Goal: Communication & Community: Answer question/provide support

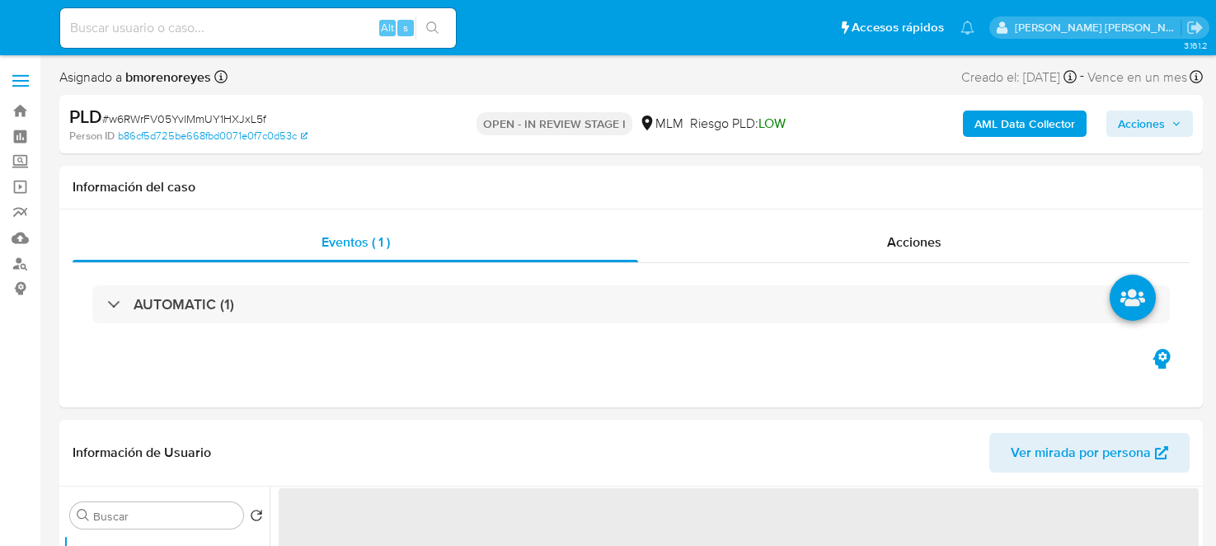
select select "10"
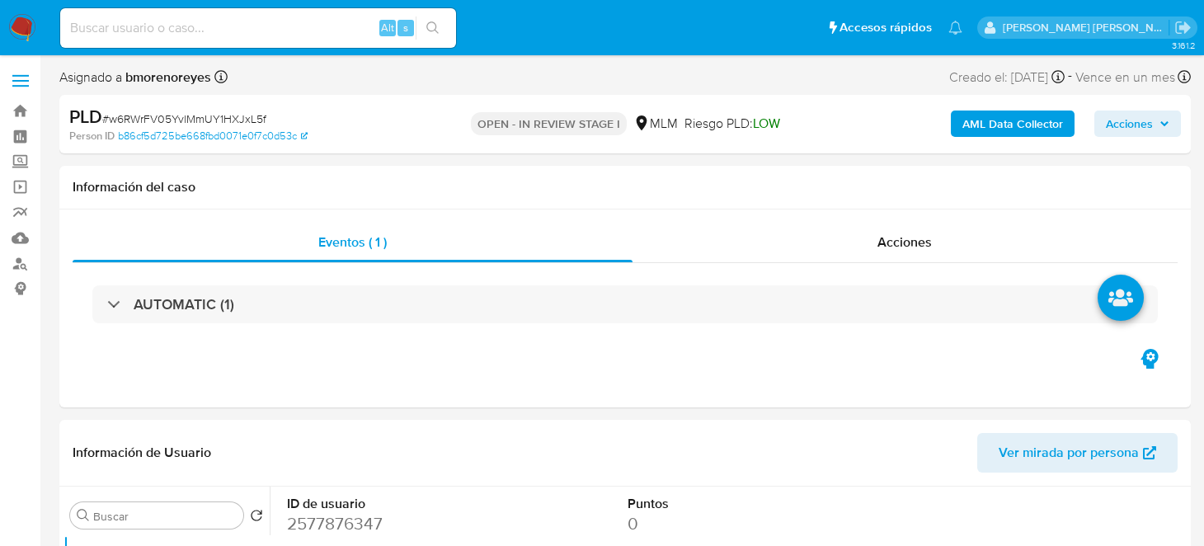
click at [218, 31] on input at bounding box center [258, 27] width 396 height 21
paste input "707951817"
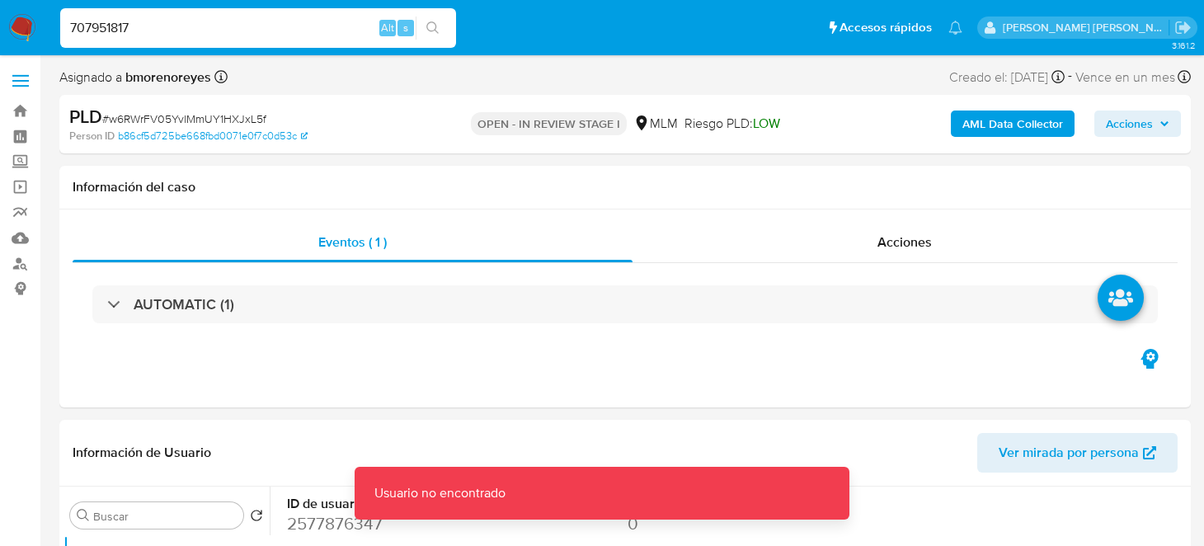
click at [218, 31] on input "707951817" at bounding box center [258, 27] width 396 height 21
type input "707951817"
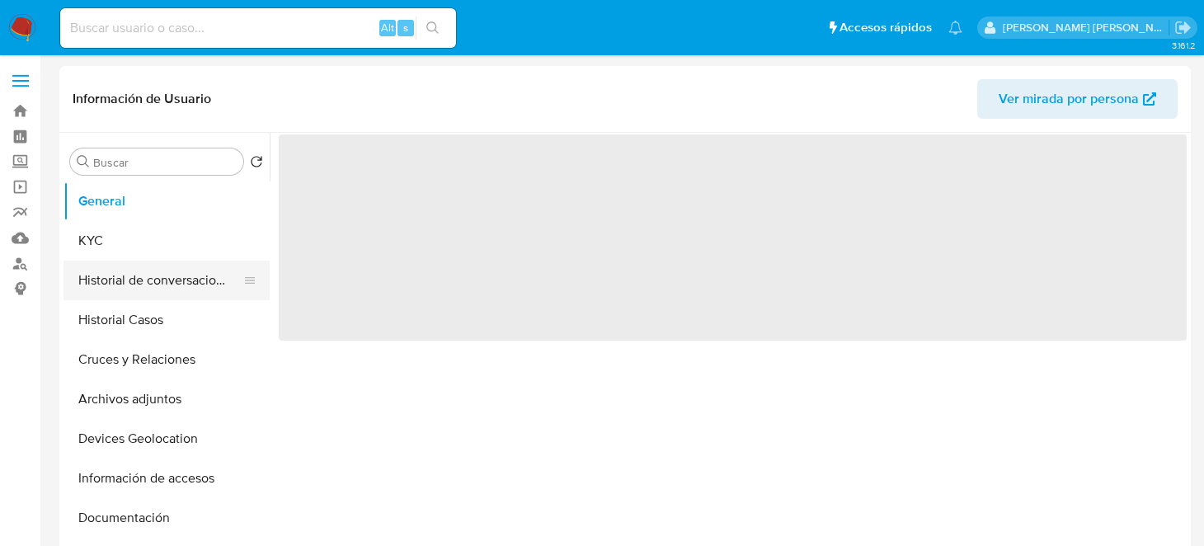
select select "10"
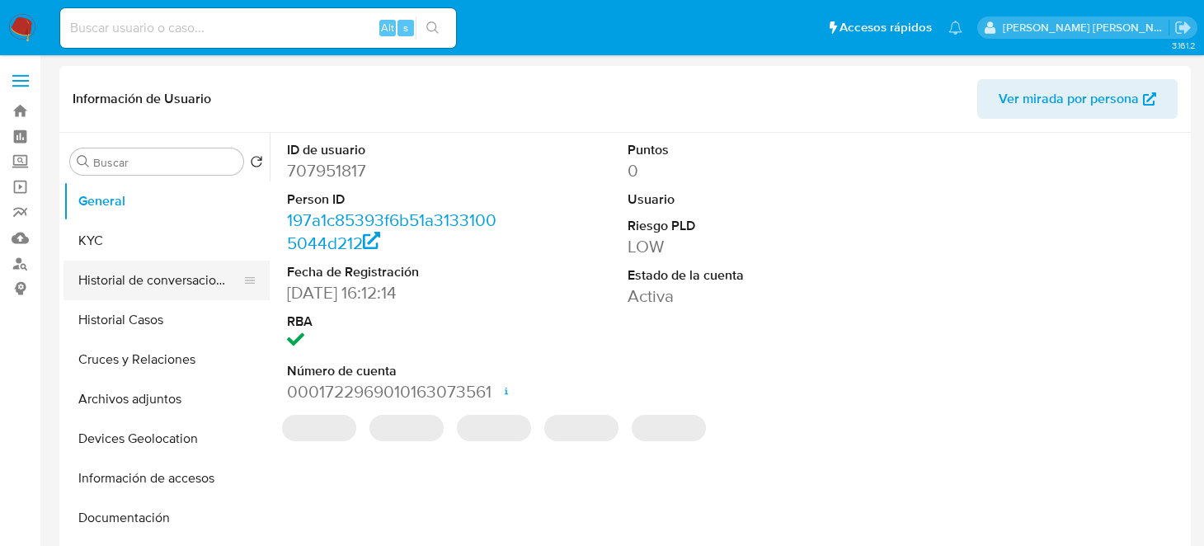
click at [128, 280] on button "Historial de conversaciones" at bounding box center [159, 281] width 193 height 40
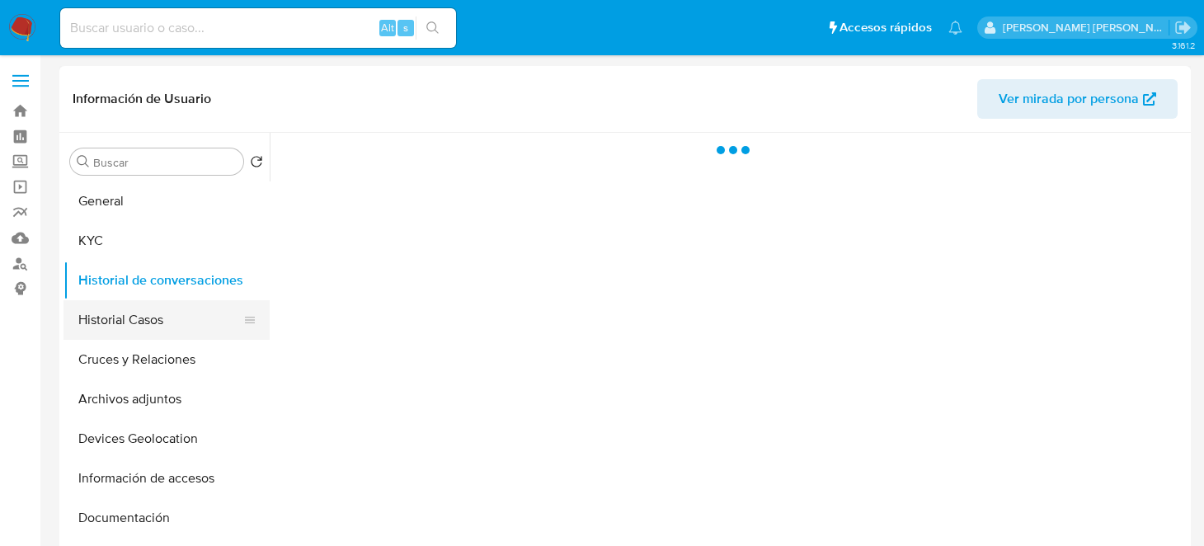
click at [124, 320] on button "Historial Casos" at bounding box center [159, 320] width 193 height 40
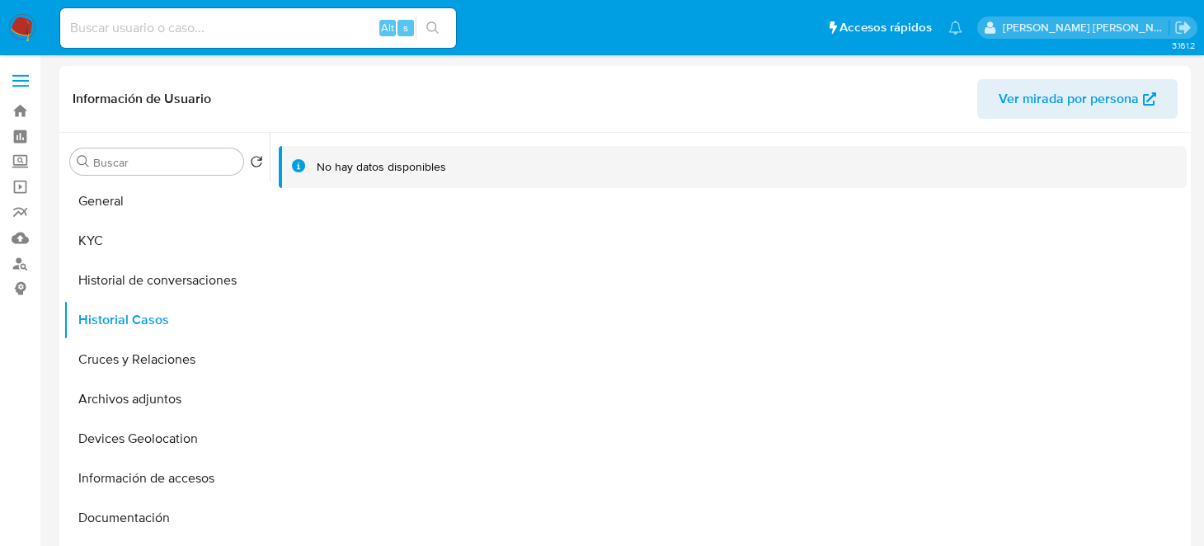
click at [339, 26] on input at bounding box center [258, 27] width 396 height 21
paste input "1285805976"
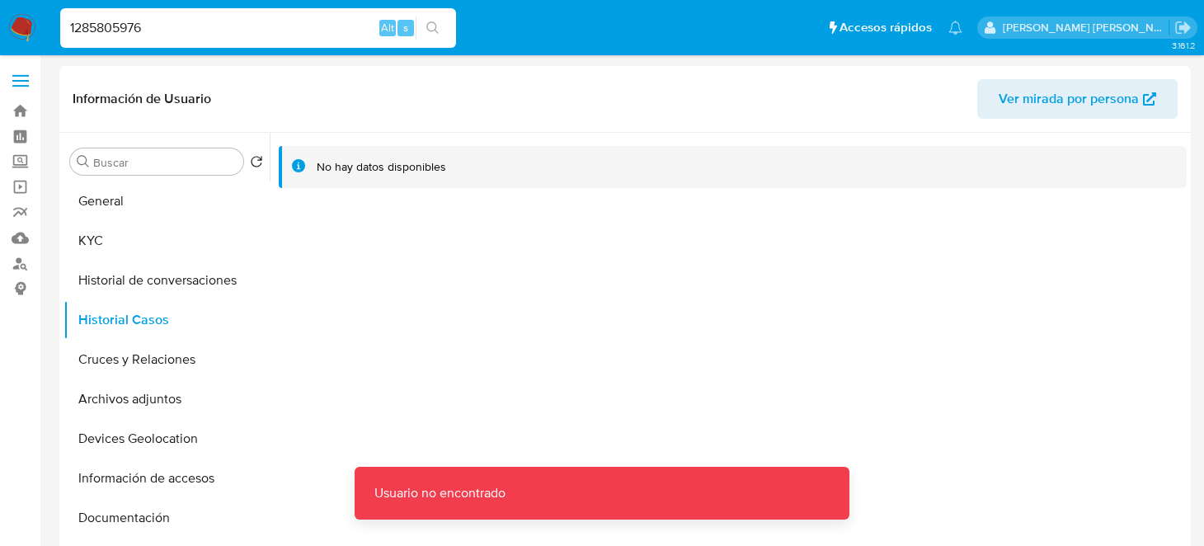
click at [226, 36] on input "1285805976" at bounding box center [258, 27] width 396 height 21
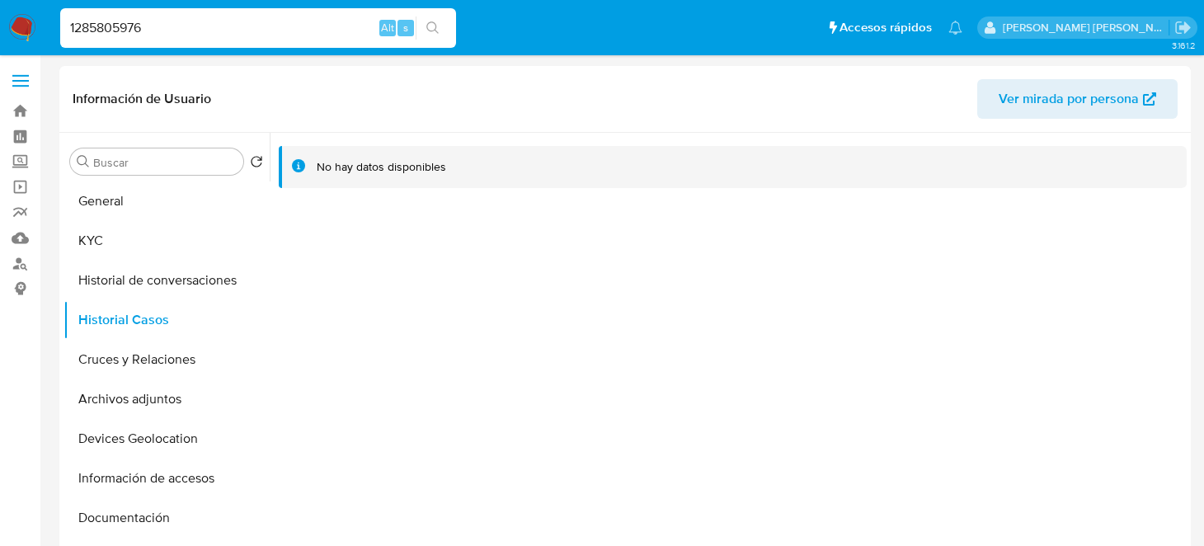
type input "1285805976"
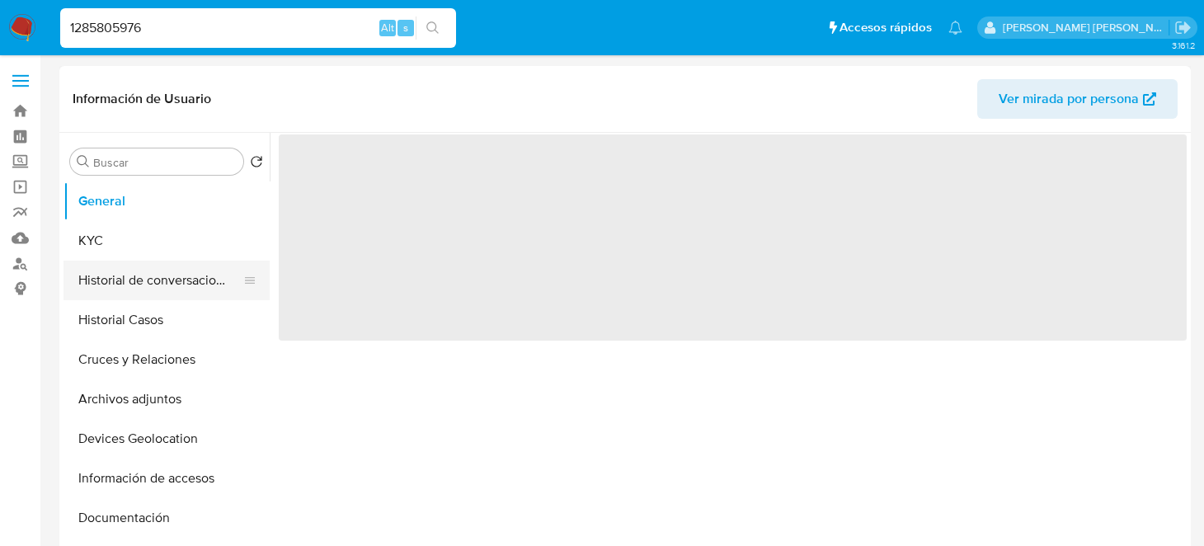
click at [109, 289] on button "Historial de conversaciones" at bounding box center [159, 281] width 193 height 40
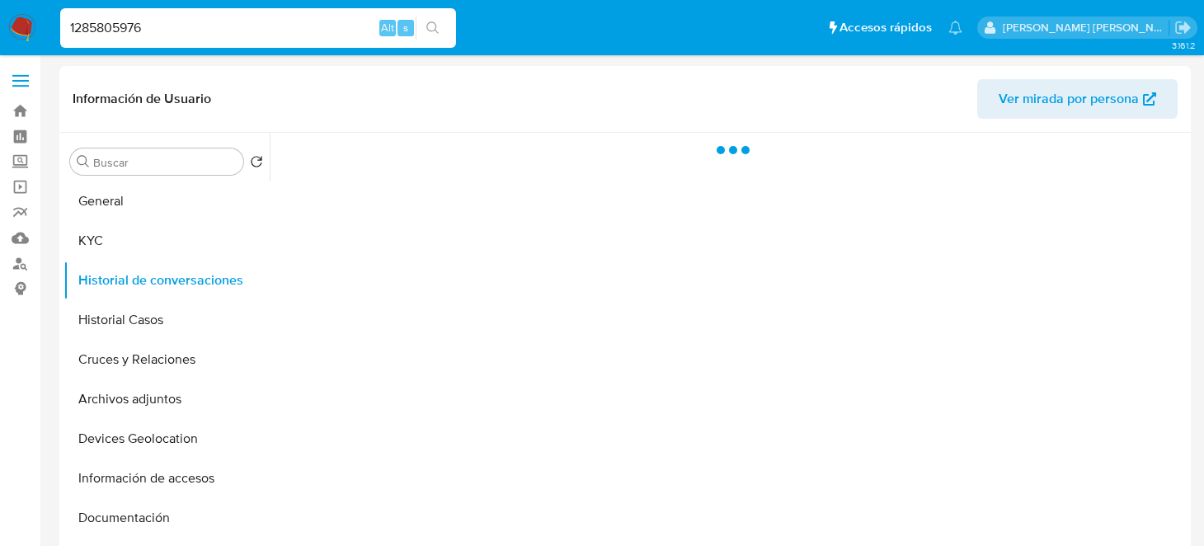
select select "10"
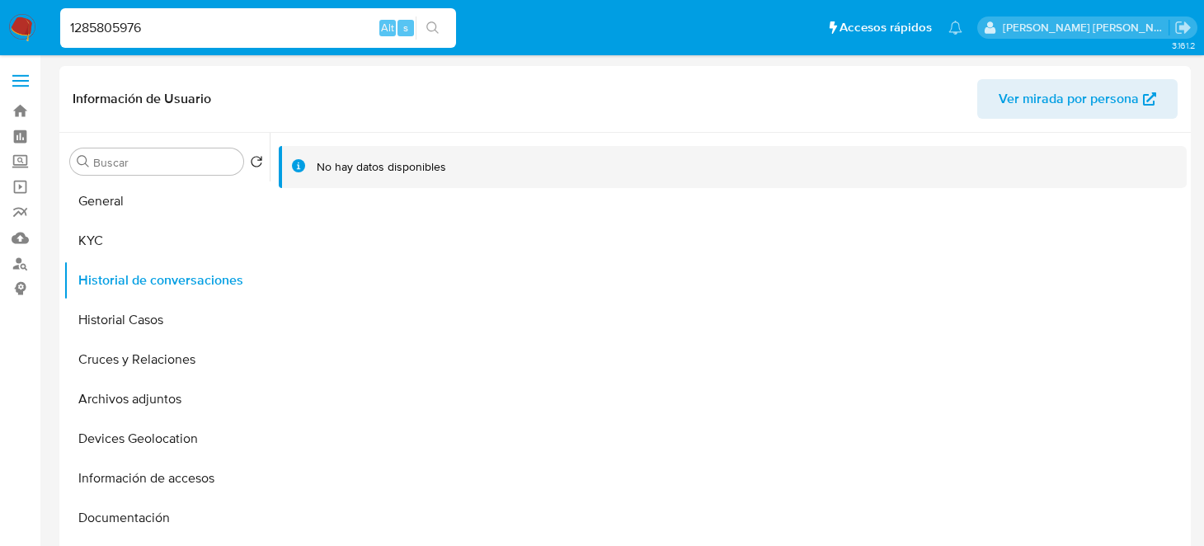
drag, startPoint x: 180, startPoint y: 31, endPoint x: 0, endPoint y: 4, distance: 181.7
click at [0, 4] on nav "Pausado Ver notificaciones 1285805976 Alt s Accesos rápidos Presiona las siguie…" at bounding box center [602, 27] width 1204 height 55
paste input "25444395"
type input "2544439576"
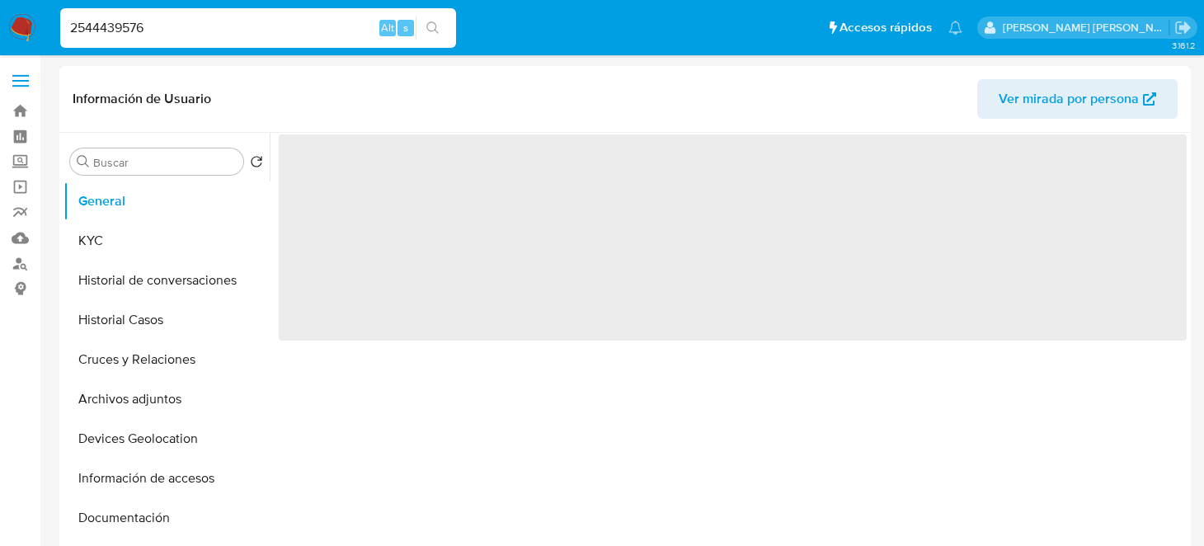
select select "10"
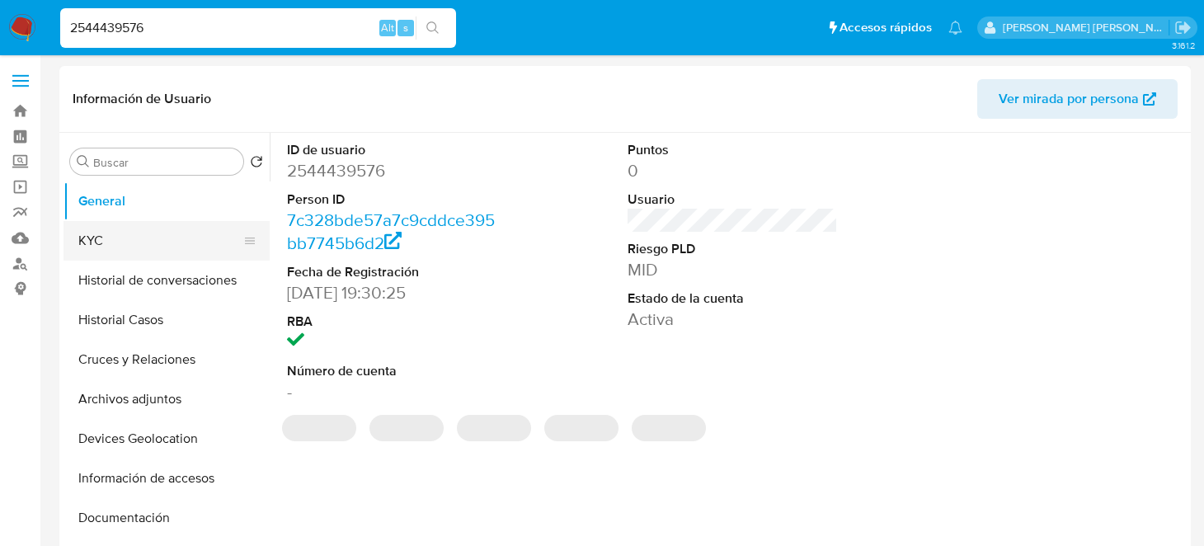
click at [71, 242] on button "KYC" at bounding box center [159, 241] width 193 height 40
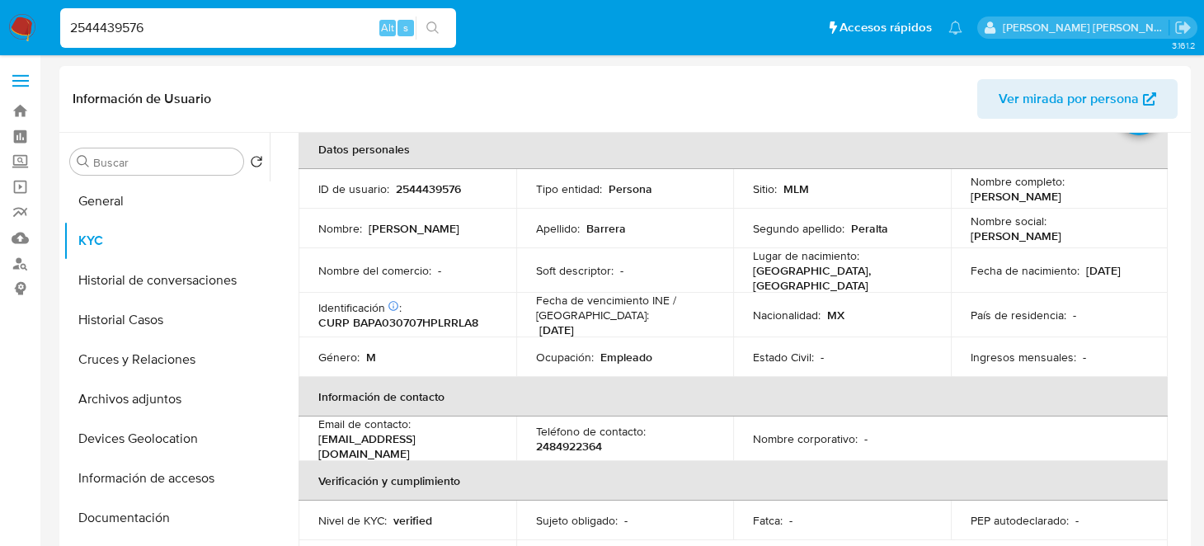
scroll to position [82, 0]
click at [146, 322] on button "Historial Casos" at bounding box center [159, 320] width 193 height 40
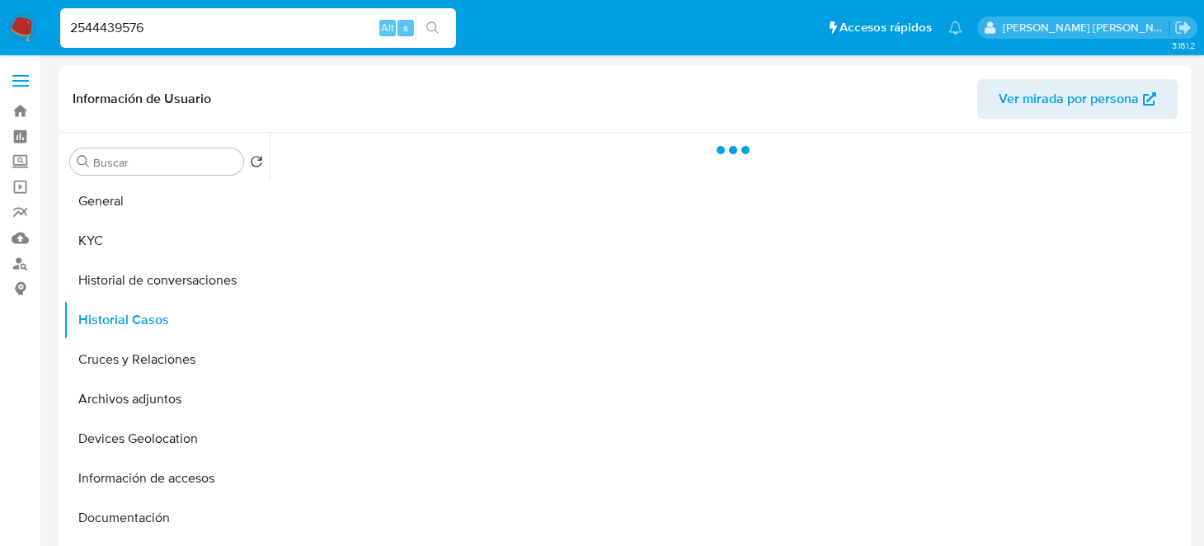
scroll to position [0, 0]
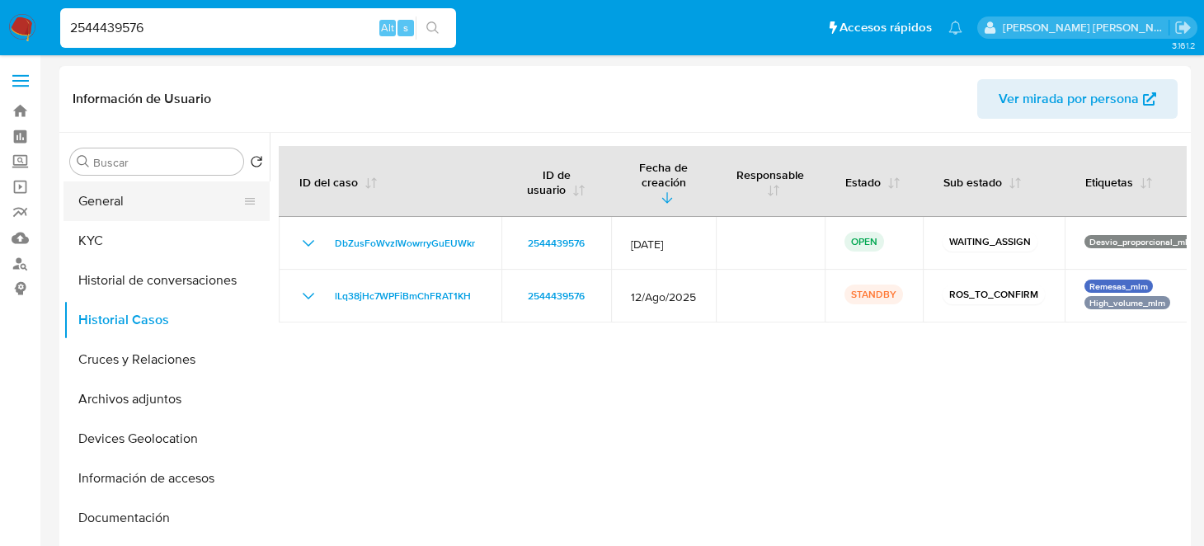
click at [143, 209] on button "General" at bounding box center [159, 201] width 193 height 40
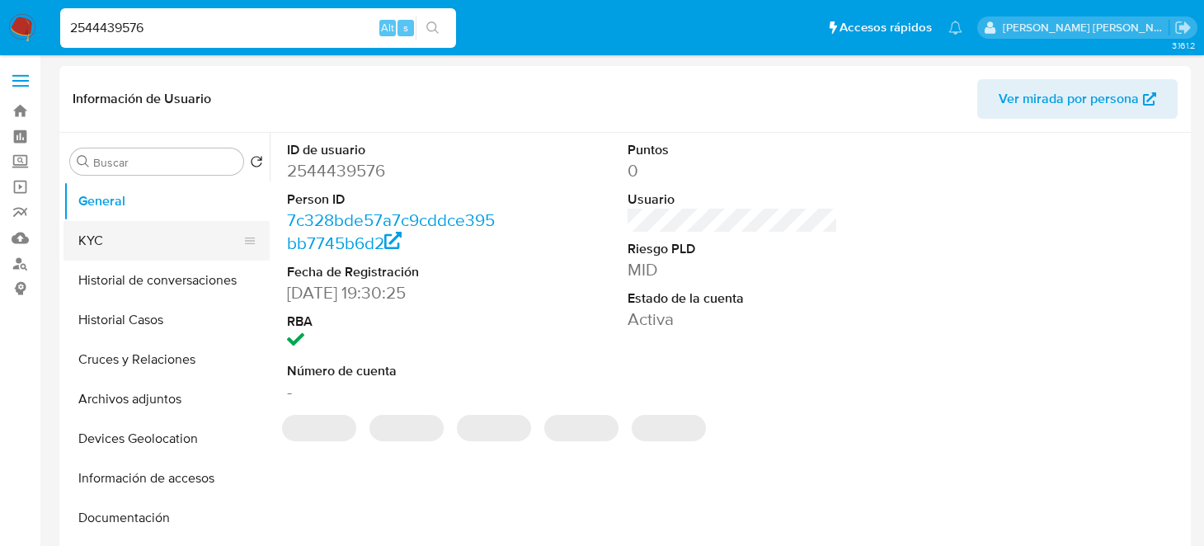
click at [117, 237] on button "KYC" at bounding box center [159, 241] width 193 height 40
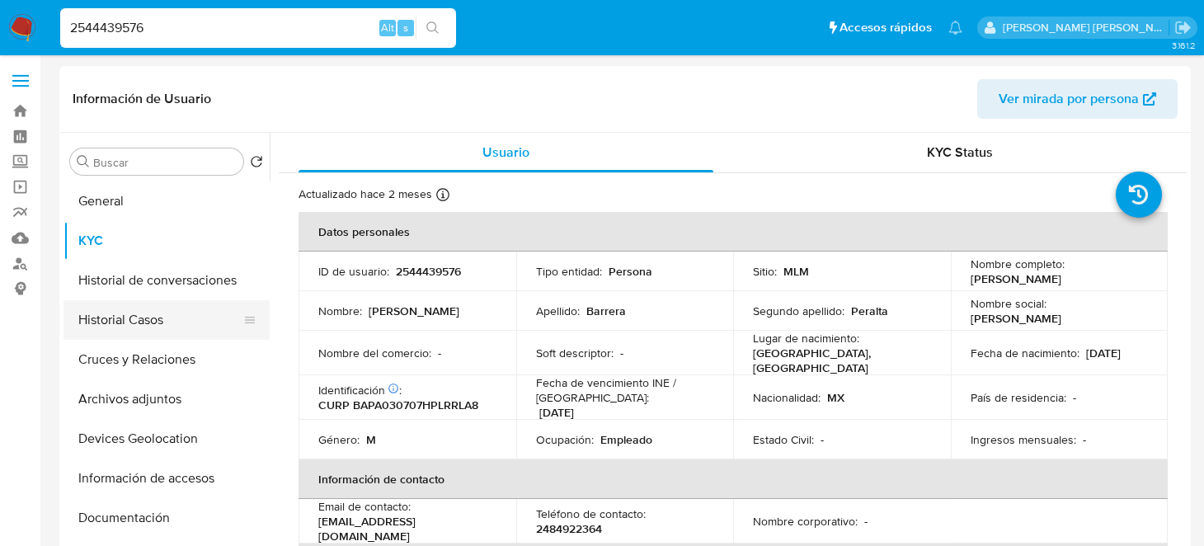
click at [180, 319] on button "Historial Casos" at bounding box center [159, 320] width 193 height 40
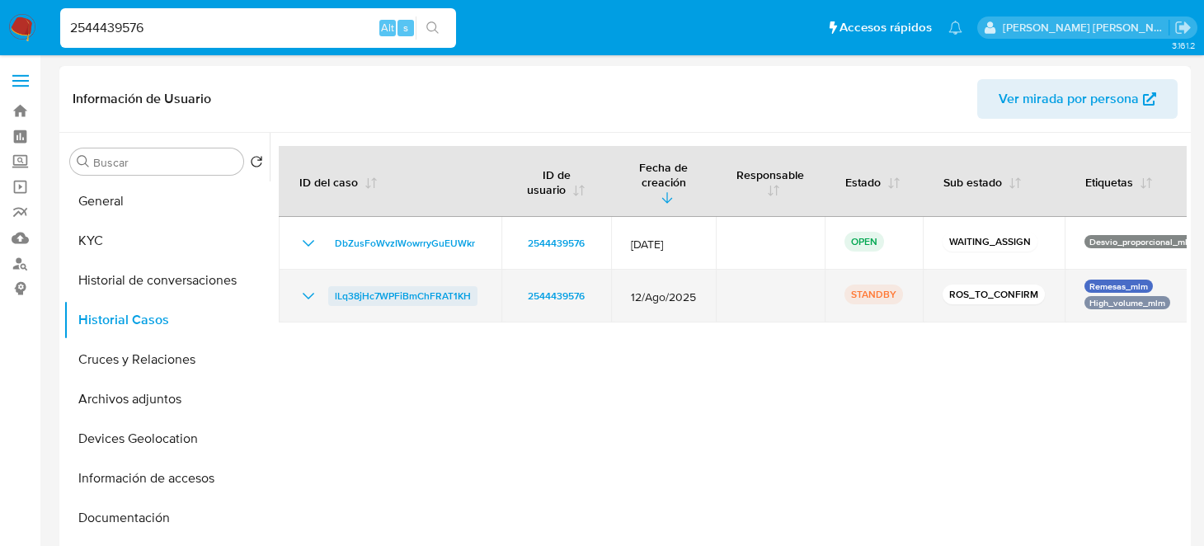
click at [422, 286] on span "lLq38jHc7WPFiBmChFRAT1KH" at bounding box center [403, 296] width 136 height 20
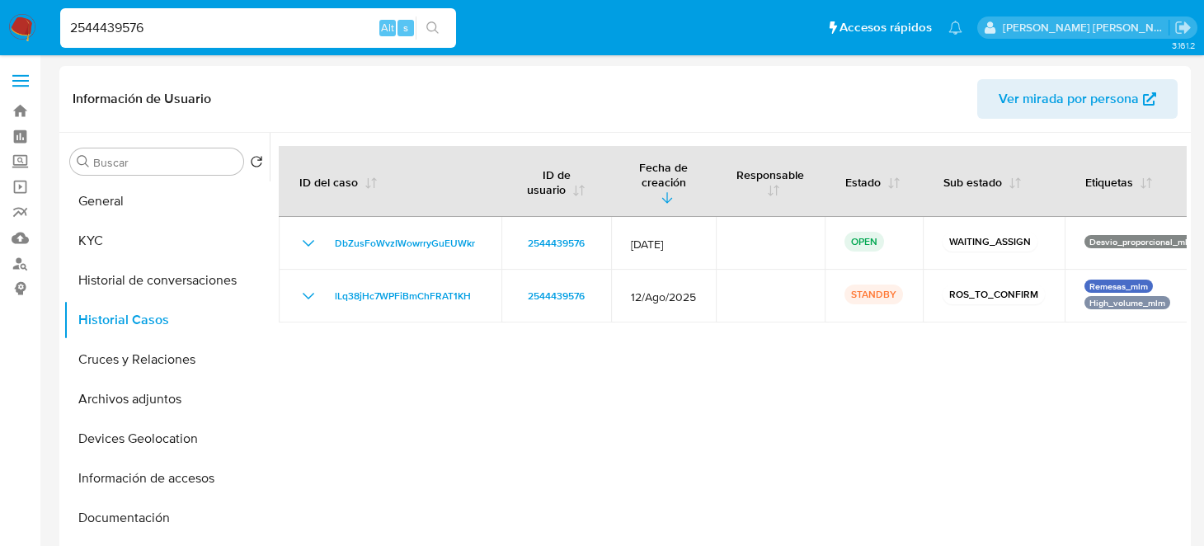
click at [5, 27] on nav "Pausado Ver notificaciones 2544439576 Alt s Accesos rápidos Presiona las siguie…" at bounding box center [602, 27] width 1204 height 55
click at [15, 26] on img at bounding box center [22, 28] width 28 height 28
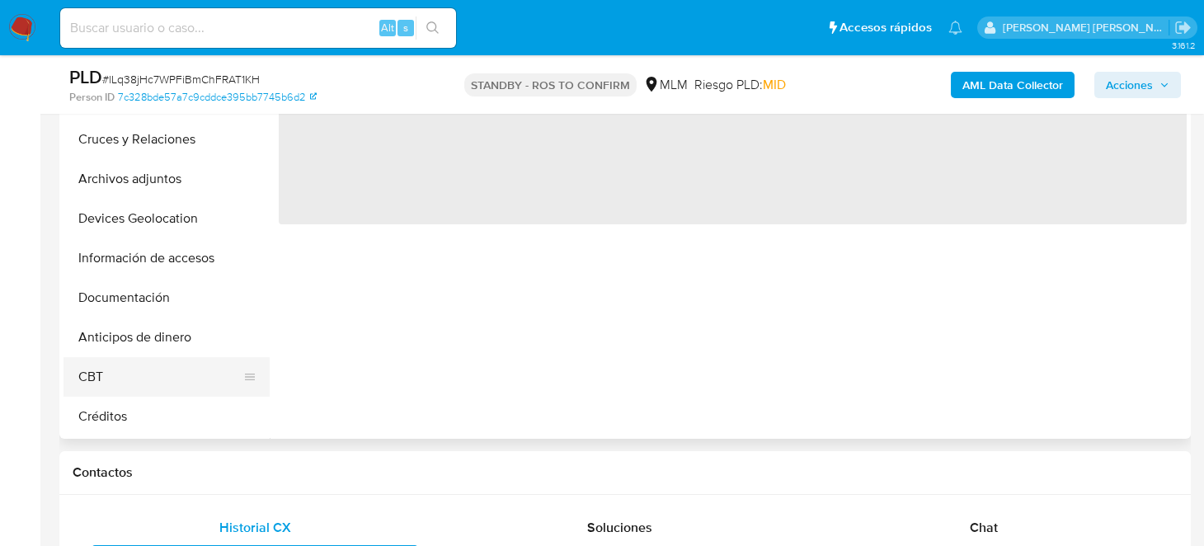
scroll to position [164, 0]
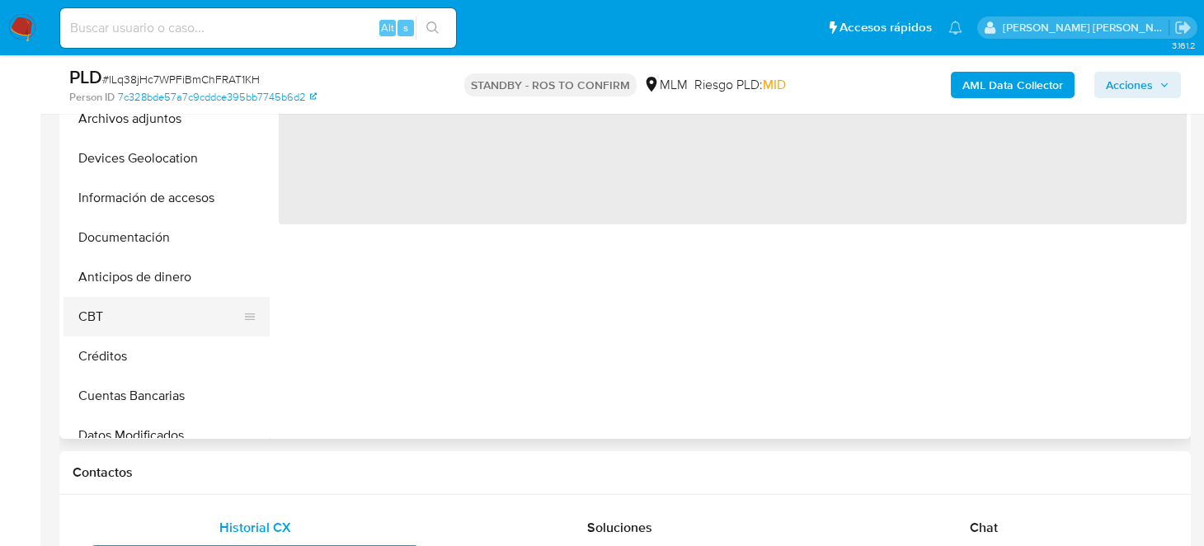
select select "10"
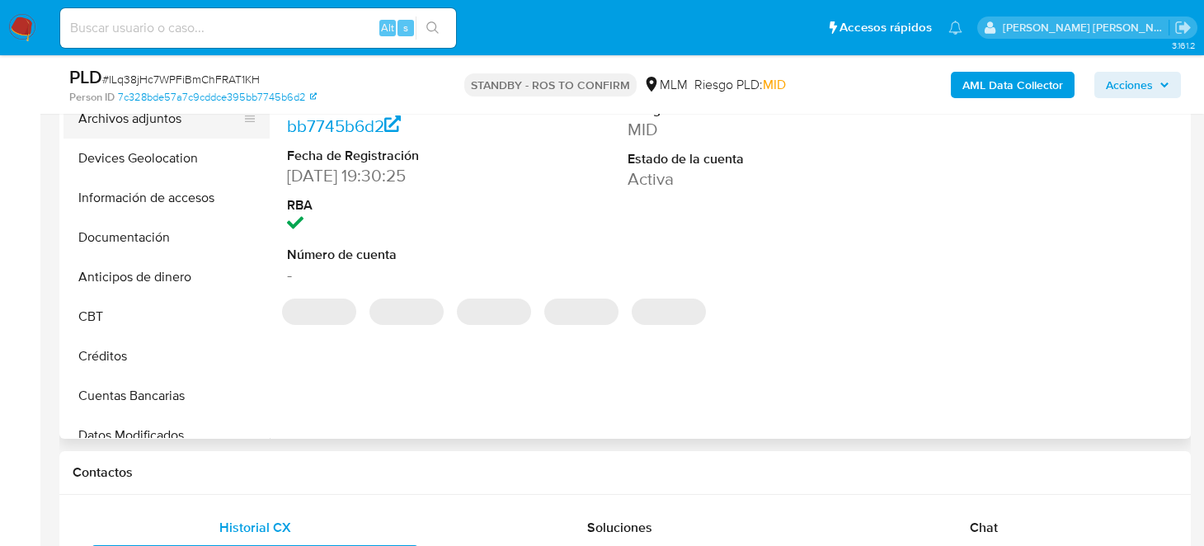
scroll to position [0, 0]
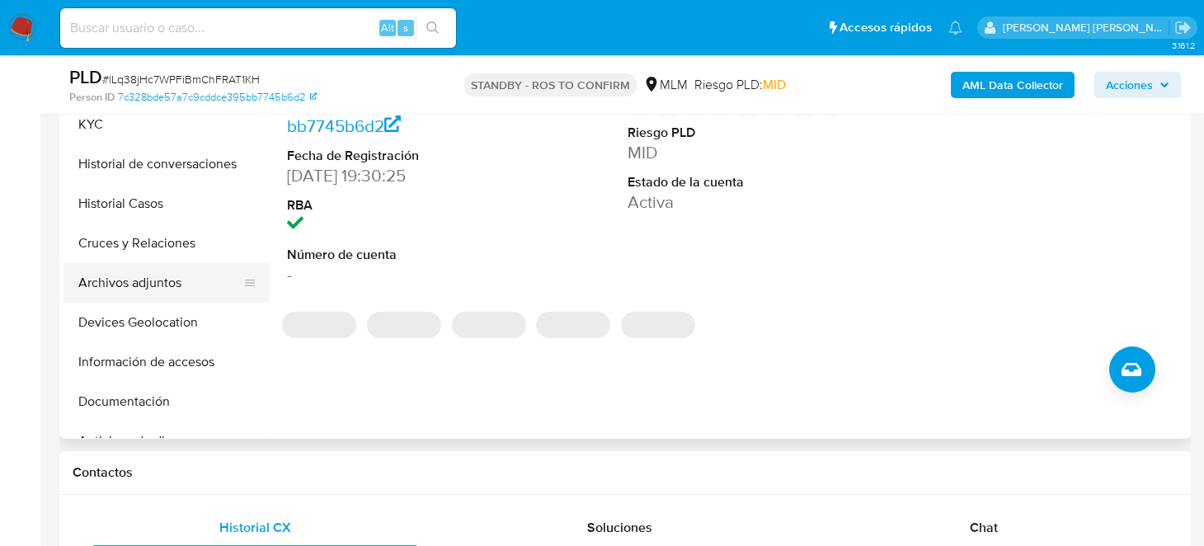
click at [161, 283] on button "Archivos adjuntos" at bounding box center [159, 283] width 193 height 40
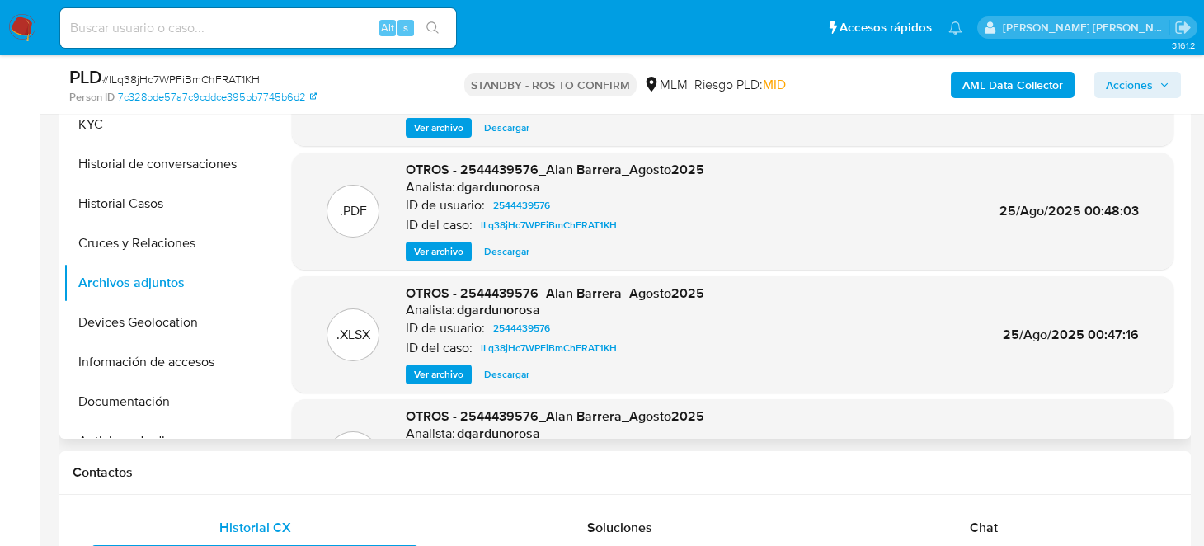
click at [502, 247] on span "Descargar" at bounding box center [506, 251] width 45 height 16
drag, startPoint x: 151, startPoint y: 205, endPoint x: 397, endPoint y: 205, distance: 245.7
click at [151, 205] on button "Historial Casos" at bounding box center [166, 204] width 206 height 40
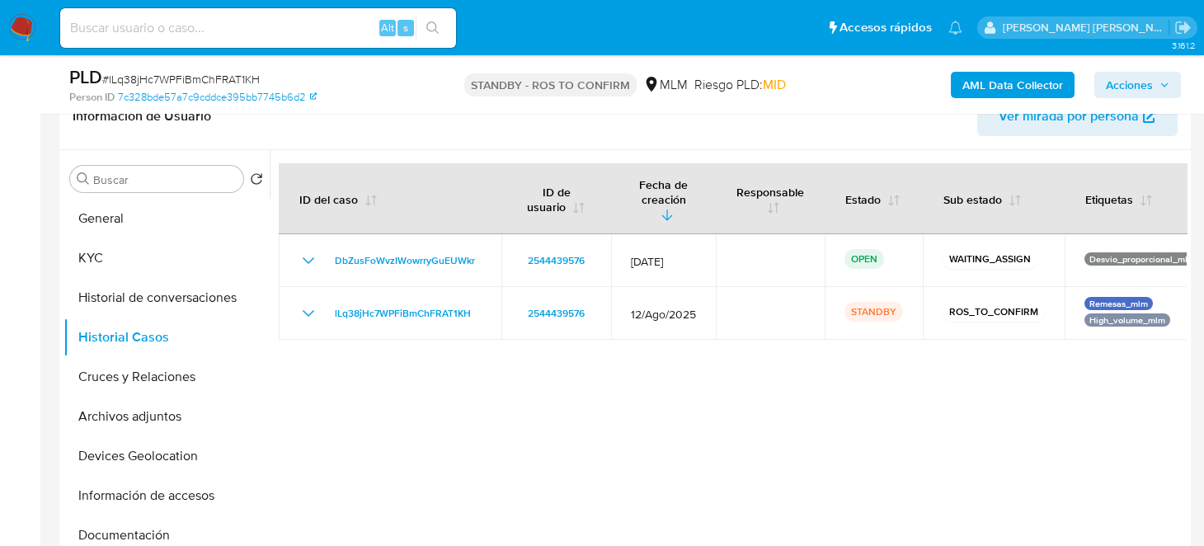
scroll to position [330, 0]
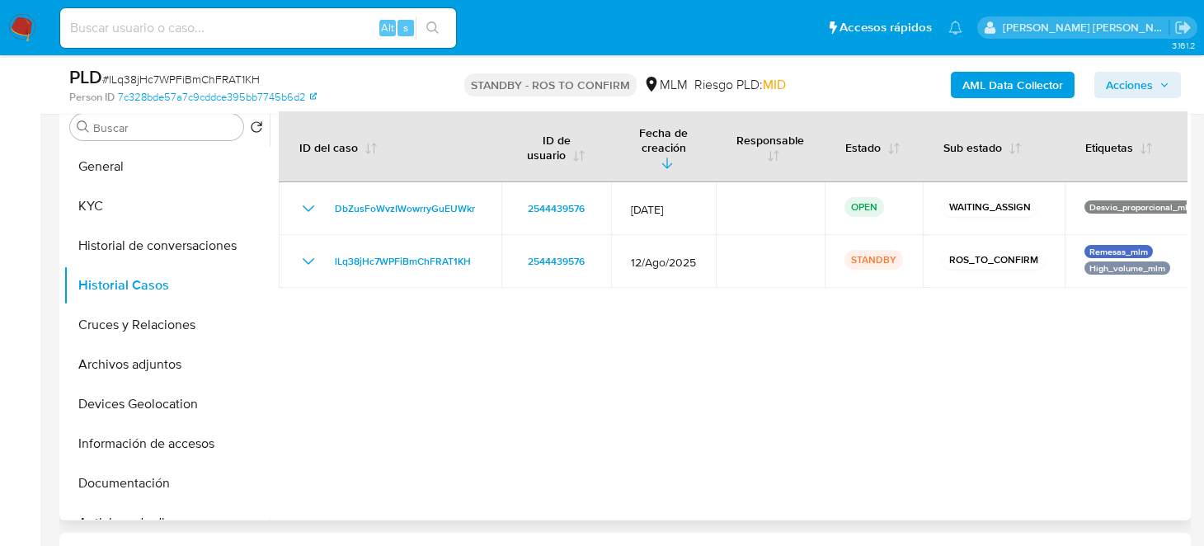
click at [801, 396] on div at bounding box center [728, 309] width 917 height 422
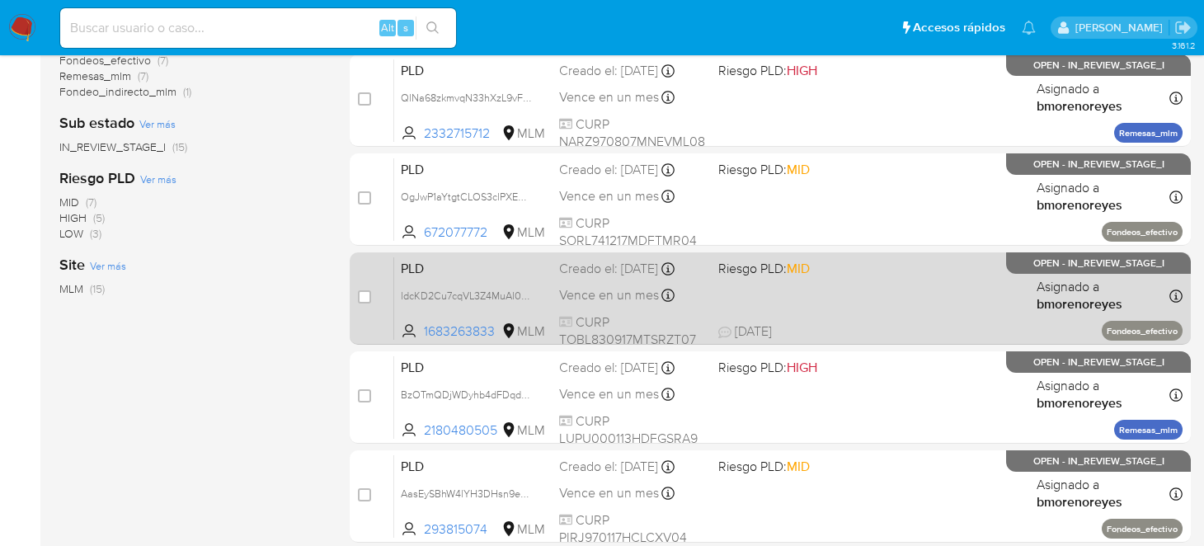
scroll to position [164, 0]
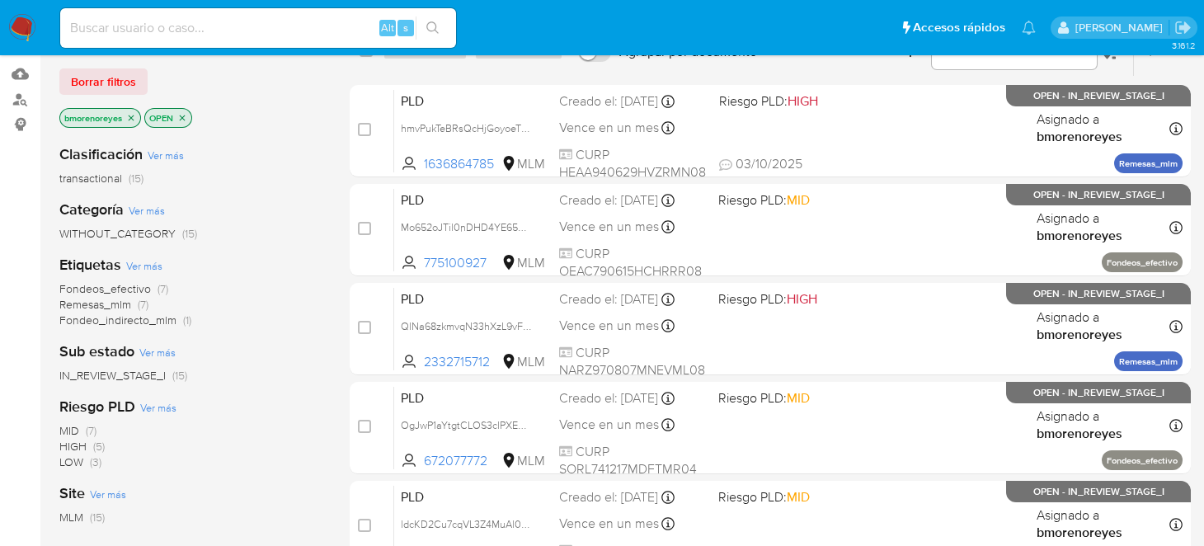
click at [184, 120] on icon "close-filter" at bounding box center [182, 118] width 10 height 10
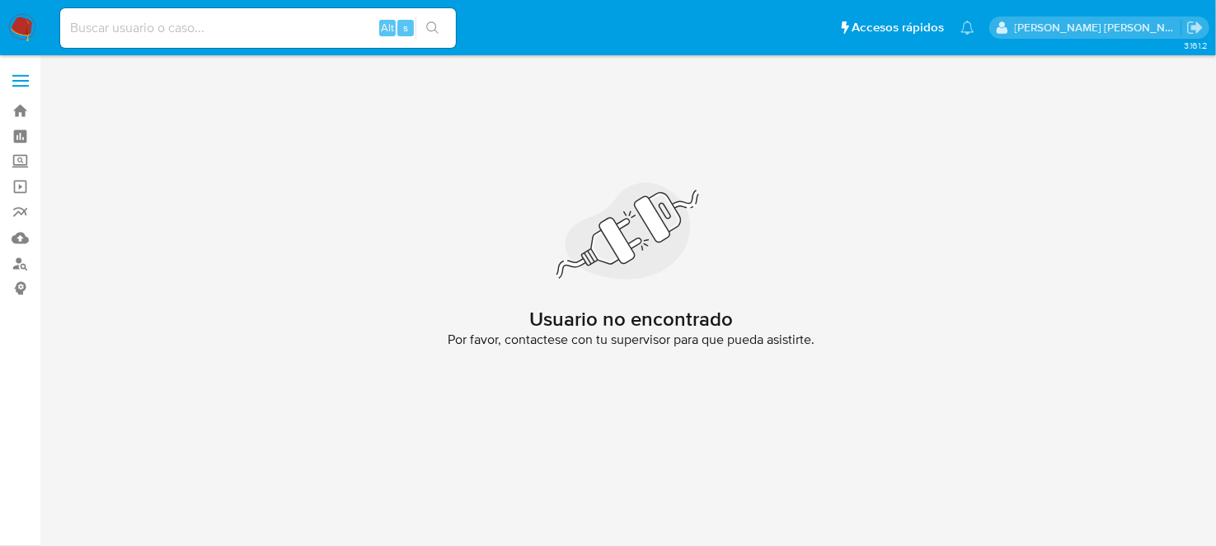
click at [134, 25] on input at bounding box center [258, 27] width 396 height 21
paste input "2332715712"
type input "2332715712"
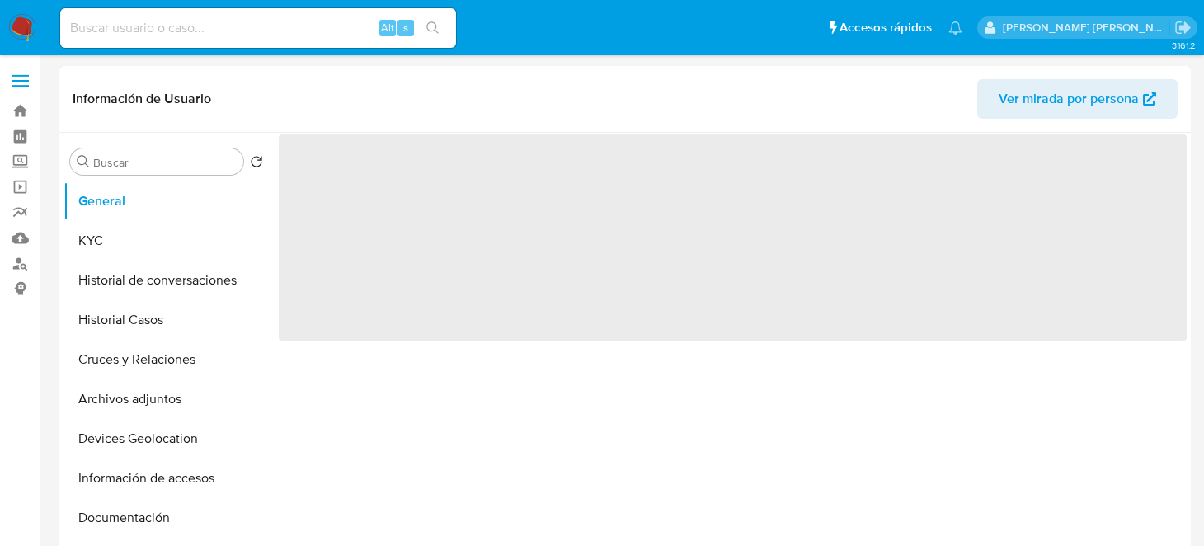
select select "10"
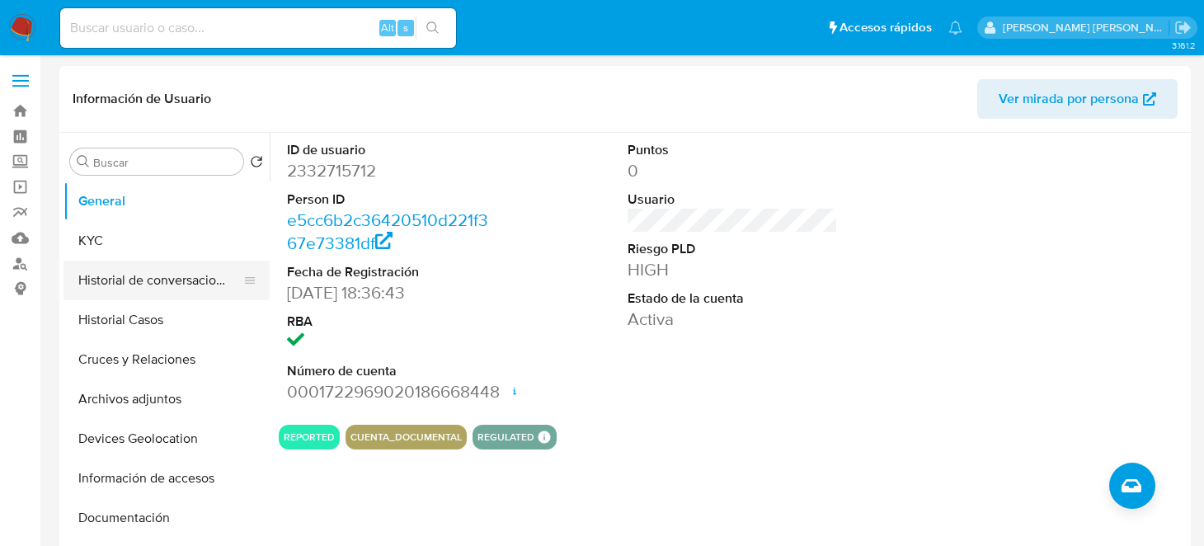
click at [155, 285] on button "Historial de conversaciones" at bounding box center [159, 281] width 193 height 40
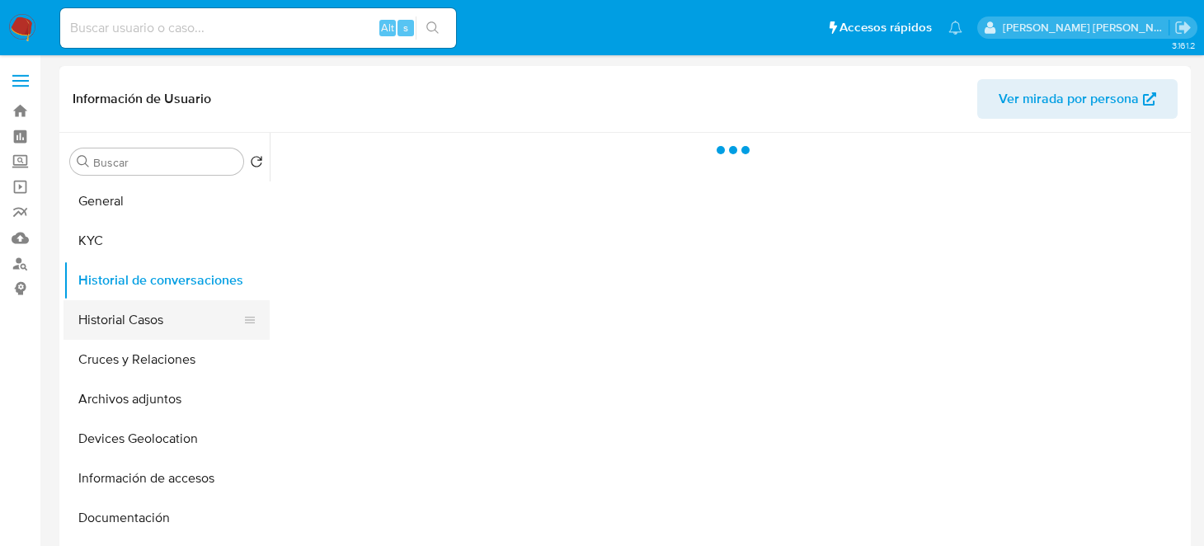
click at [147, 320] on button "Historial Casos" at bounding box center [159, 320] width 193 height 40
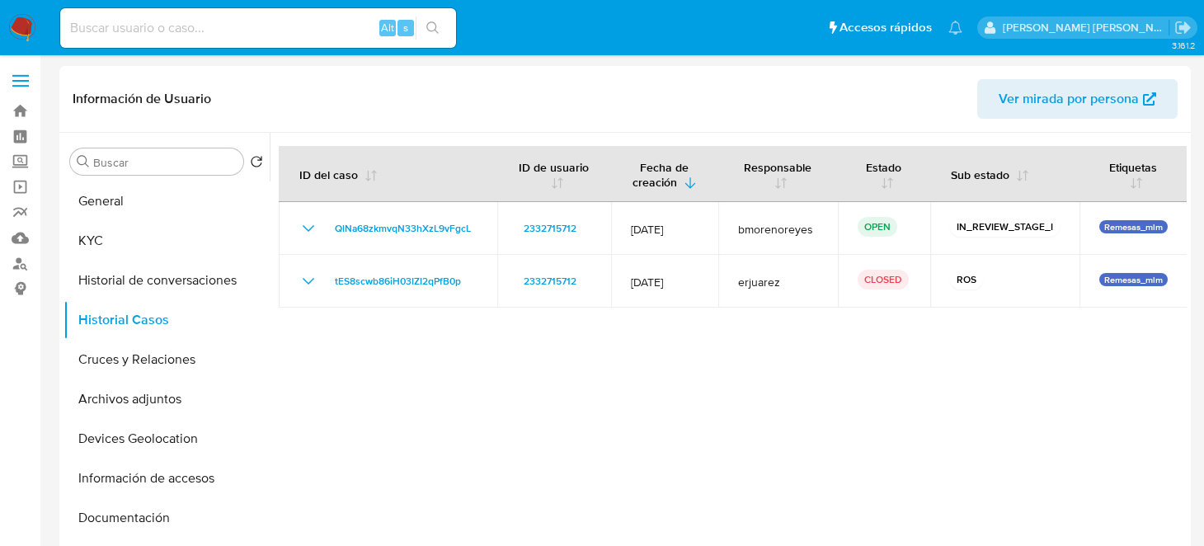
click at [753, 384] on div at bounding box center [728, 344] width 917 height 422
click at [583, 451] on div at bounding box center [728, 344] width 917 height 422
drag, startPoint x: 29, startPoint y: 23, endPoint x: 300, endPoint y: 142, distance: 296.1
click at [29, 23] on img at bounding box center [22, 28] width 28 height 28
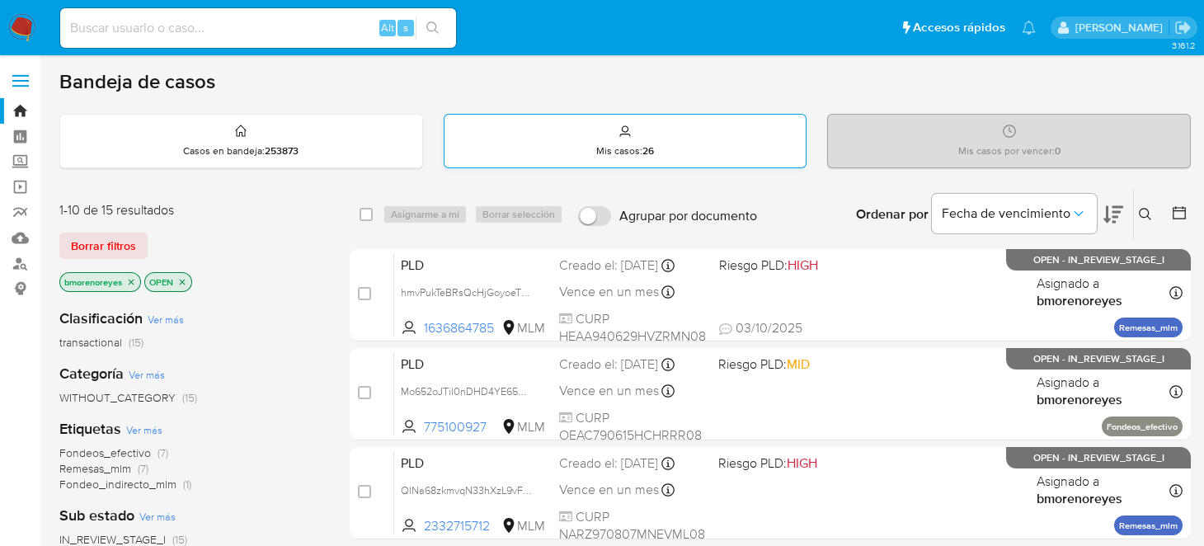
click at [649, 151] on strong "26" at bounding box center [648, 150] width 12 height 15
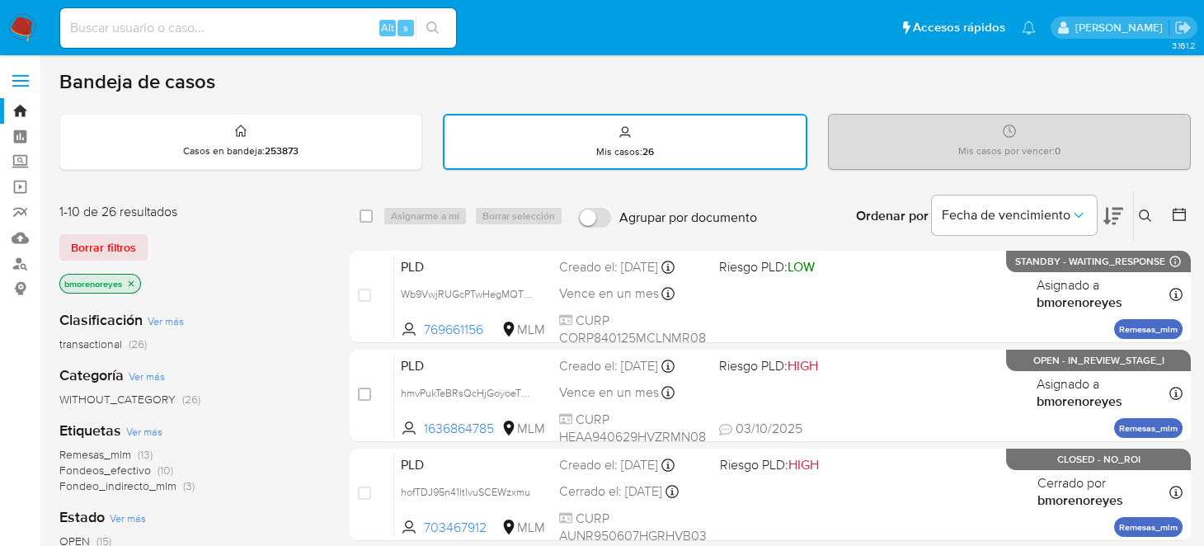
click at [1149, 214] on icon at bounding box center [1145, 215] width 13 height 13
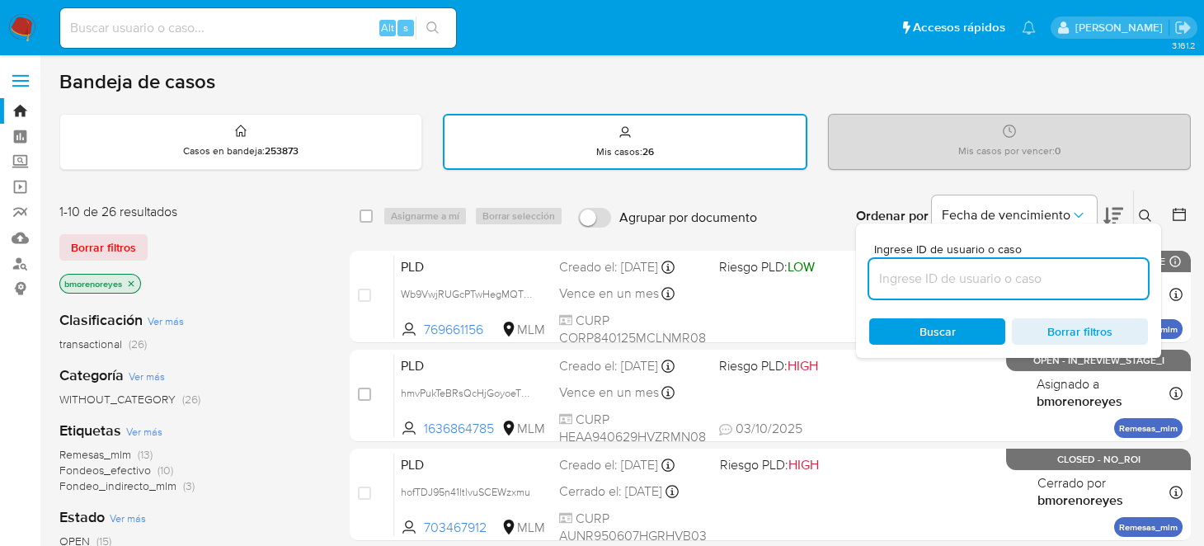
click at [896, 282] on input at bounding box center [1008, 278] width 279 height 21
type input "2332715712"
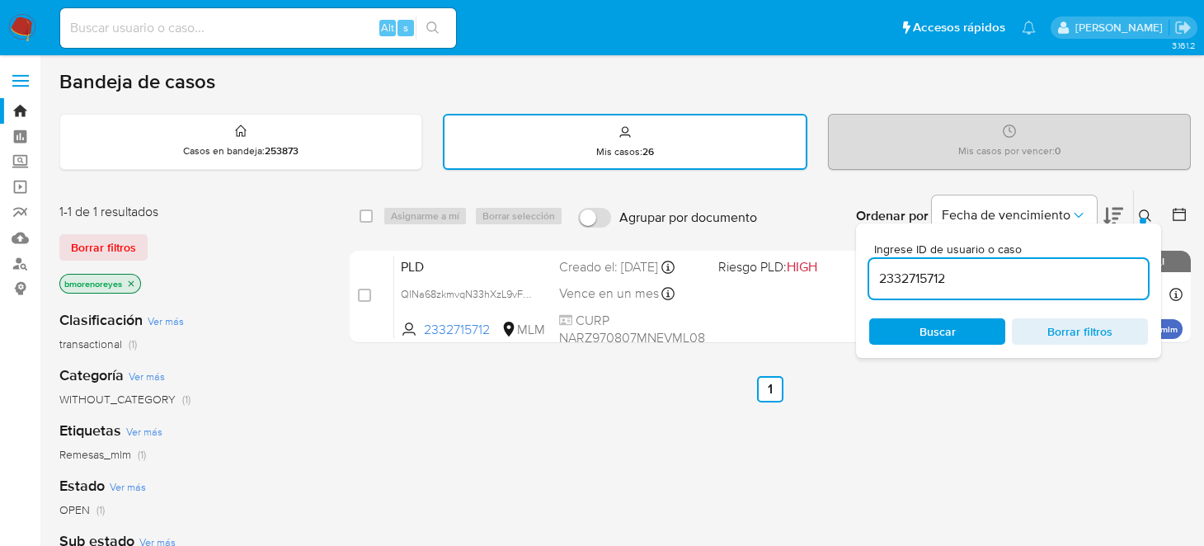
click at [1042, 331] on span "Borrar filtros" at bounding box center [1079, 331] width 113 height 23
click at [976, 383] on ul "Anterior 1 Siguiente" at bounding box center [770, 389] width 841 height 26
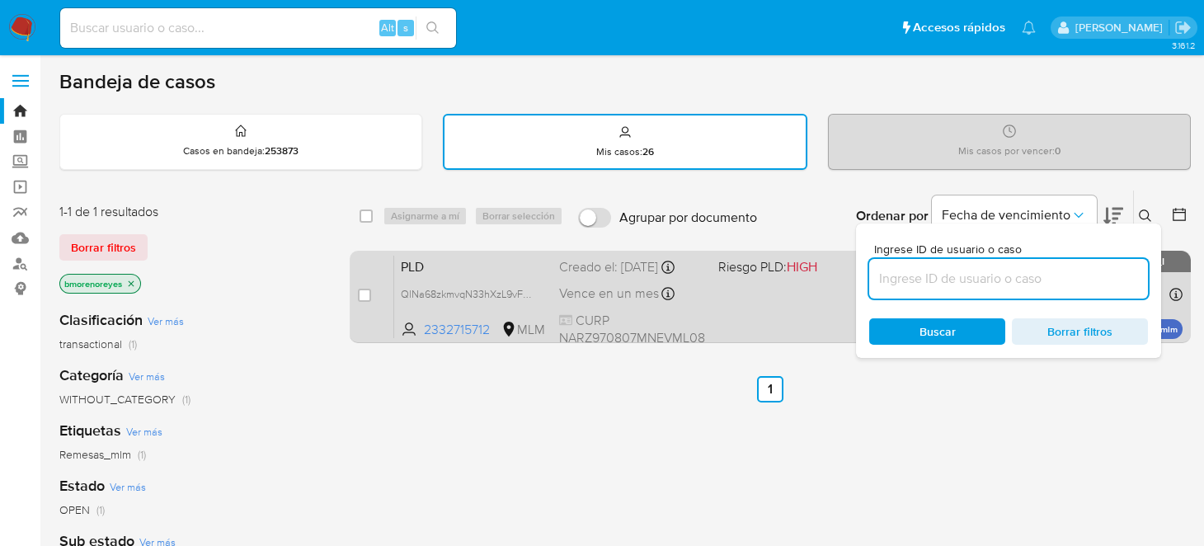
click at [494, 255] on span "PLD" at bounding box center [473, 265] width 145 height 21
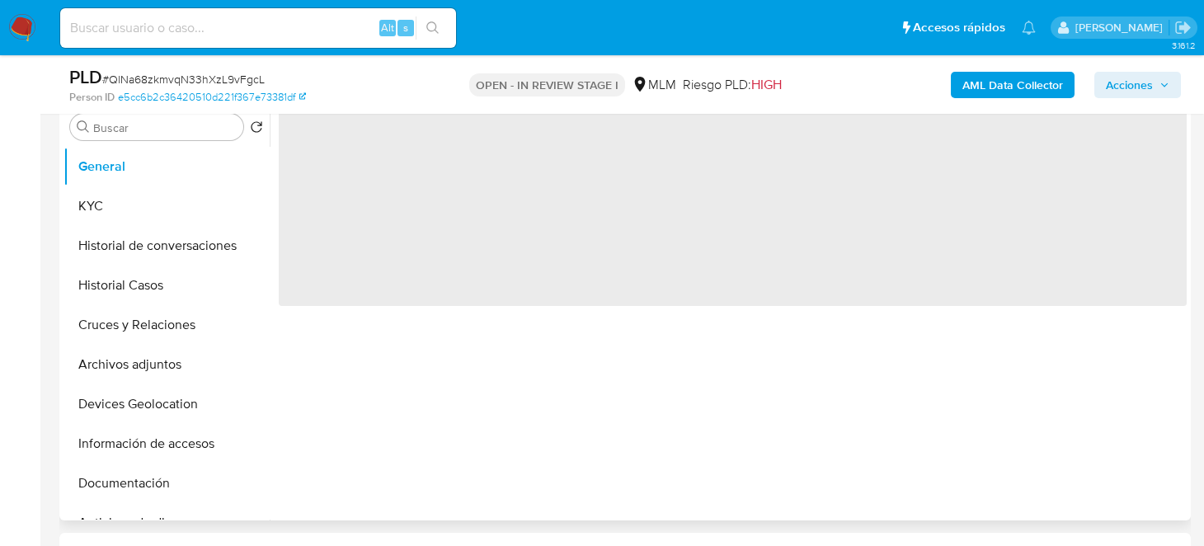
select select "10"
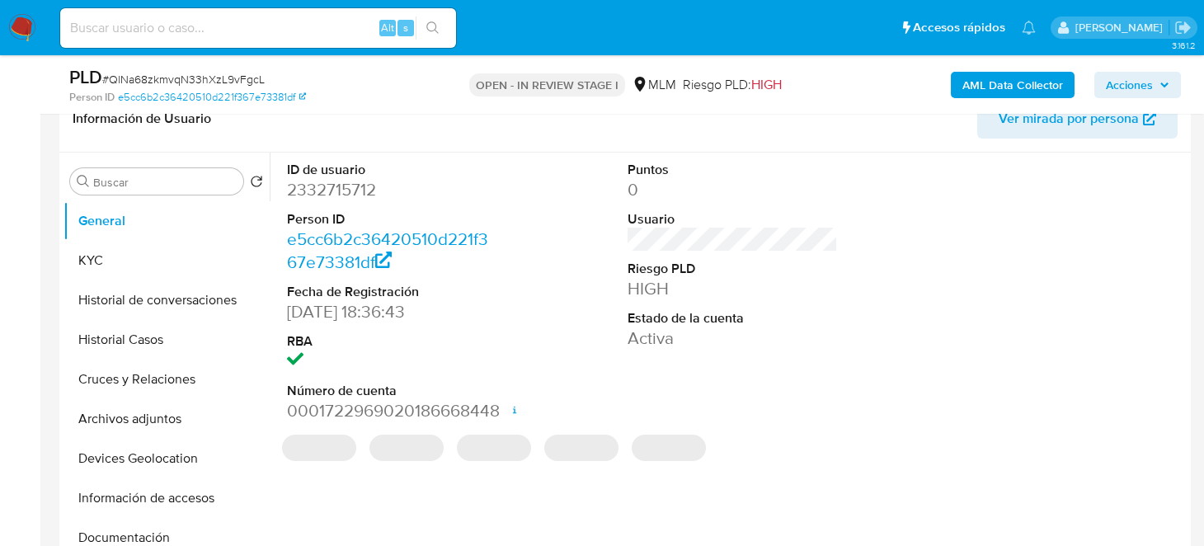
scroll to position [247, 0]
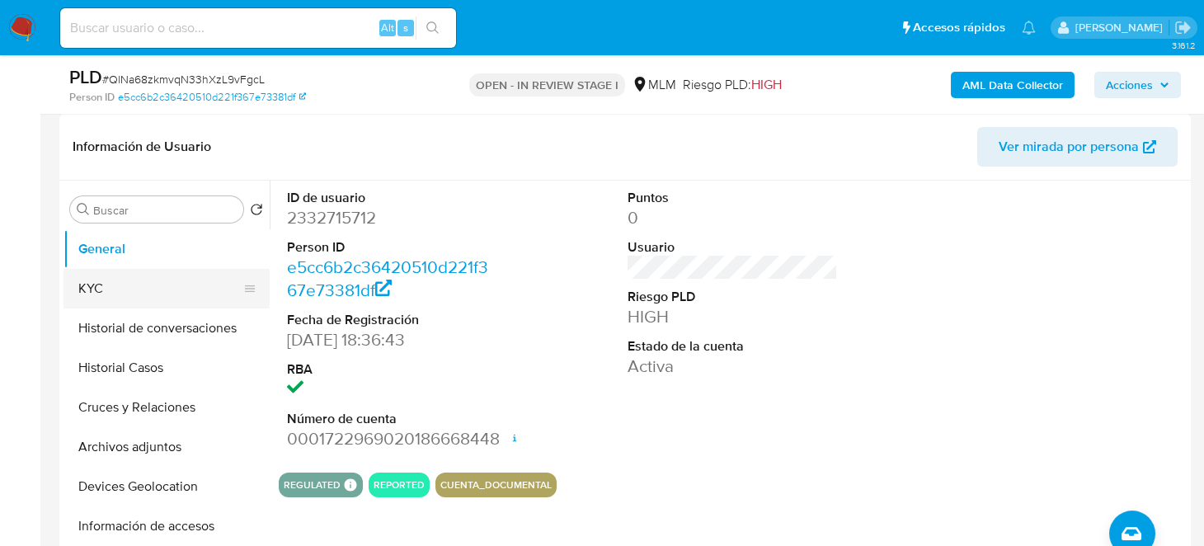
click at [181, 293] on button "KYC" at bounding box center [159, 289] width 193 height 40
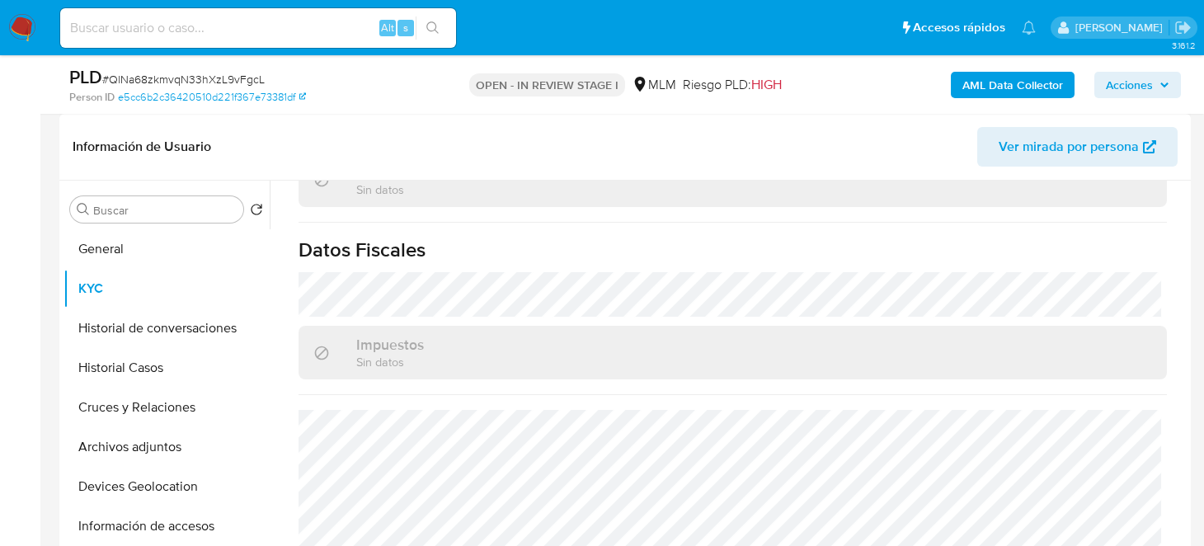
scroll to position [1034, 0]
click at [161, 372] on button "Historial Casos" at bounding box center [159, 368] width 193 height 40
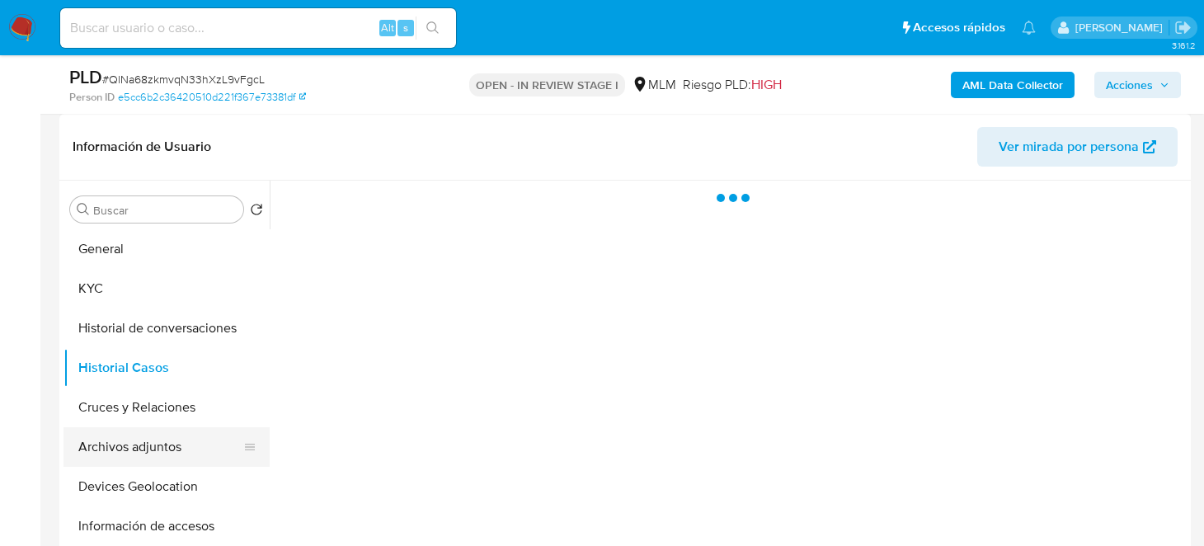
click at [157, 445] on button "Archivos adjuntos" at bounding box center [159, 447] width 193 height 40
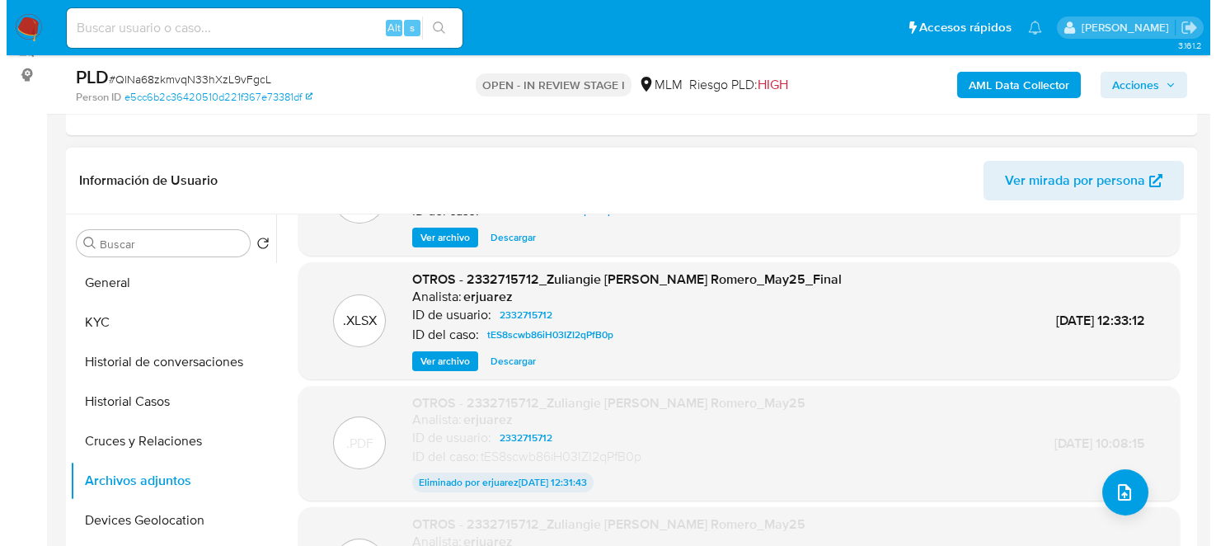
scroll to position [330, 0]
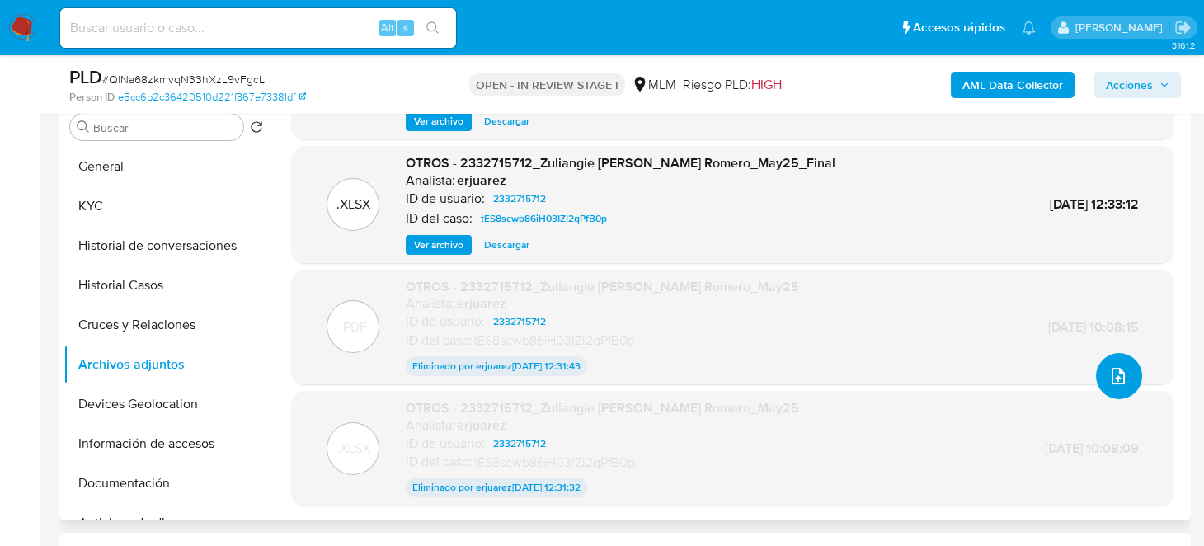
click at [1126, 383] on button "upload-file" at bounding box center [1119, 376] width 46 height 46
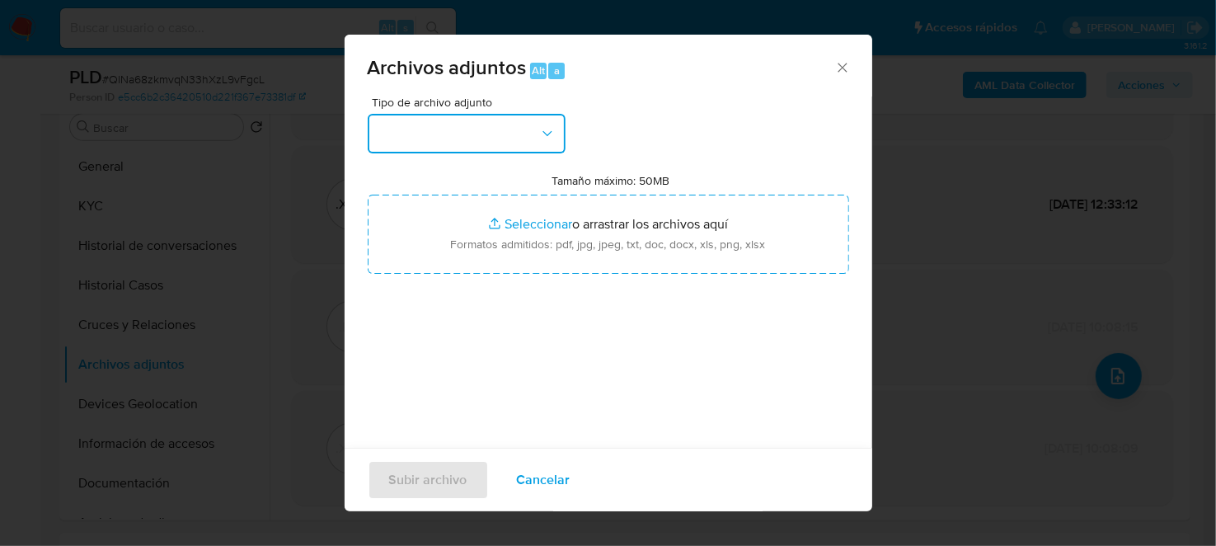
click at [484, 123] on button "button" at bounding box center [467, 134] width 198 height 40
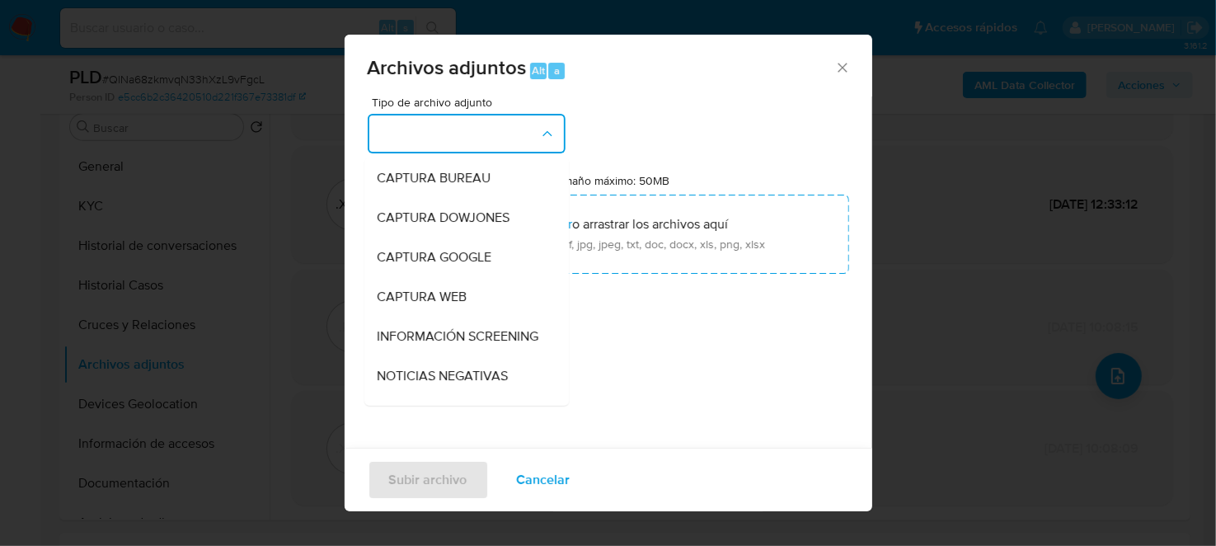
scroll to position [82, 0]
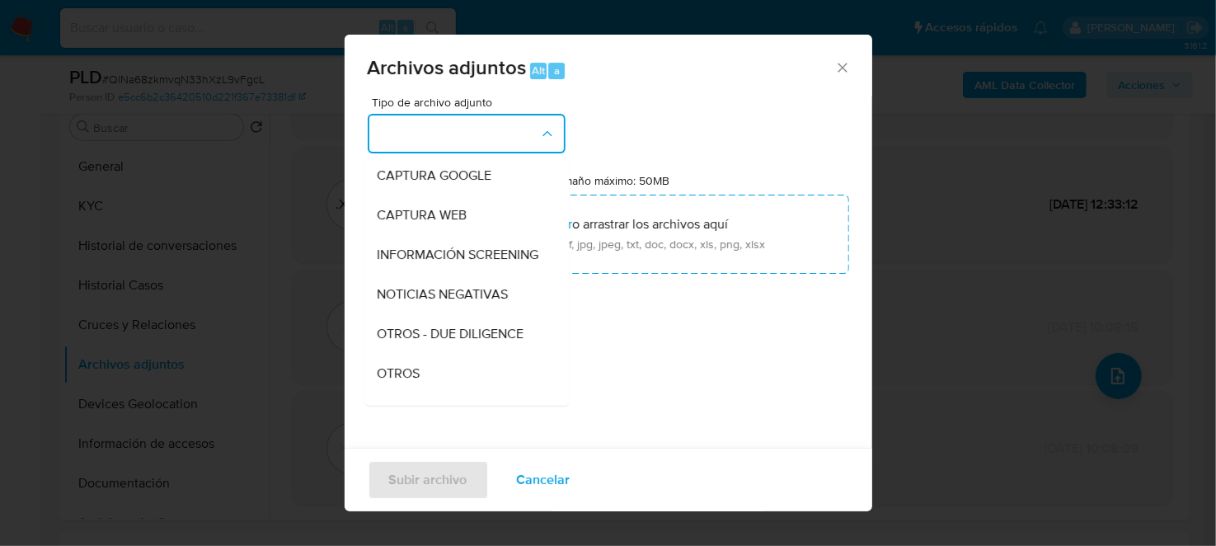
click at [415, 378] on div "OTROS" at bounding box center [462, 373] width 168 height 40
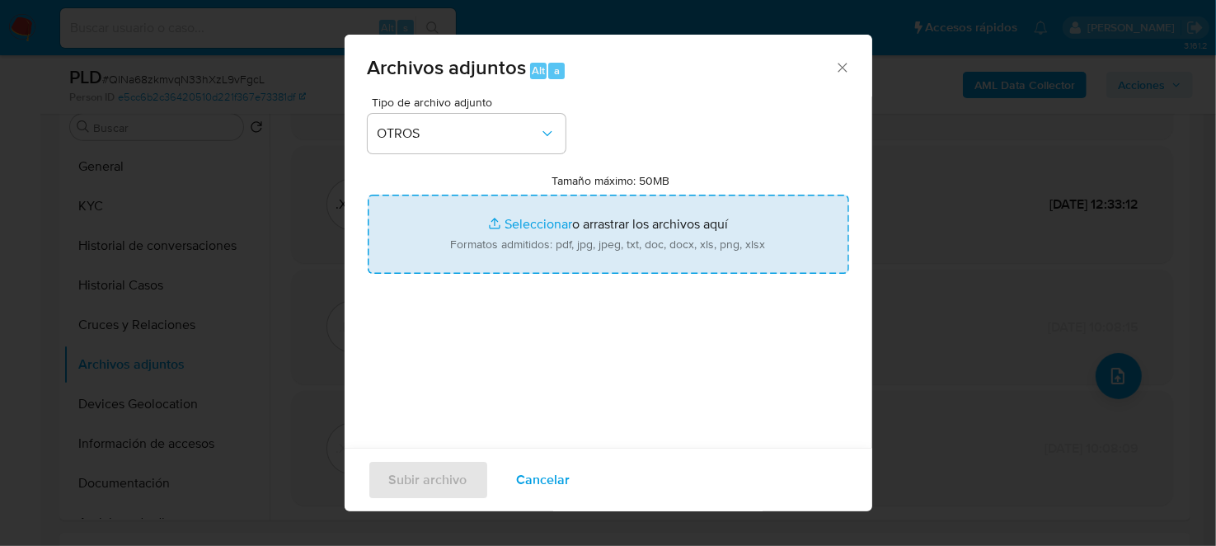
click at [590, 243] on input "Tamaño máximo: 50MB Seleccionar archivos" at bounding box center [609, 234] width 482 height 79
type input "C:\fakepath\2332715712_ZULIANGIE ROSBEIDY NAVARRO ROMERO_SEP2025.xlsx"
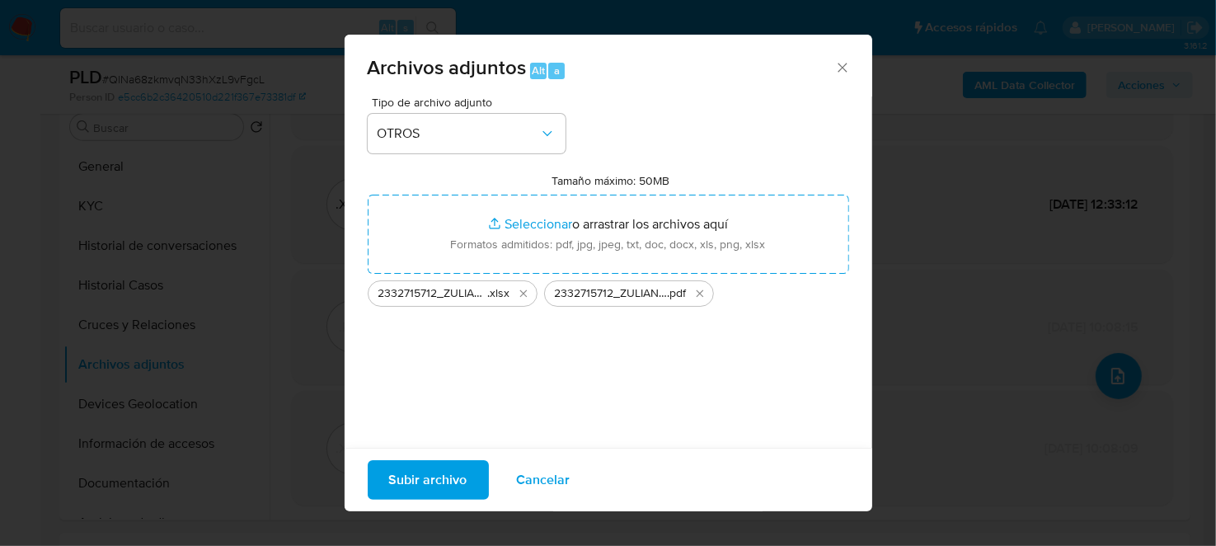
click at [427, 478] on span "Subir archivo" at bounding box center [428, 480] width 78 height 36
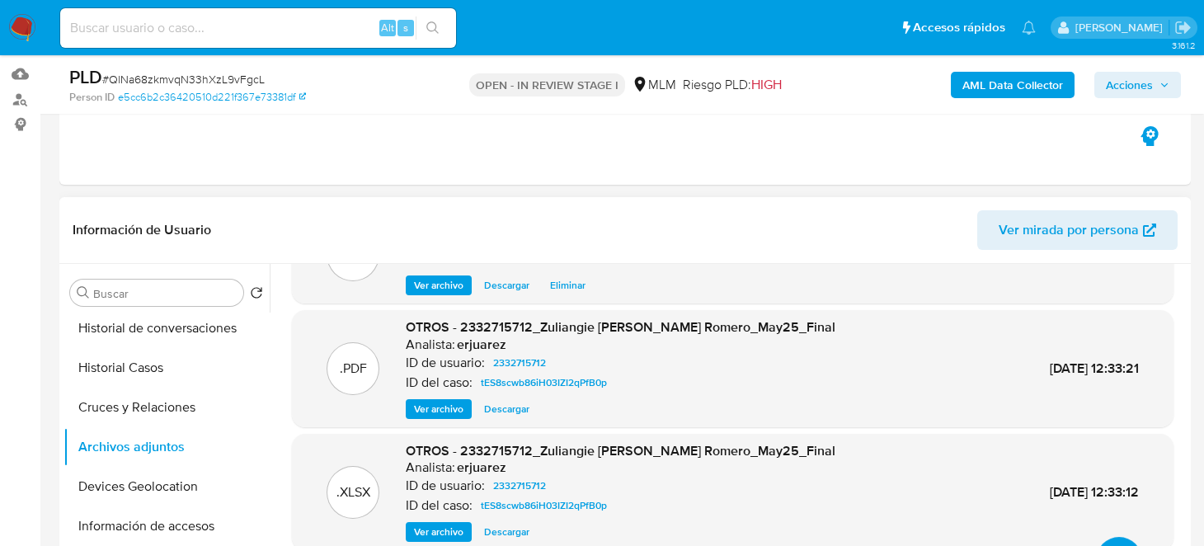
scroll to position [164, 0]
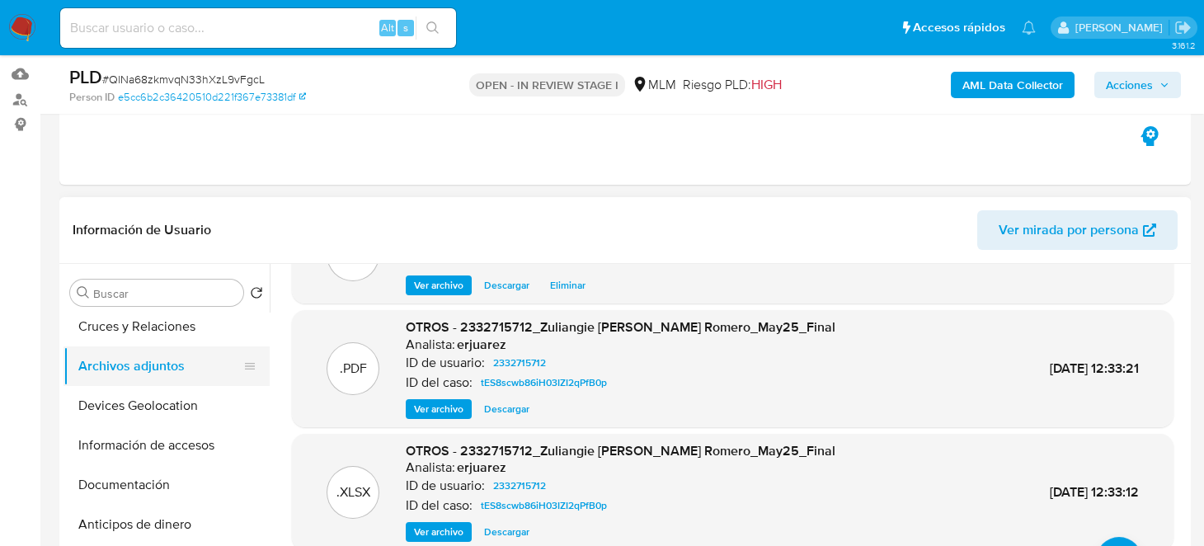
click at [155, 369] on button "Archivos adjuntos" at bounding box center [159, 366] width 193 height 40
click at [139, 362] on button "Archivos adjuntos" at bounding box center [159, 366] width 193 height 40
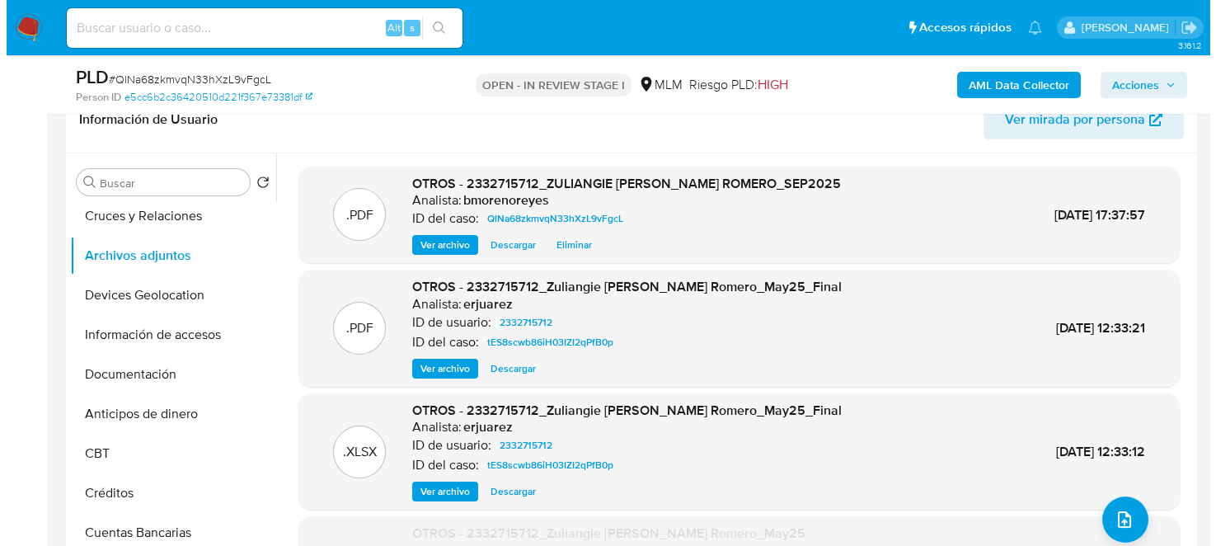
scroll to position [247, 0]
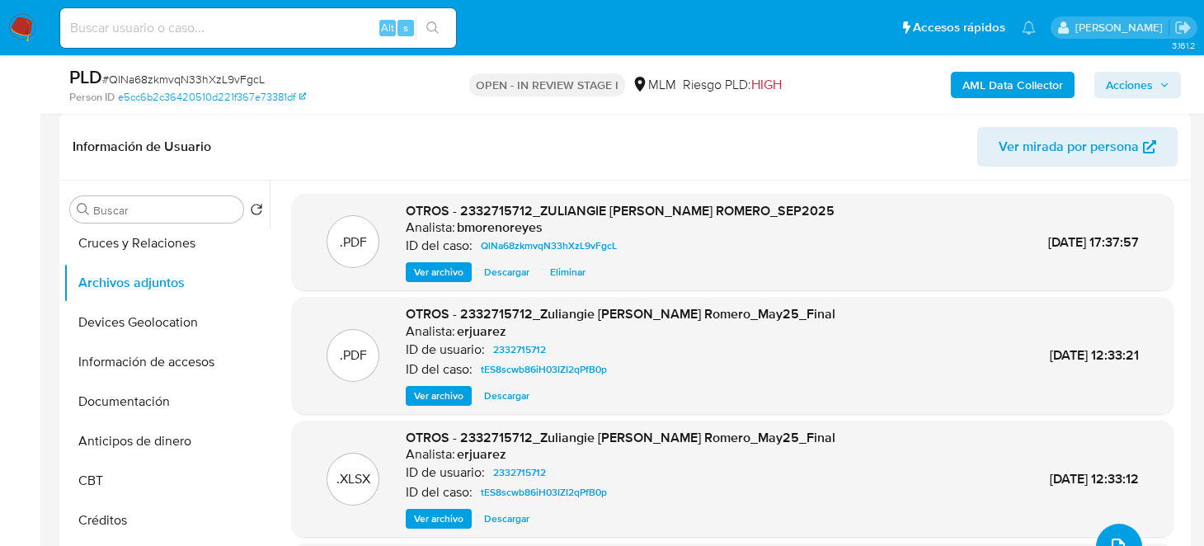
click at [1120, 525] on button "upload-file" at bounding box center [1119, 547] width 46 height 46
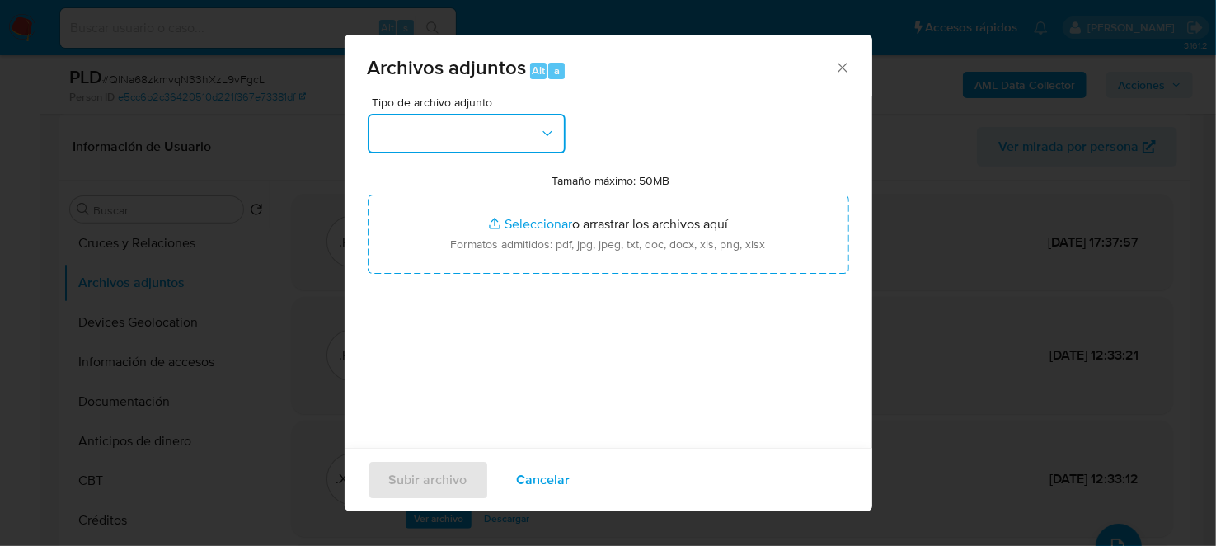
click at [501, 117] on button "button" at bounding box center [467, 134] width 198 height 40
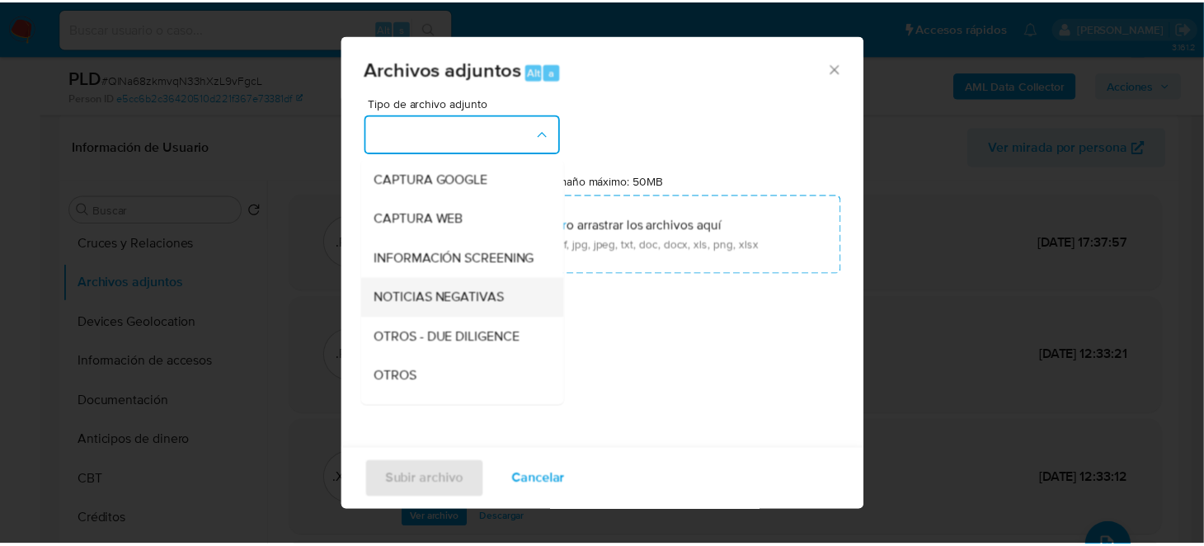
scroll to position [164, 0]
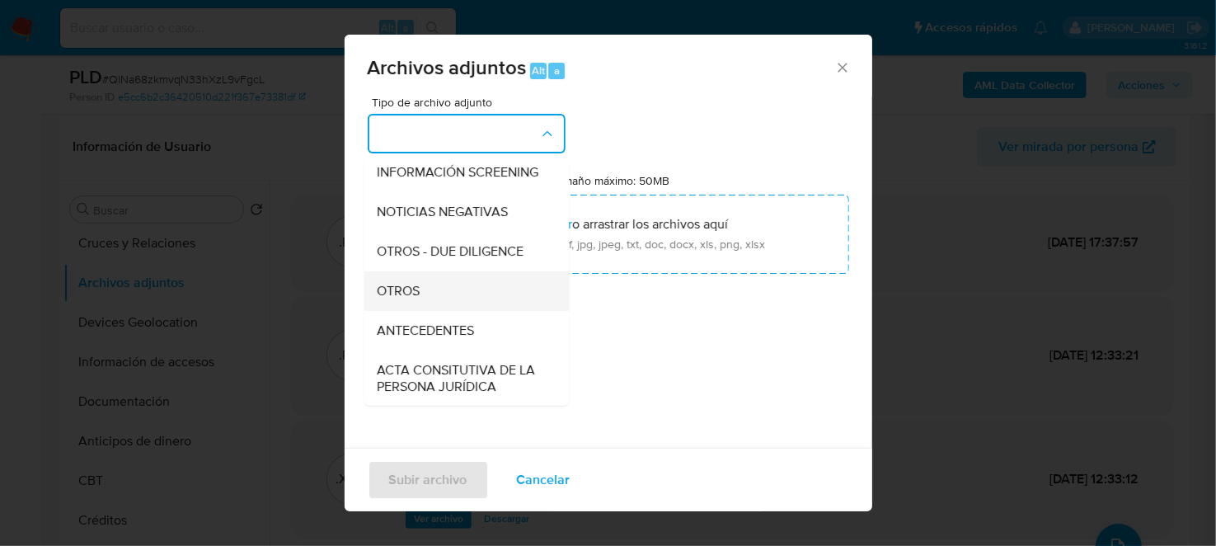
click at [428, 303] on div "OTROS" at bounding box center [462, 290] width 168 height 40
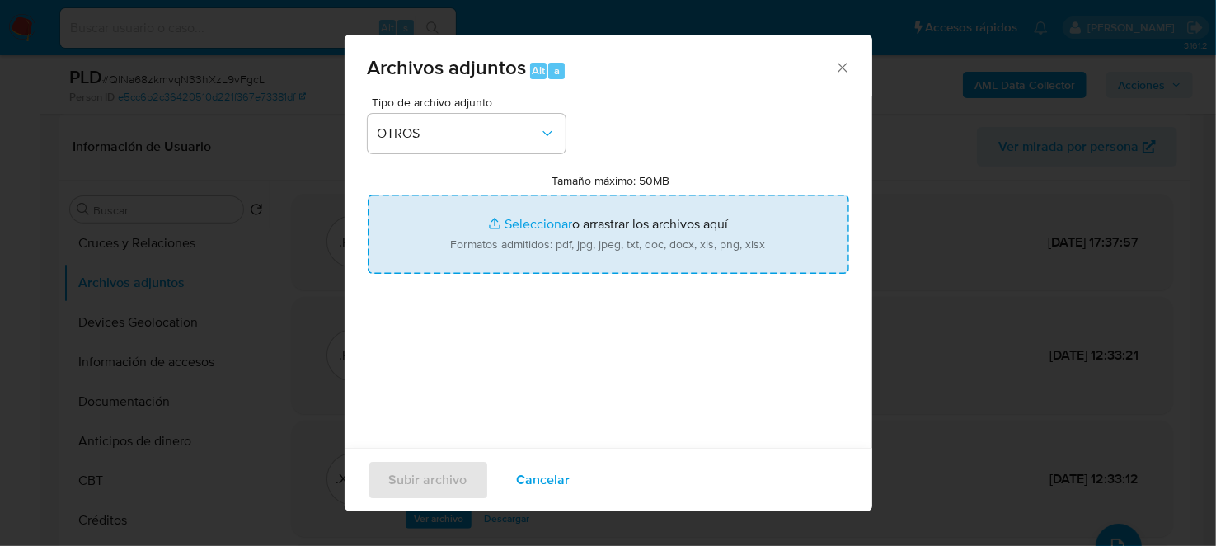
click at [636, 238] on input "Tamaño máximo: 50MB Seleccionar archivos" at bounding box center [609, 234] width 482 height 79
type input "C:\fakepath\2332715712_ZULIANGIE ROSBEIDY NAVARRO ROMERO_SEP2025.xlsx"
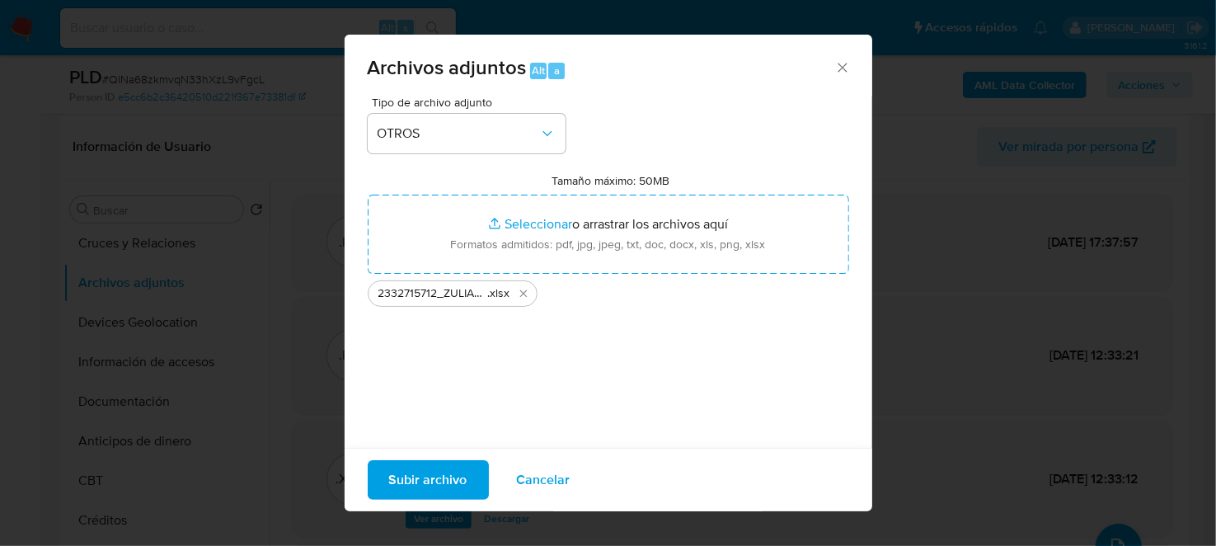
click at [431, 479] on span "Subir archivo" at bounding box center [428, 480] width 78 height 36
click at [551, 482] on span "Cancelar" at bounding box center [544, 480] width 54 height 36
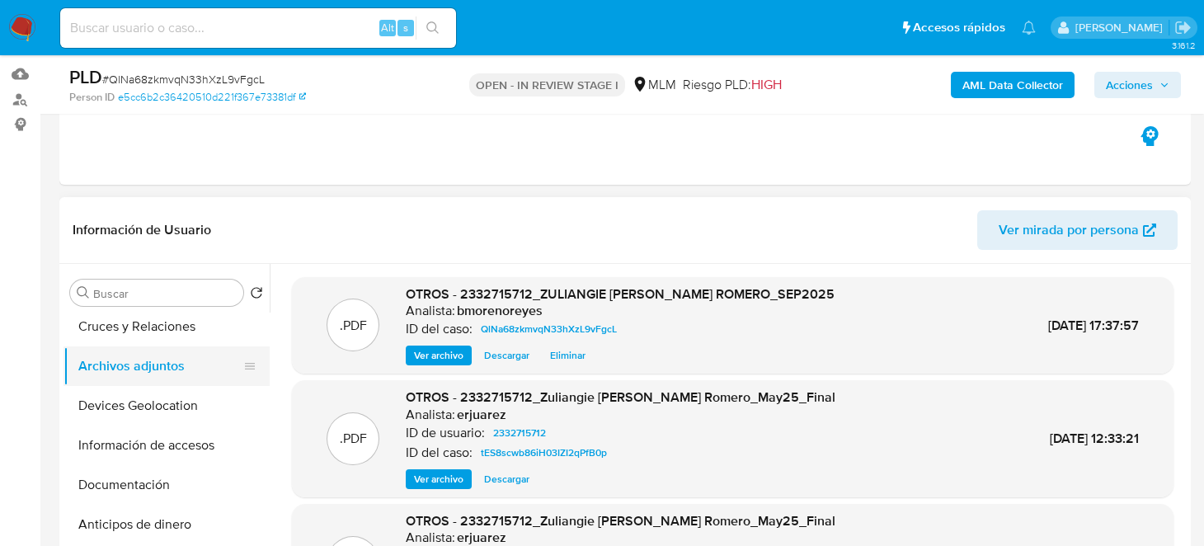
click at [140, 357] on button "Archivos adjuntos" at bounding box center [159, 366] width 193 height 40
click at [142, 360] on button "Archivos adjuntos" at bounding box center [159, 366] width 193 height 40
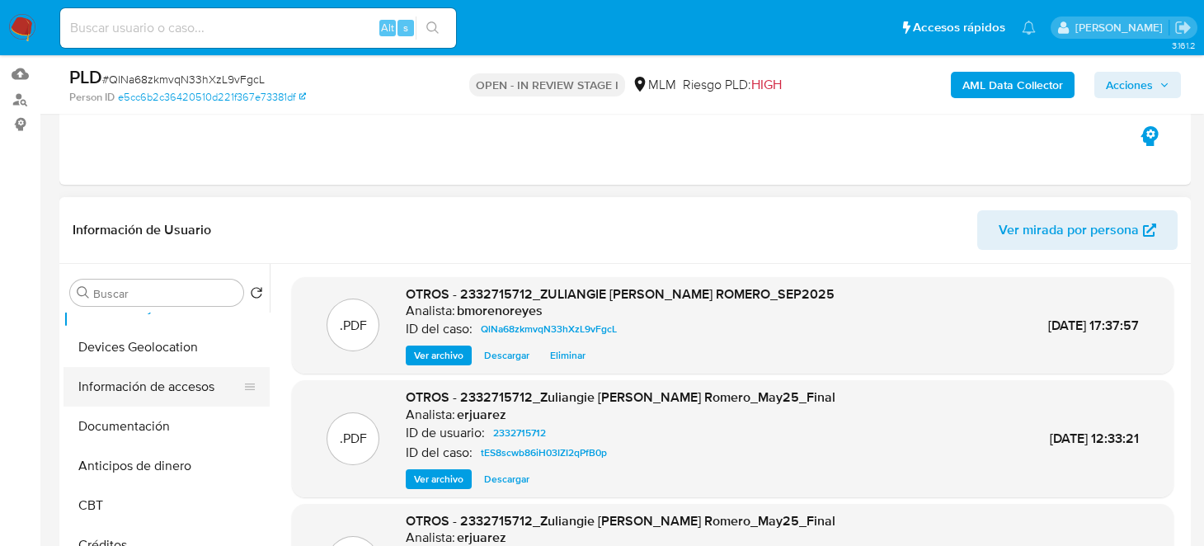
scroll to position [247, 0]
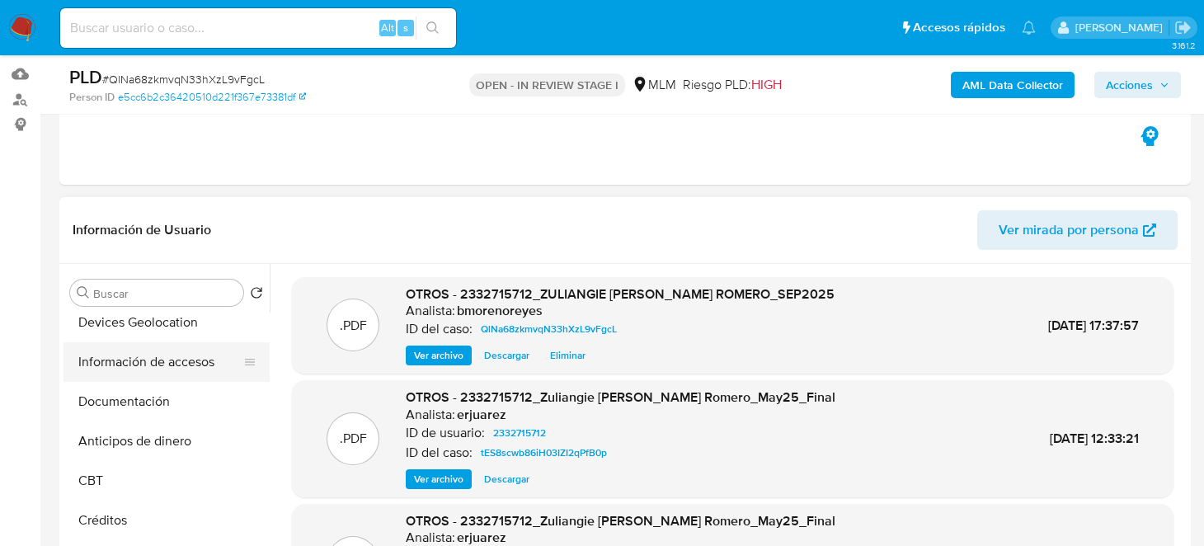
click at [166, 343] on button "Información de accesos" at bounding box center [159, 362] width 193 height 40
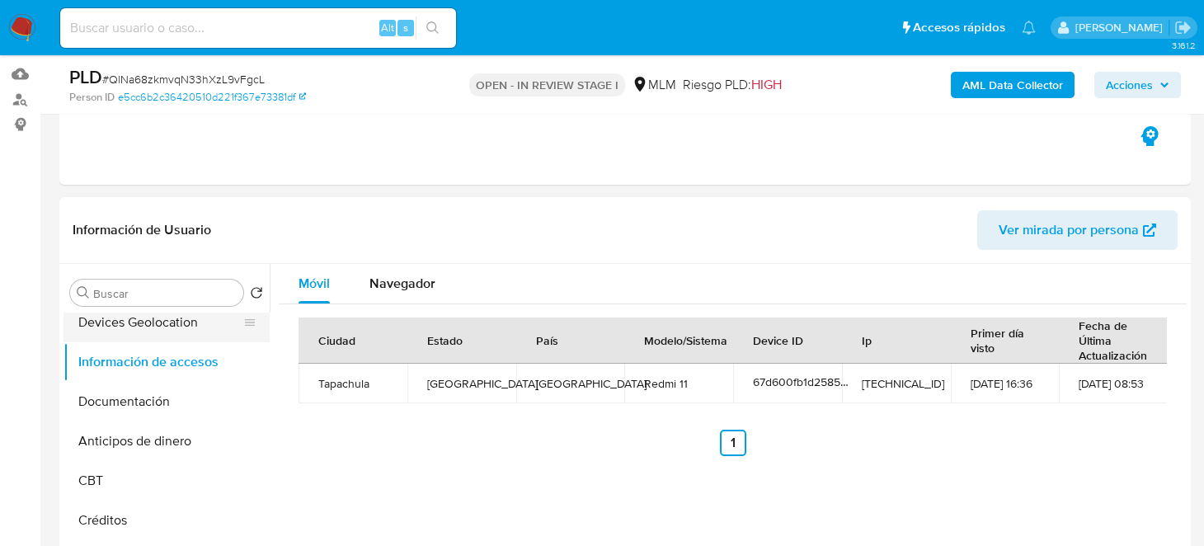
click at [164, 323] on button "Devices Geolocation" at bounding box center [159, 323] width 193 height 40
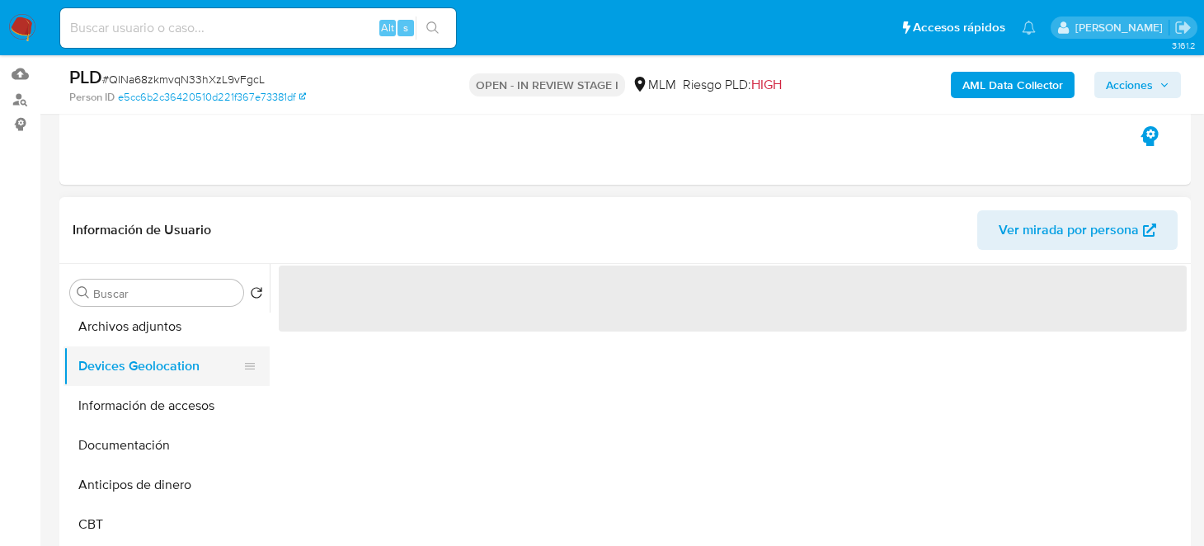
scroll to position [164, 0]
click at [148, 365] on button "Archivos adjuntos" at bounding box center [159, 366] width 193 height 40
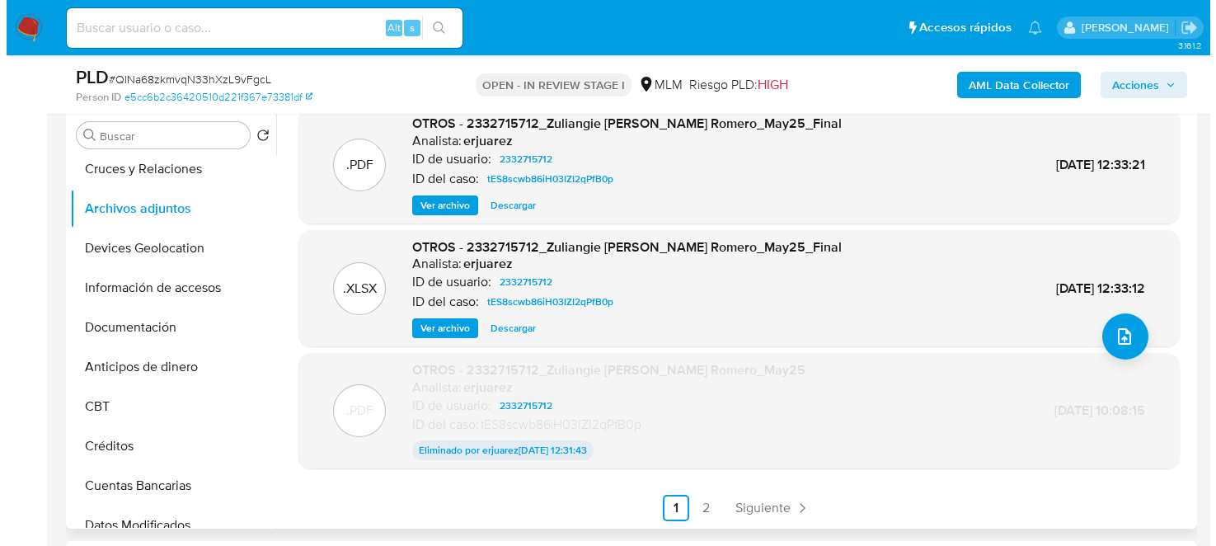
scroll to position [330, 0]
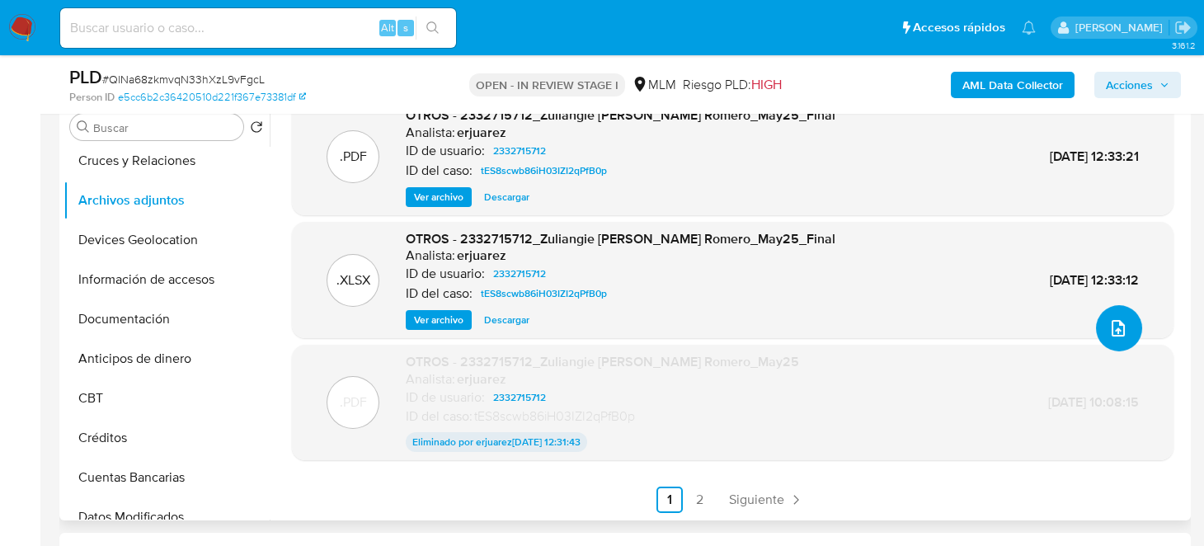
click at [1108, 323] on icon "upload-file" at bounding box center [1118, 328] width 20 height 20
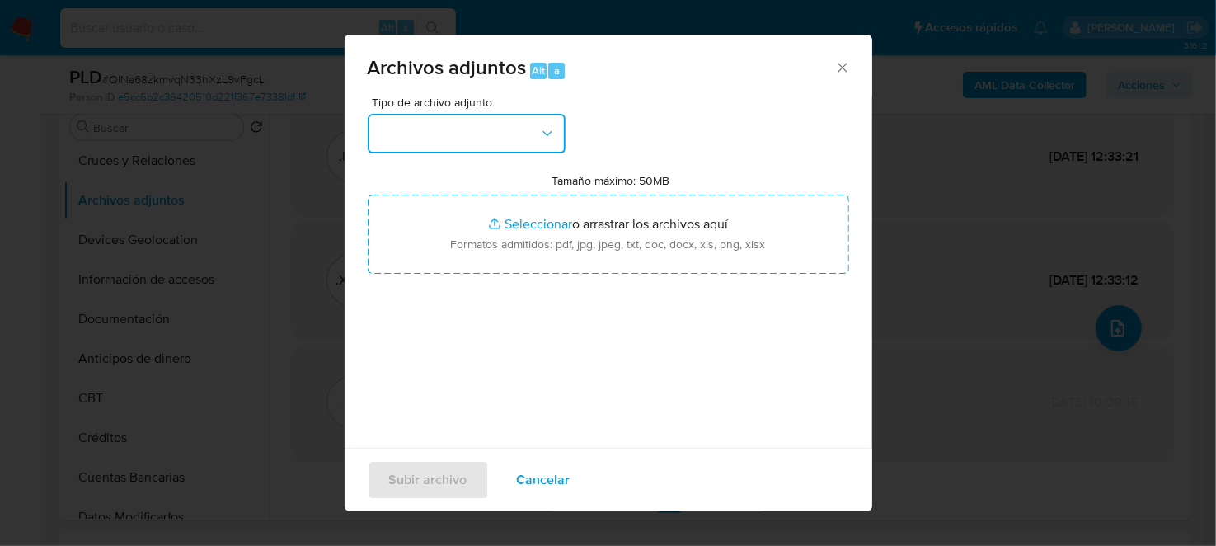
click at [466, 131] on button "button" at bounding box center [467, 134] width 198 height 40
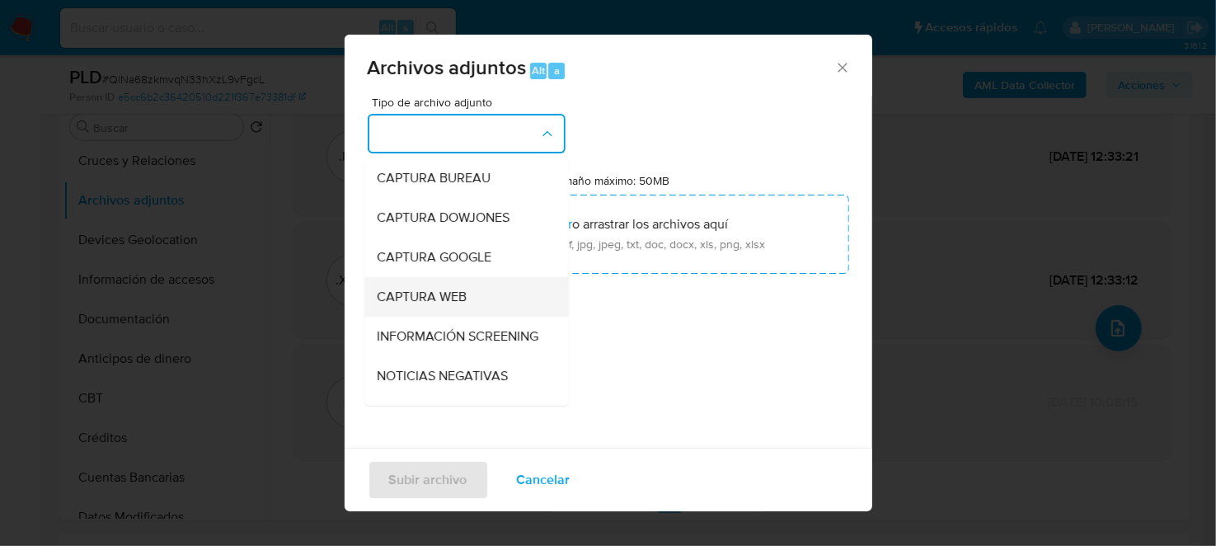
scroll to position [164, 0]
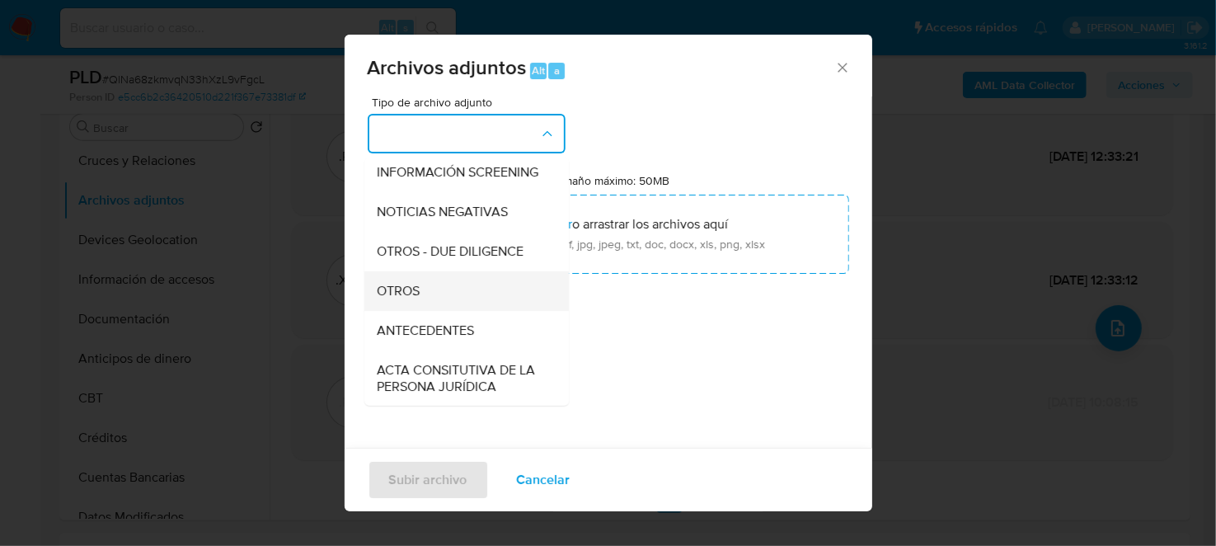
click at [427, 295] on div "OTROS" at bounding box center [462, 290] width 168 height 40
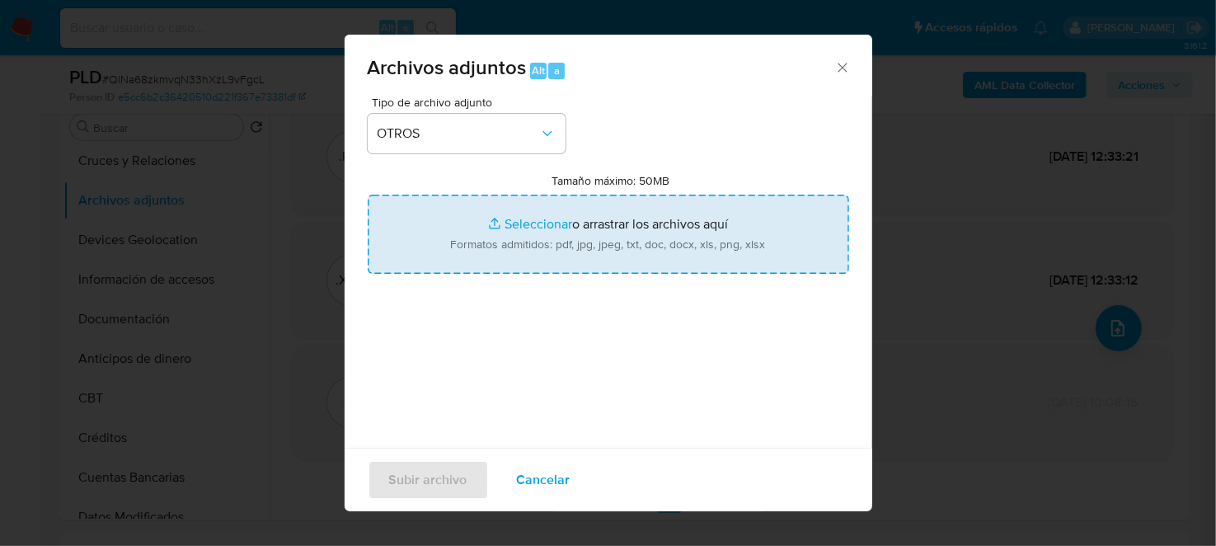
click at [542, 219] on input "Tamaño máximo: 50MB Seleccionar archivos" at bounding box center [609, 234] width 482 height 79
type input "C:\fakepath\2332715712_ZULIANGIE ROSBEIDY NAVARRO ROMERO_SEP2025.xlsx"
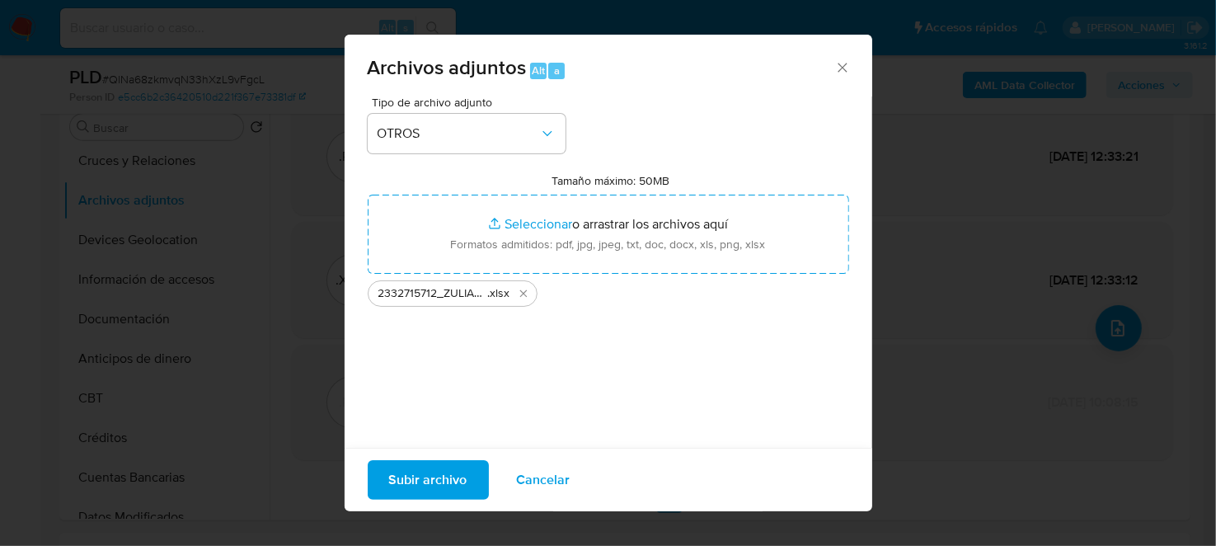
click at [444, 476] on span "Subir archivo" at bounding box center [428, 480] width 78 height 36
click at [417, 477] on span "Subir archivo" at bounding box center [428, 480] width 78 height 36
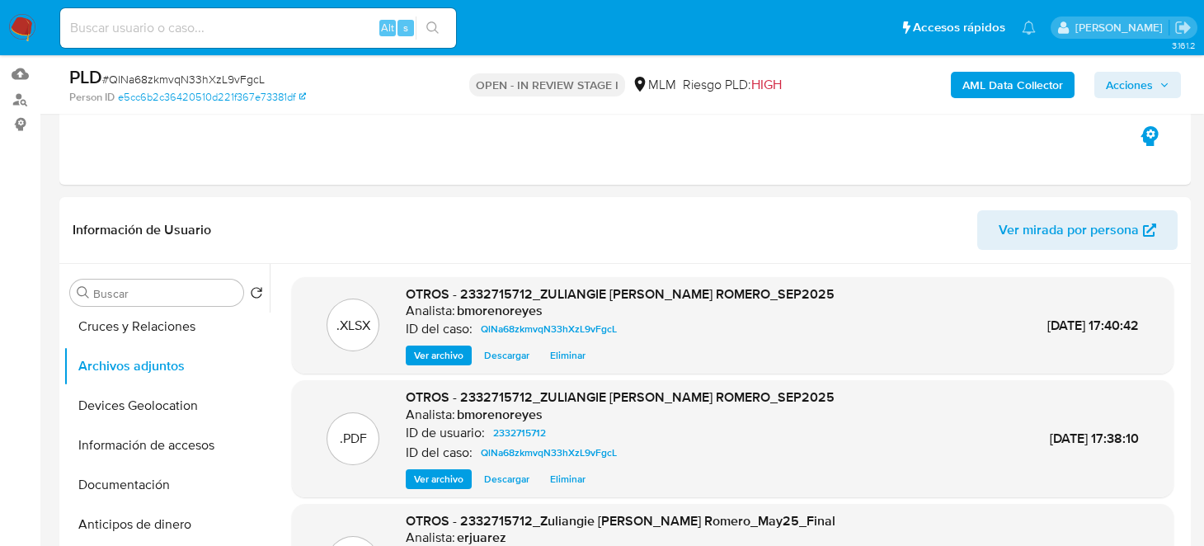
drag, startPoint x: 12, startPoint y: 31, endPoint x: 30, endPoint y: 31, distance: 18.1
click at [12, 31] on img at bounding box center [22, 28] width 28 height 28
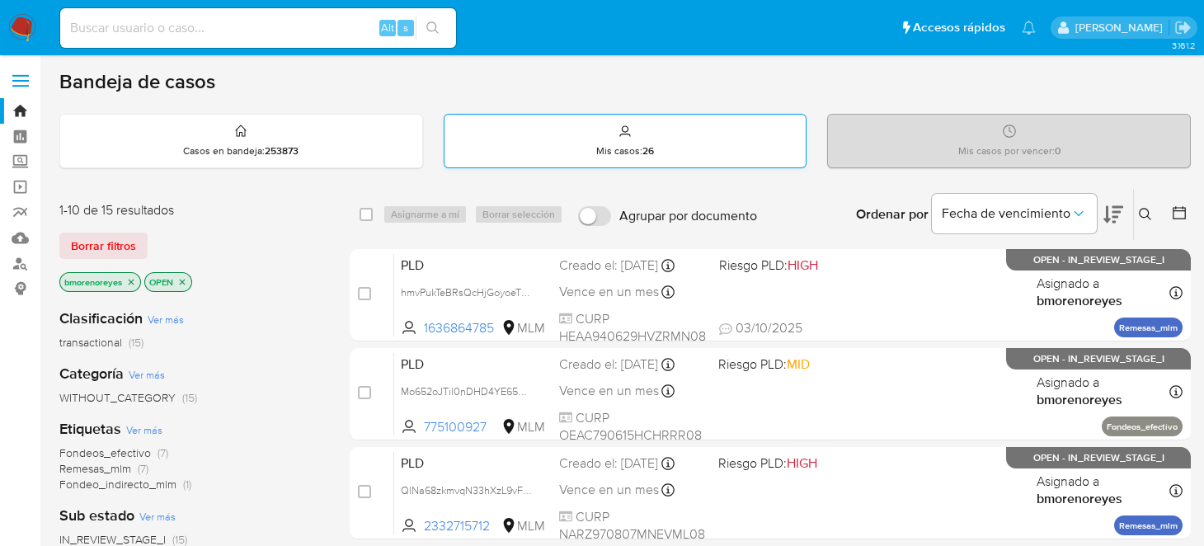
click at [627, 129] on icon at bounding box center [625, 128] width 7 height 7
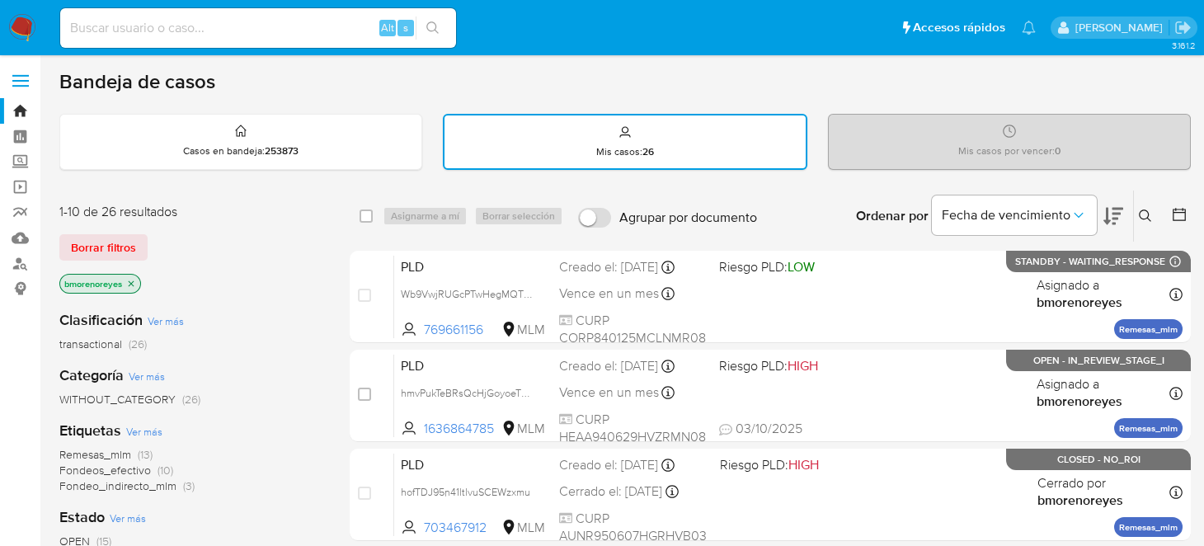
click at [1151, 211] on button at bounding box center [1147, 216] width 27 height 20
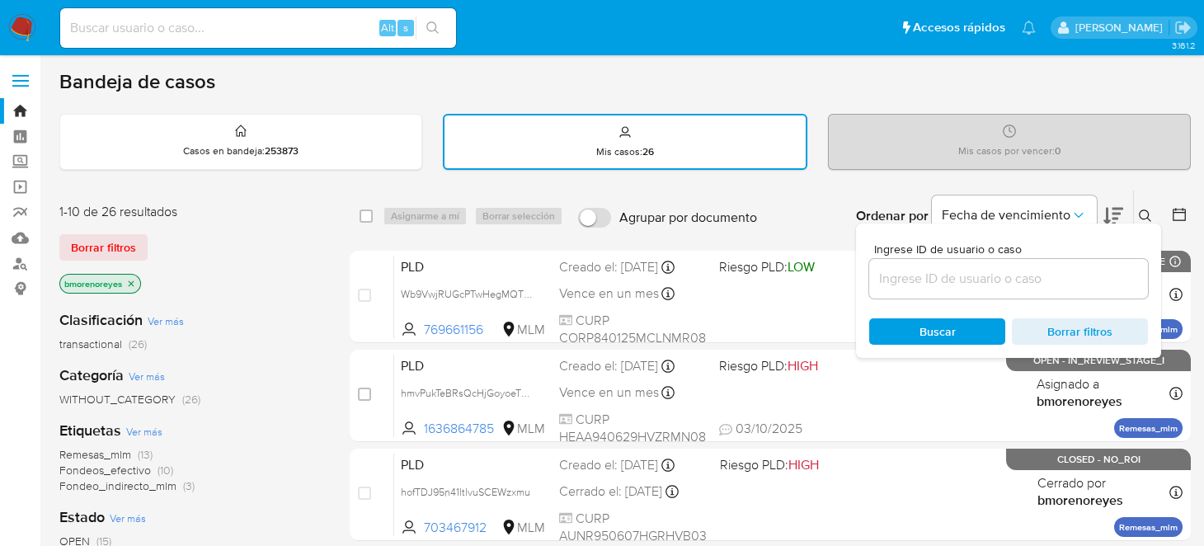
click at [973, 287] on input at bounding box center [1008, 278] width 279 height 21
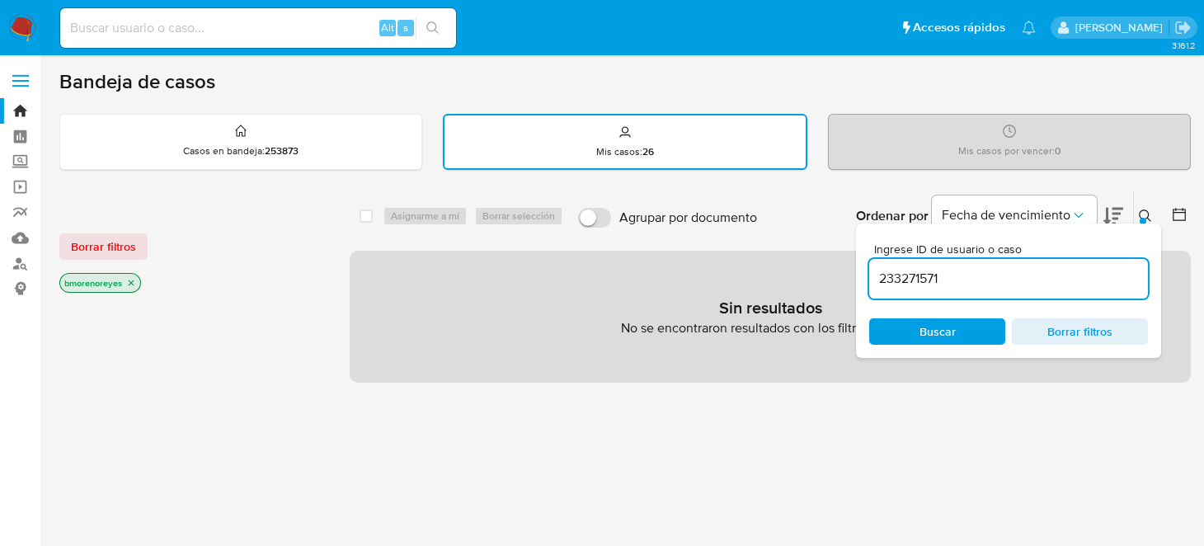
click at [971, 284] on input "233271571" at bounding box center [1008, 278] width 279 height 21
drag, startPoint x: 971, startPoint y: 284, endPoint x: 874, endPoint y: 271, distance: 98.1
click at [874, 271] on input "233271571" at bounding box center [1008, 278] width 279 height 21
paste input "2"
type input "2332715712"
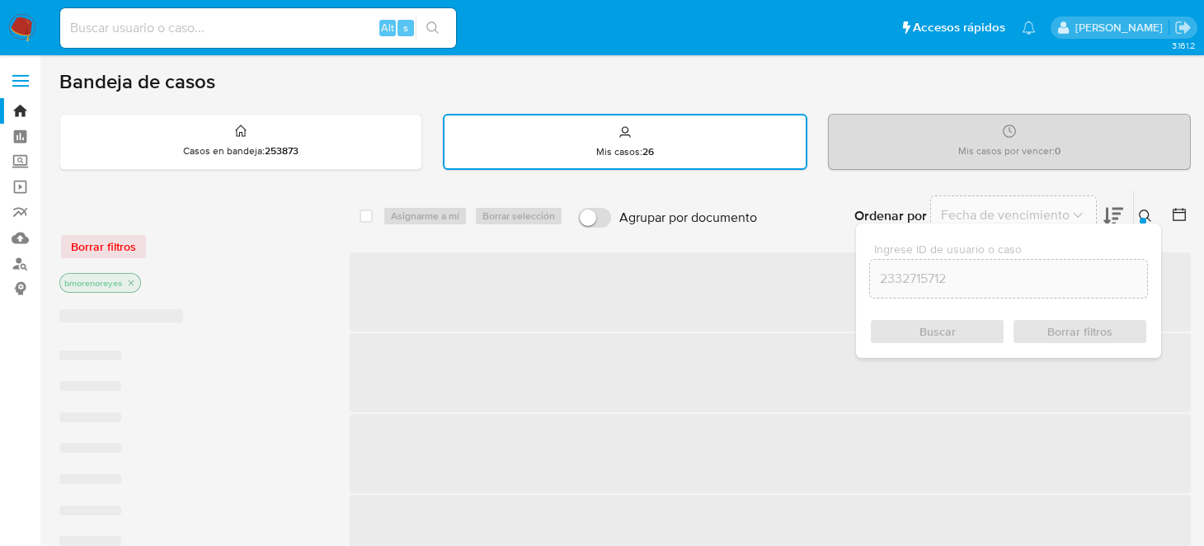
click at [918, 328] on div "Buscar Borrar filtros" at bounding box center [1008, 331] width 279 height 26
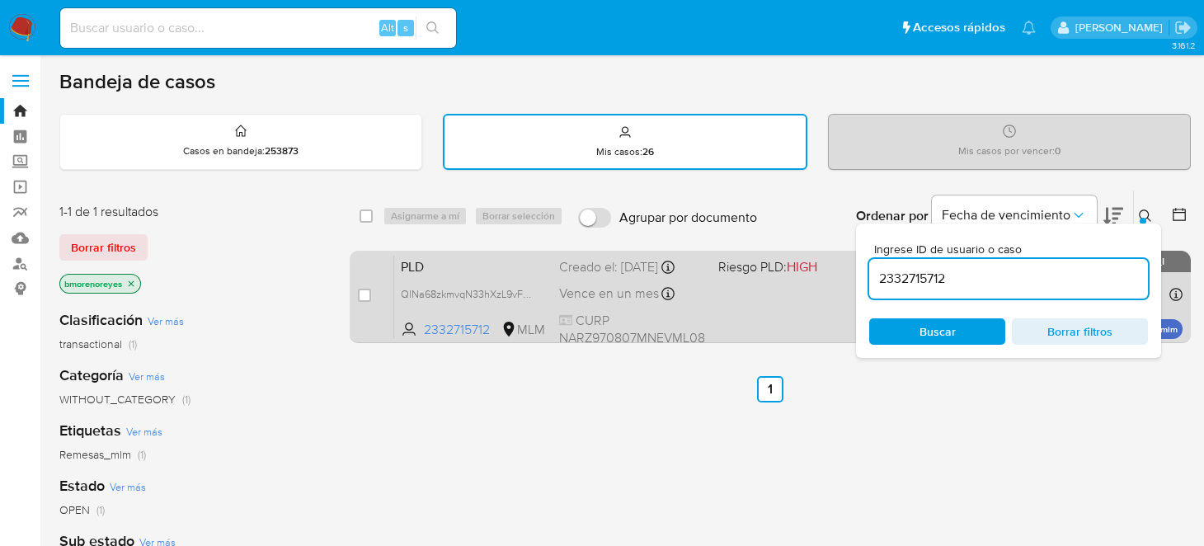
click at [487, 266] on span "PLD" at bounding box center [473, 265] width 145 height 21
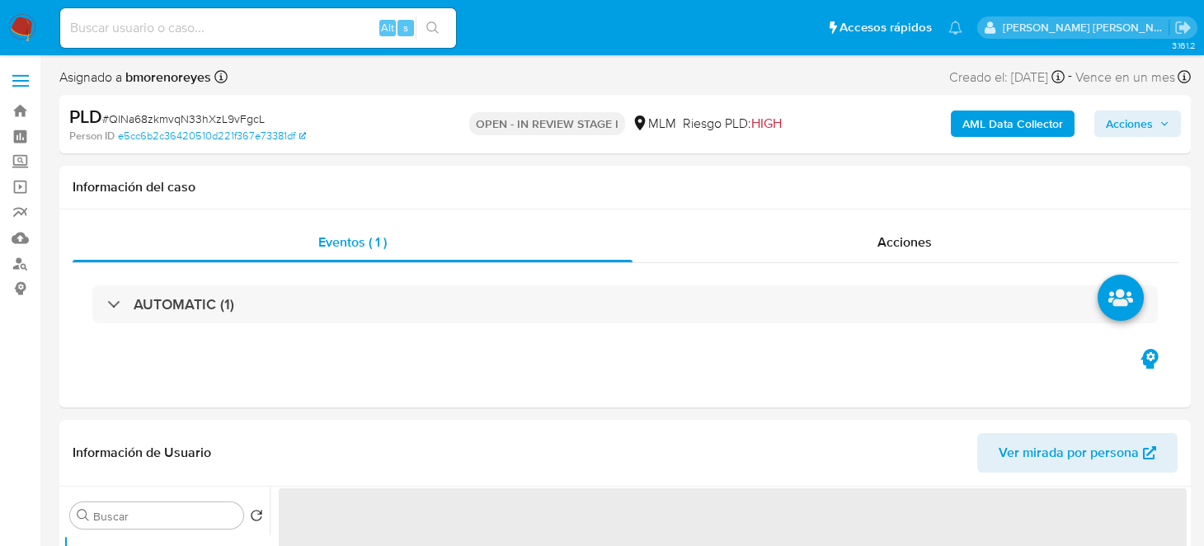
select select "10"
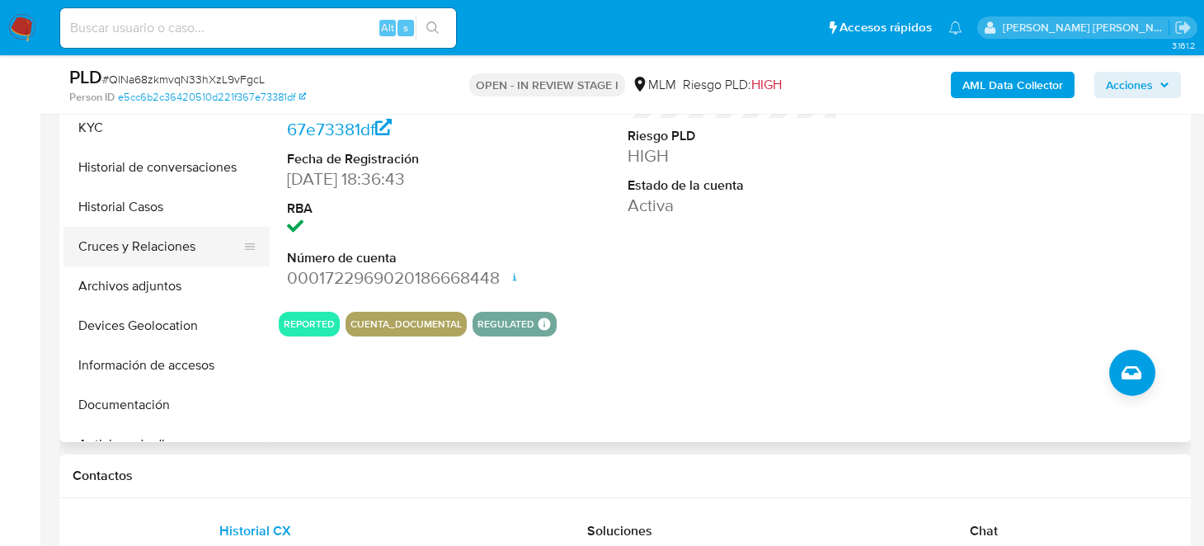
scroll to position [330, 0]
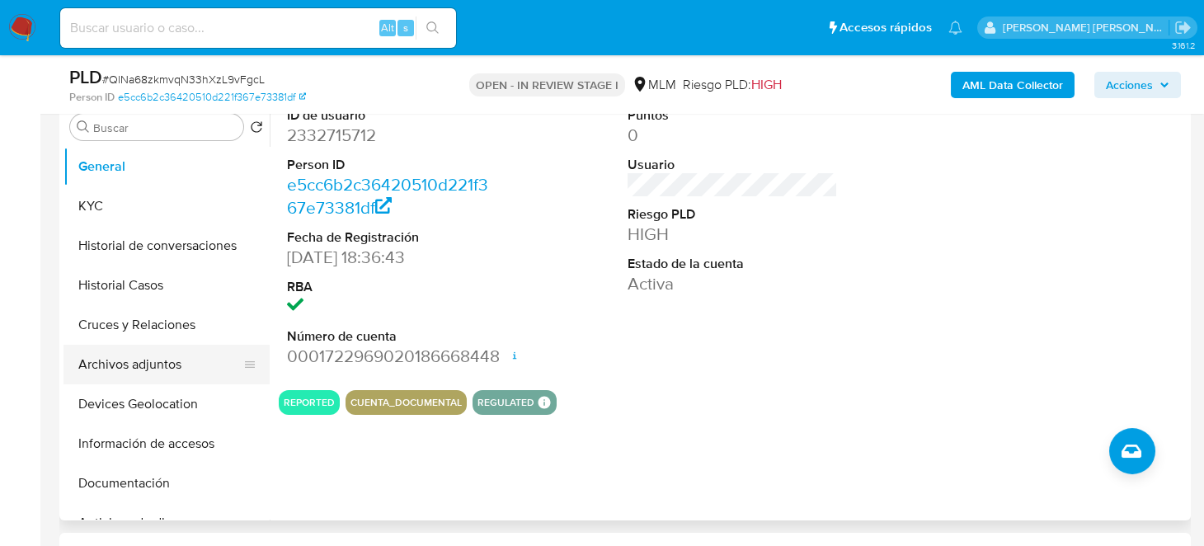
click at [148, 355] on button "Archivos adjuntos" at bounding box center [159, 365] width 193 height 40
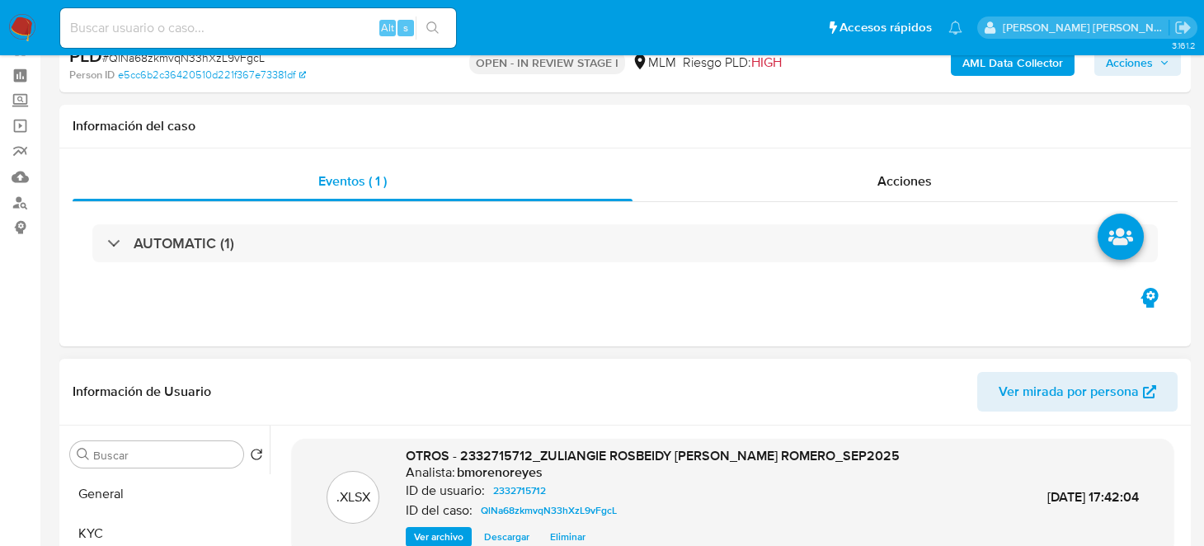
scroll to position [0, 0]
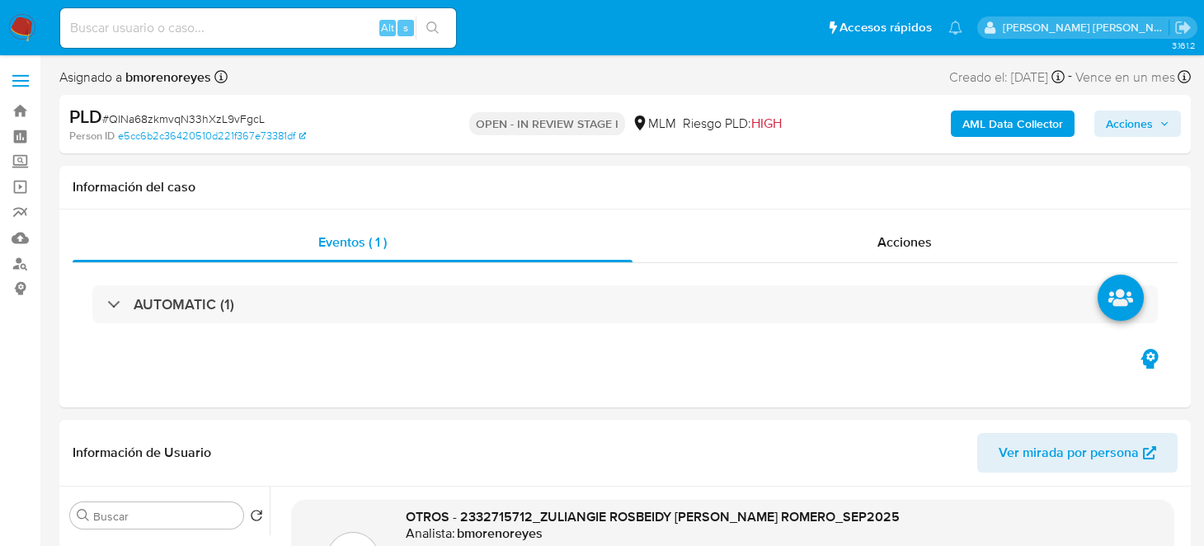
click at [1134, 124] on span "Acciones" at bounding box center [1129, 123] width 47 height 26
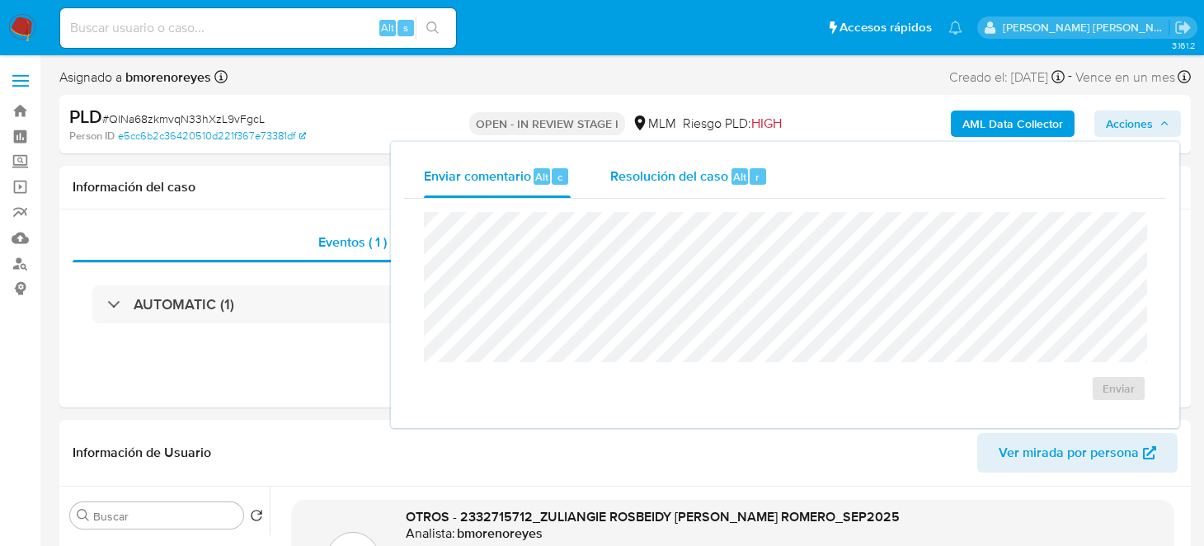
click at [655, 176] on span "Resolución del caso" at bounding box center [669, 176] width 118 height 19
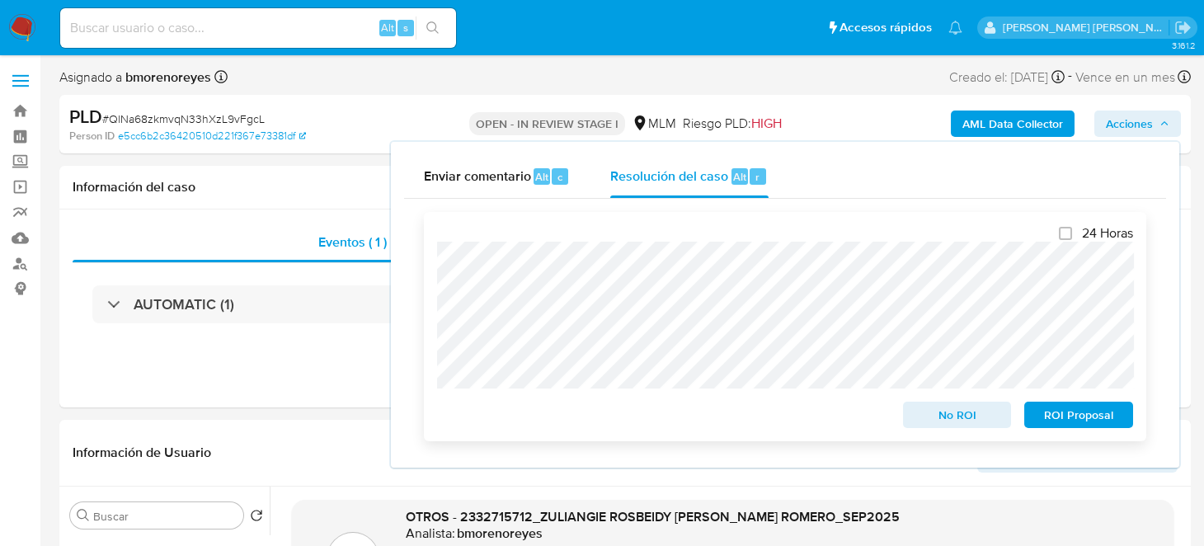
click at [1067, 424] on span "ROI Proposal" at bounding box center [1079, 414] width 86 height 23
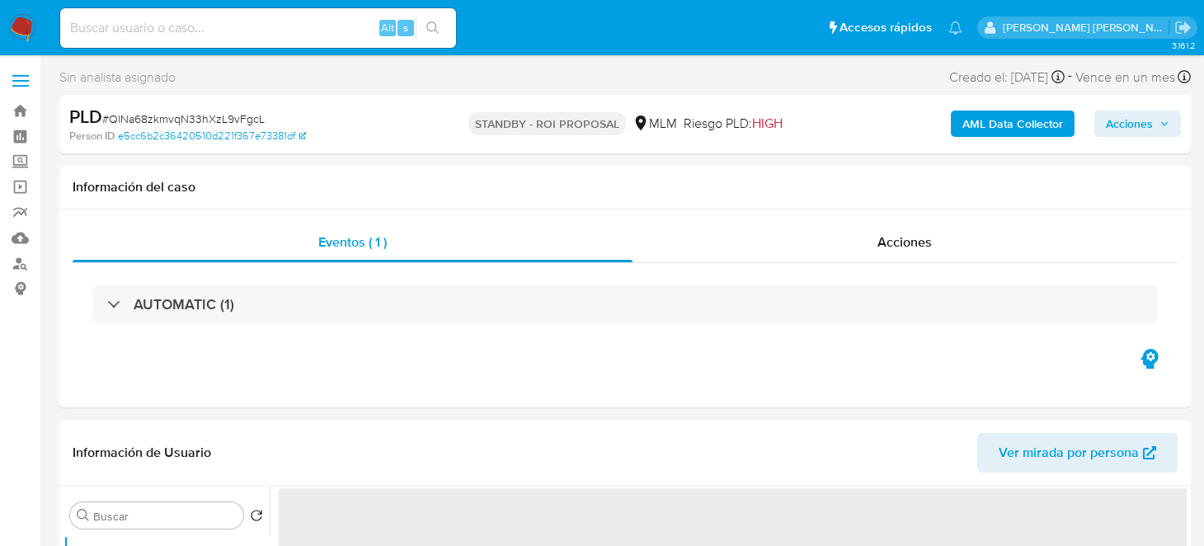
select select "10"
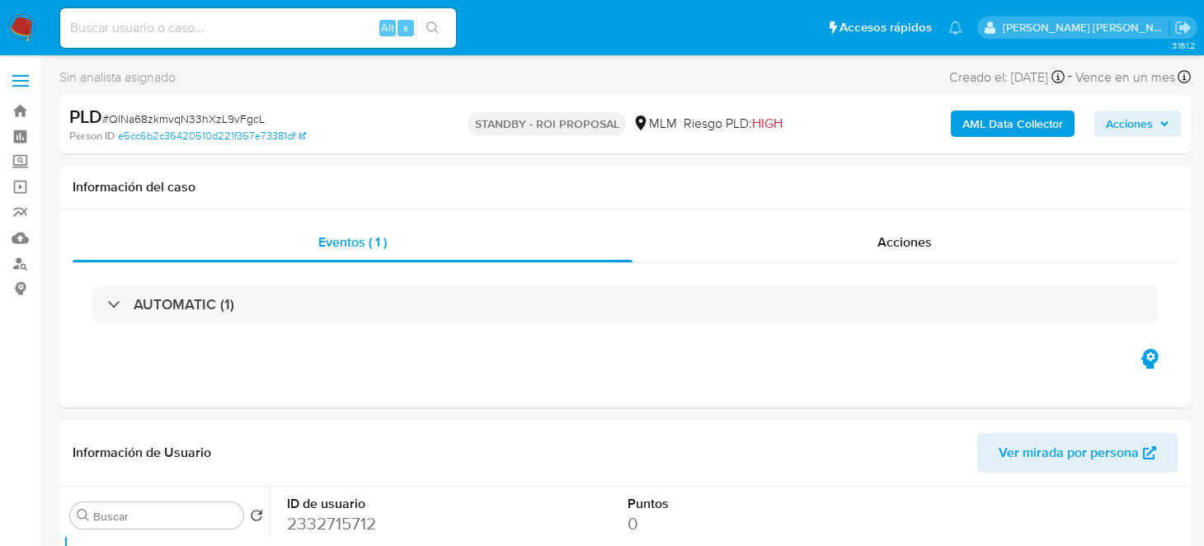
click at [20, 28] on img at bounding box center [22, 28] width 28 height 28
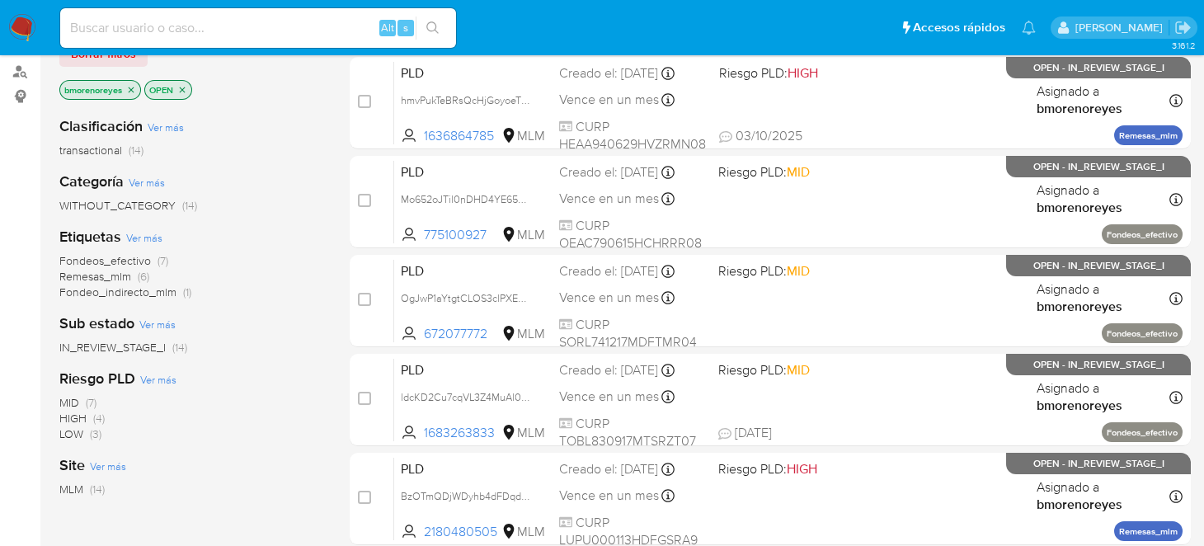
scroll to position [164, 0]
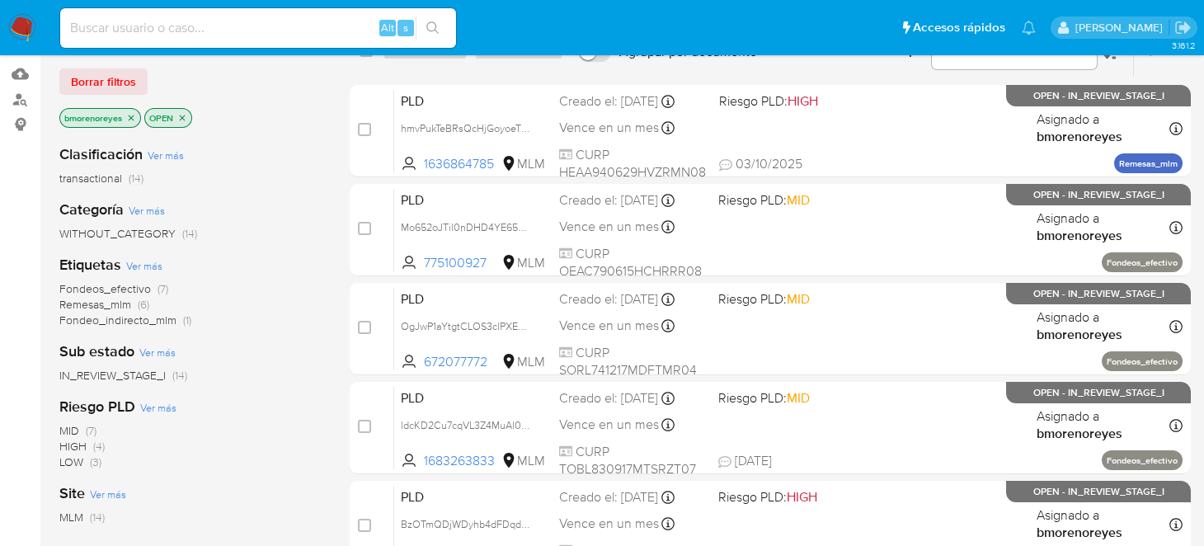
click at [181, 115] on icon "close-filter" at bounding box center [183, 118] width 6 height 6
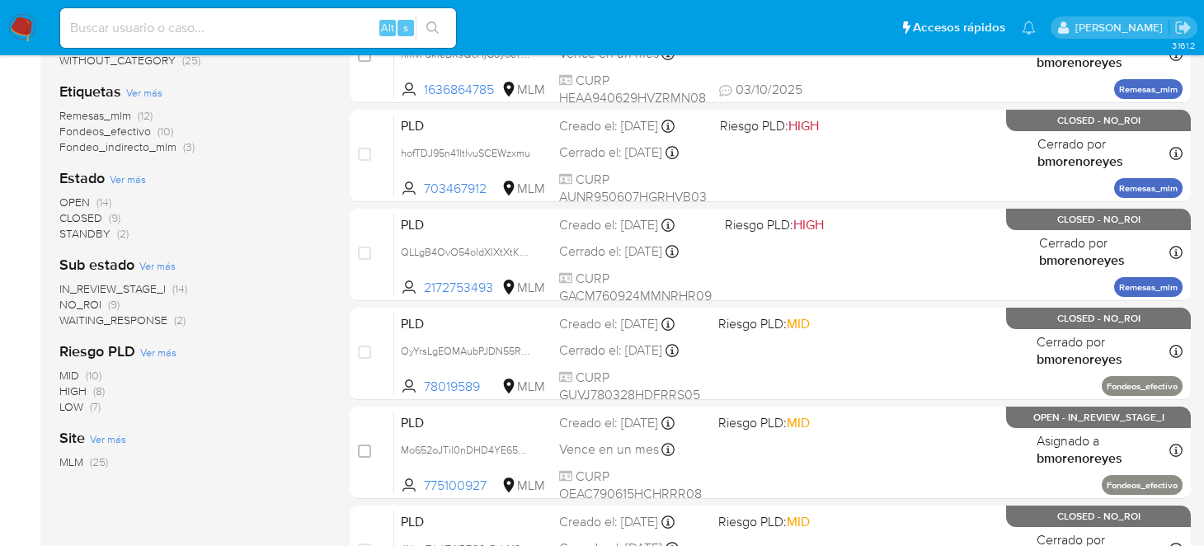
scroll to position [411, 0]
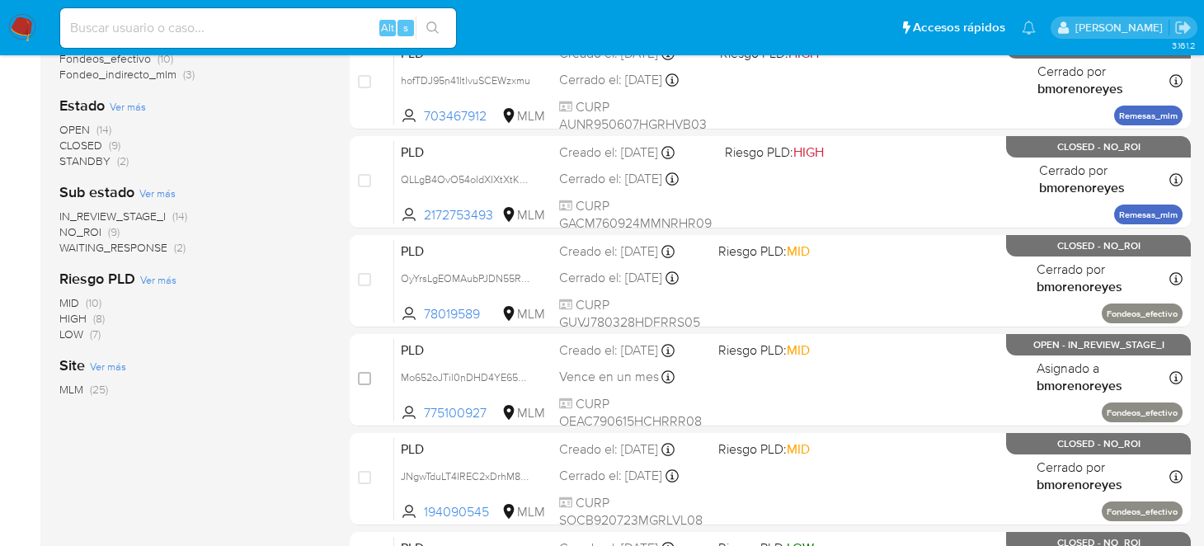
click at [216, 35] on input at bounding box center [258, 27] width 396 height 21
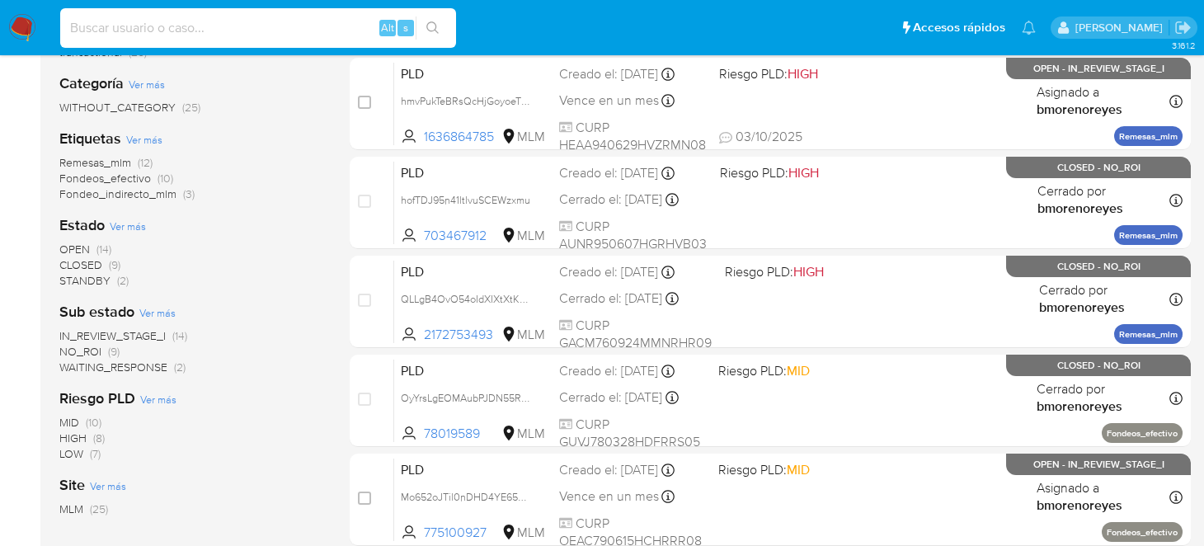
scroll to position [0, 0]
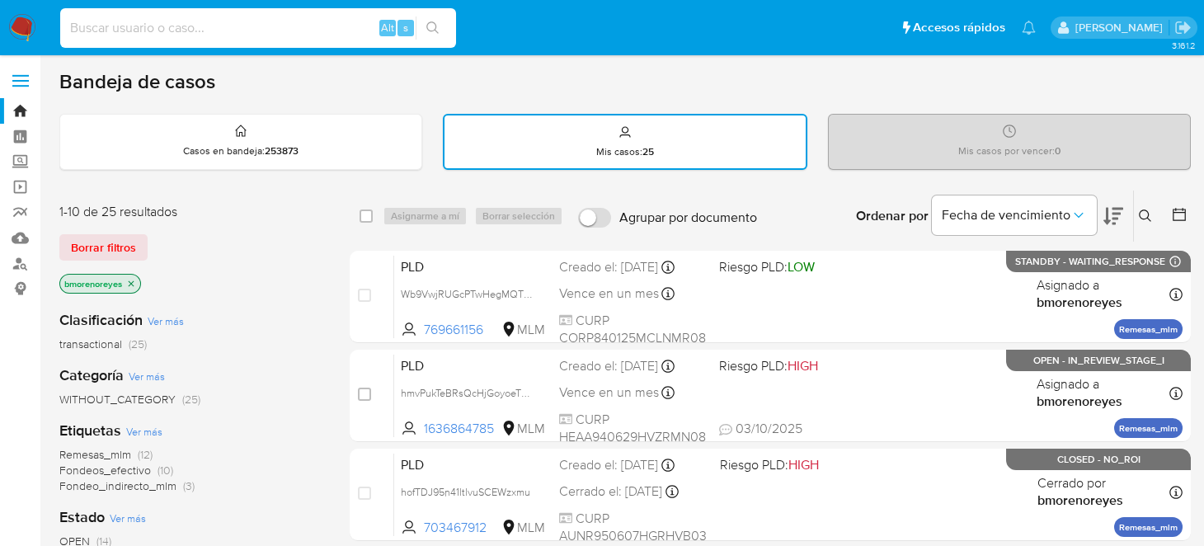
click at [1142, 215] on icon at bounding box center [1145, 215] width 13 height 13
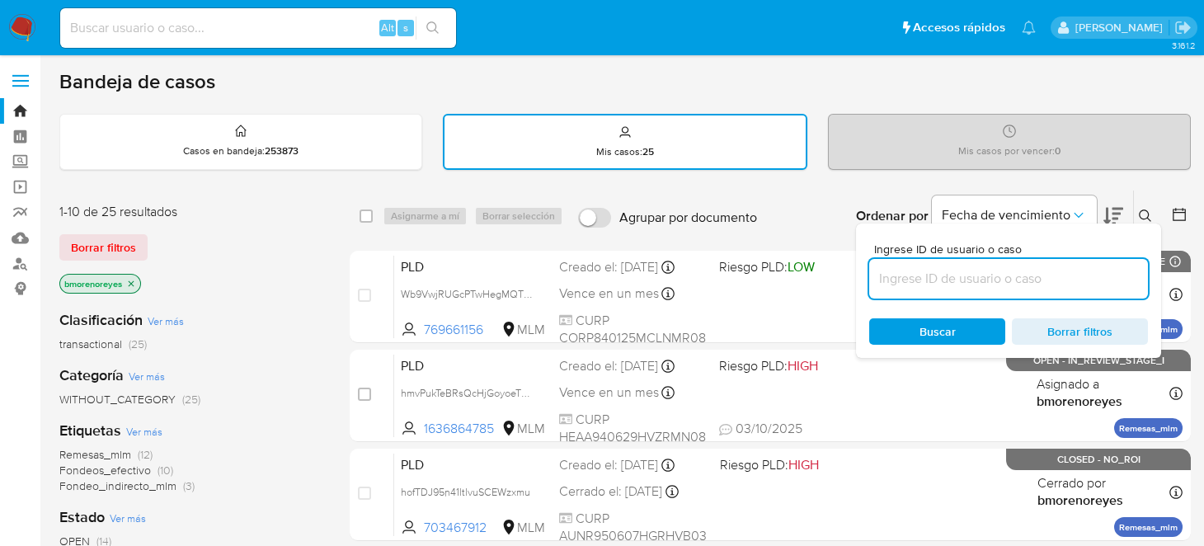
click at [928, 268] on input at bounding box center [1008, 278] width 279 height 21
type input "2577876347"
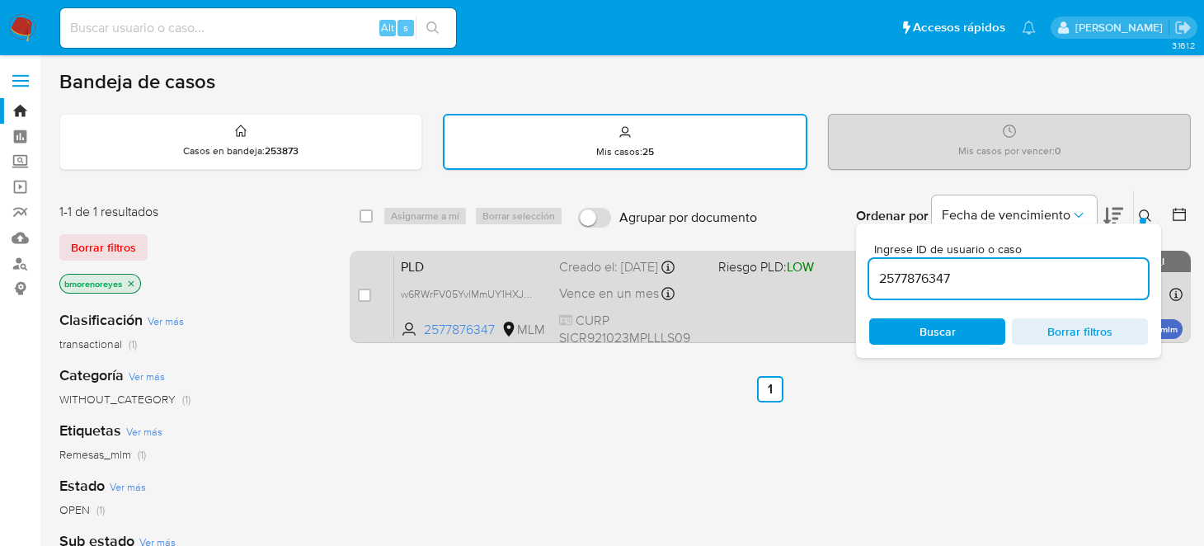
click at [502, 266] on span "PLD" at bounding box center [473, 265] width 145 height 21
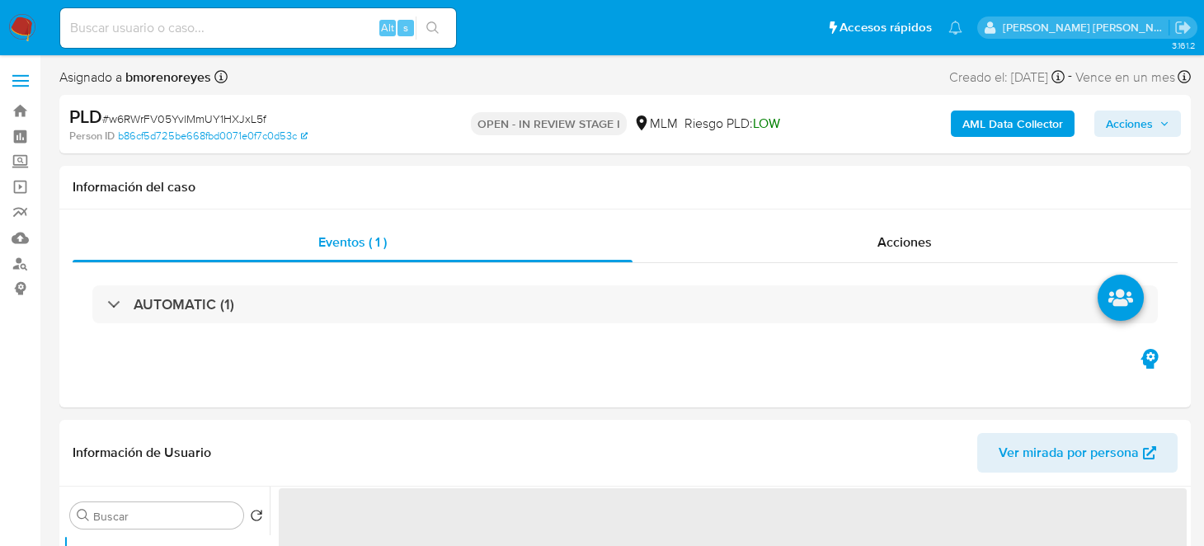
select select "10"
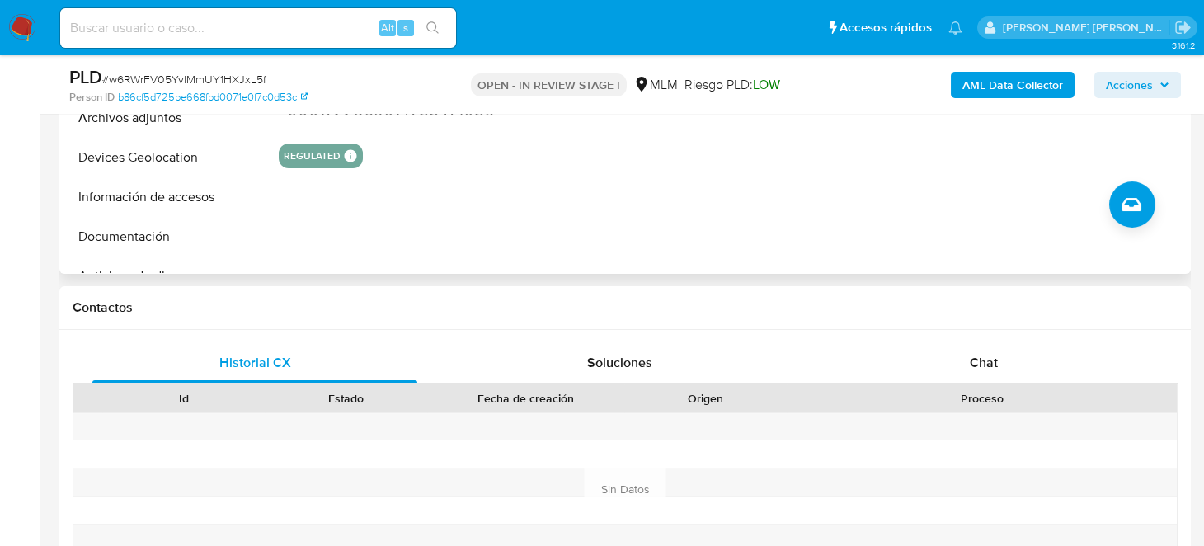
scroll to position [330, 0]
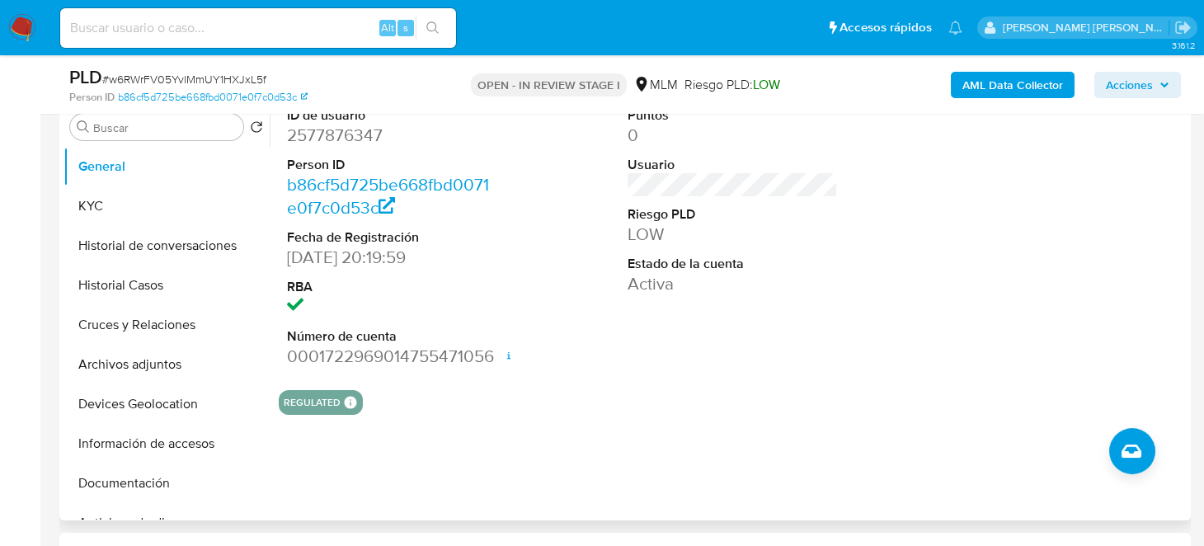
drag, startPoint x: 148, startPoint y: 275, endPoint x: 364, endPoint y: 294, distance: 217.6
click at [148, 275] on button "Historial Casos" at bounding box center [166, 286] width 206 height 40
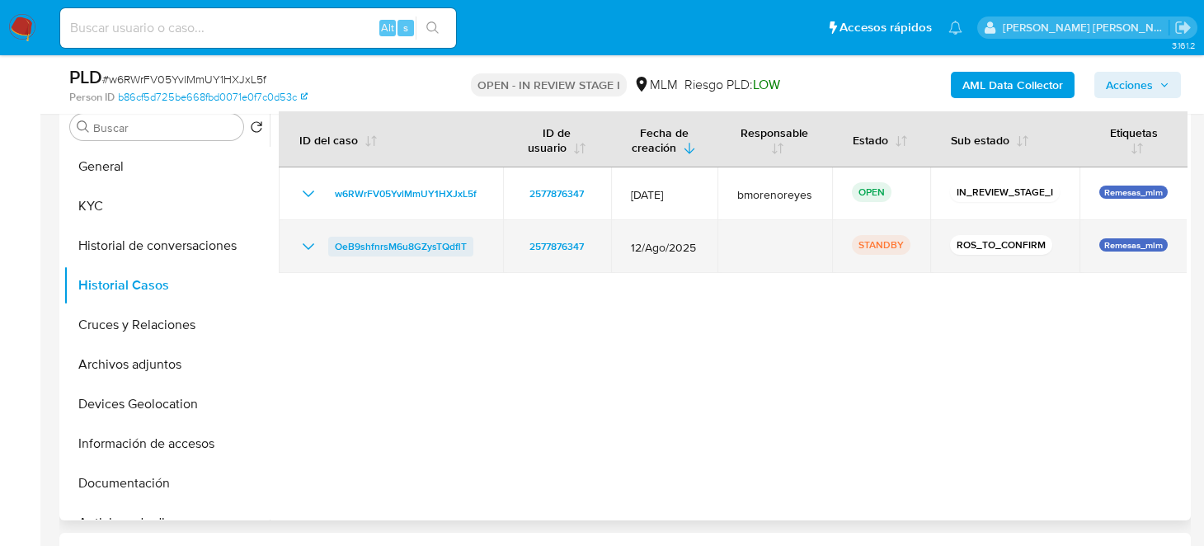
click at [414, 241] on span "OeB9shfnrsM6u8GZysTQdflT" at bounding box center [401, 247] width 132 height 20
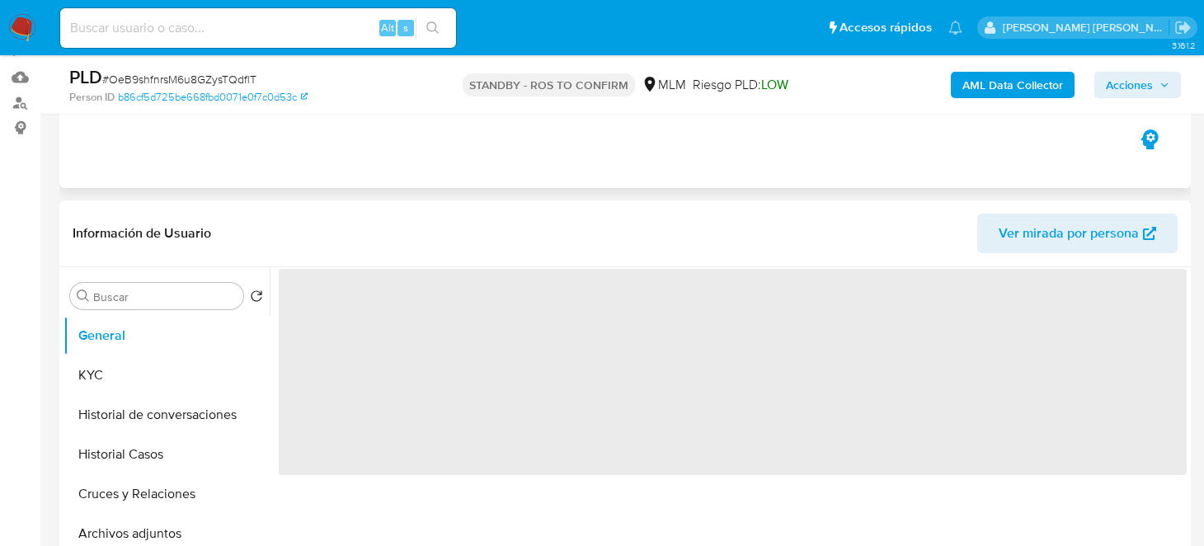
scroll to position [330, 0]
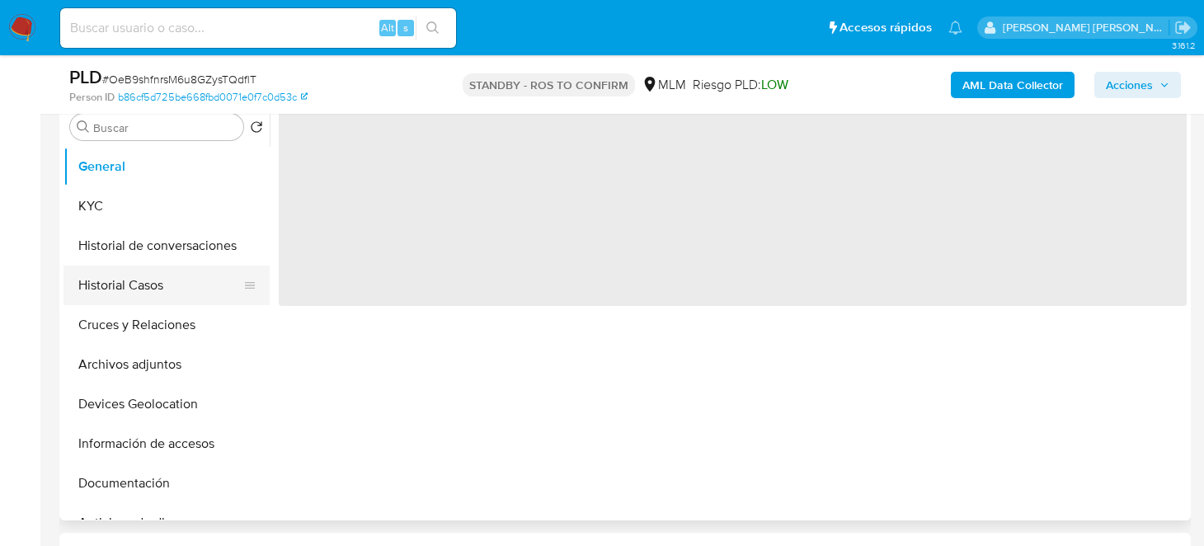
select select "10"
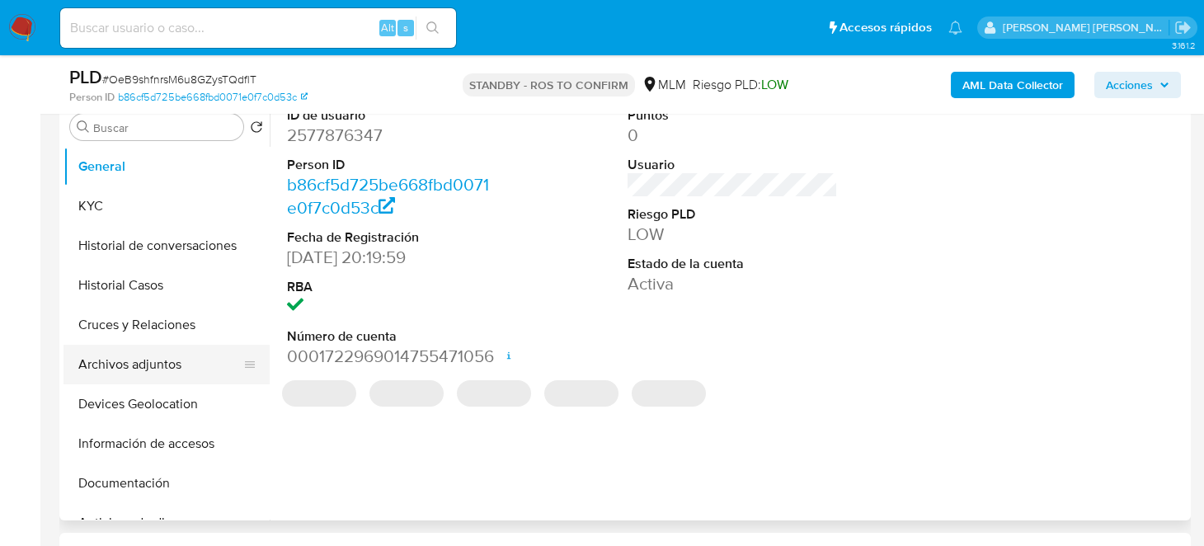
click at [148, 367] on button "Archivos adjuntos" at bounding box center [159, 365] width 193 height 40
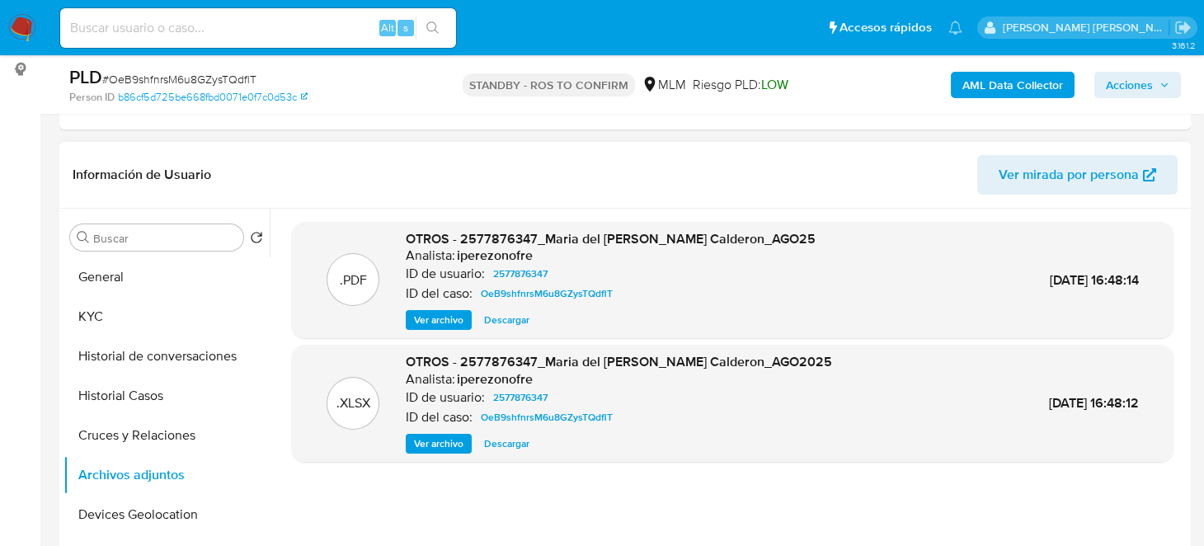
scroll to position [247, 0]
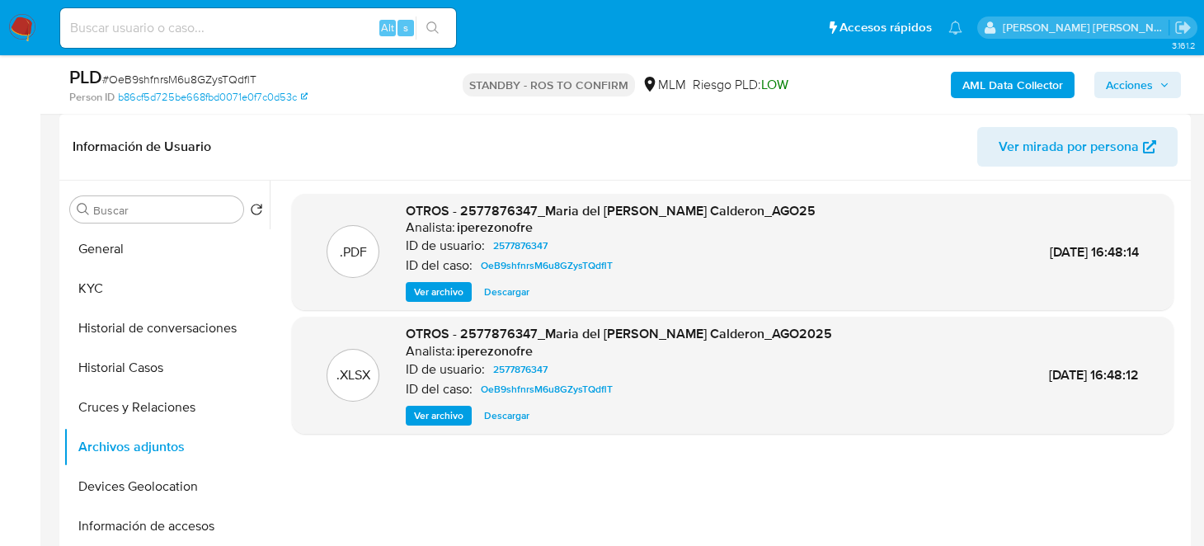
click at [491, 284] on span "Descargar" at bounding box center [506, 292] width 45 height 16
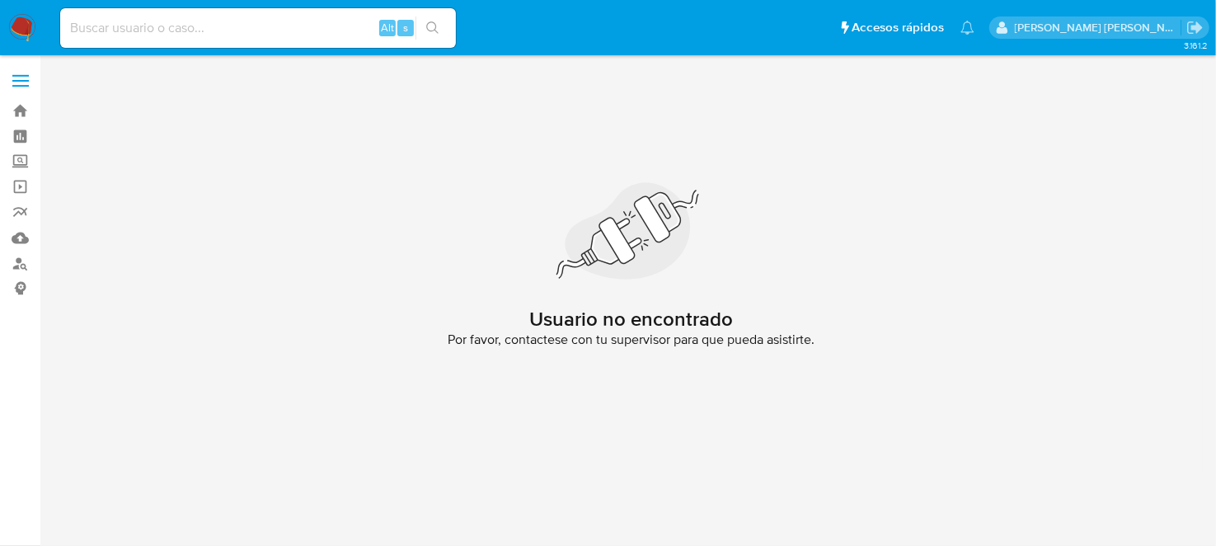
click at [115, 17] on input at bounding box center [258, 27] width 396 height 21
paste input "2544439576"
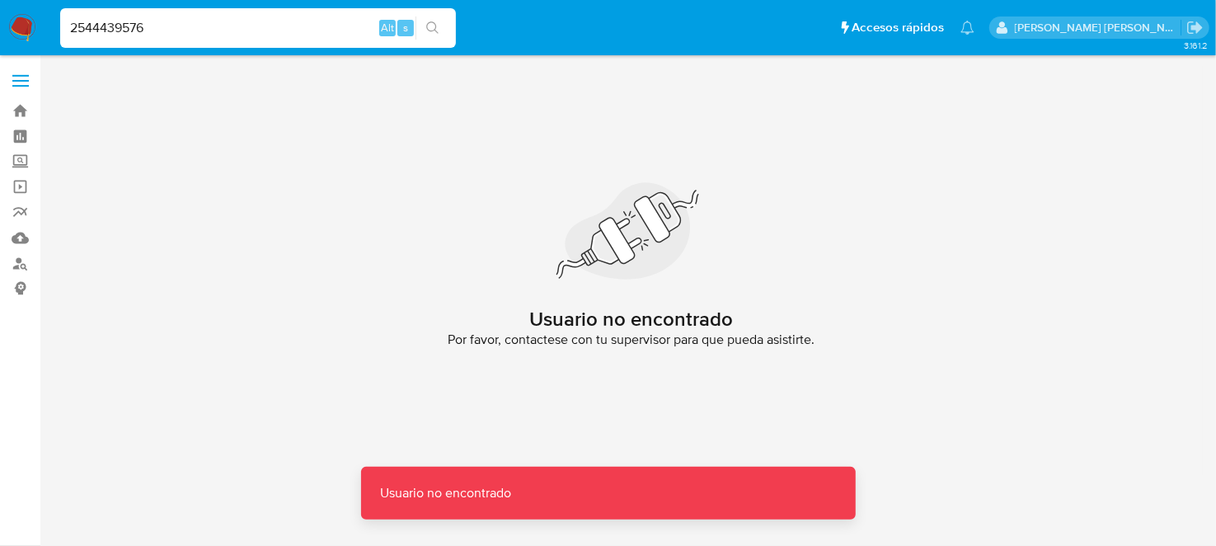
click at [172, 28] on input "2544439576" at bounding box center [258, 27] width 396 height 21
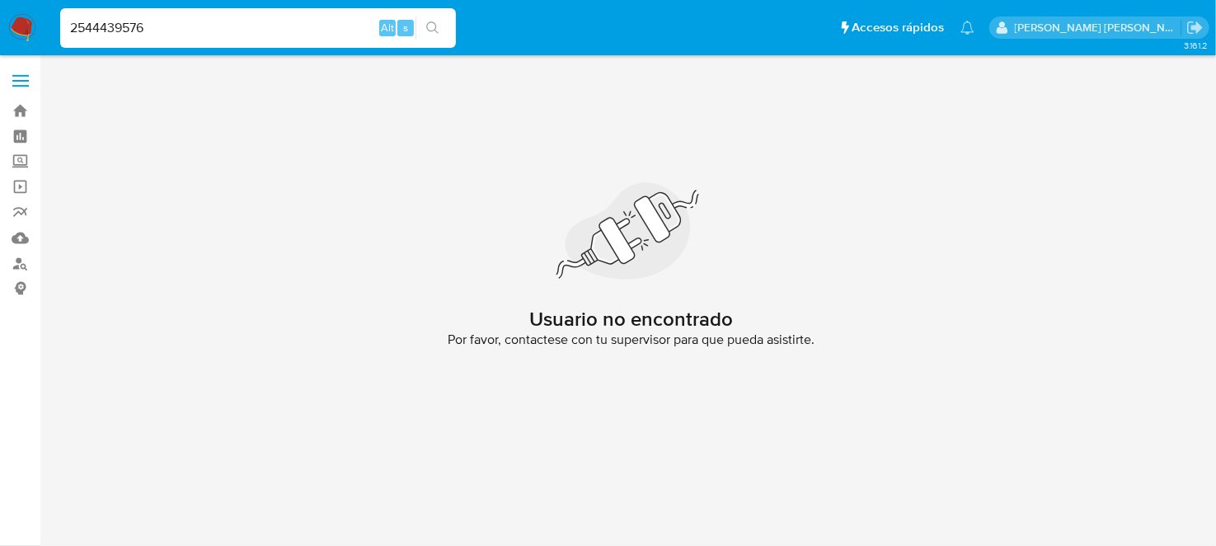
type input "2544439576"
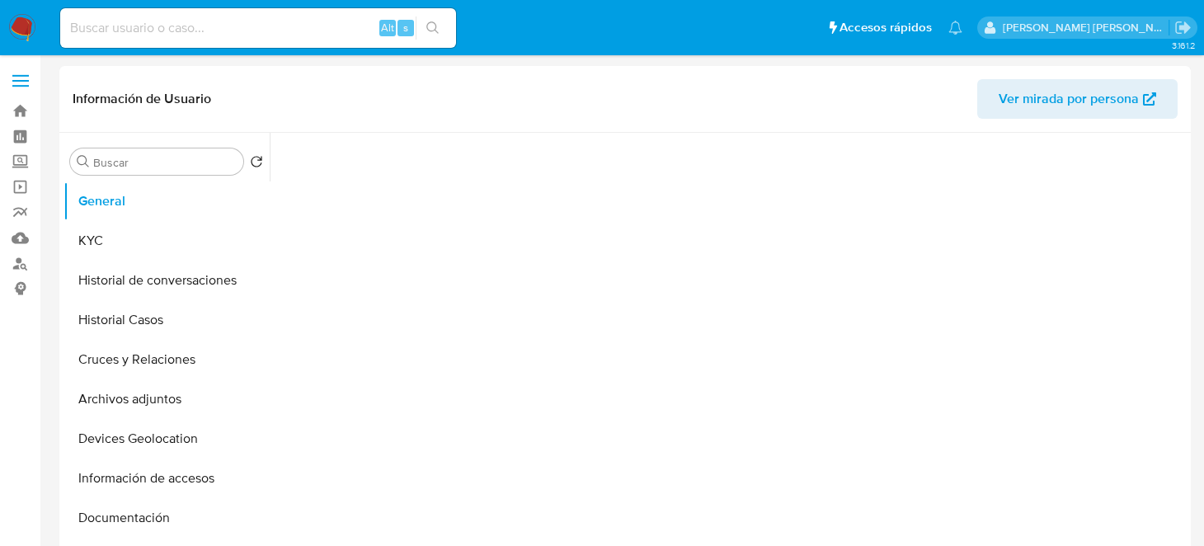
select select "10"
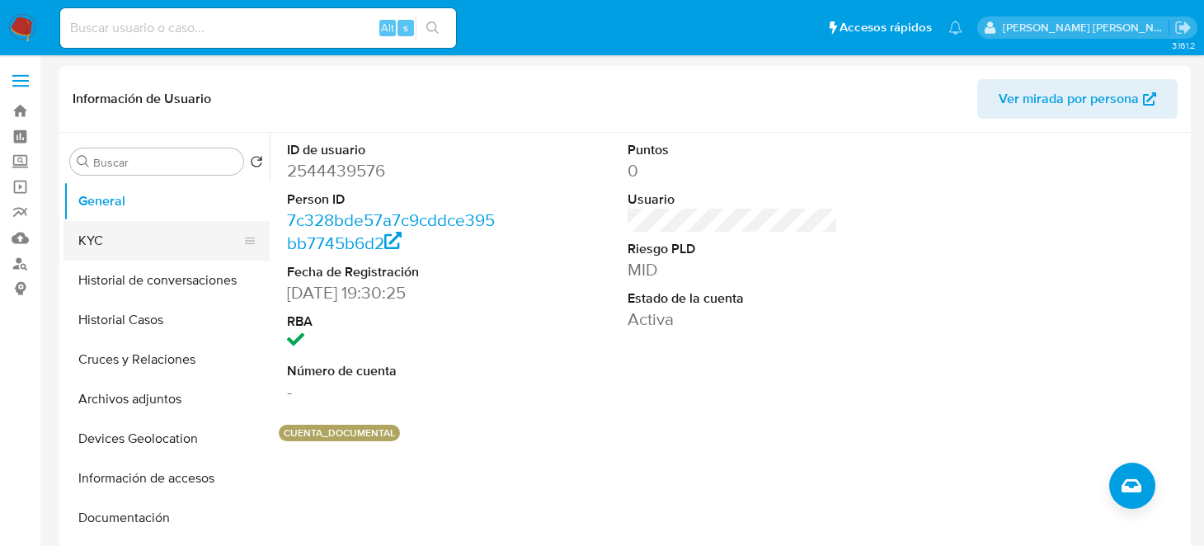
drag, startPoint x: 134, startPoint y: 237, endPoint x: 148, endPoint y: 241, distance: 15.4
click at [134, 237] on button "KYC" at bounding box center [159, 241] width 193 height 40
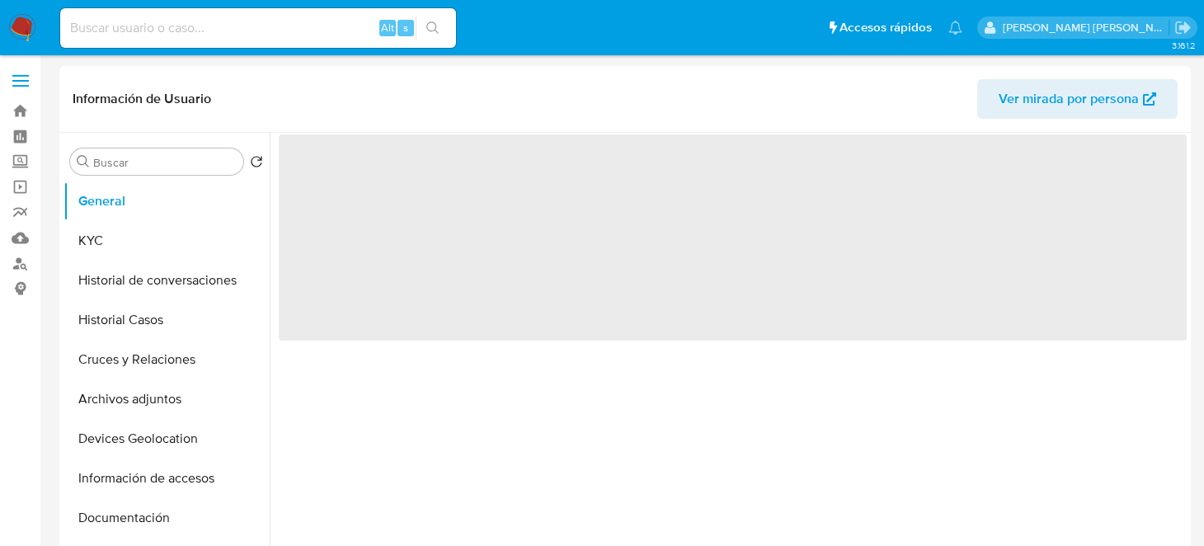
select select "10"
drag, startPoint x: 0, startPoint y: 0, endPoint x: 117, endPoint y: 31, distance: 121.2
click at [117, 34] on input at bounding box center [258, 27] width 396 height 21
click at [25, 16] on img at bounding box center [22, 28] width 28 height 28
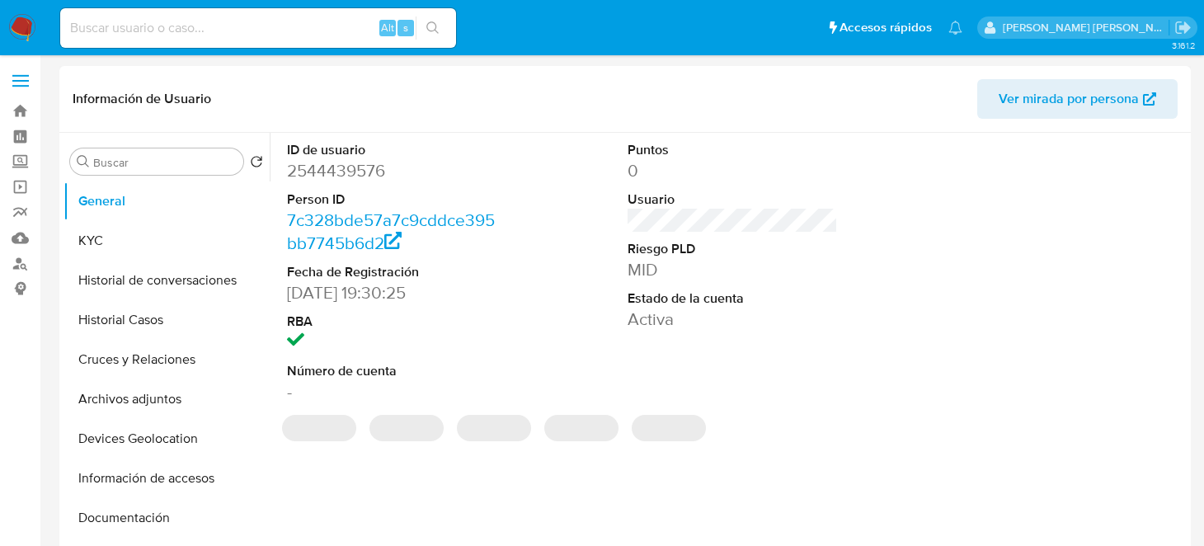
select select "10"
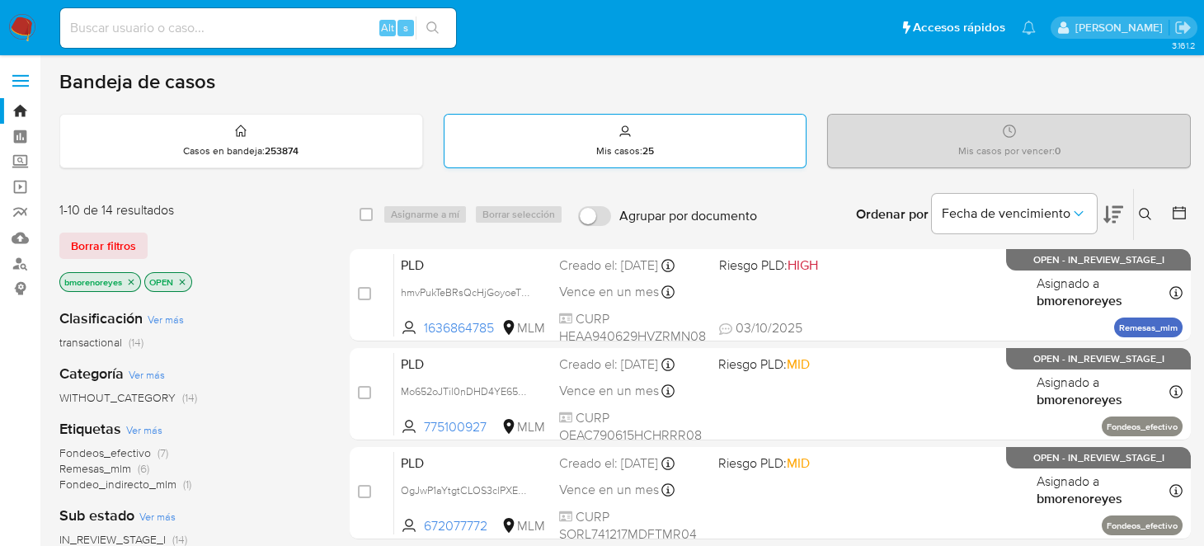
click at [622, 148] on p "Mis casos : 25" at bounding box center [625, 150] width 58 height 13
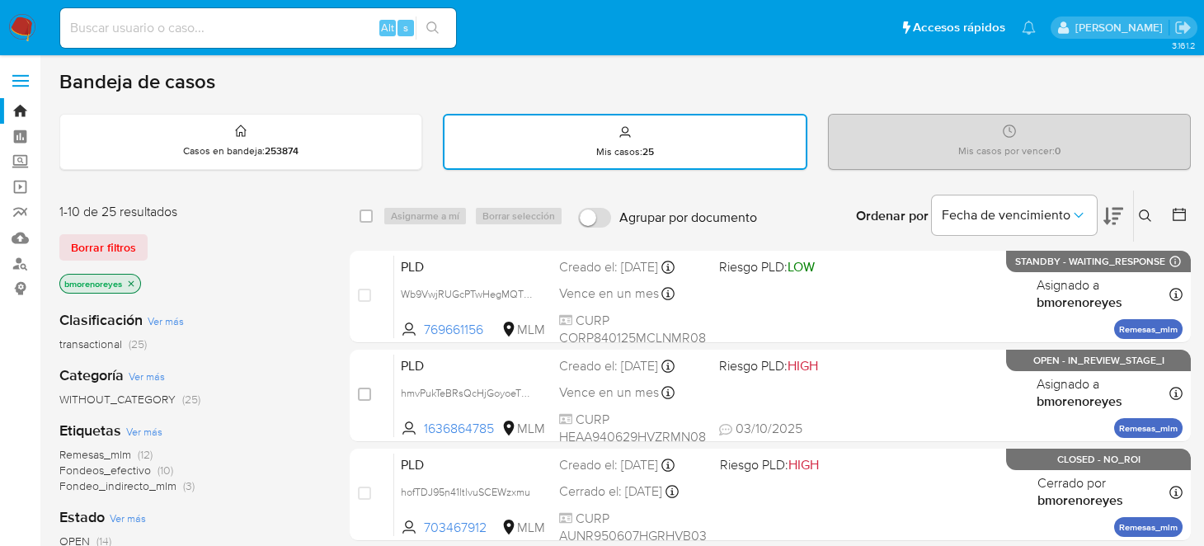
click at [1144, 211] on icon at bounding box center [1145, 215] width 13 height 13
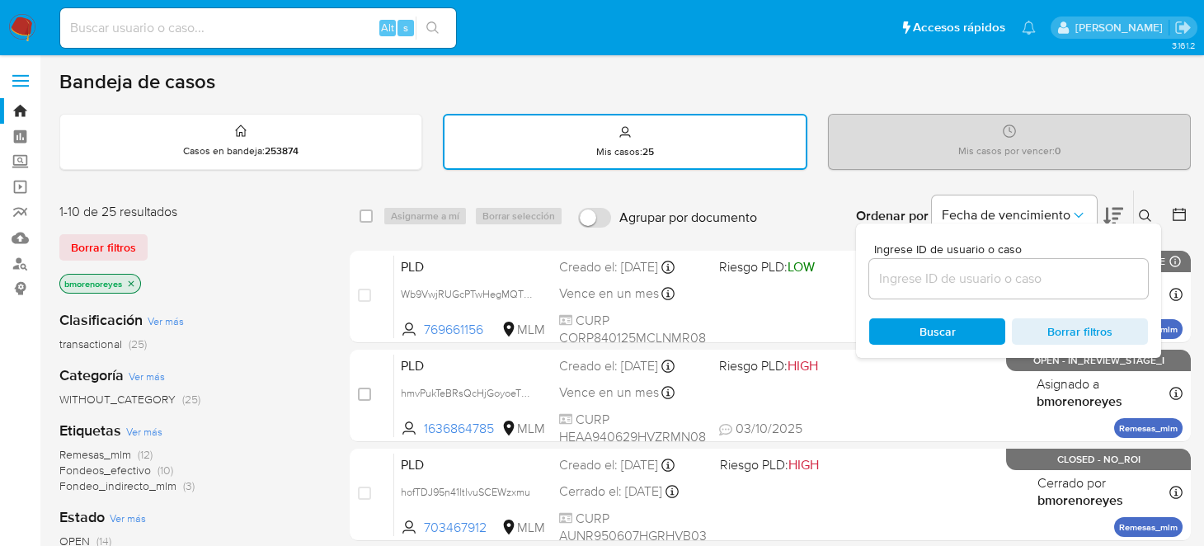
click at [916, 289] on div at bounding box center [1008, 279] width 279 height 40
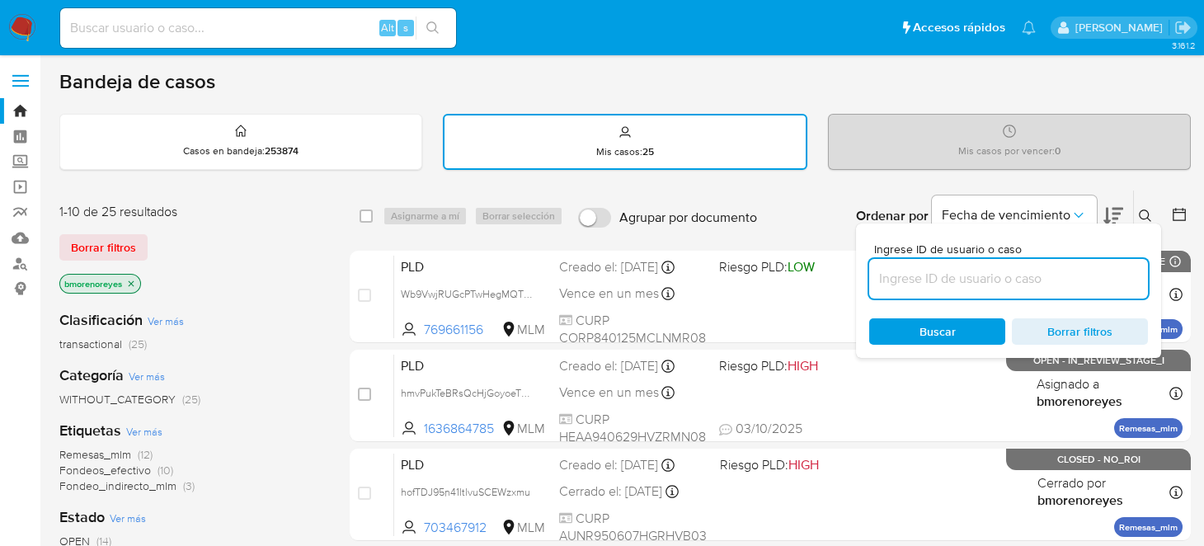
click at [909, 282] on input at bounding box center [1008, 278] width 279 height 21
paste input "294464474"
type input "294464474"
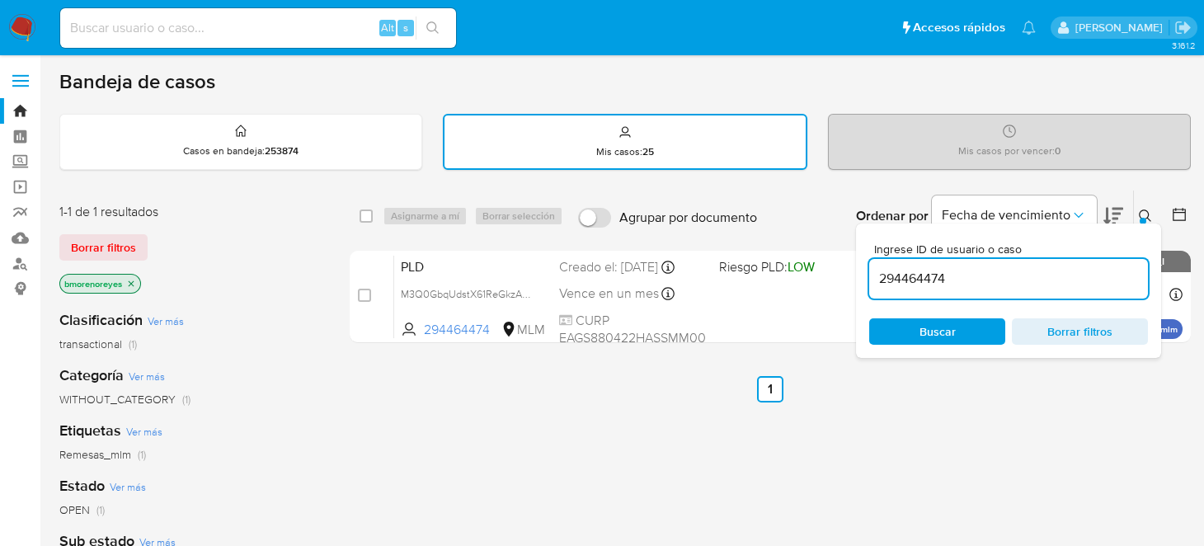
click at [936, 326] on span "Buscar" at bounding box center [937, 331] width 36 height 26
click at [1144, 211] on icon at bounding box center [1145, 215] width 13 height 13
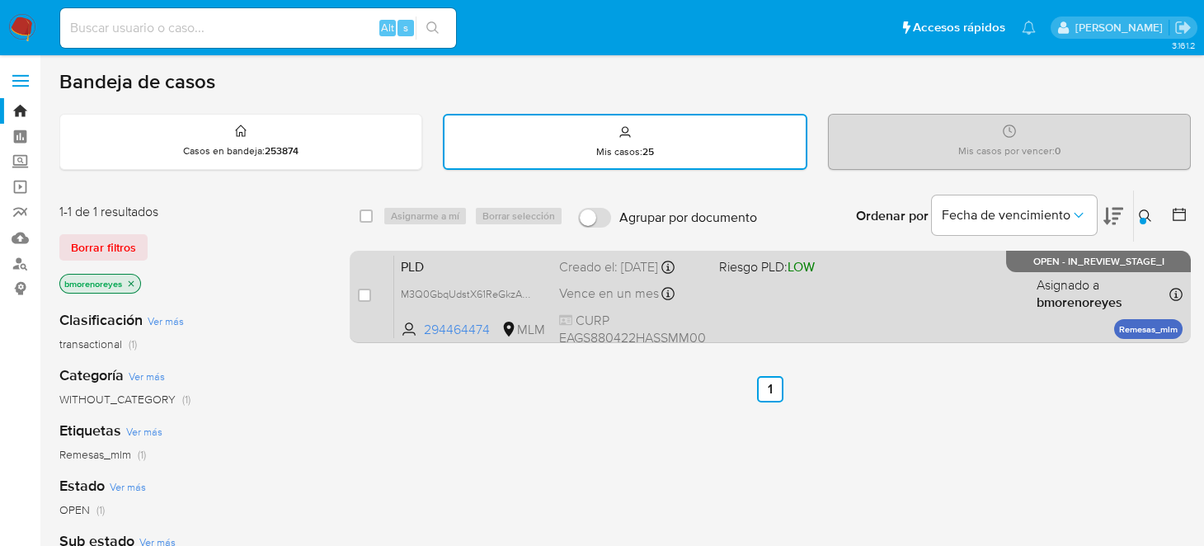
click at [783, 298] on div "PLD M3Q0GbqUdstX61ReGkzAddMG 294464474 MLM Riesgo PLD: LOW Creado el: 12/09/202…" at bounding box center [788, 296] width 788 height 83
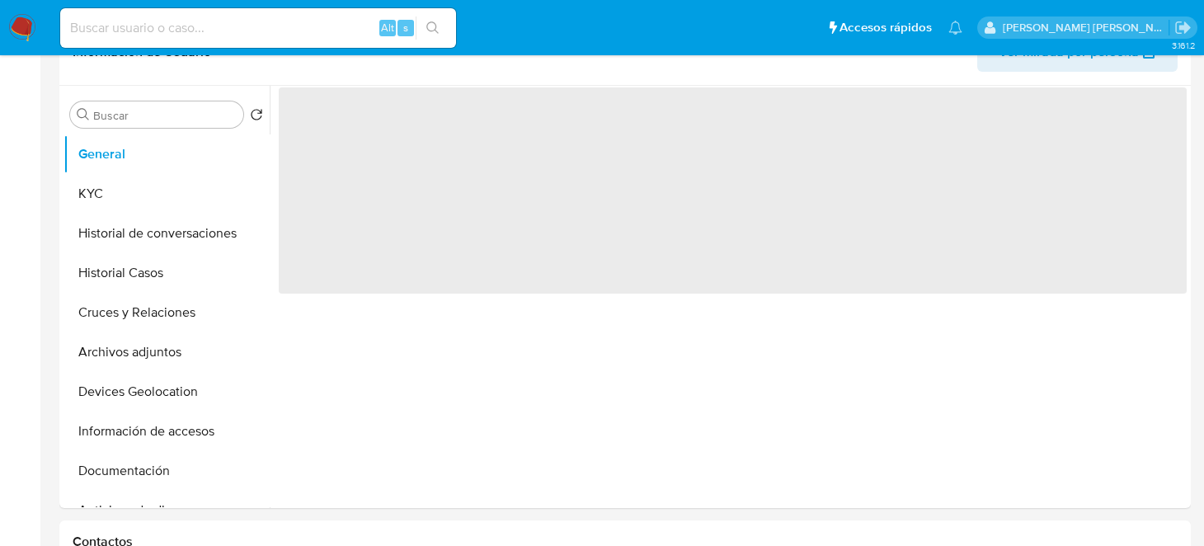
select select "10"
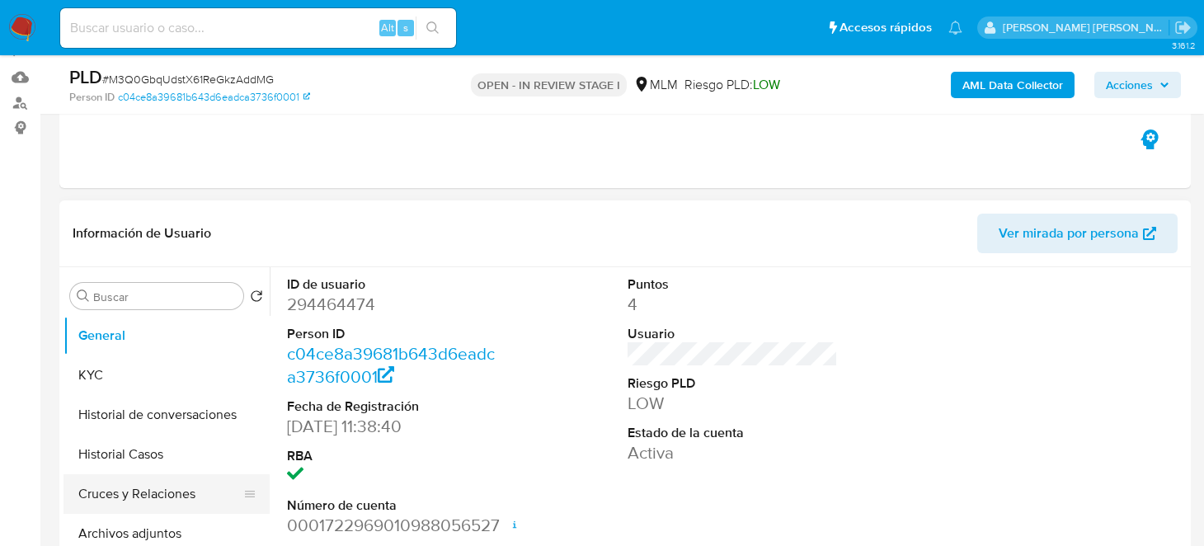
scroll to position [330, 0]
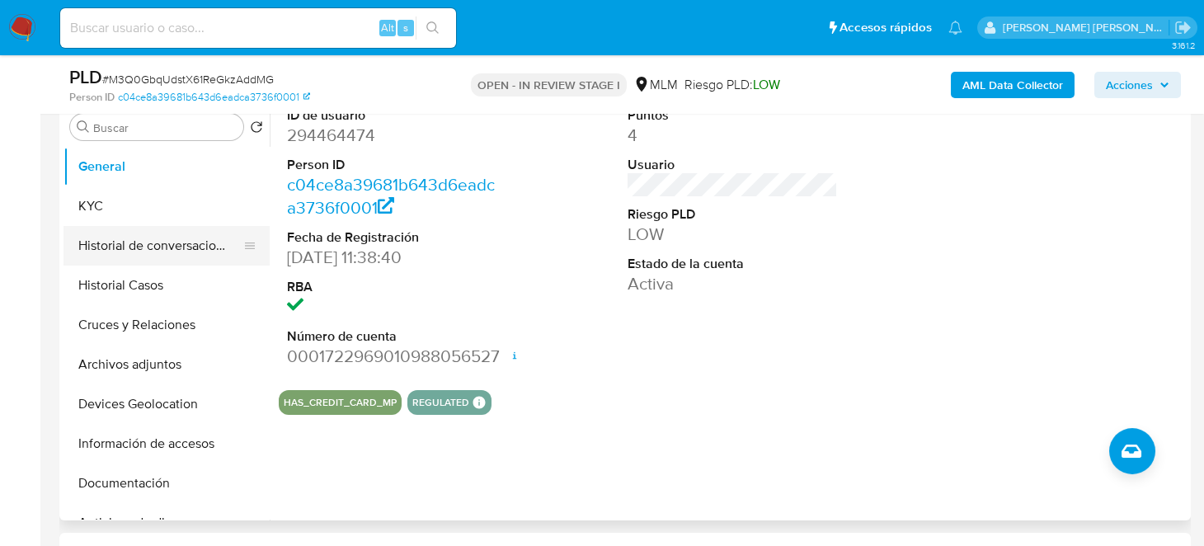
click at [149, 238] on button "Historial de conversaciones" at bounding box center [159, 246] width 193 height 40
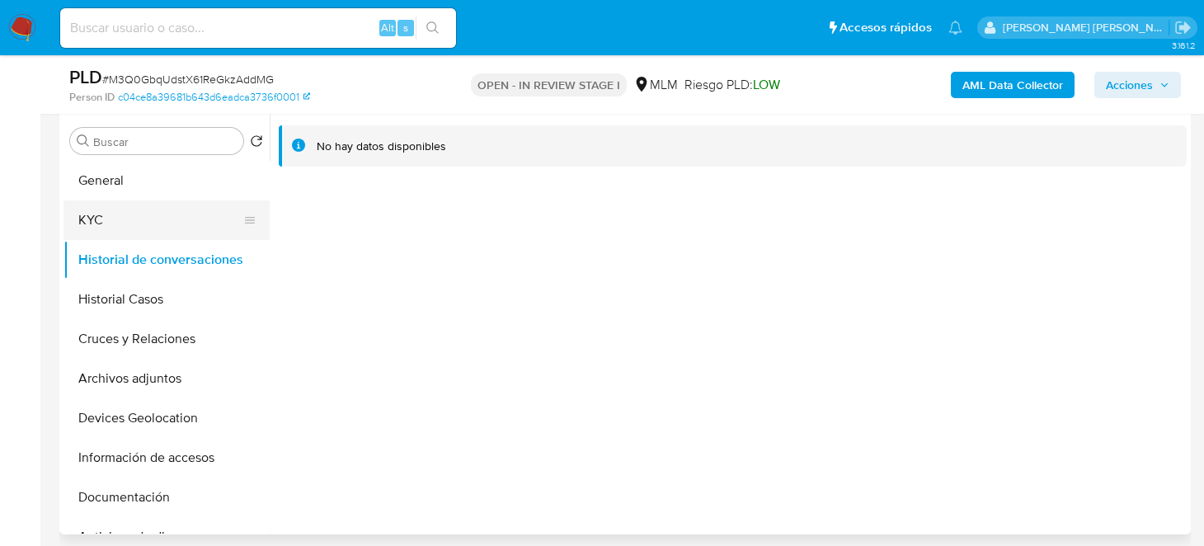
scroll to position [247, 0]
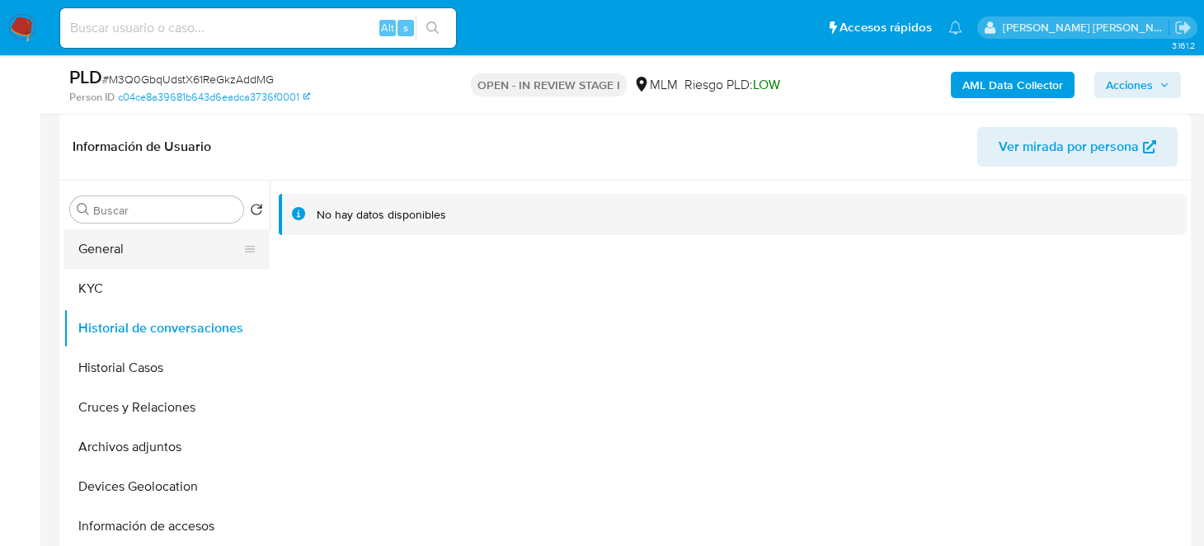
click at [151, 249] on button "General" at bounding box center [159, 249] width 193 height 40
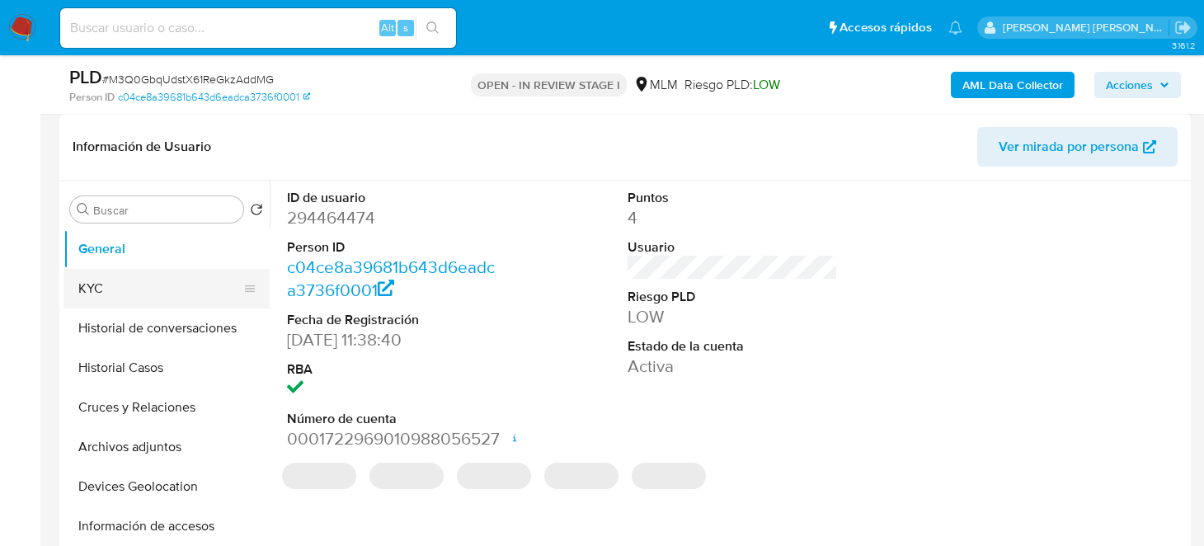
click at [118, 291] on button "KYC" at bounding box center [159, 289] width 193 height 40
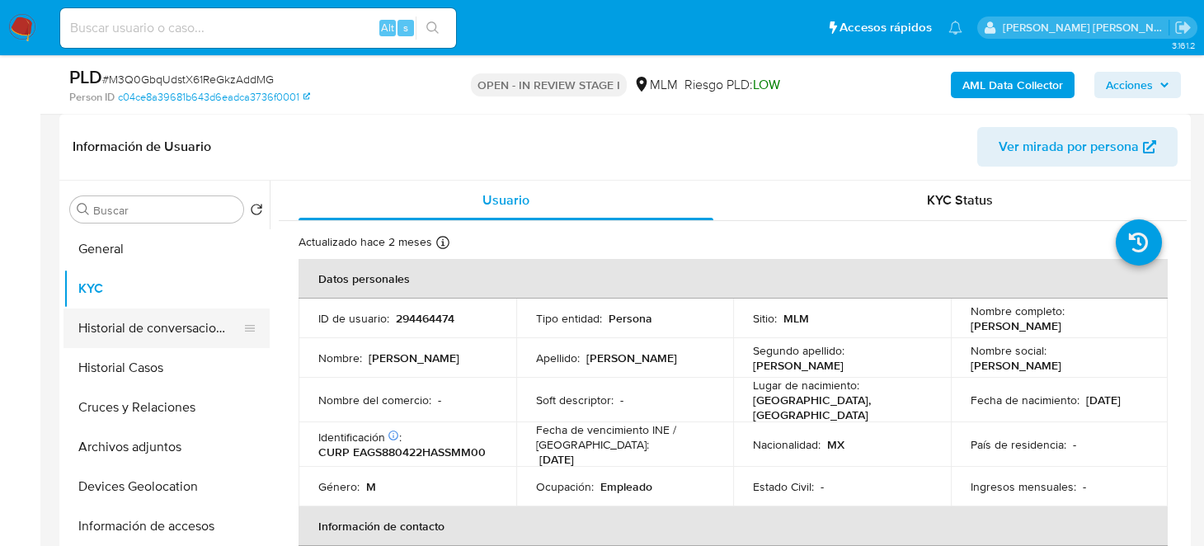
click at [162, 332] on button "Historial de conversaciones" at bounding box center [159, 328] width 193 height 40
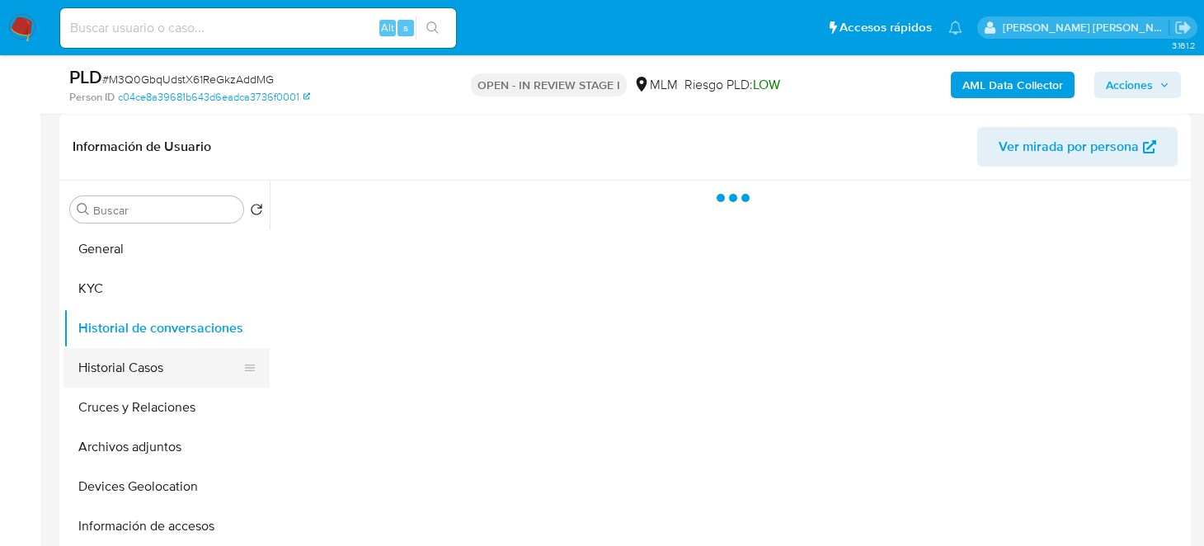
click at [136, 371] on button "Historial Casos" at bounding box center [159, 368] width 193 height 40
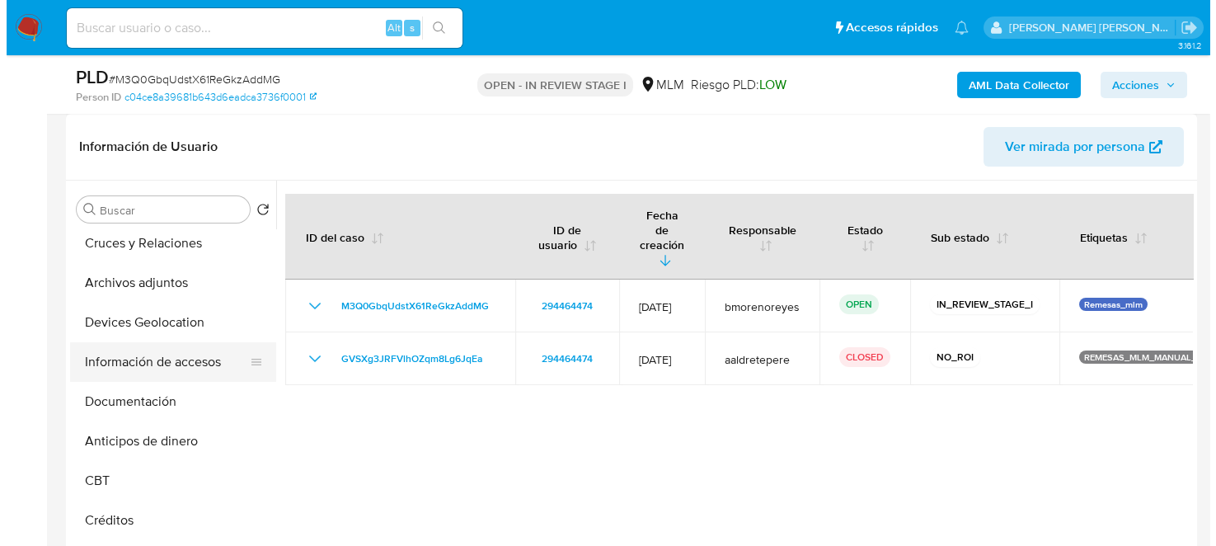
scroll to position [82, 0]
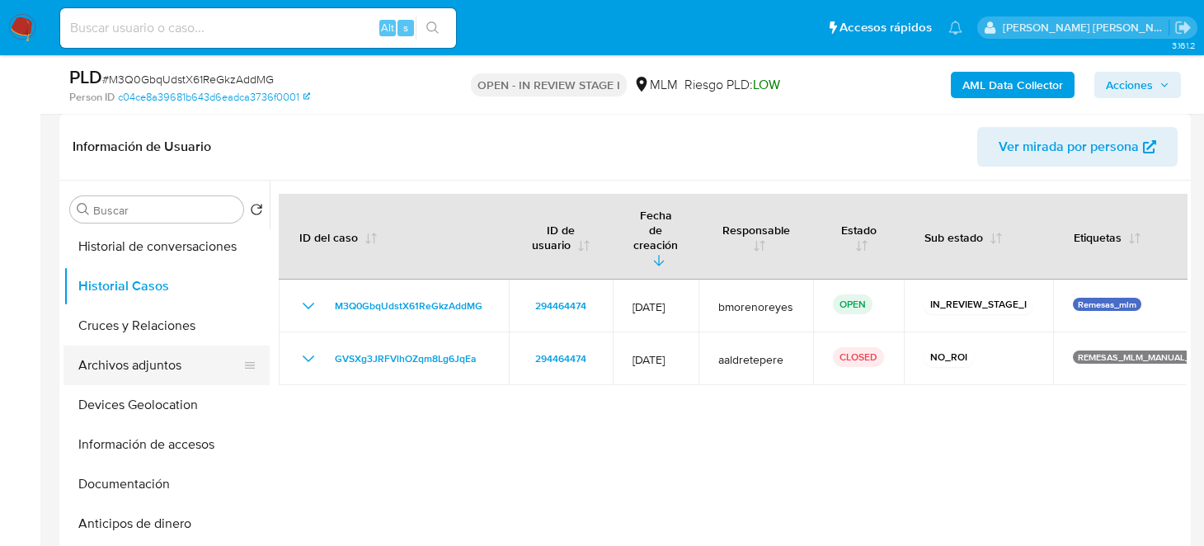
click at [142, 360] on button "Archivos adjuntos" at bounding box center [159, 365] width 193 height 40
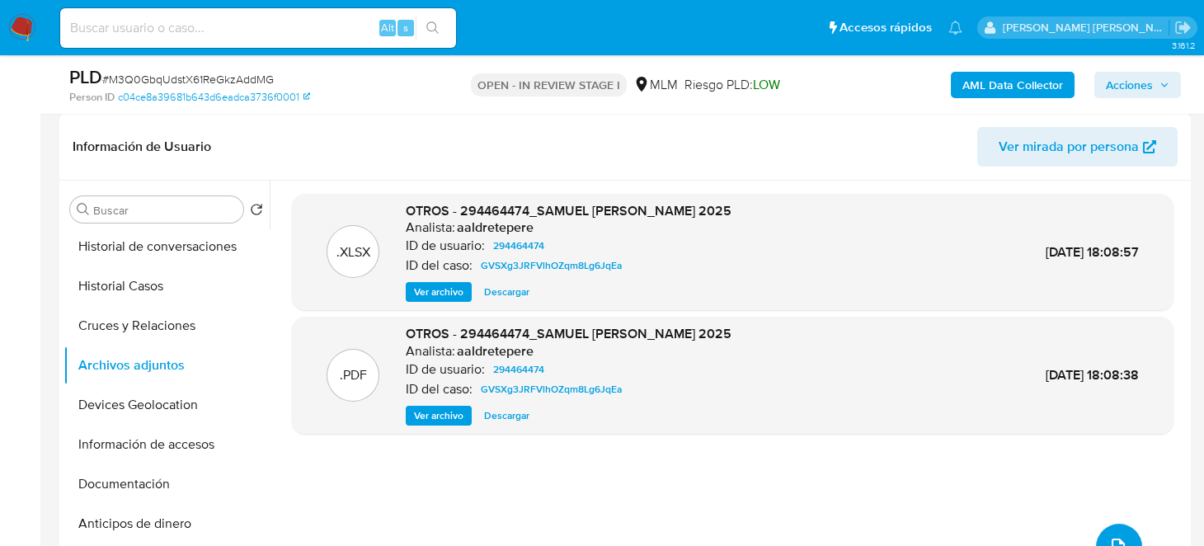
click at [1118, 528] on button "upload-file" at bounding box center [1119, 547] width 46 height 46
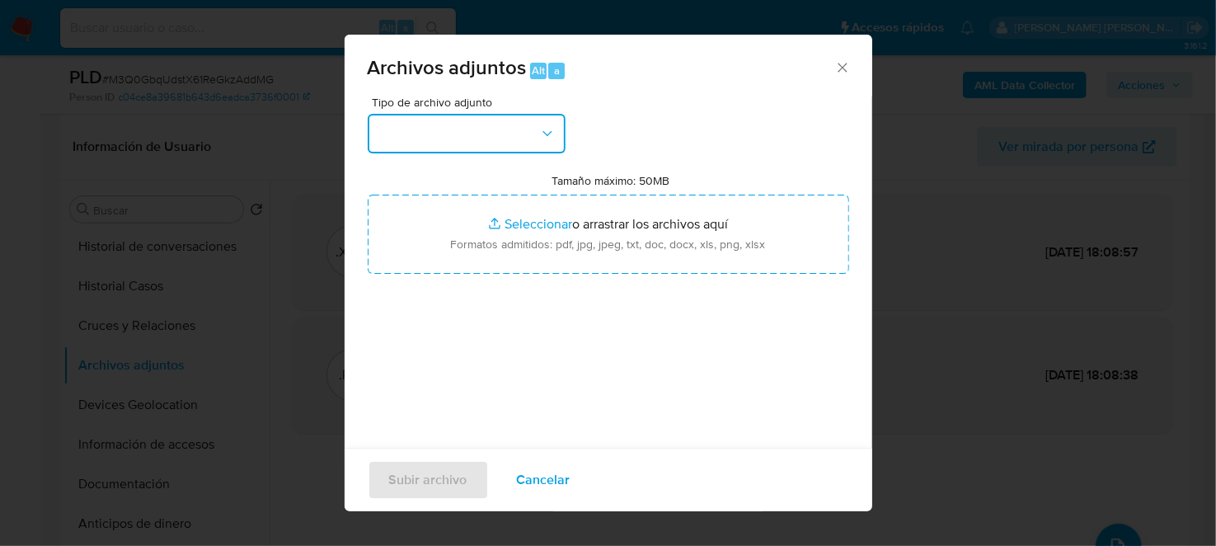
click at [452, 141] on button "button" at bounding box center [467, 134] width 198 height 40
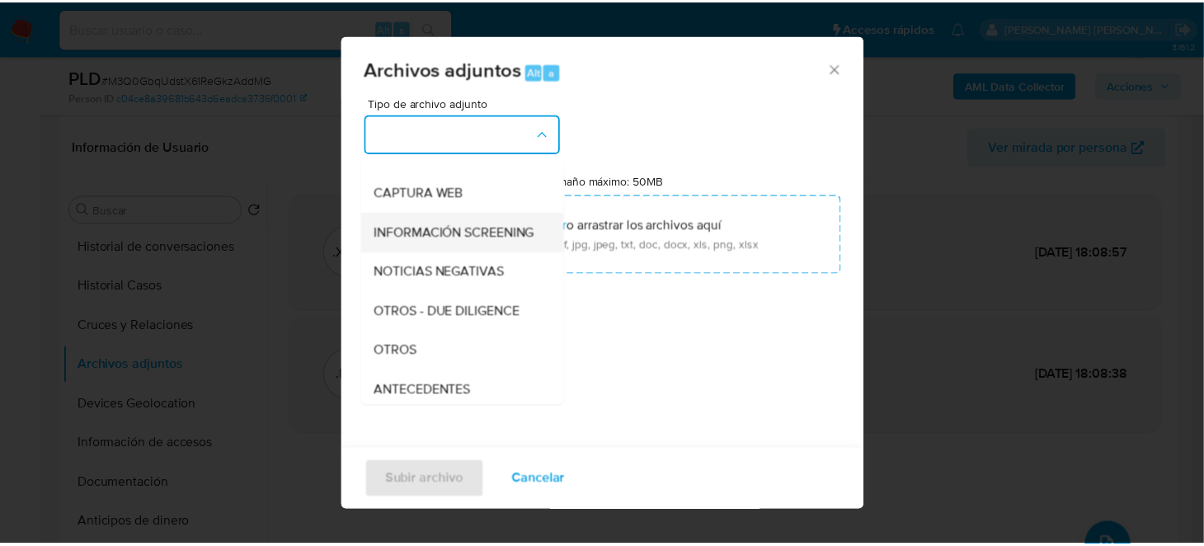
scroll to position [247, 0]
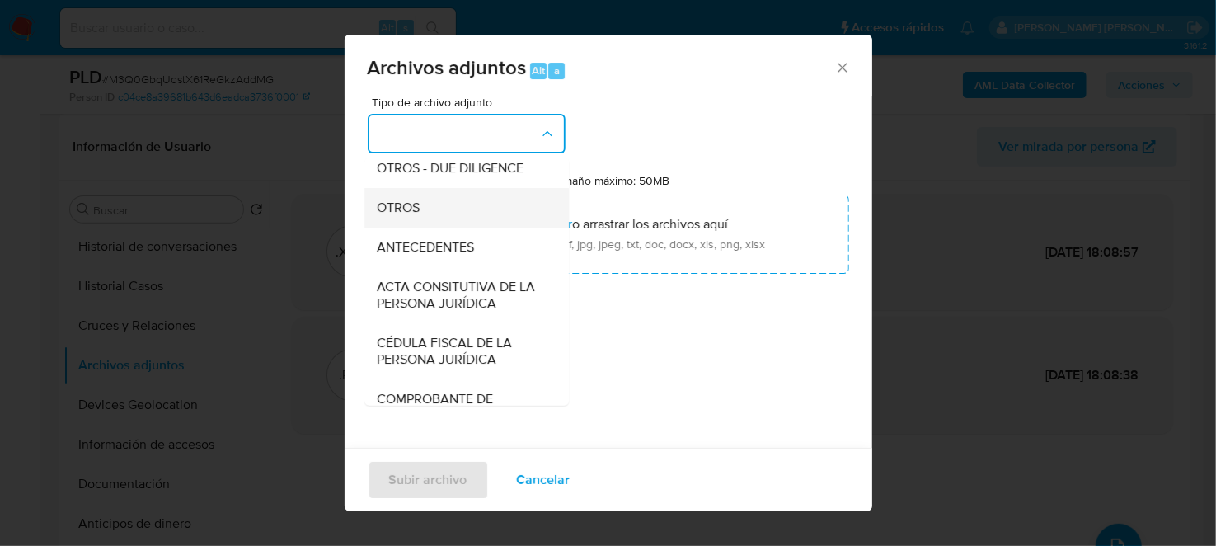
click at [419, 215] on span "OTROS" at bounding box center [399, 207] width 43 height 16
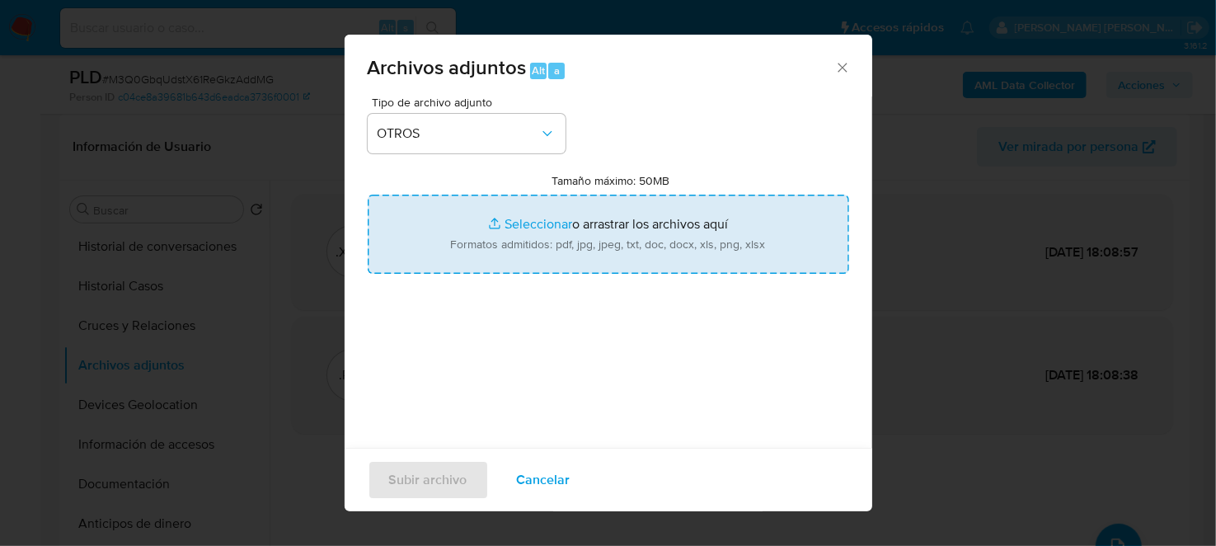
click at [565, 232] on input "Tamaño máximo: 50MB Seleccionar archivos" at bounding box center [609, 234] width 482 height 79
type input "C:\fakepath\294464474_SAMUEL ESPARZA GOMEZ_SEP2025.pdf"
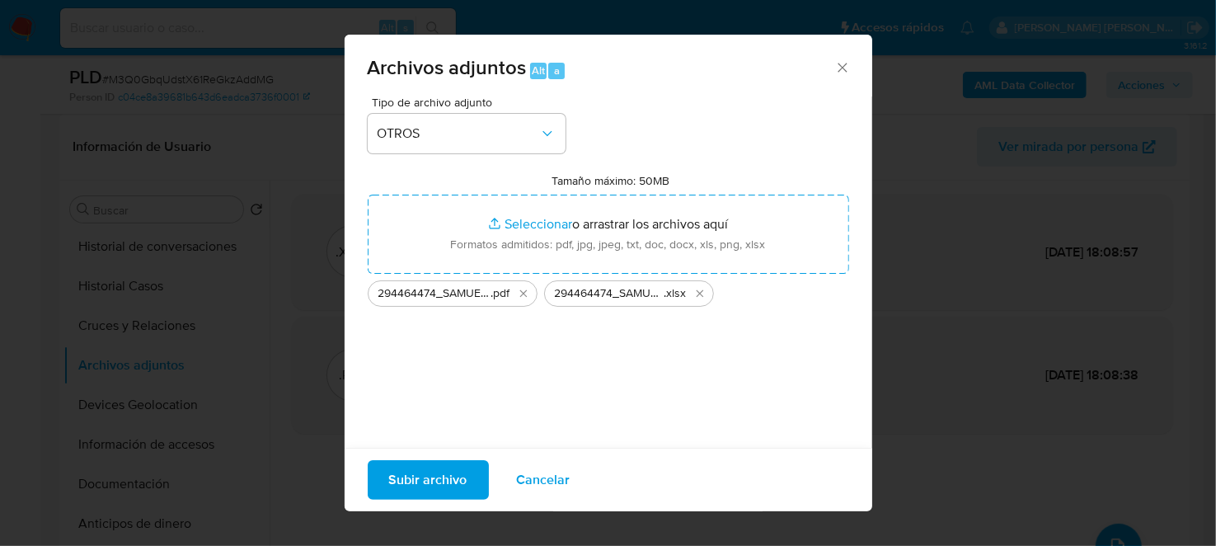
click at [428, 477] on span "Subir archivo" at bounding box center [428, 480] width 78 height 36
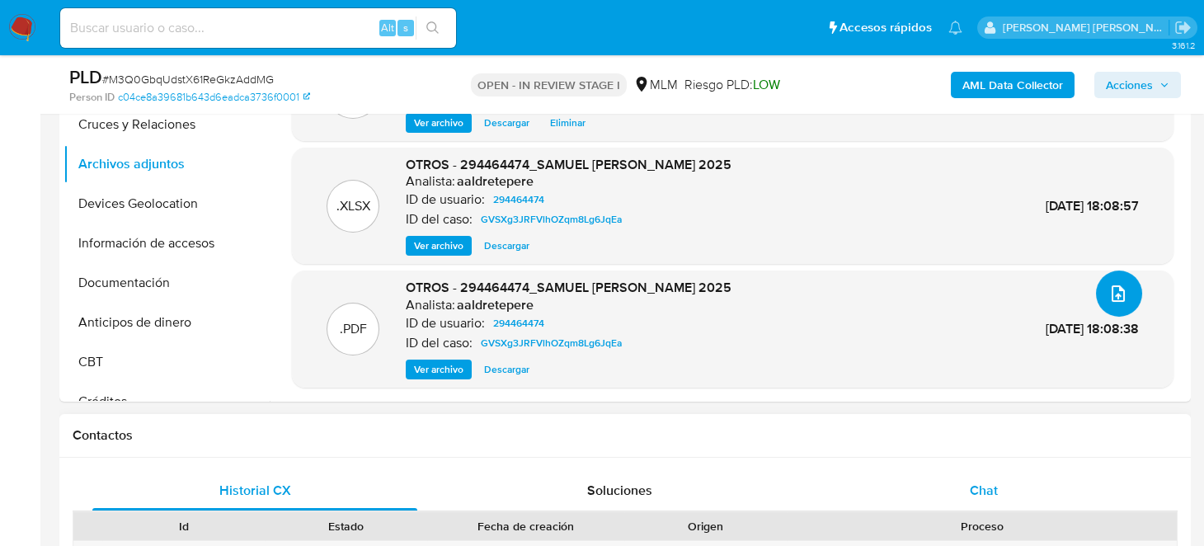
scroll to position [494, 0]
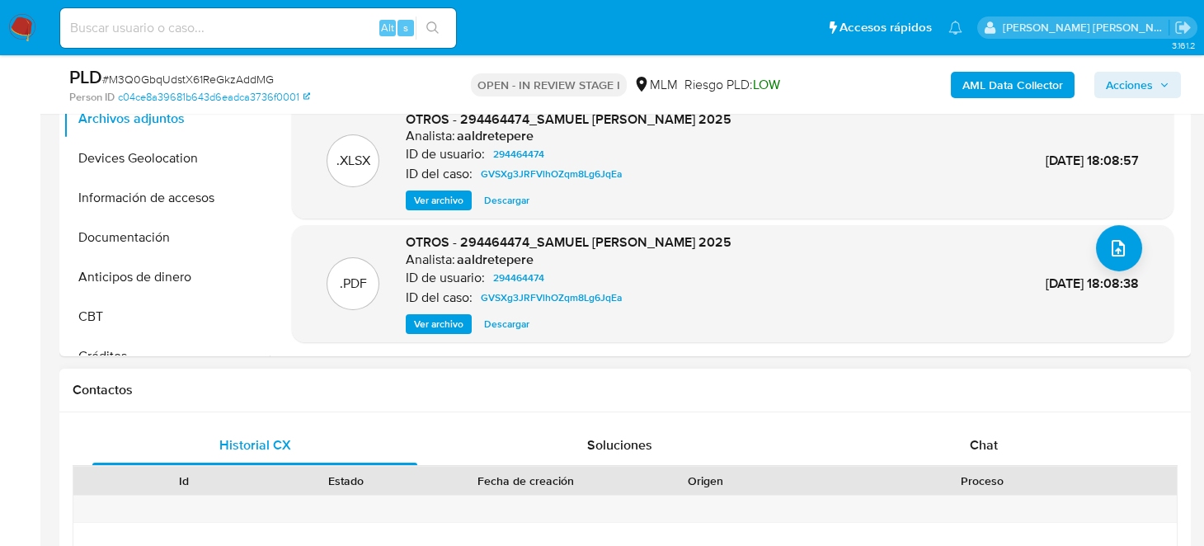
click at [870, 374] on div "Contactos" at bounding box center [624, 391] width 1131 height 44
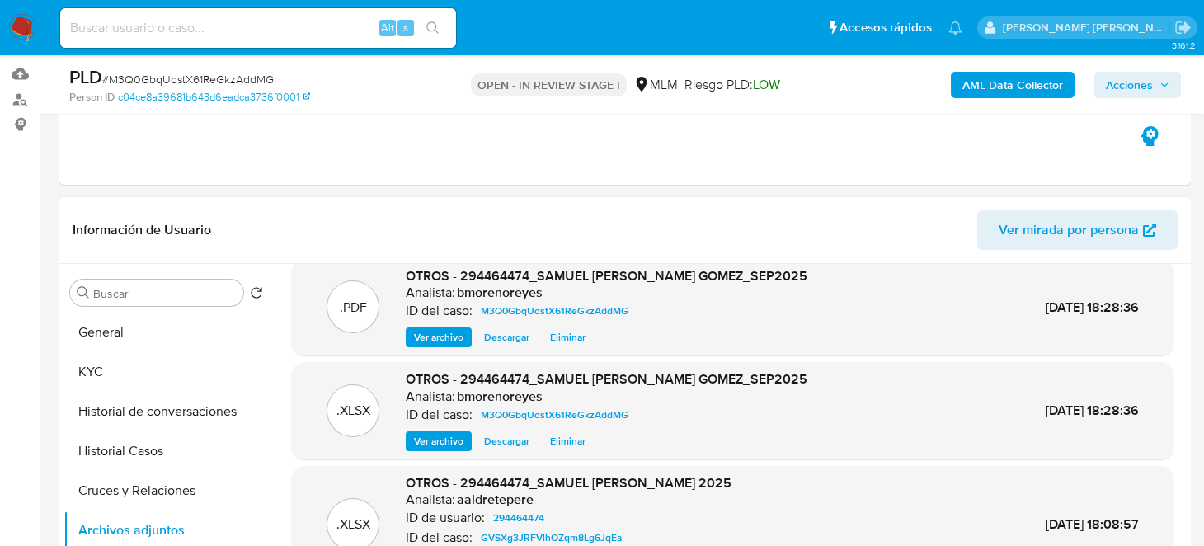
scroll to position [0, 0]
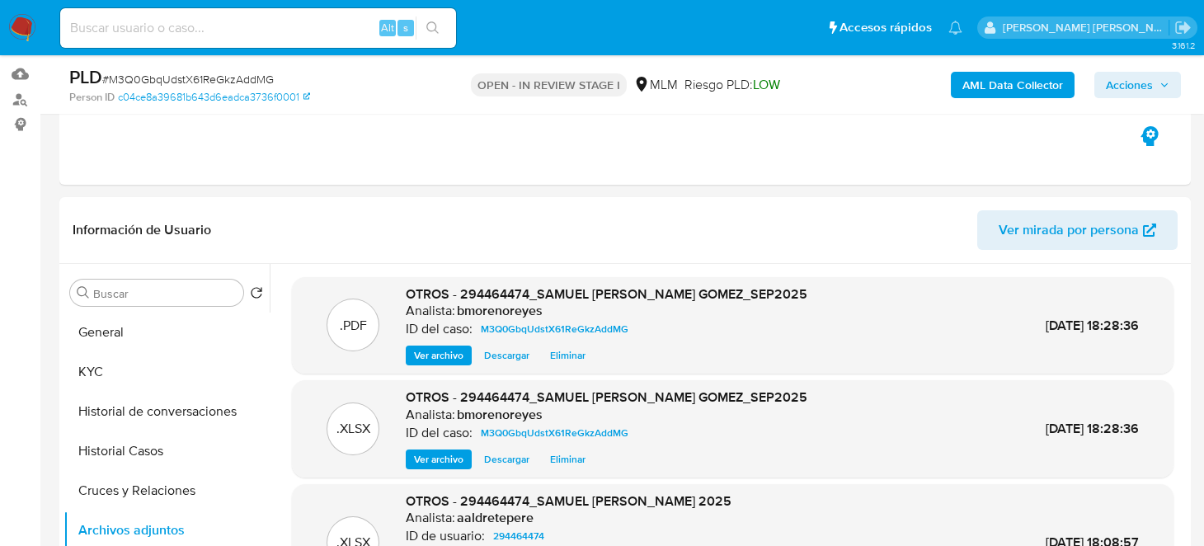
click at [1116, 86] on span "Acciones" at bounding box center [1129, 85] width 47 height 26
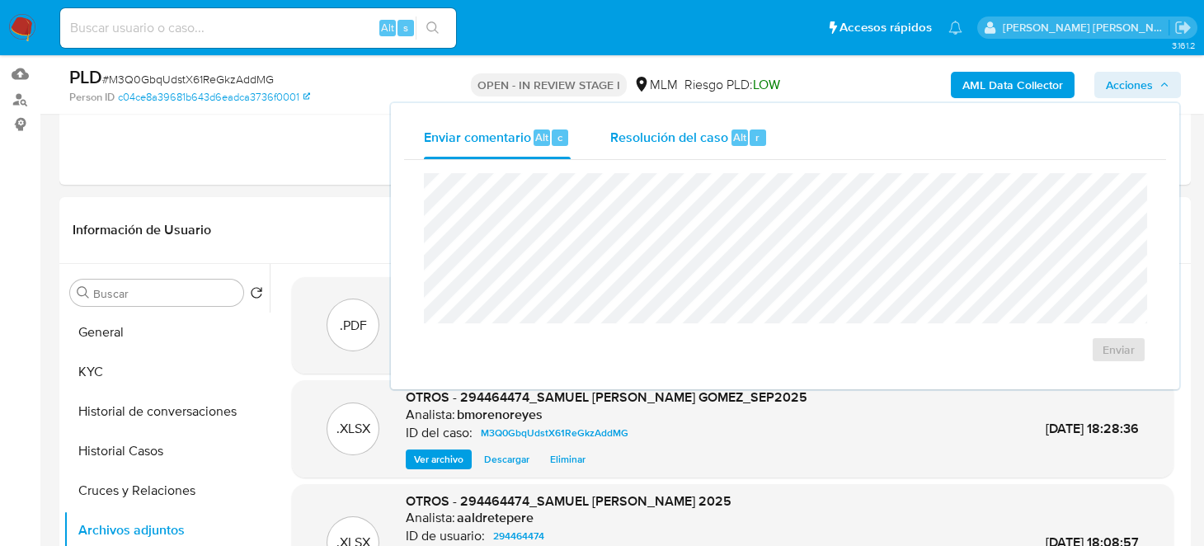
click at [676, 139] on span "Resolución del caso" at bounding box center [669, 136] width 118 height 19
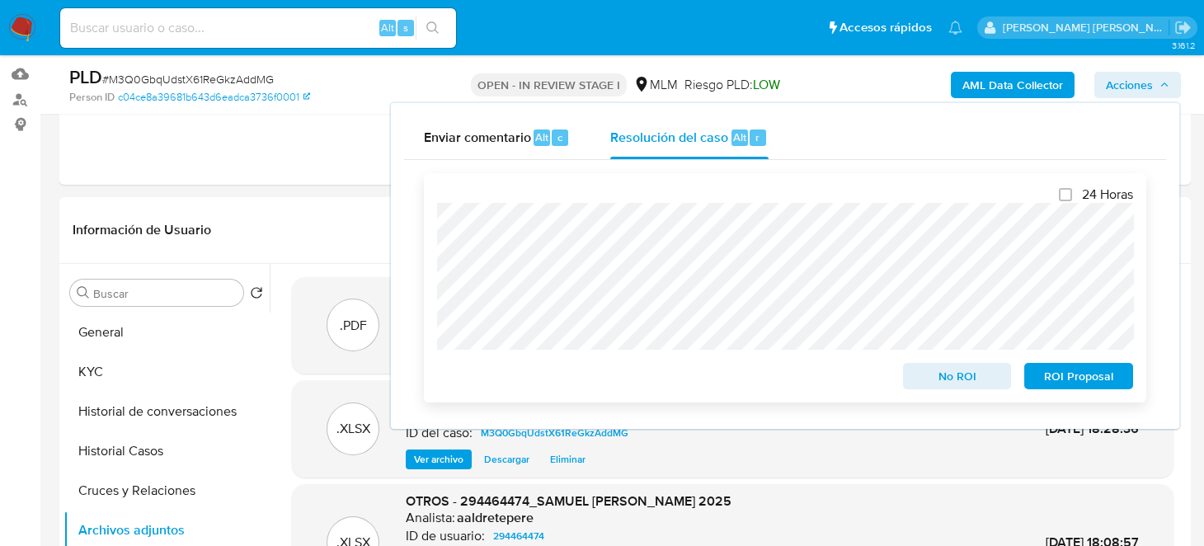
click at [916, 375] on span "No ROI" at bounding box center [957, 375] width 86 height 23
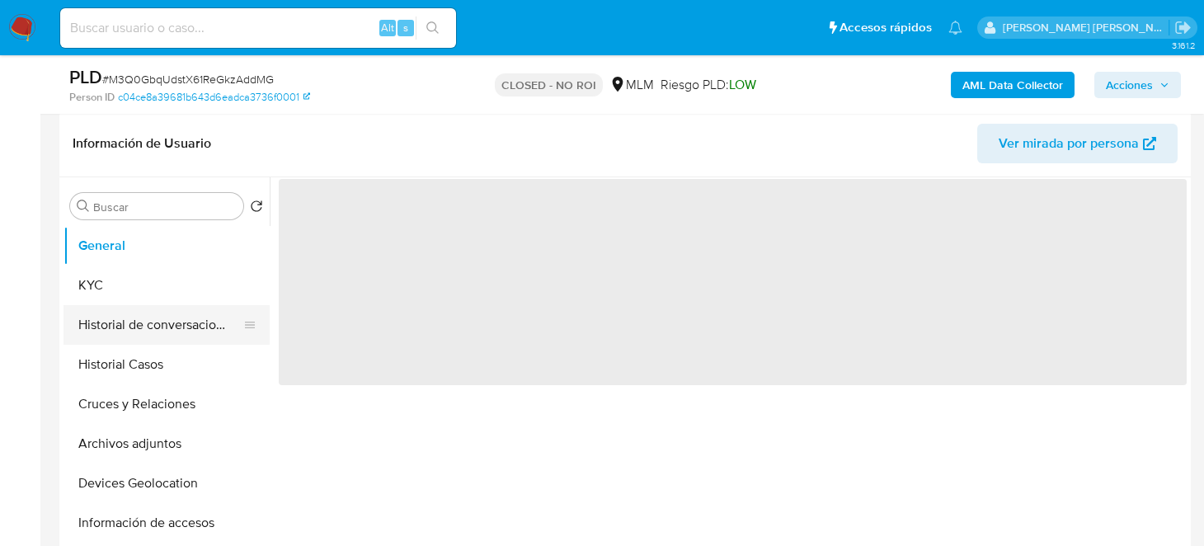
scroll to position [247, 0]
select select "10"
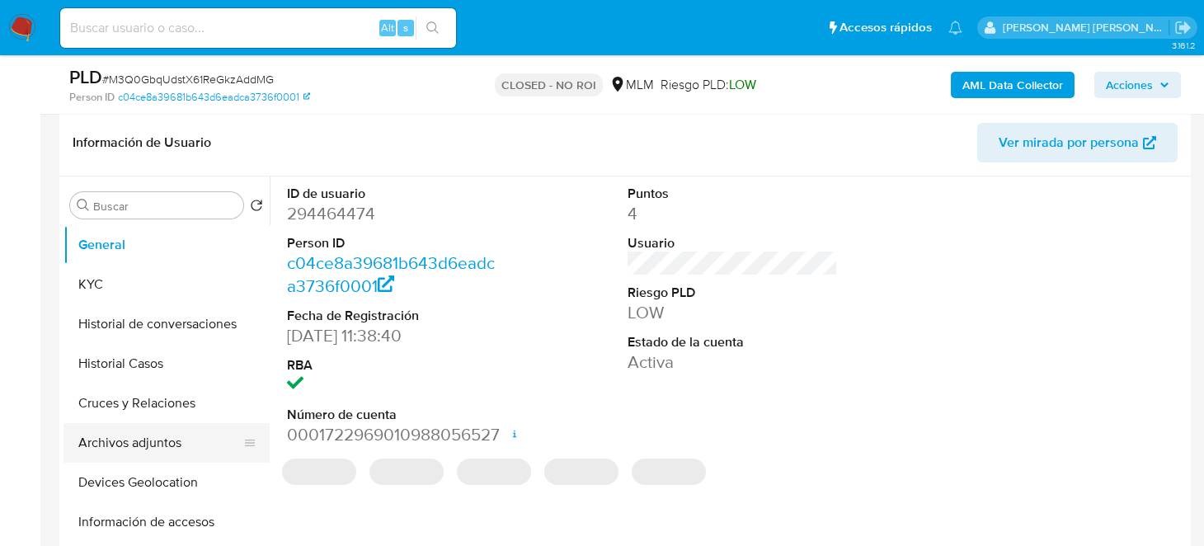
click at [161, 446] on button "Archivos adjuntos" at bounding box center [159, 443] width 193 height 40
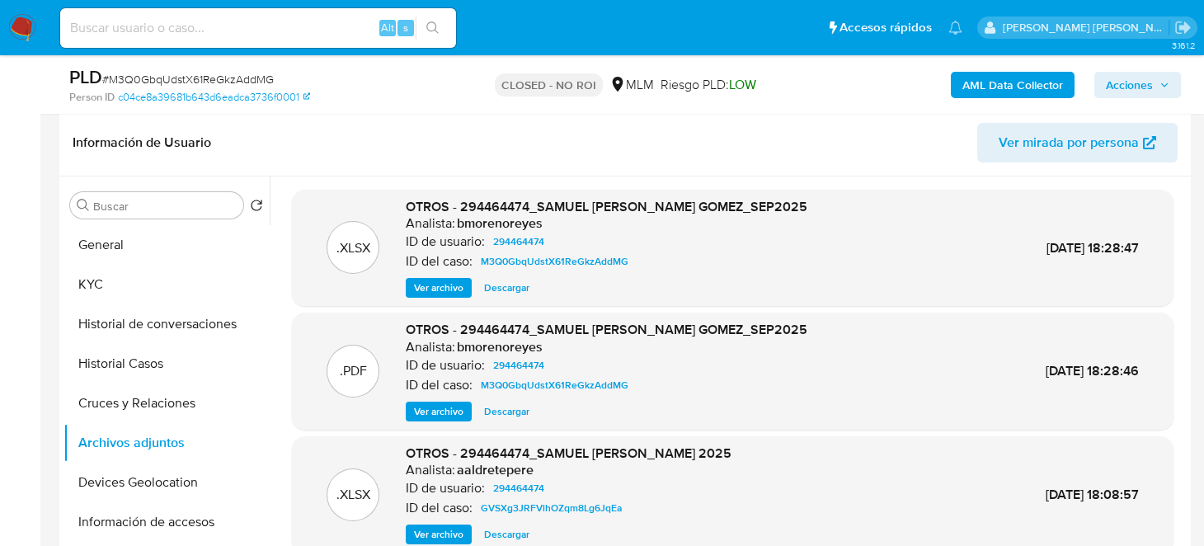
drag, startPoint x: 16, startPoint y: 35, endPoint x: 38, endPoint y: 33, distance: 22.3
click at [16, 35] on img at bounding box center [22, 28] width 28 height 28
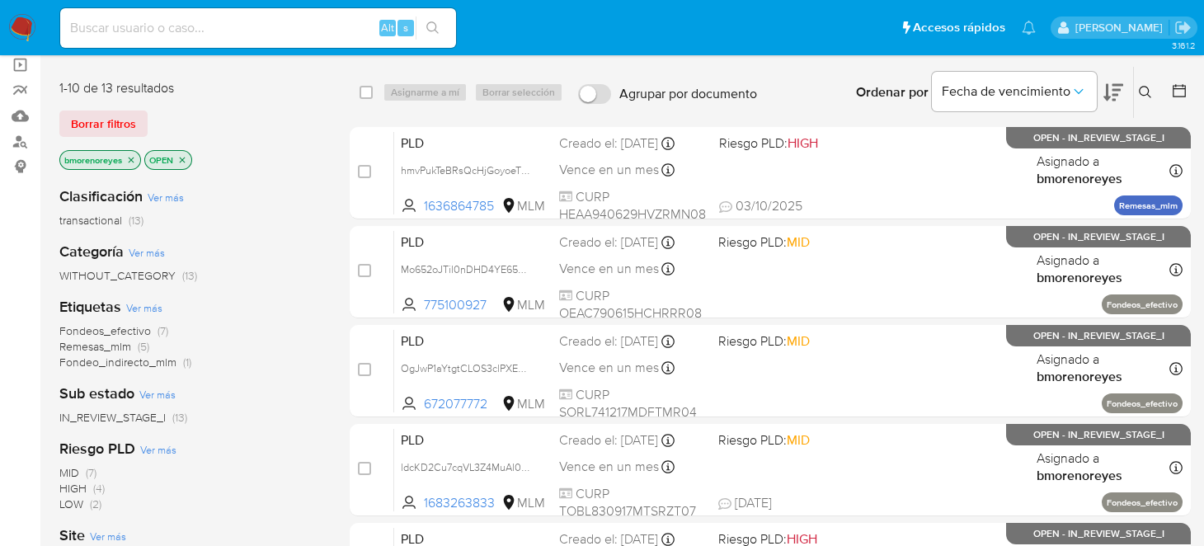
scroll to position [71, 0]
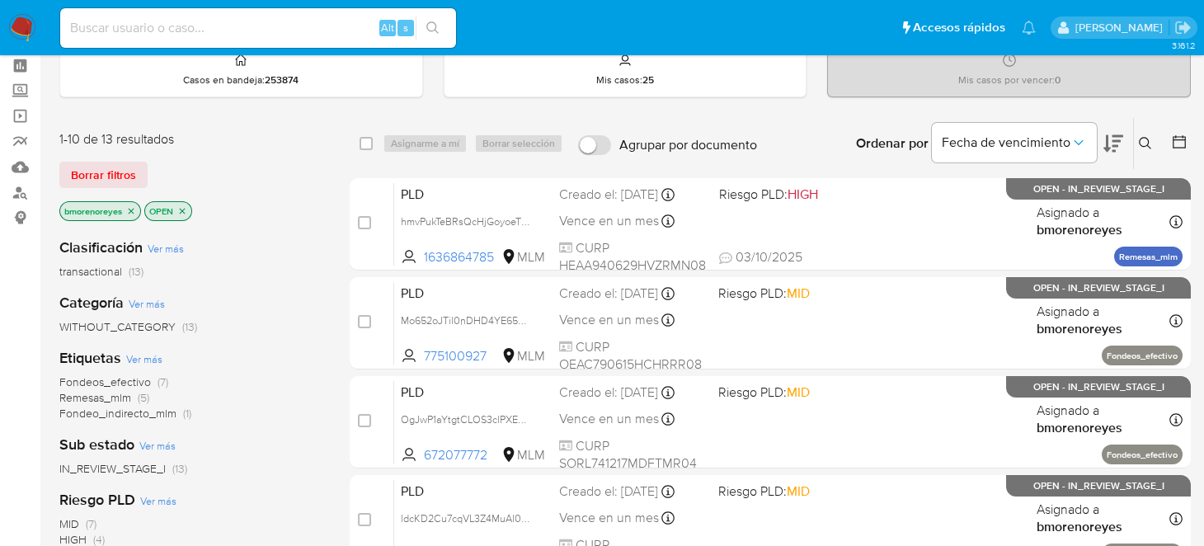
click at [180, 206] on icon "close-filter" at bounding box center [182, 211] width 10 height 10
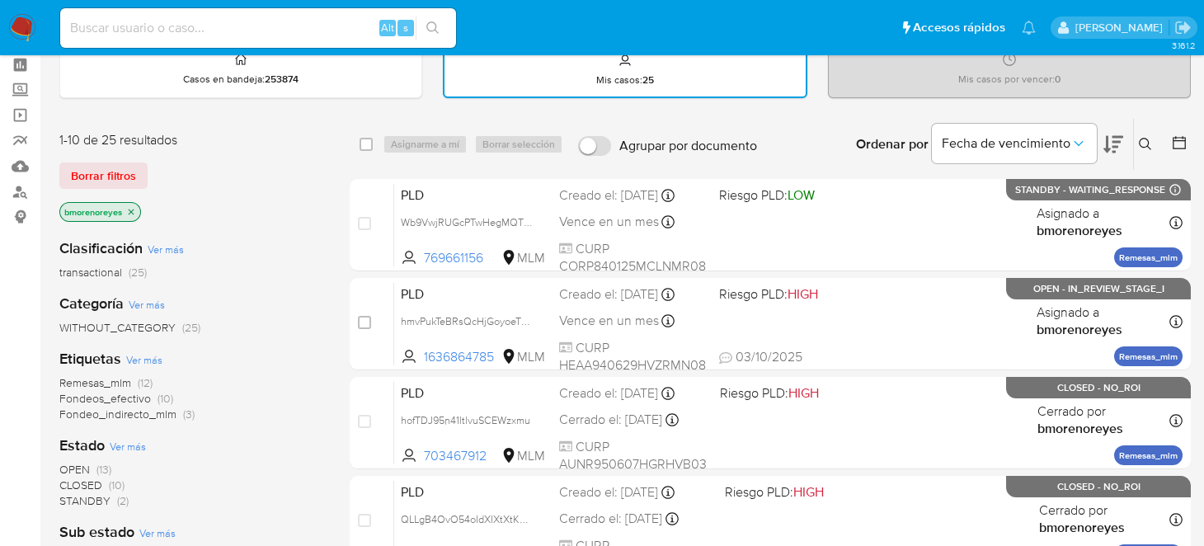
scroll to position [164, 0]
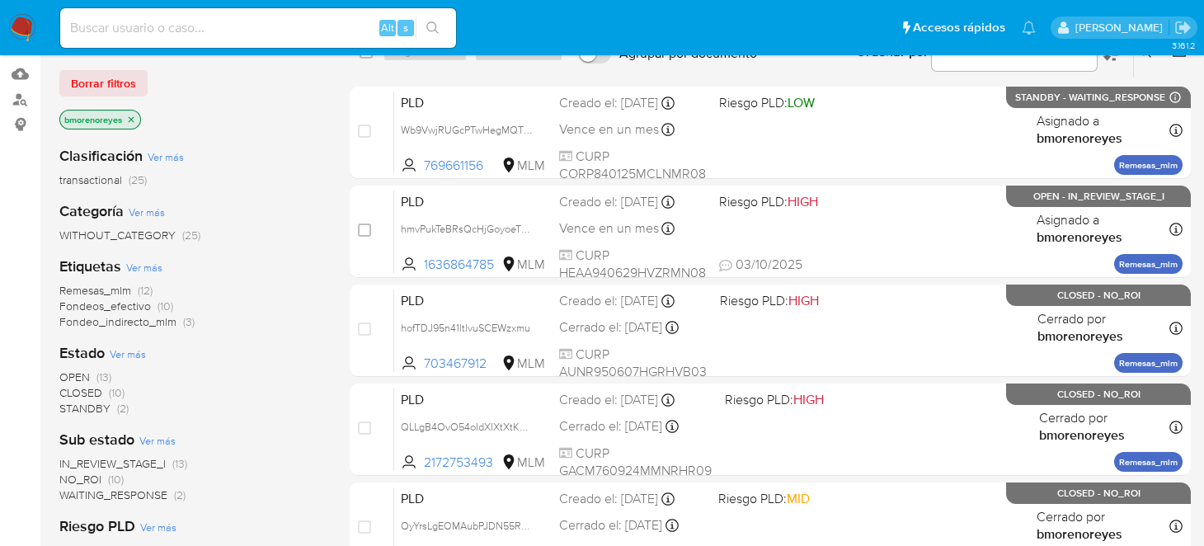
click at [78, 376] on span "OPEN" at bounding box center [74, 377] width 31 height 16
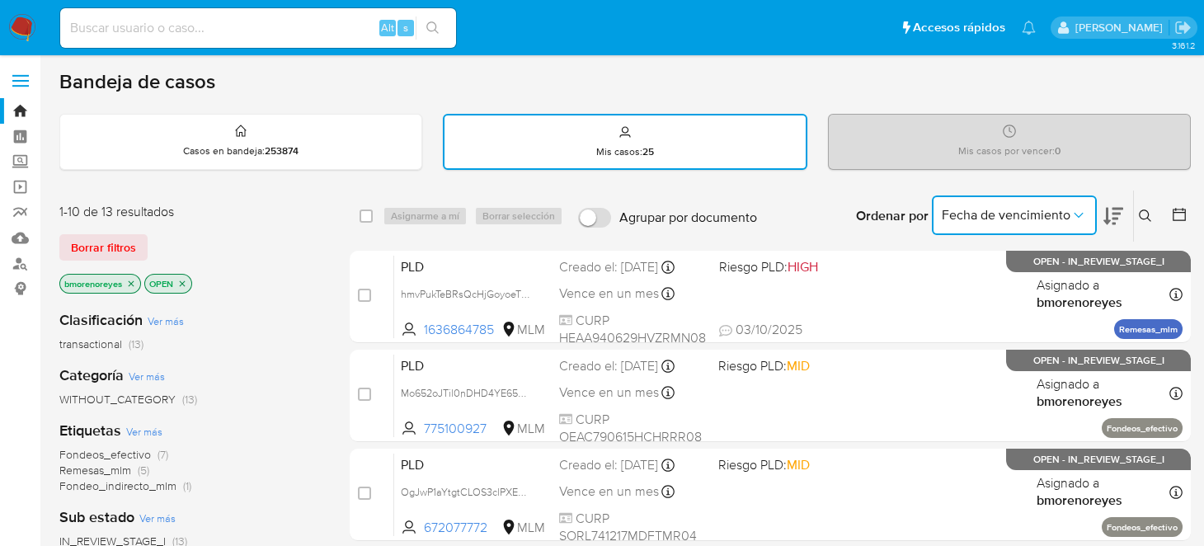
click at [1074, 216] on icon "Ordenar por" at bounding box center [1078, 215] width 16 height 16
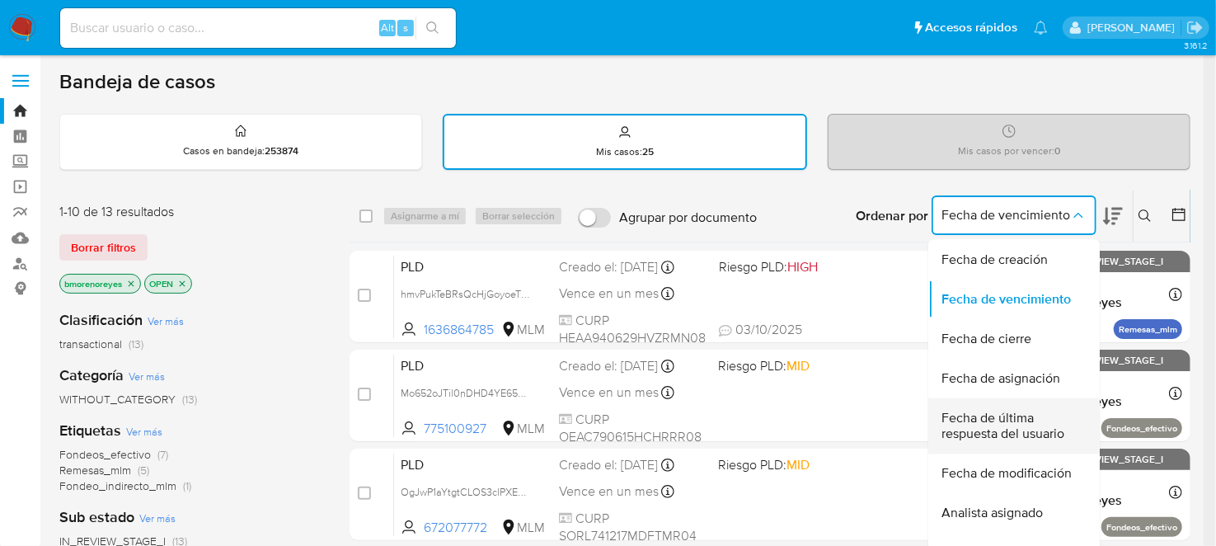
click at [1029, 429] on span "Fecha de última respuesta del usuario" at bounding box center [1009, 426] width 135 height 33
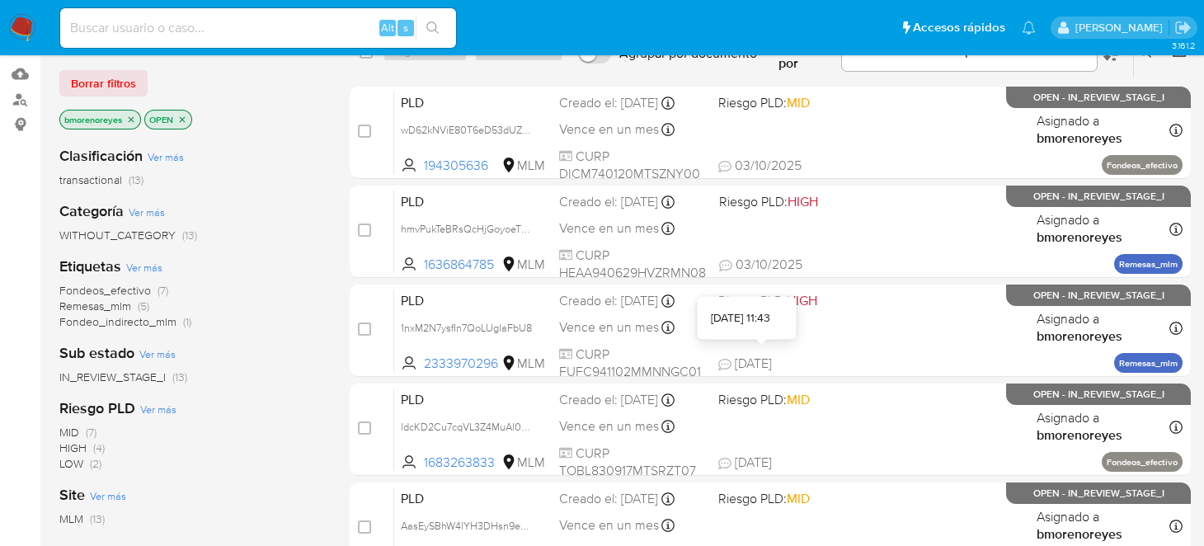
scroll to position [330, 0]
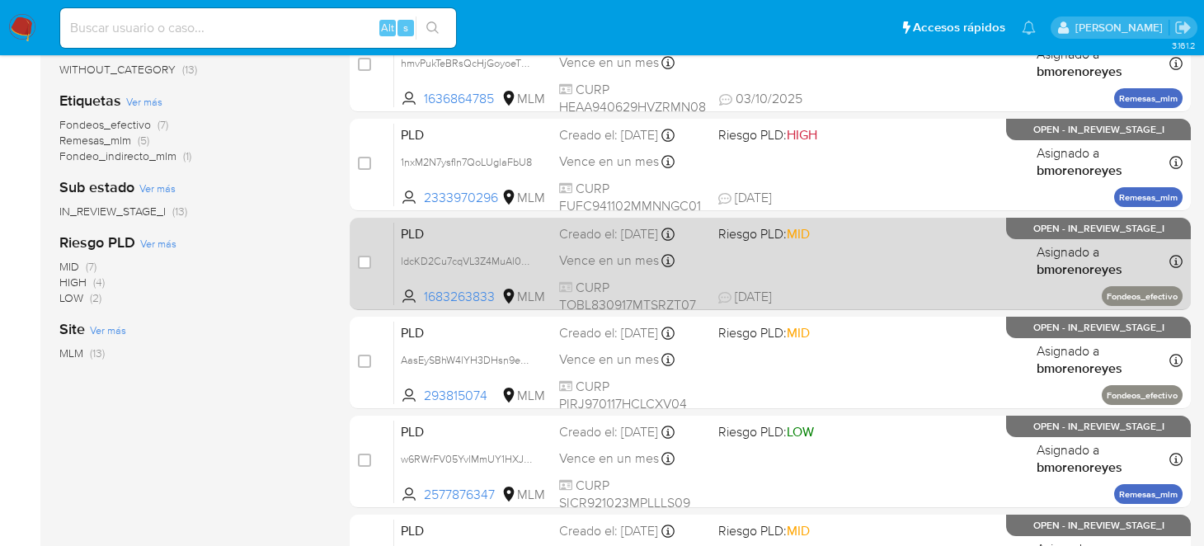
click at [807, 272] on div "PLD ldcKD2Cu7cqVL3Z4MuAl0o5t 1683263833 MLM Riesgo PLD: MID Creado el: 12/09/20…" at bounding box center [788, 263] width 788 height 83
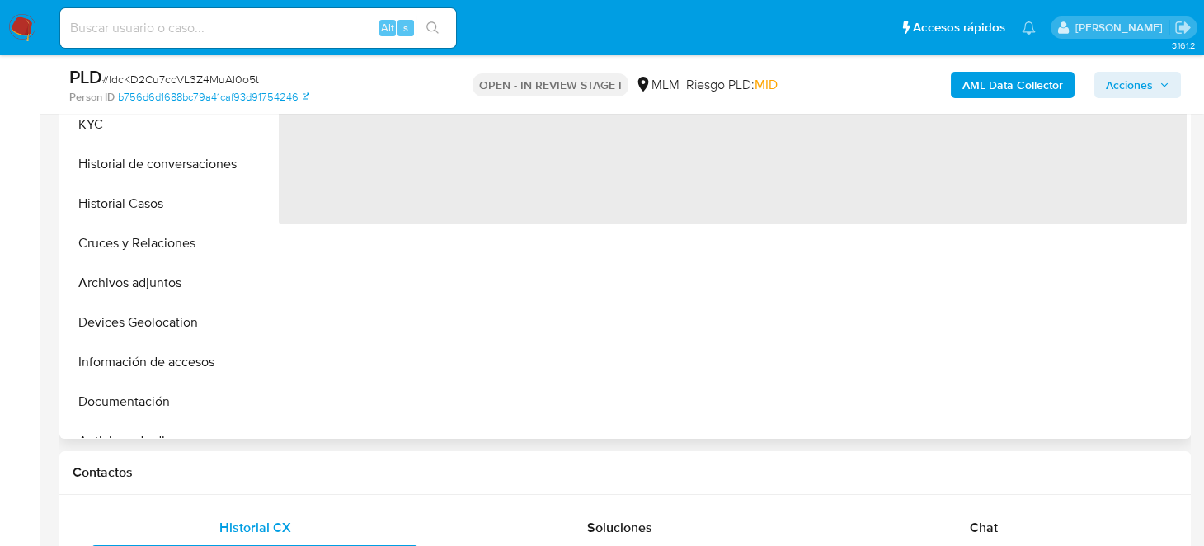
select select "10"
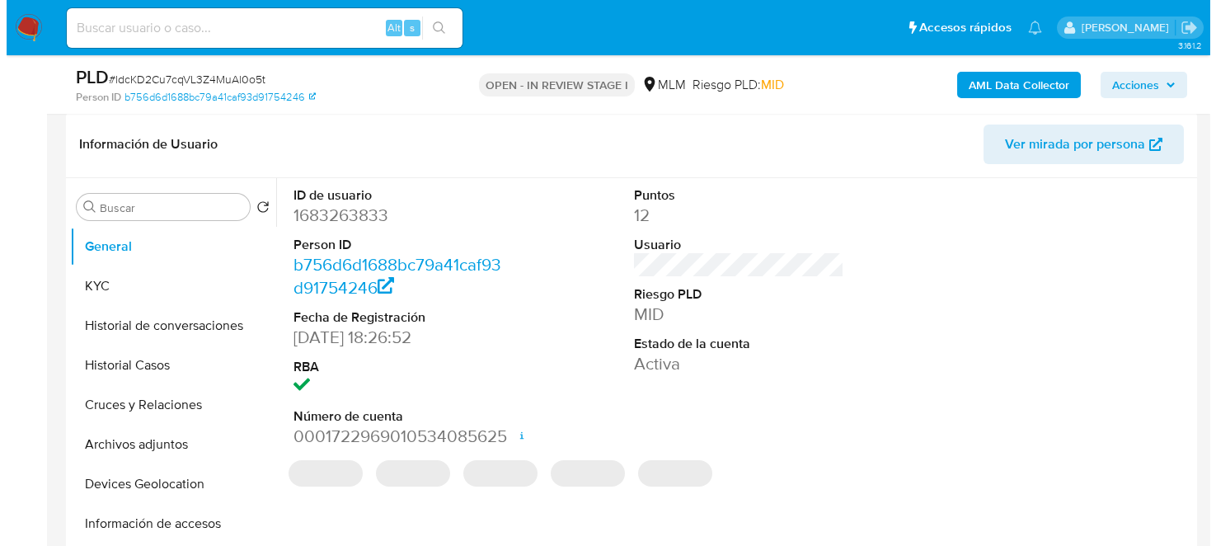
scroll to position [247, 0]
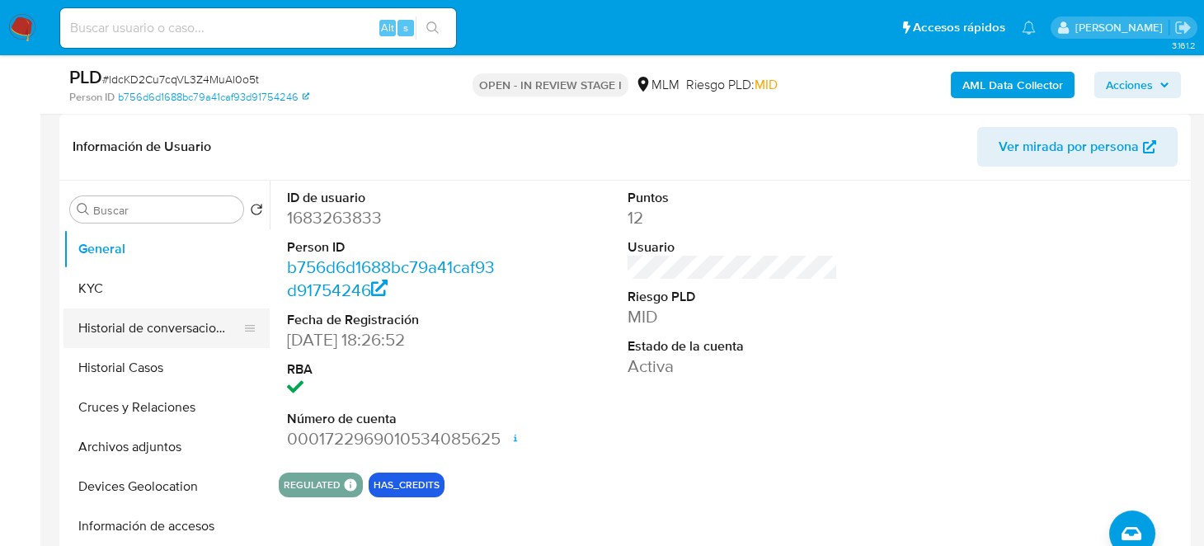
click at [166, 327] on button "Historial de conversaciones" at bounding box center [159, 328] width 193 height 40
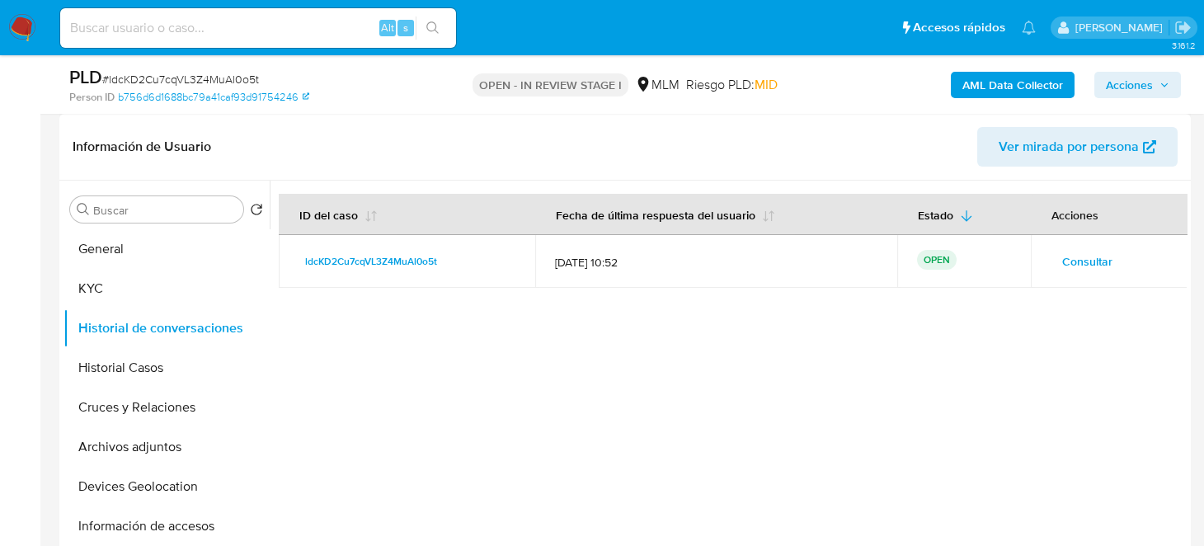
click at [1083, 258] on span "Consultar" at bounding box center [1087, 261] width 50 height 23
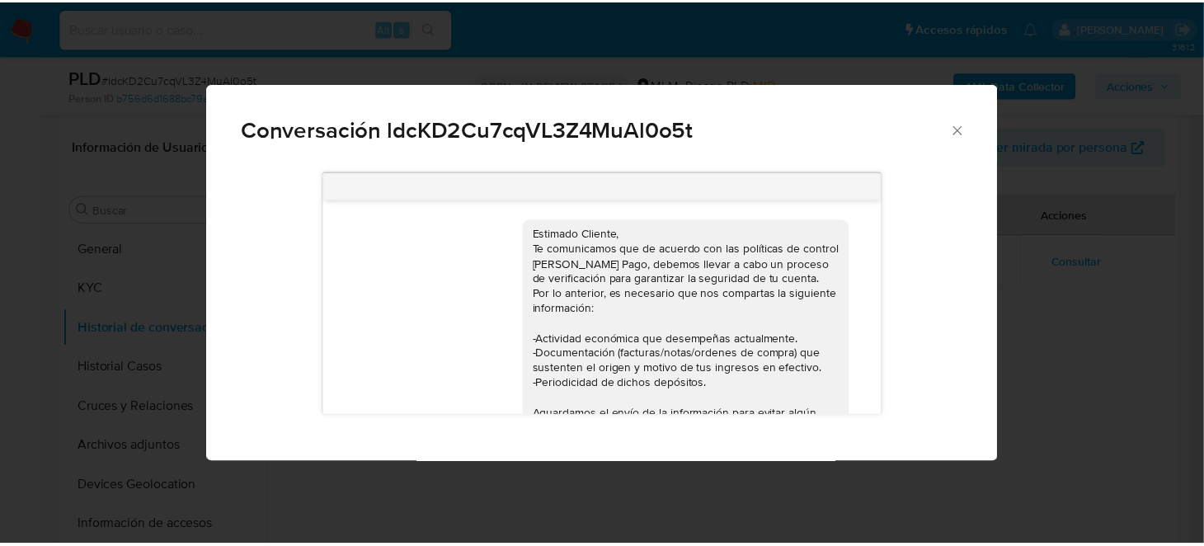
scroll to position [603, 0]
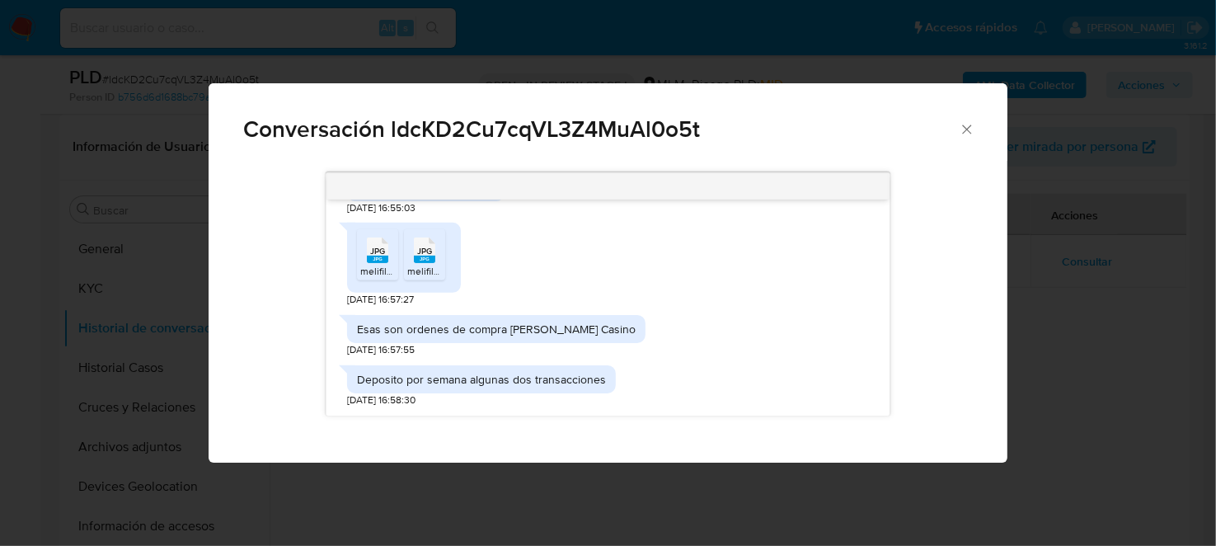
click at [974, 134] on icon "Cerrar" at bounding box center [967, 129] width 16 height 16
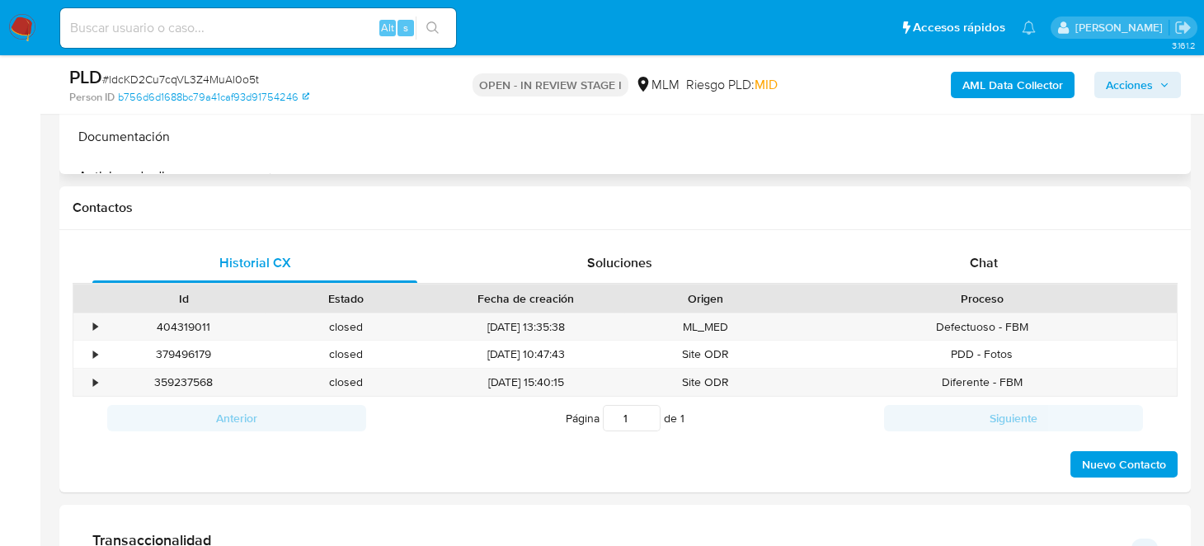
scroll to position [742, 0]
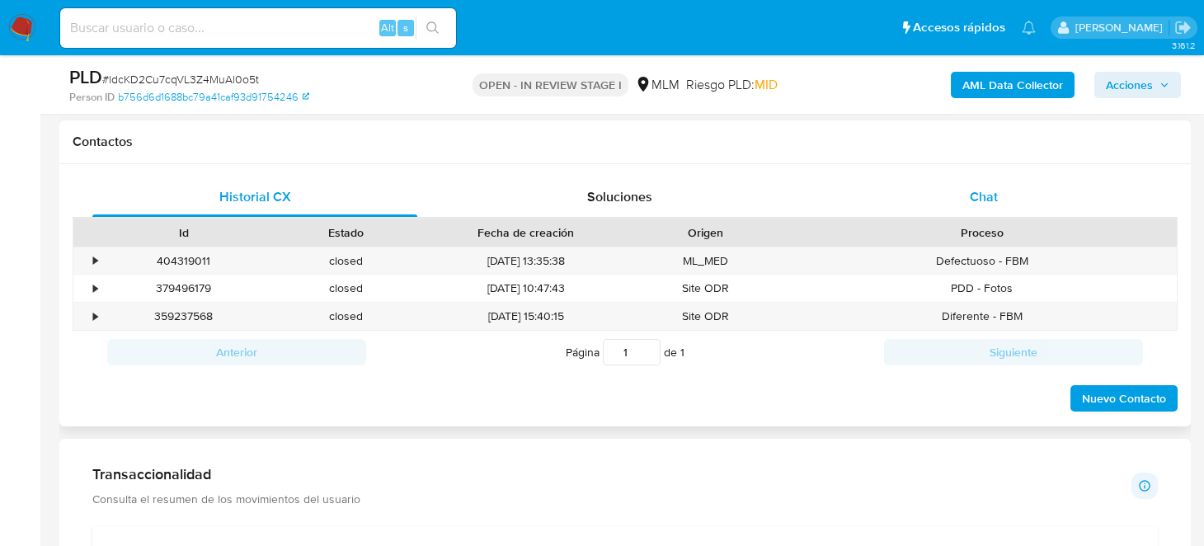
click at [986, 197] on span "Chat" at bounding box center [984, 196] width 28 height 19
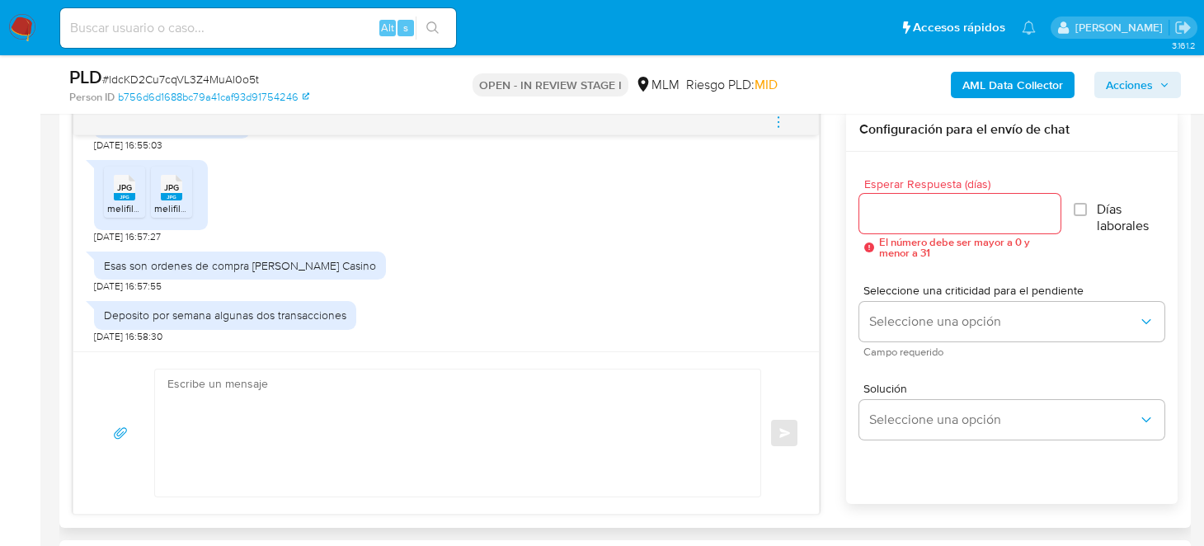
scroll to position [906, 0]
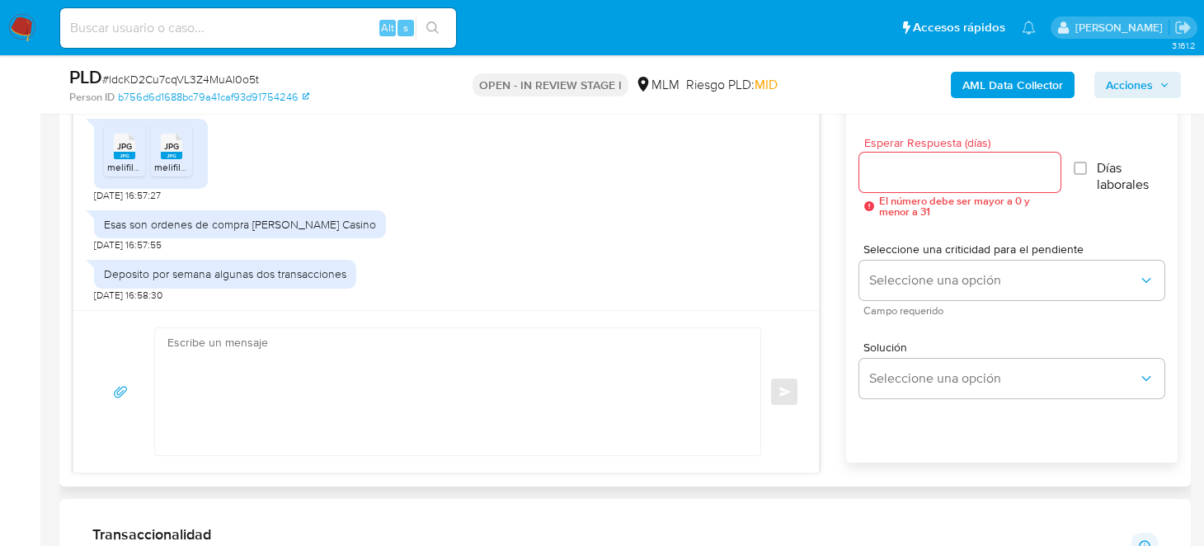
click at [509, 338] on textarea at bounding box center [453, 391] width 572 height 127
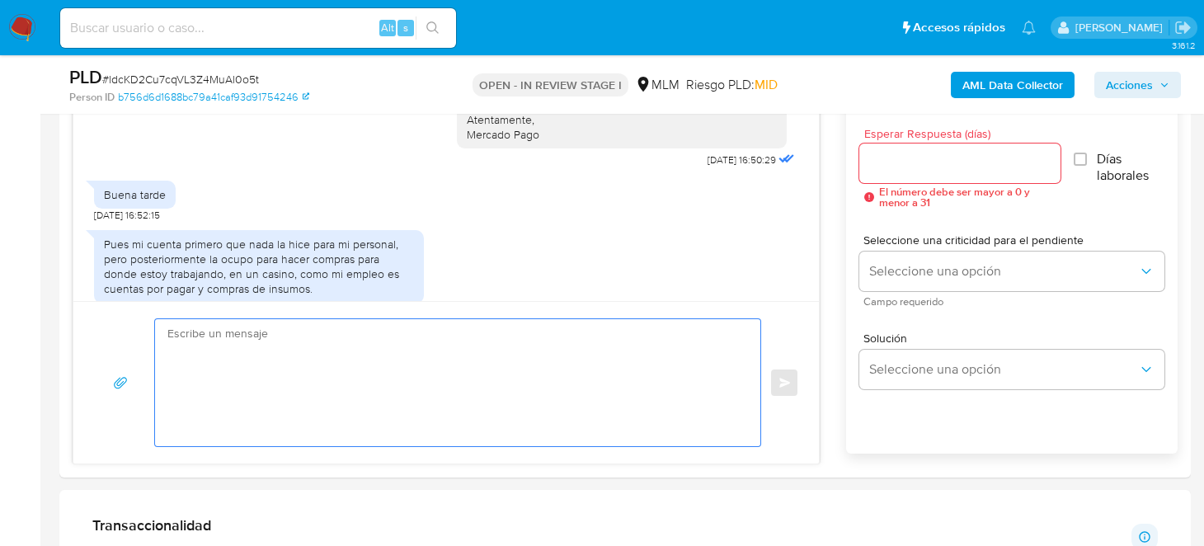
scroll to position [928, 0]
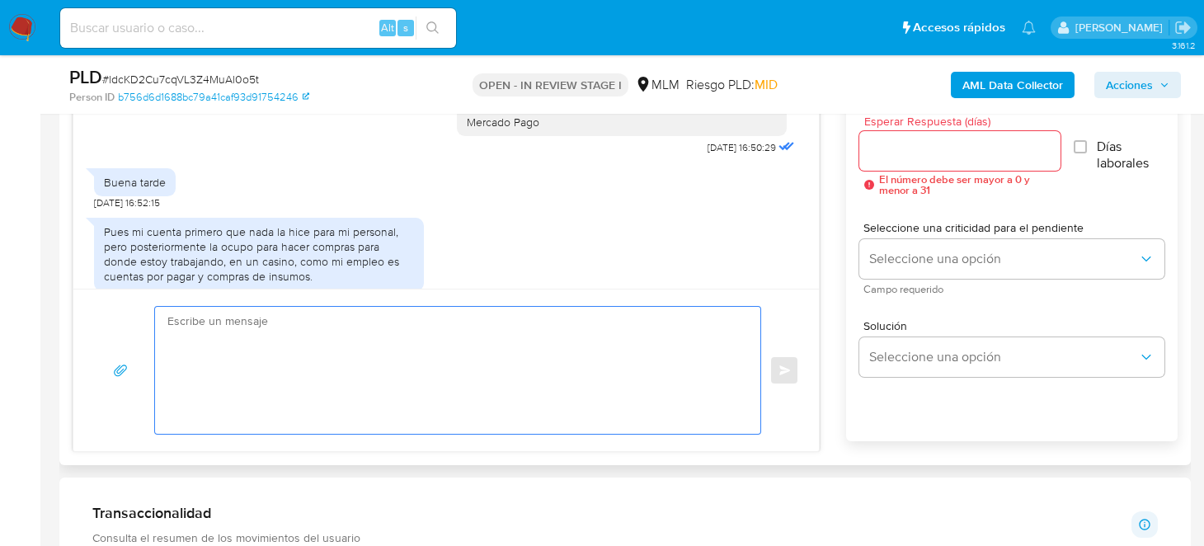
click at [939, 155] on input "Esperar Respuesta (días)" at bounding box center [959, 150] width 201 height 21
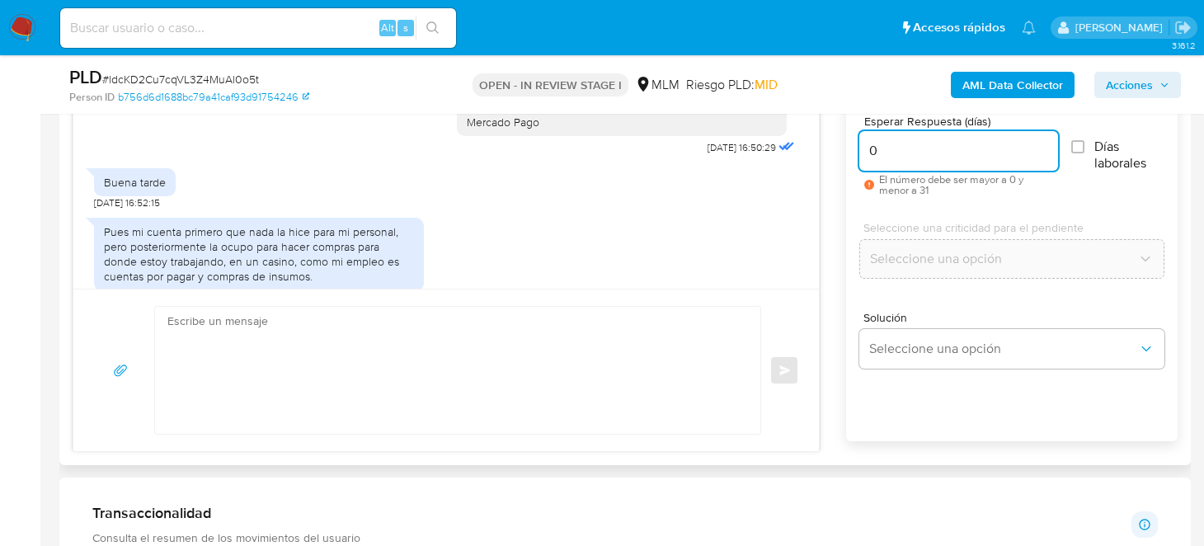
type input "0"
click at [909, 326] on div "Solución Seleccione una opción" at bounding box center [1011, 340] width 305 height 57
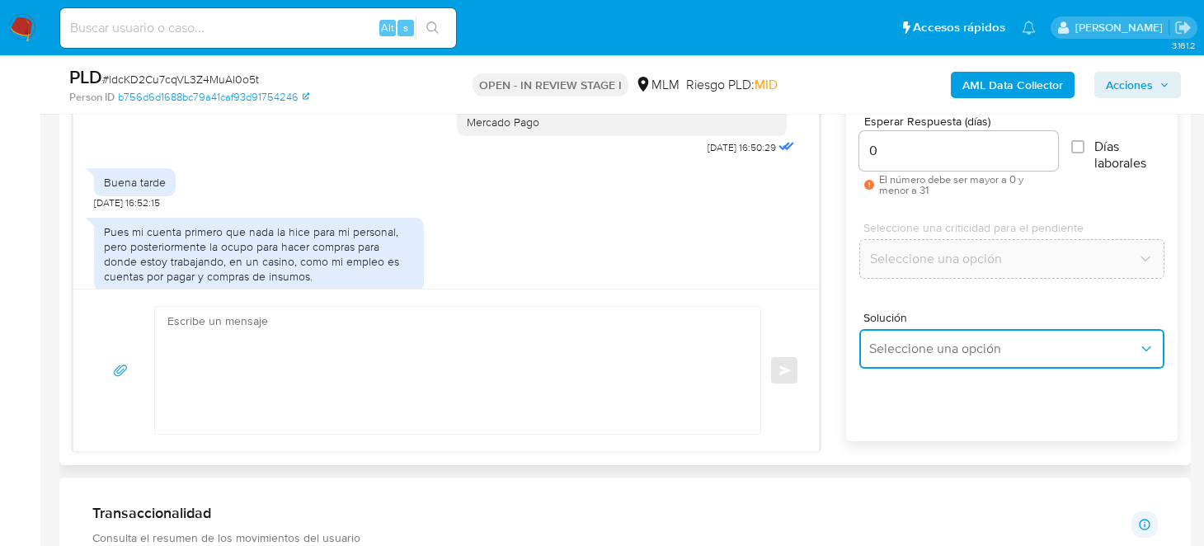
click at [912, 357] on button "Seleccione una opción" at bounding box center [1011, 349] width 305 height 40
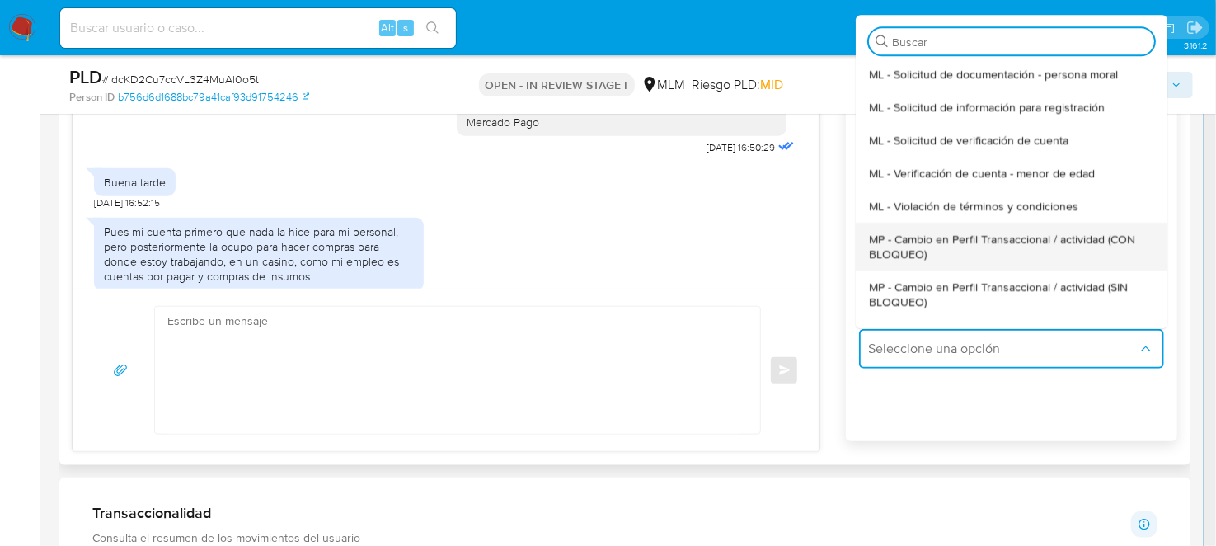
click at [934, 246] on span "MP - Cambio en Perfil Transaccional / actividad (CON BLOQUEO)" at bounding box center [1006, 247] width 275 height 30
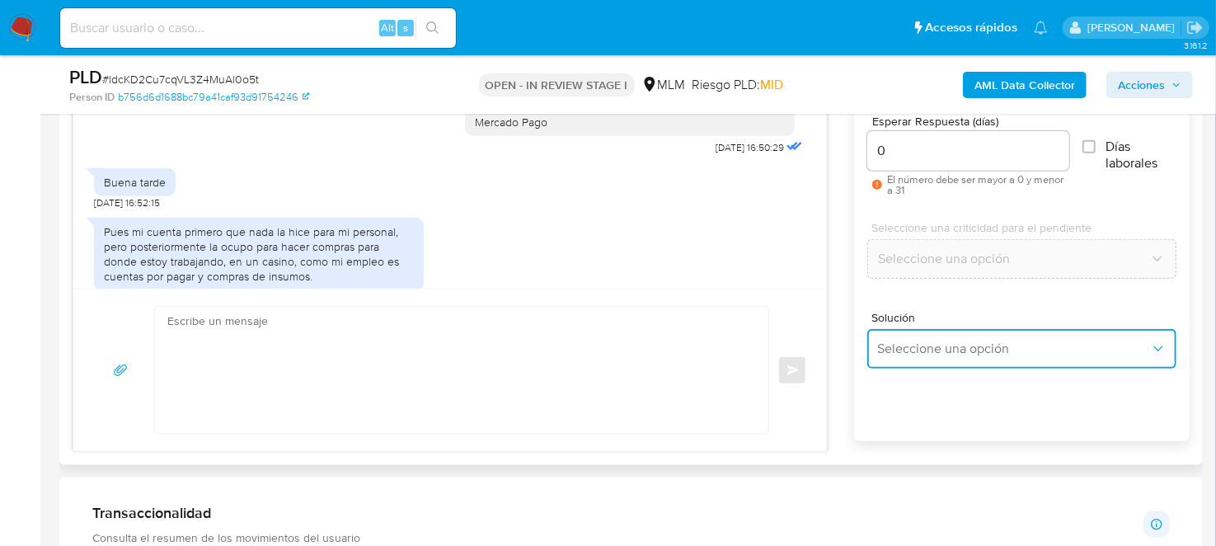
type textarea "Estimado ,Te comunicamos que se ha identificado un cambio en el uso habitual de…"
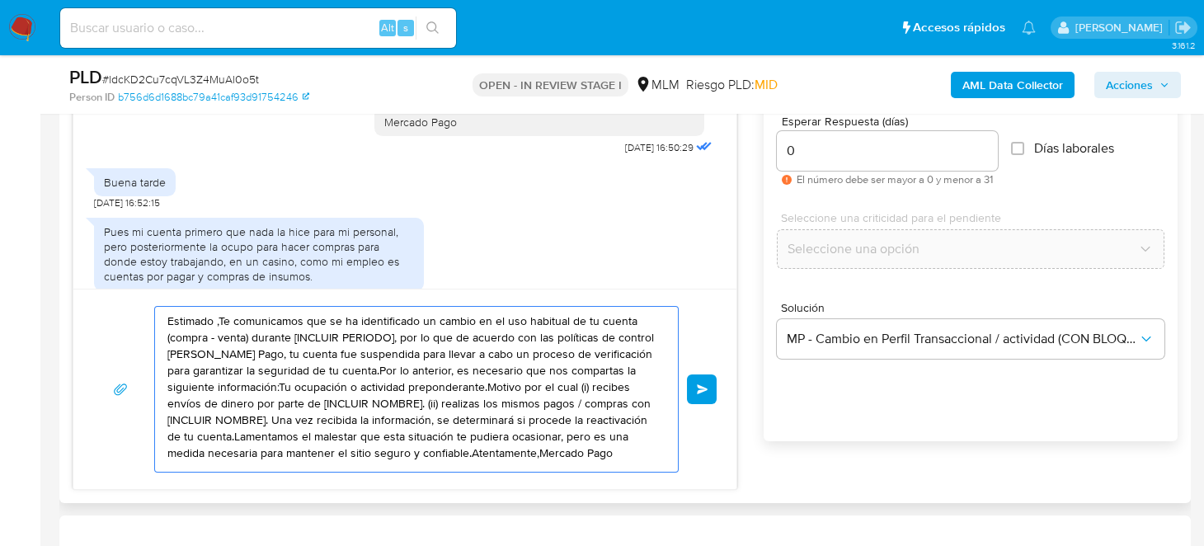
scroll to position [11, 0]
drag, startPoint x: 166, startPoint y: 317, endPoint x: 215, endPoint y: 474, distance: 165.1
click at [215, 474] on div "Estimado ,Te comunicamos que se ha identificado un cambio en el uso habitual de…" at bounding box center [404, 389] width 663 height 200
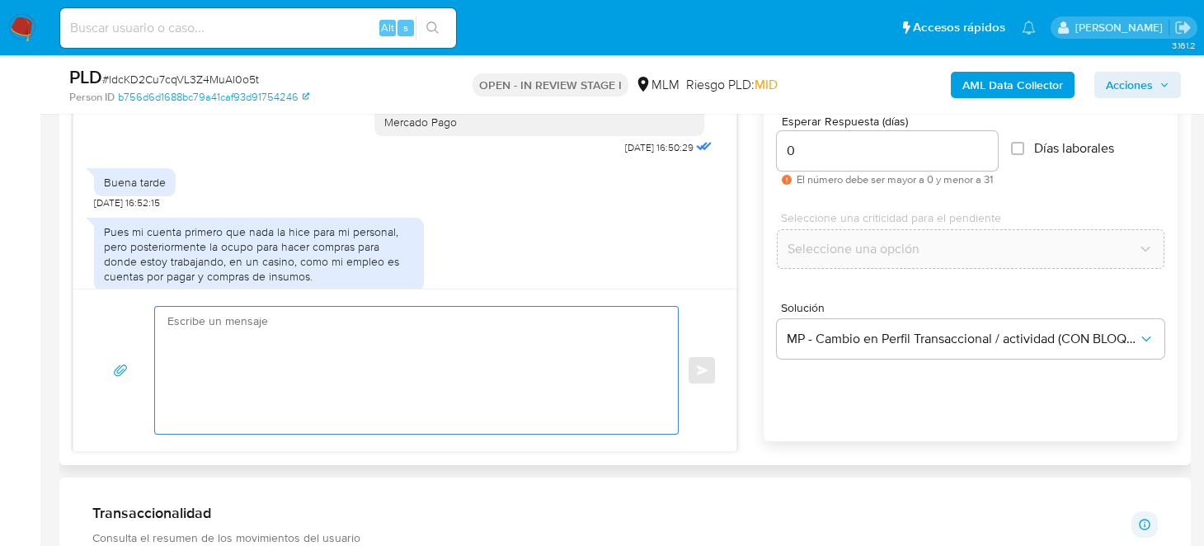
scroll to position [0, 0]
click at [443, 352] on textarea at bounding box center [412, 370] width 490 height 127
type textarea "S"
click at [444, 352] on textarea at bounding box center [412, 370] width 490 height 127
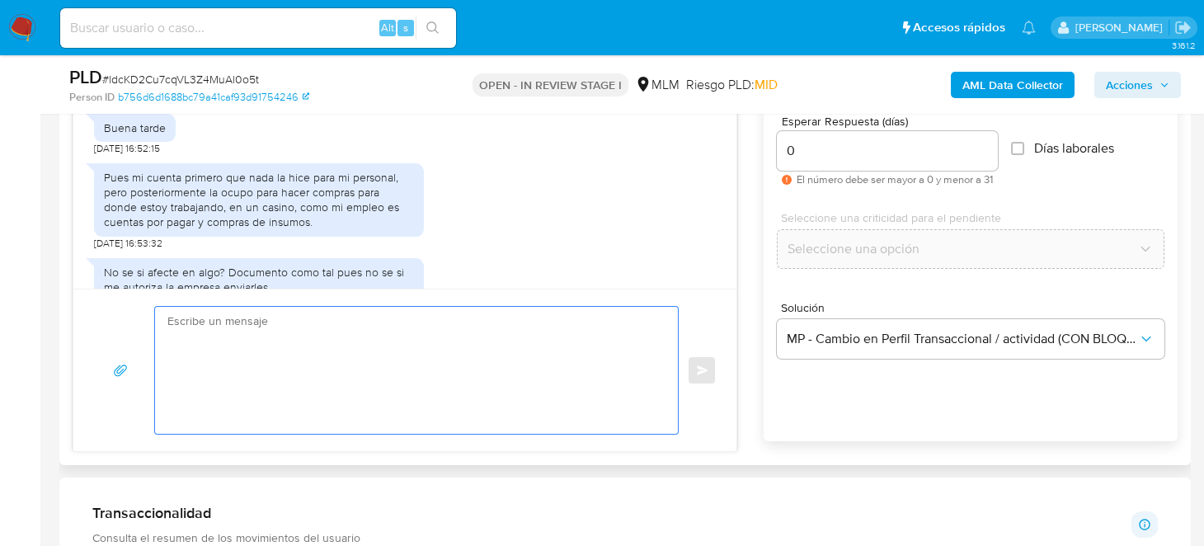
scroll to position [351, 0]
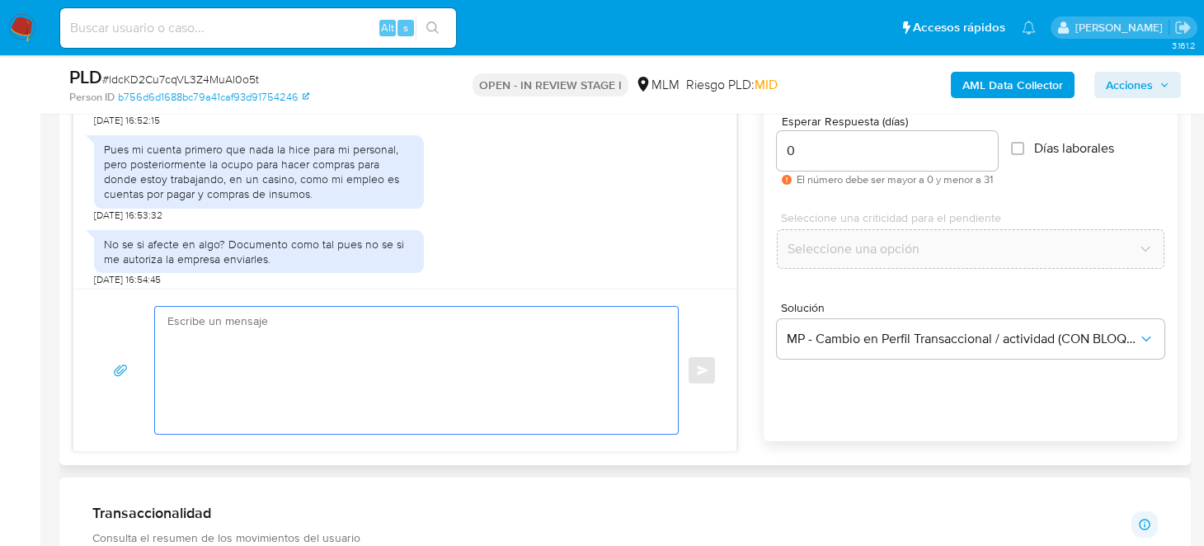
click at [449, 355] on textarea at bounding box center [412, 370] width 490 height 127
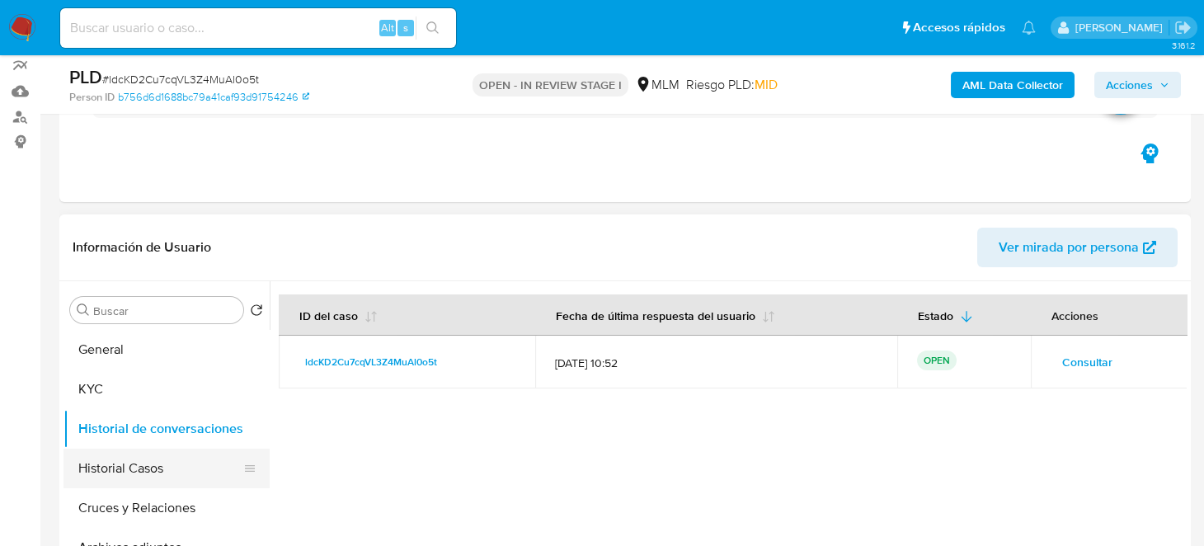
scroll to position [247, 0]
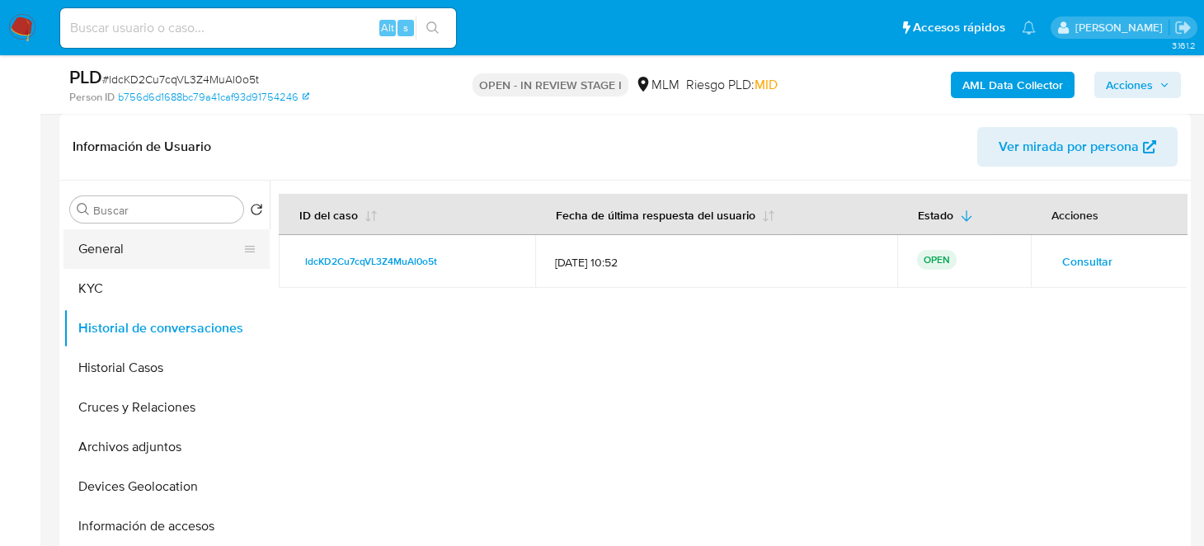
click at [128, 259] on button "General" at bounding box center [159, 249] width 193 height 40
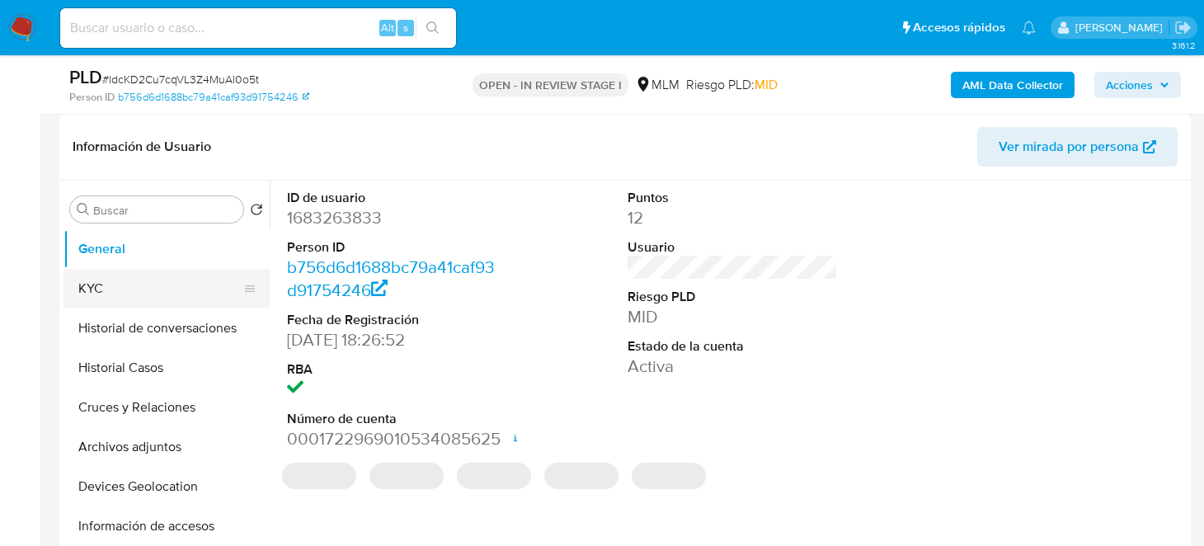
click at [130, 283] on button "KYC" at bounding box center [159, 289] width 193 height 40
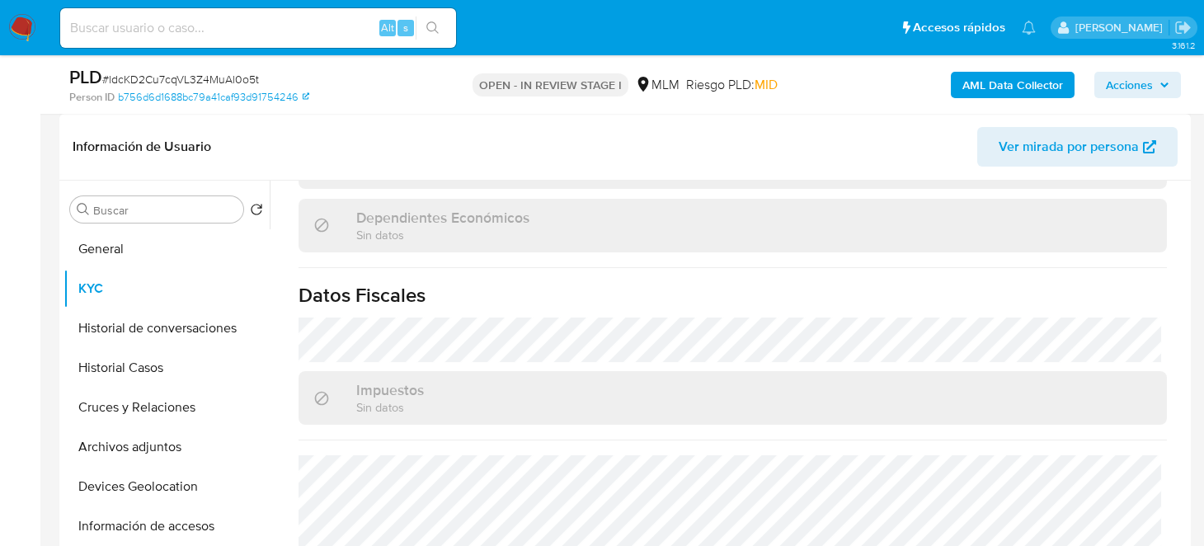
scroll to position [989, 0]
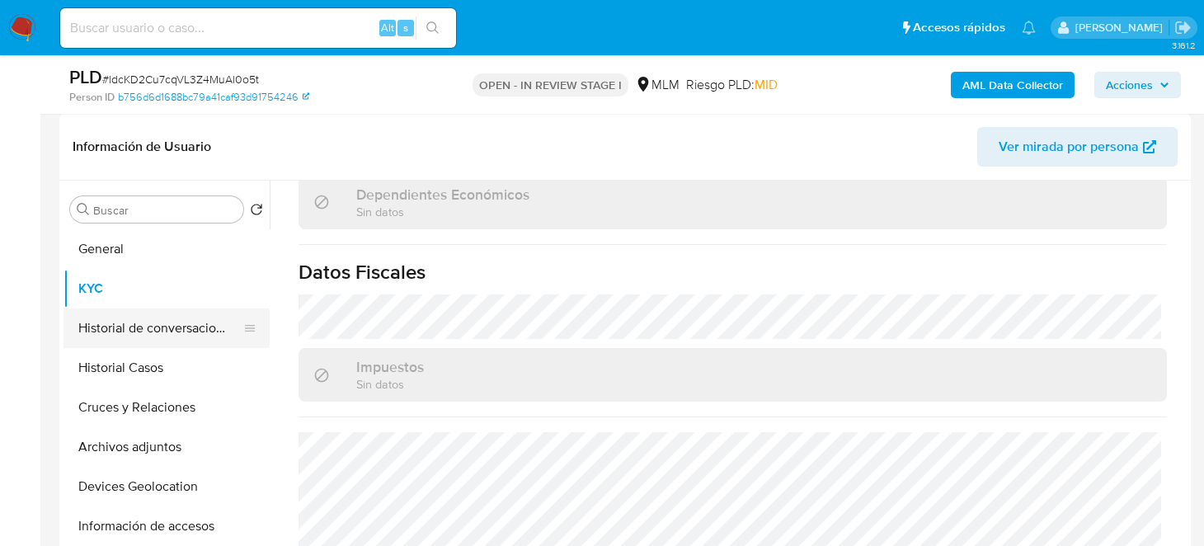
click at [157, 334] on button "Historial de conversaciones" at bounding box center [159, 328] width 193 height 40
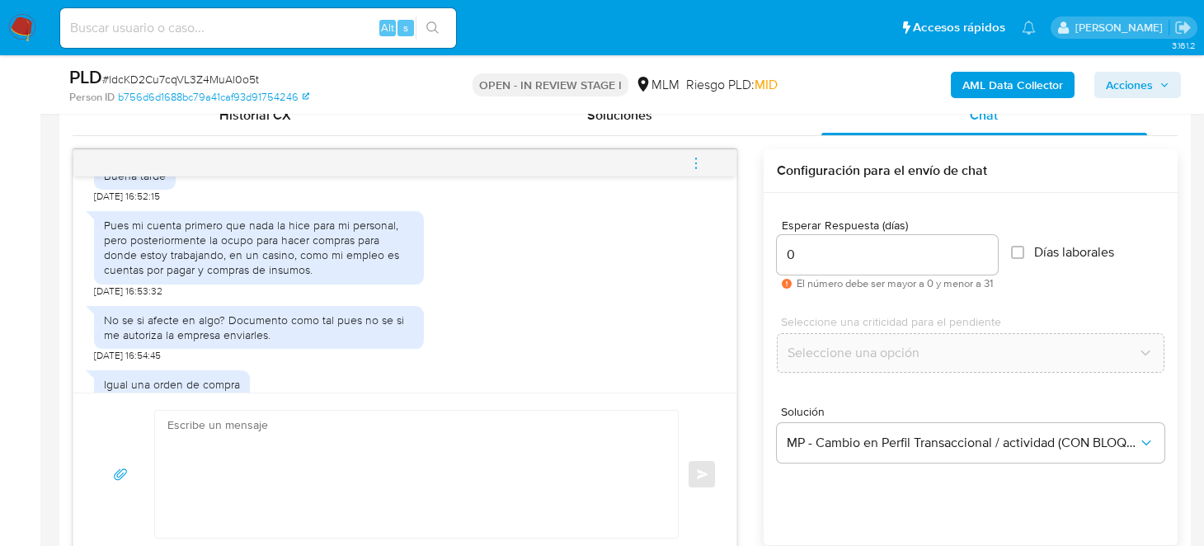
scroll to position [494, 0]
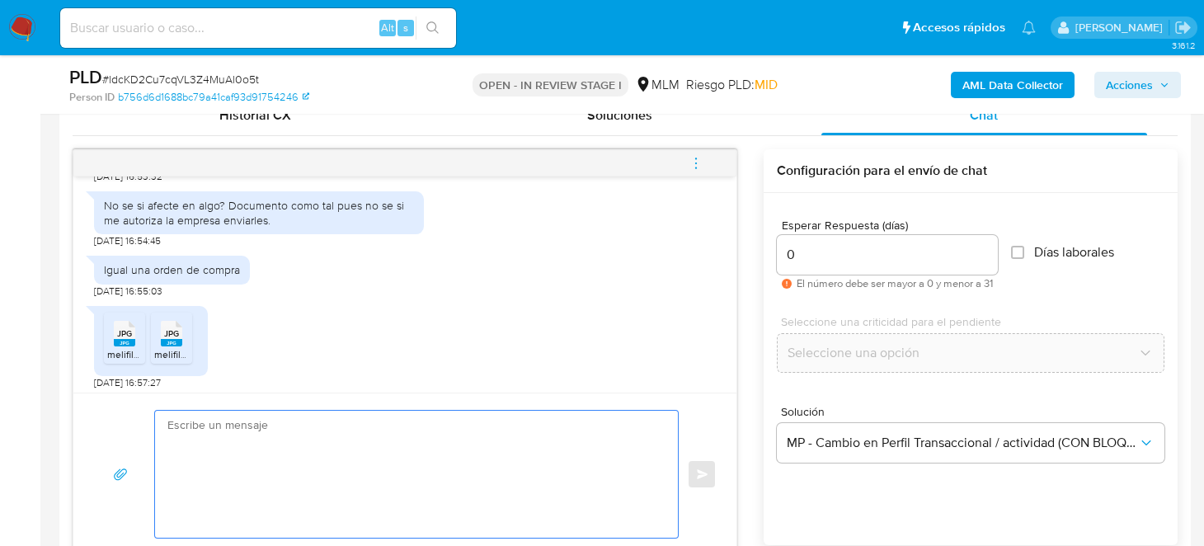
click at [361, 443] on textarea at bounding box center [412, 474] width 490 height 127
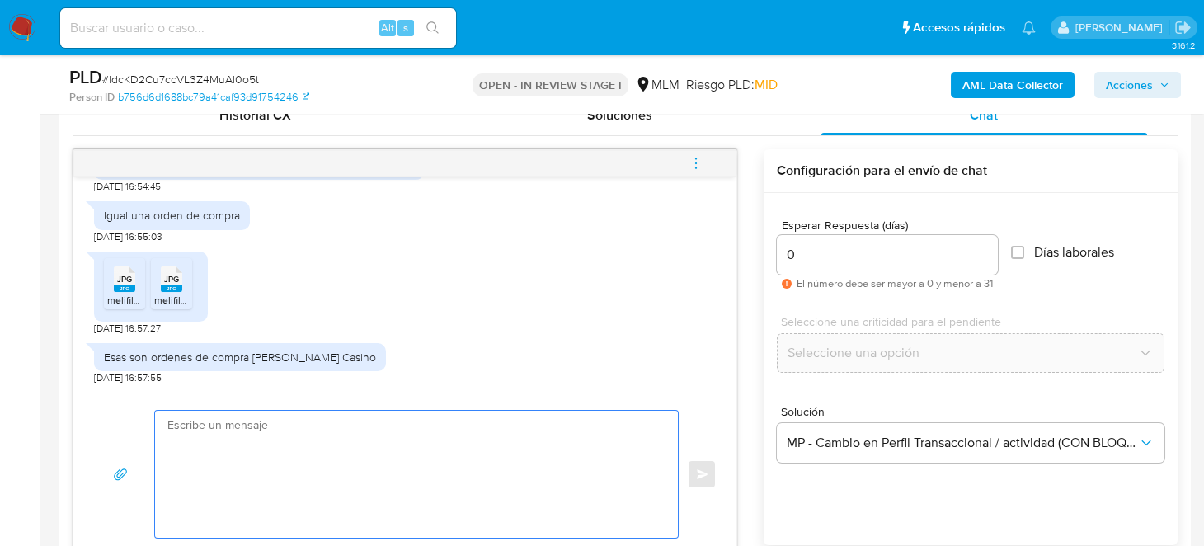
scroll to position [576, 0]
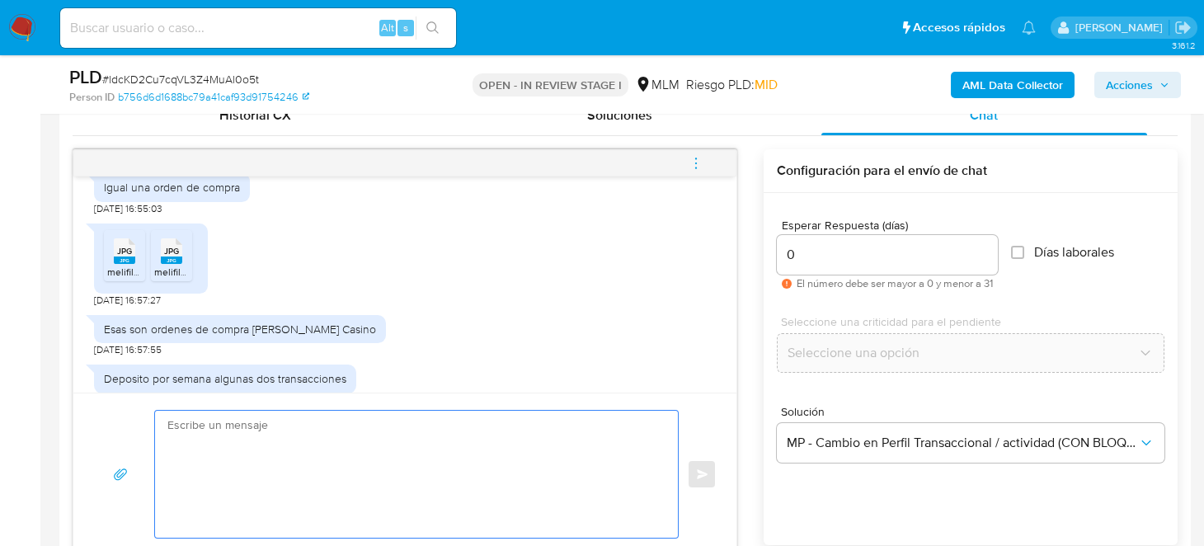
click at [322, 473] on textarea at bounding box center [412, 474] width 490 height 127
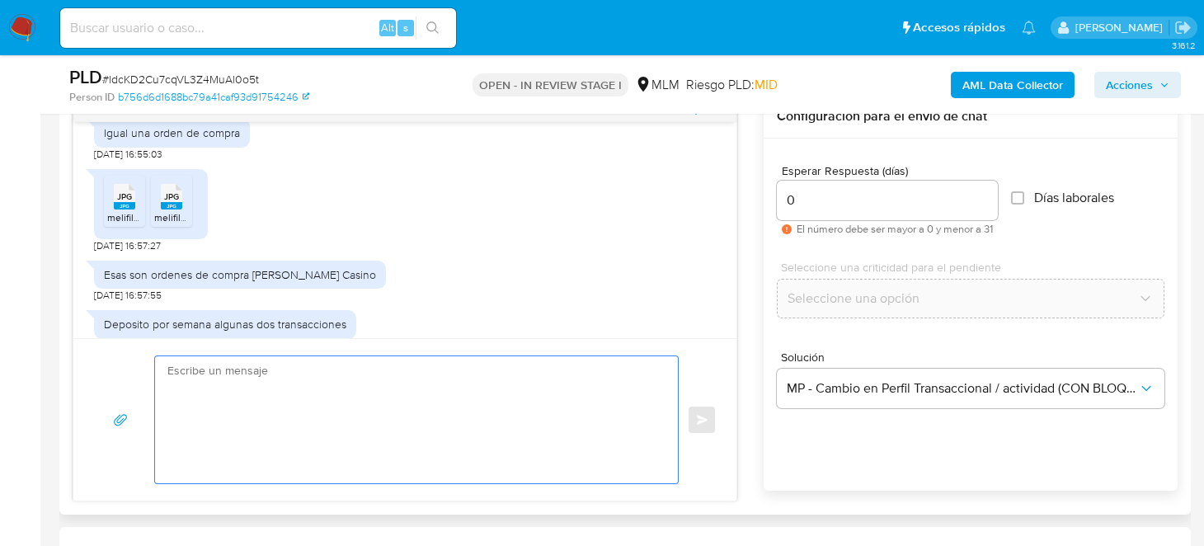
scroll to position [906, 0]
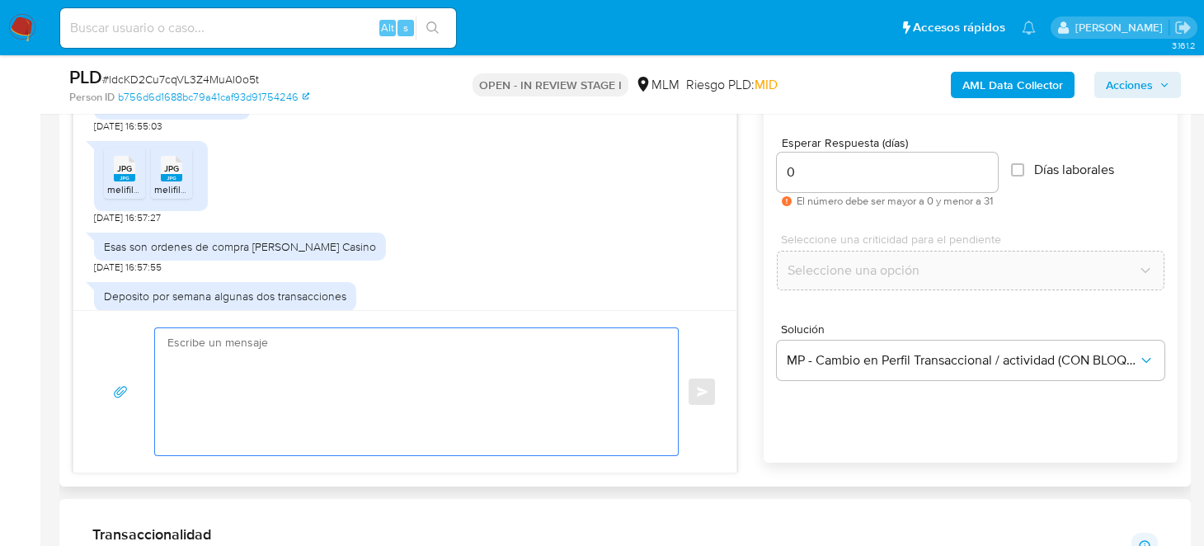
type textarea "g"
click at [403, 397] on textarea at bounding box center [412, 391] width 490 height 127
type textarea "f"
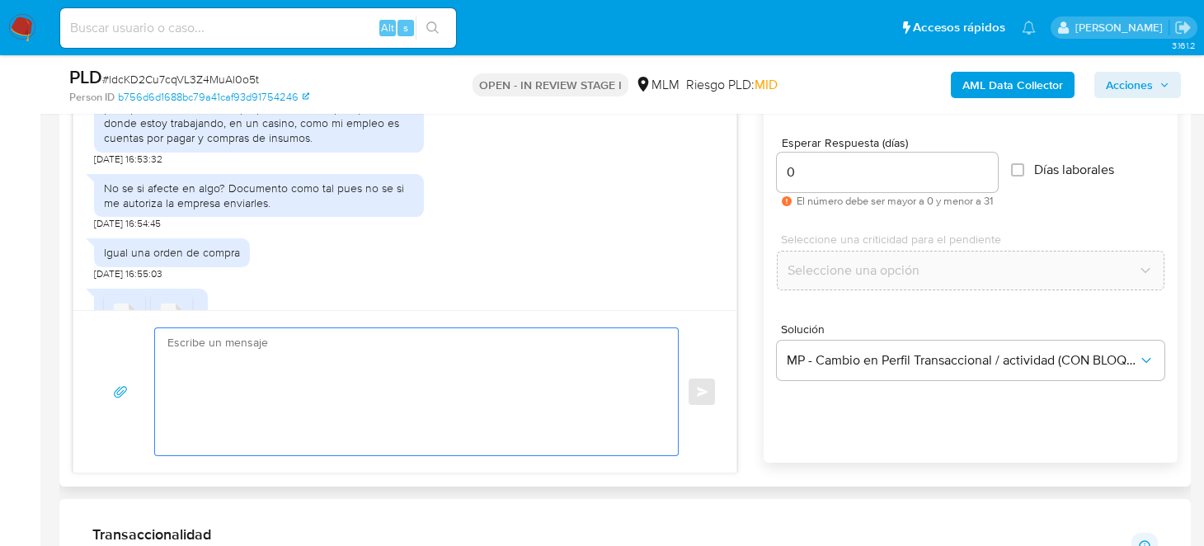
scroll to position [351, 0]
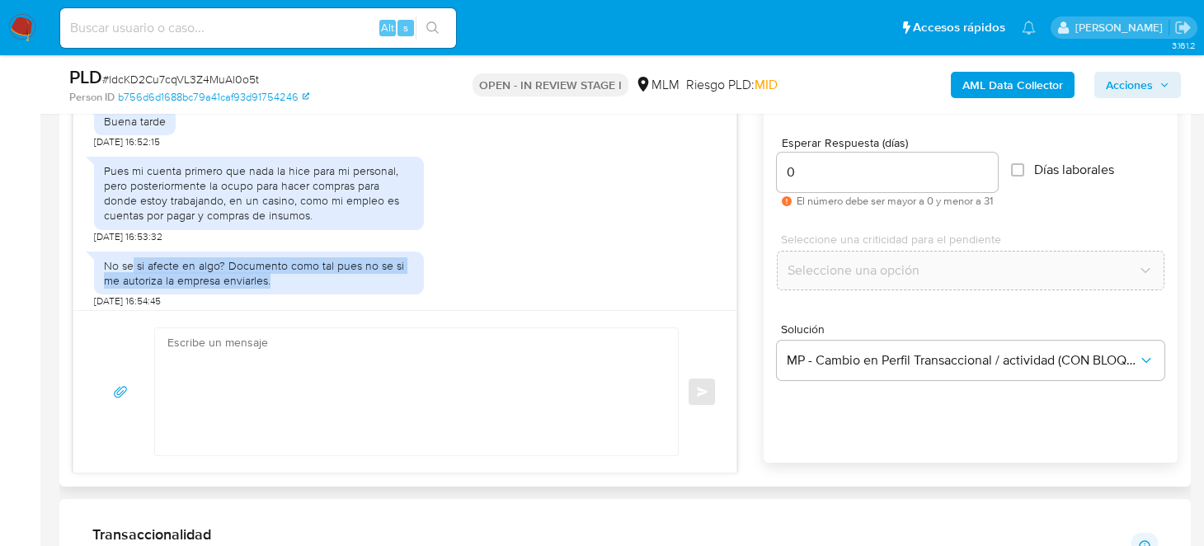
drag, startPoint x: 130, startPoint y: 268, endPoint x: 284, endPoint y: 280, distance: 153.8
click at [284, 280] on div "No se si afecte en algo? Documento como tal pues no se si me autoriza la empres…" at bounding box center [259, 273] width 310 height 30
click at [491, 249] on div "No se si afecte en algo? Documento como tal pues no se si me autoriza la empres…" at bounding box center [405, 275] width 622 height 65
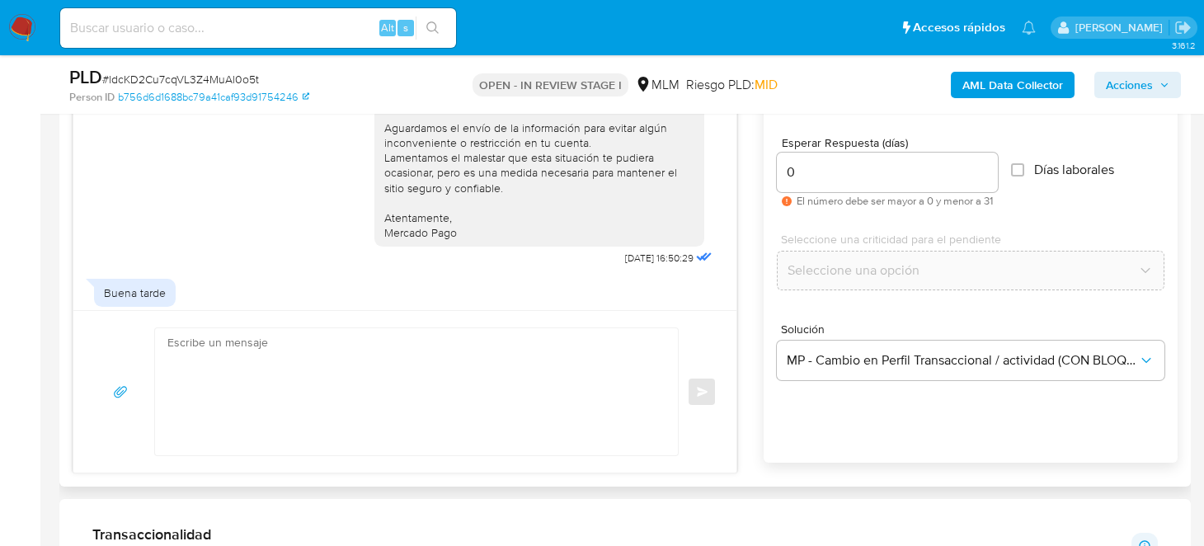
scroll to position [434, 0]
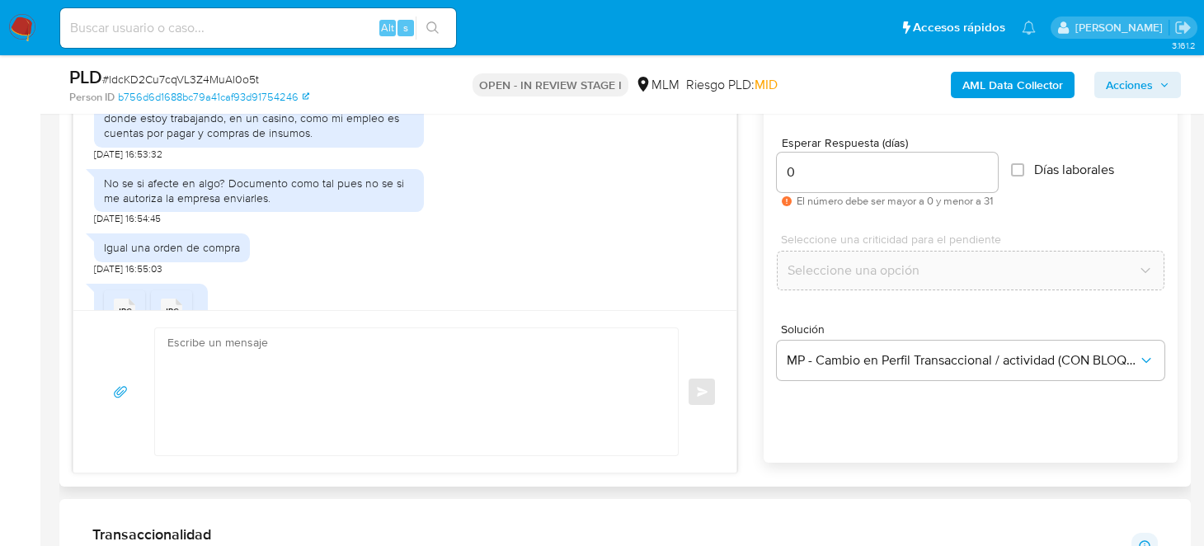
click at [423, 391] on textarea at bounding box center [412, 391] width 490 height 127
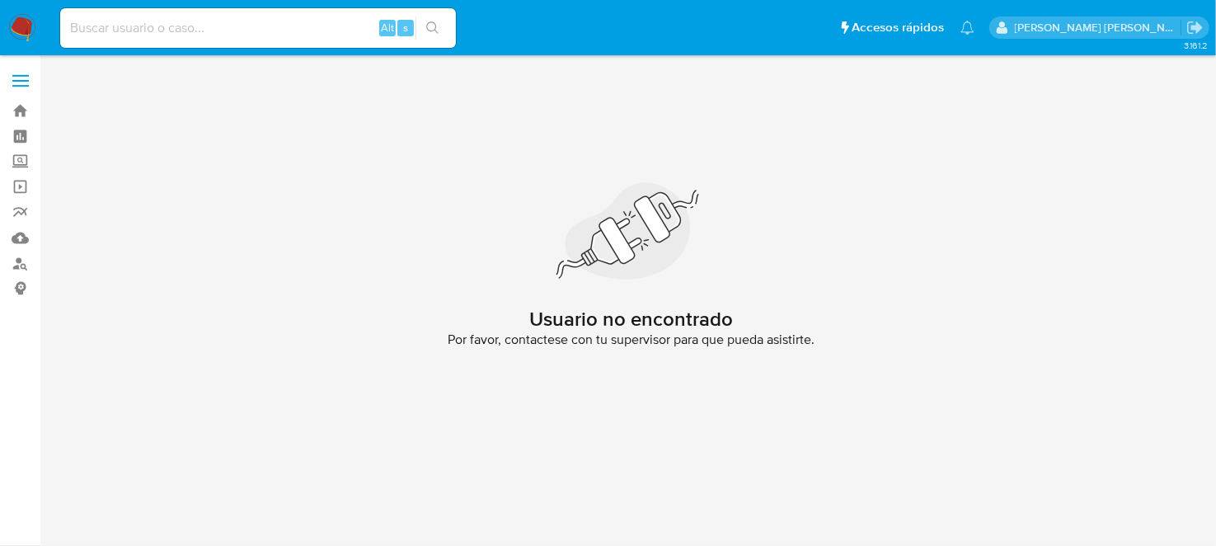
drag, startPoint x: 10, startPoint y: 28, endPoint x: 160, endPoint y: 63, distance: 154.2
click at [10, 28] on img at bounding box center [22, 28] width 28 height 28
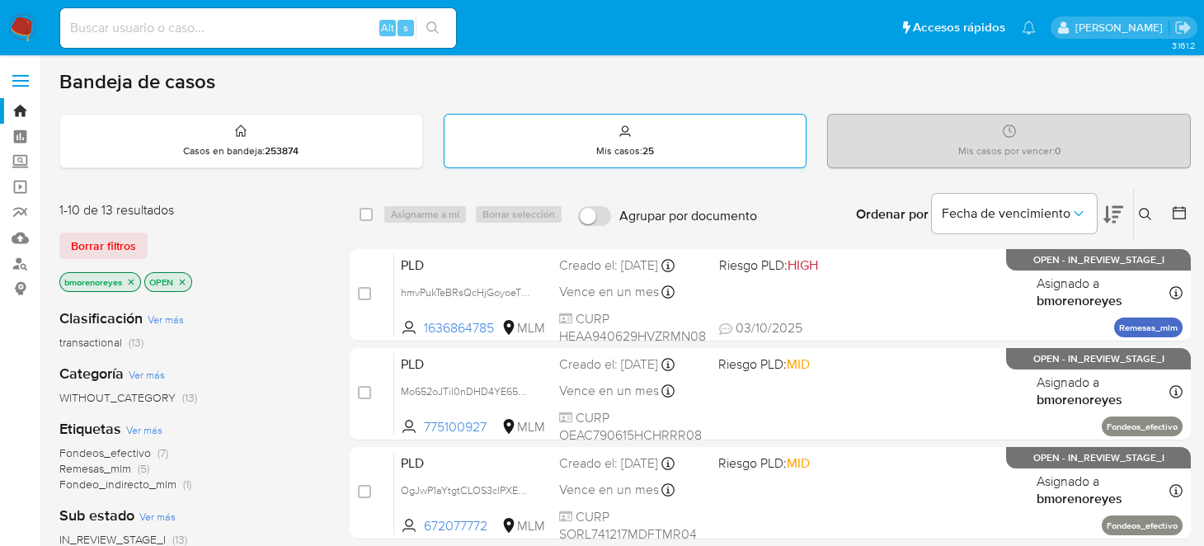
click at [684, 140] on div "Mis casos : 25" at bounding box center [625, 141] width 362 height 53
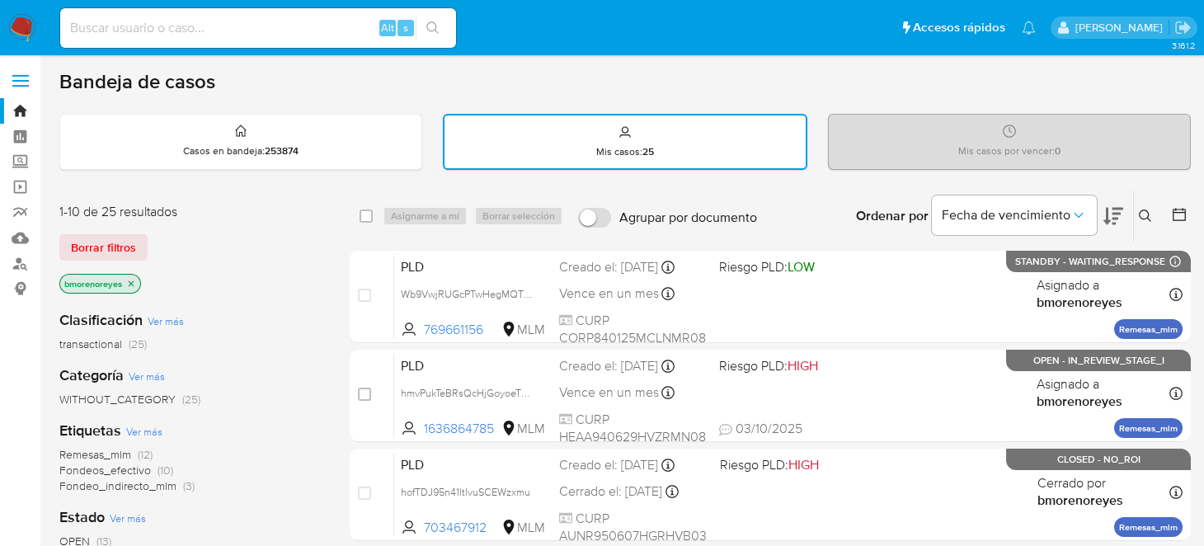
click at [1142, 214] on icon at bounding box center [1145, 215] width 13 height 13
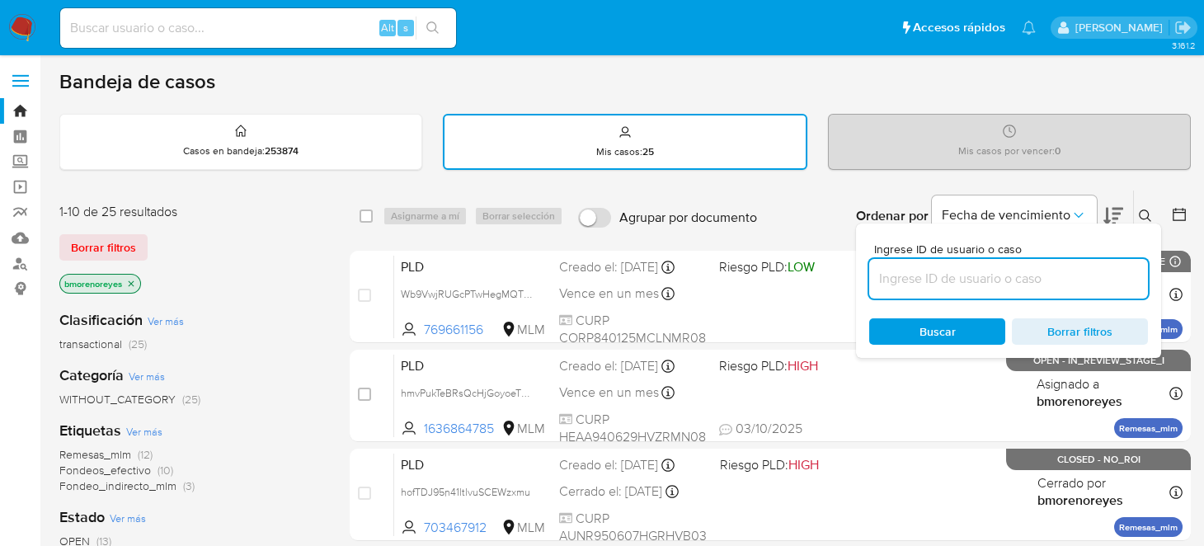
click at [942, 274] on input at bounding box center [1008, 278] width 279 height 21
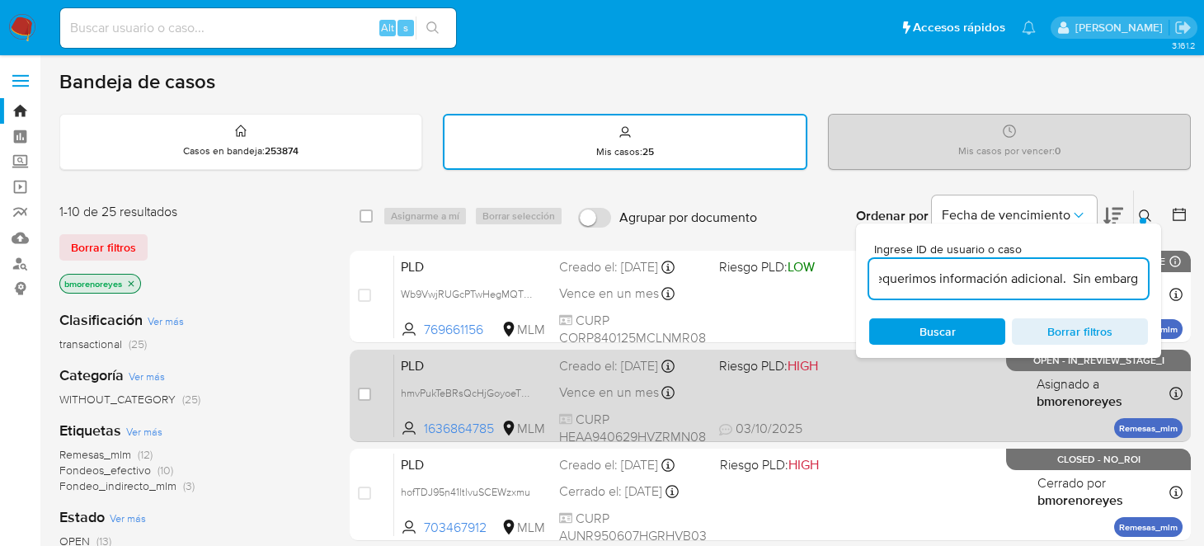
type input "Estimado Cliente, Agradecemos la documentación enviada, por el momento no reque…"
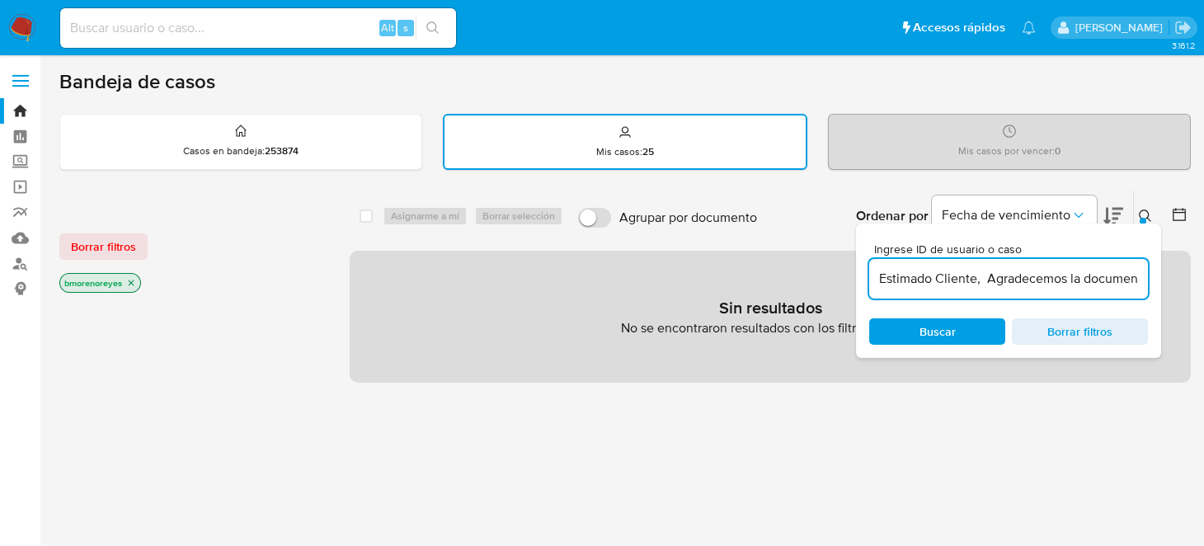
click at [1083, 330] on span "Borrar filtros" at bounding box center [1079, 331] width 113 height 23
click at [698, 135] on div "Mis casos : 25" at bounding box center [624, 141] width 361 height 53
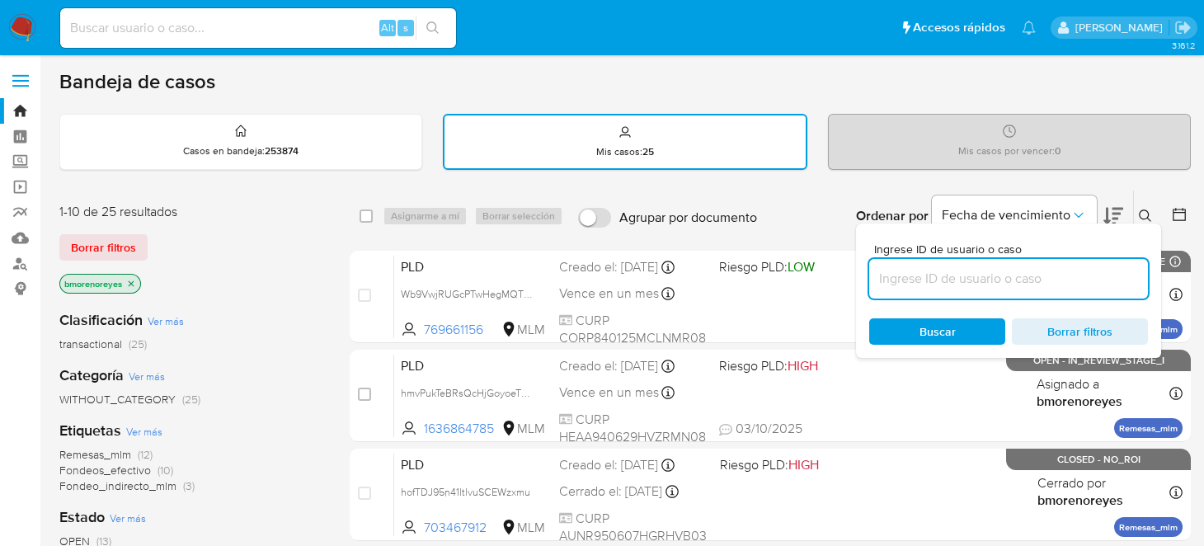
click at [1140, 215] on icon at bounding box center [1145, 215] width 12 height 12
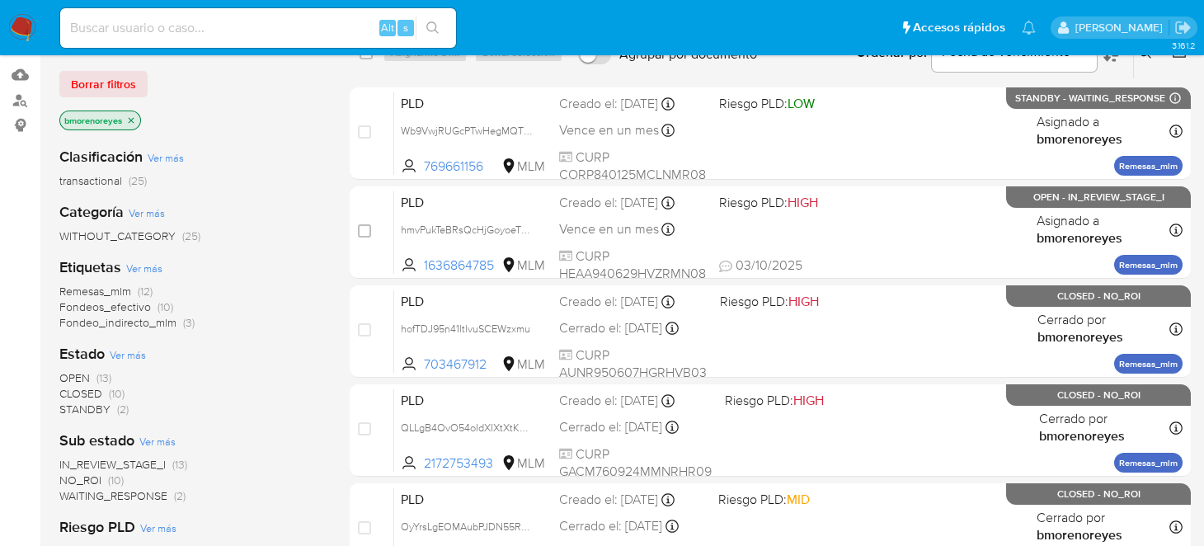
scroll to position [164, 0]
click at [84, 374] on span "OPEN" at bounding box center [74, 377] width 31 height 16
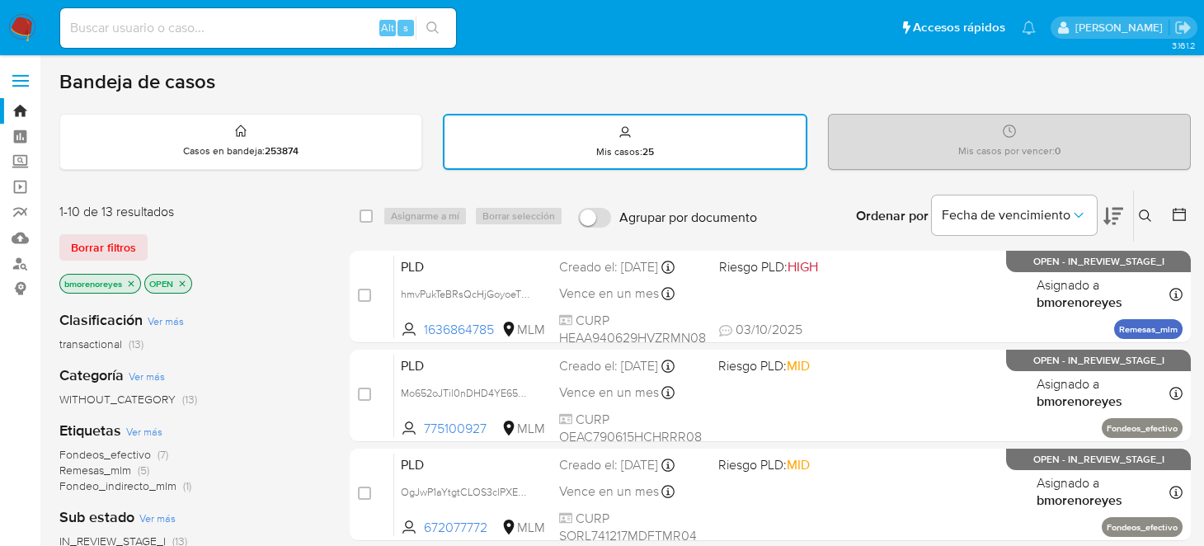
click at [1114, 214] on icon at bounding box center [1113, 216] width 20 height 20
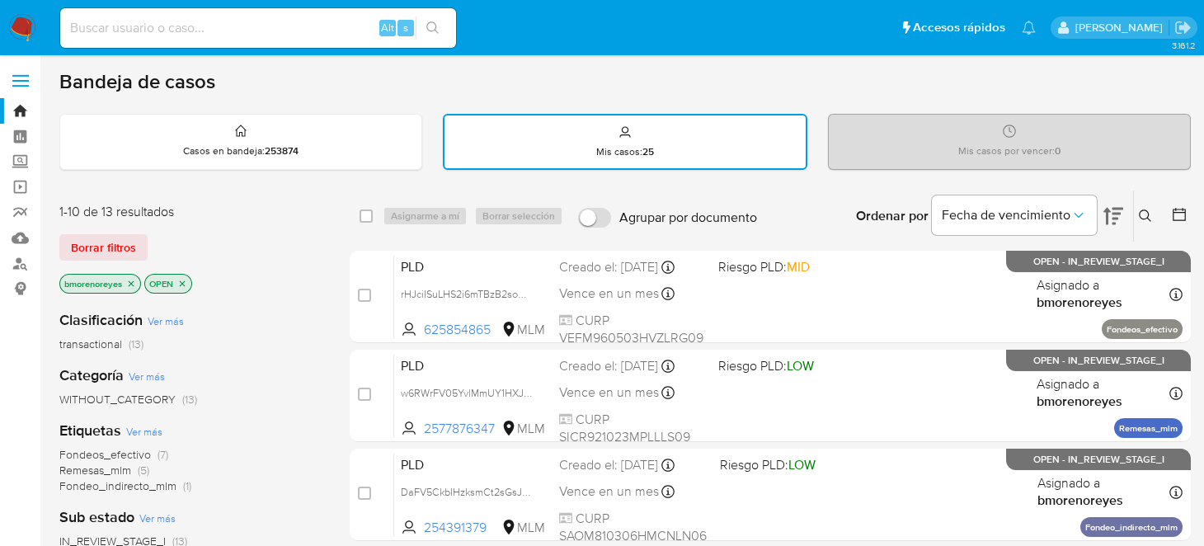
click at [1117, 211] on icon at bounding box center [1113, 216] width 20 height 17
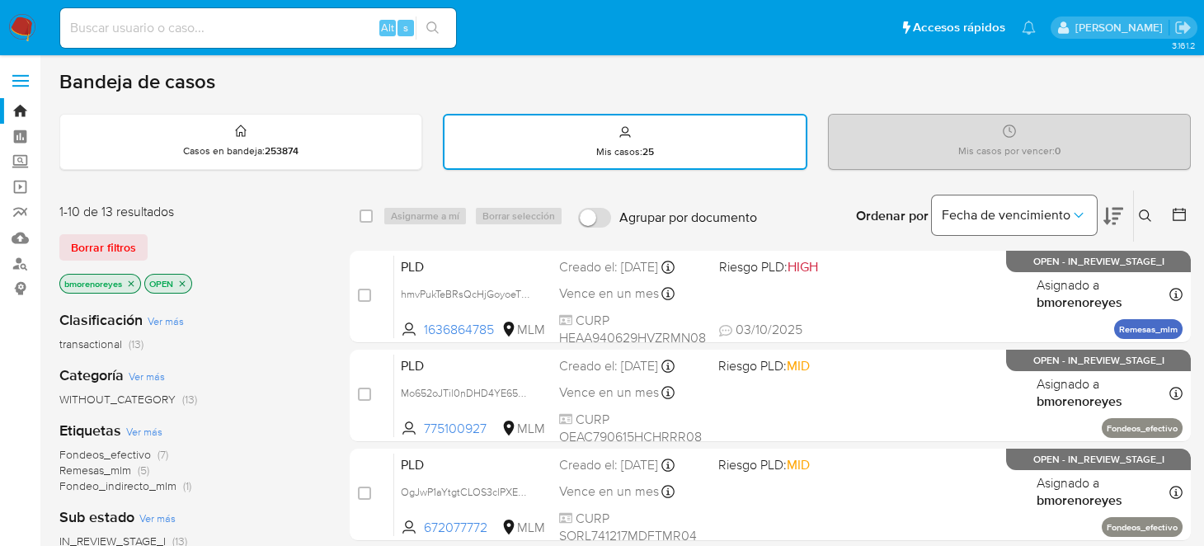
click at [1081, 216] on icon "Ordenar por" at bounding box center [1078, 215] width 16 height 16
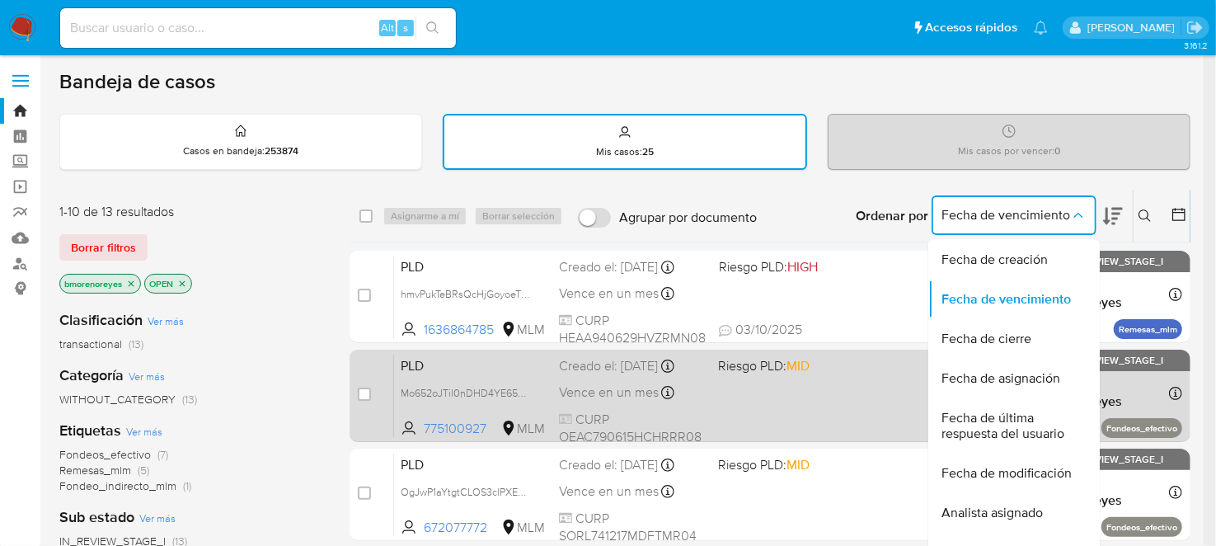
click at [996, 427] on span "Fecha de última respuesta del usuario" at bounding box center [1009, 426] width 135 height 33
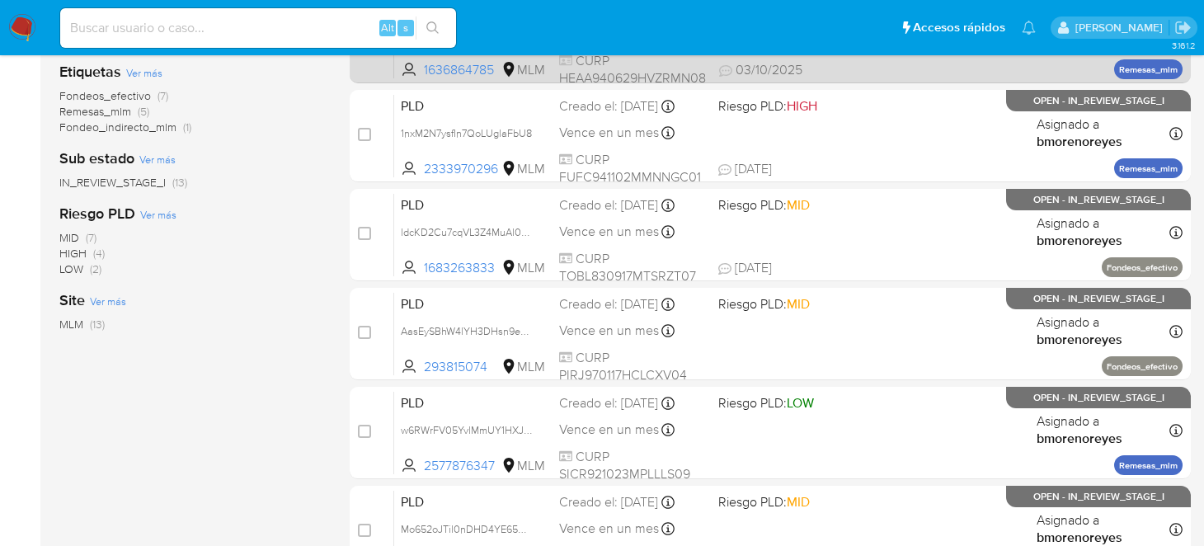
scroll to position [411, 0]
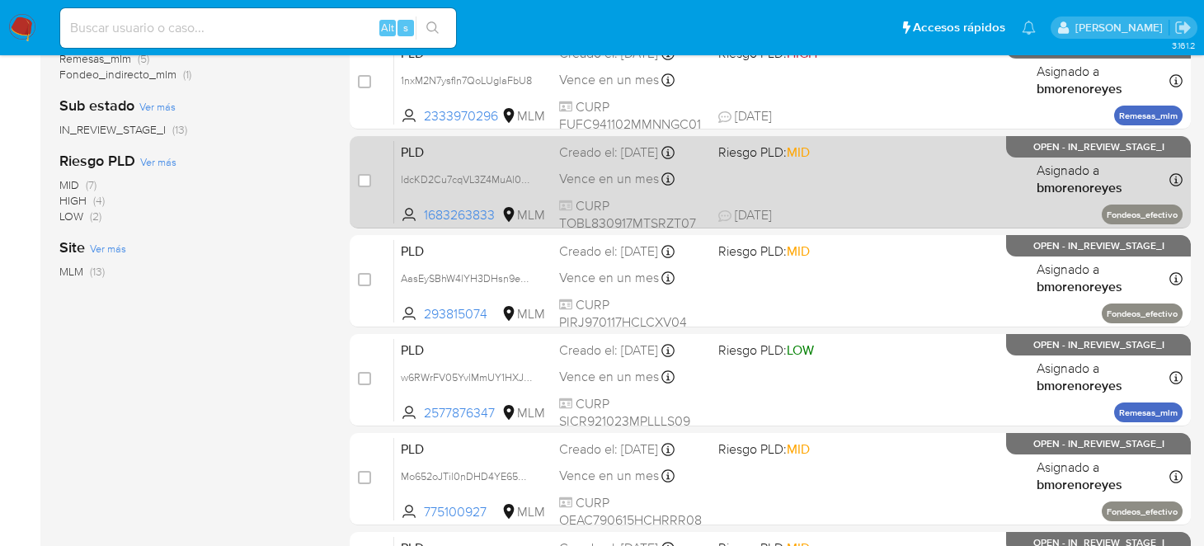
click at [857, 177] on span at bounding box center [791, 178] width 146 height 3
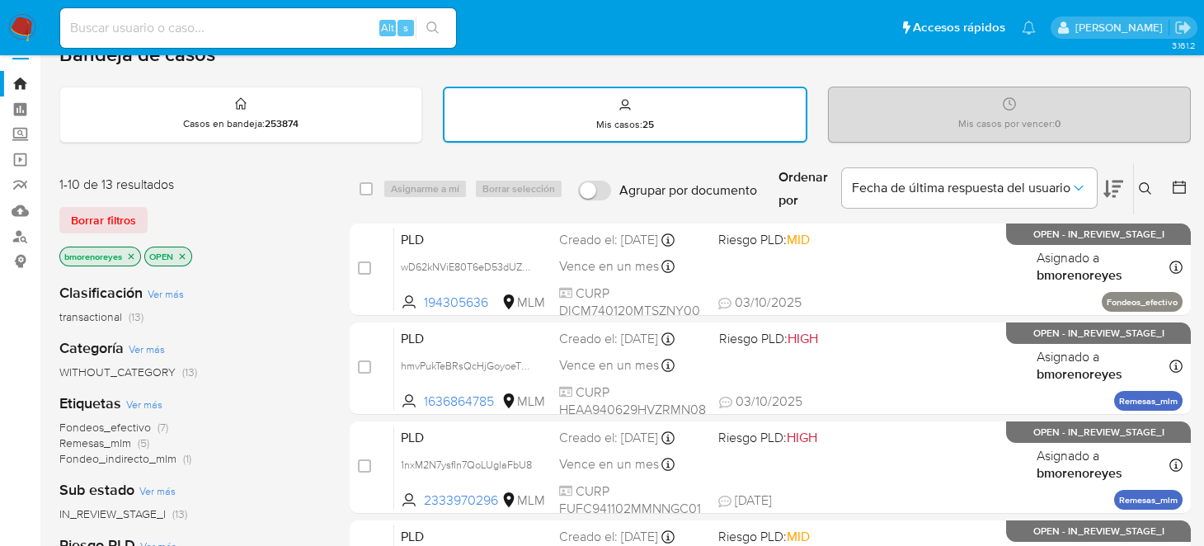
scroll to position [0, 0]
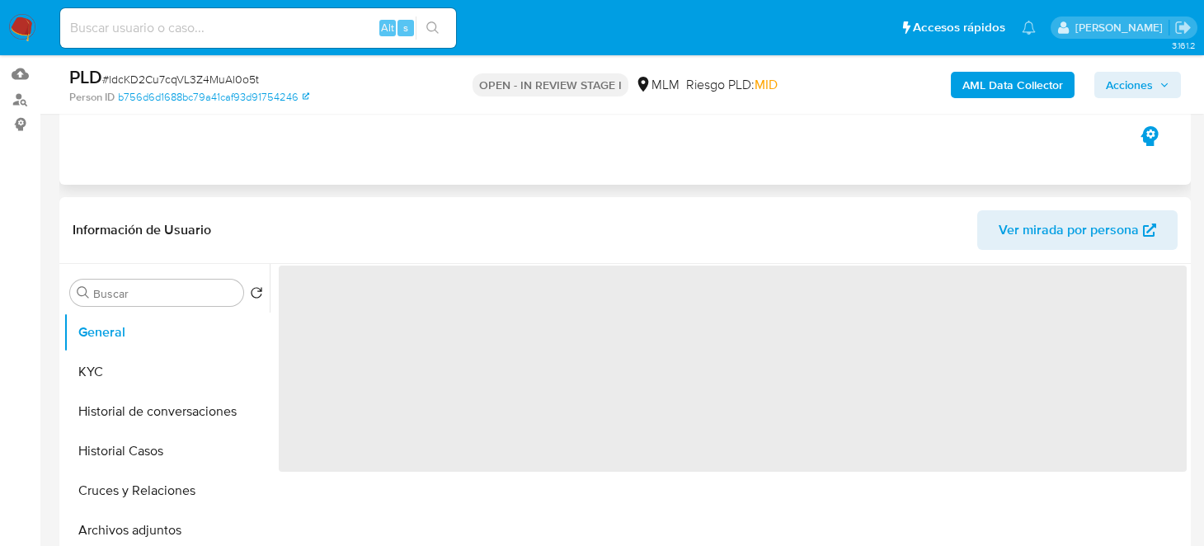
select select "10"
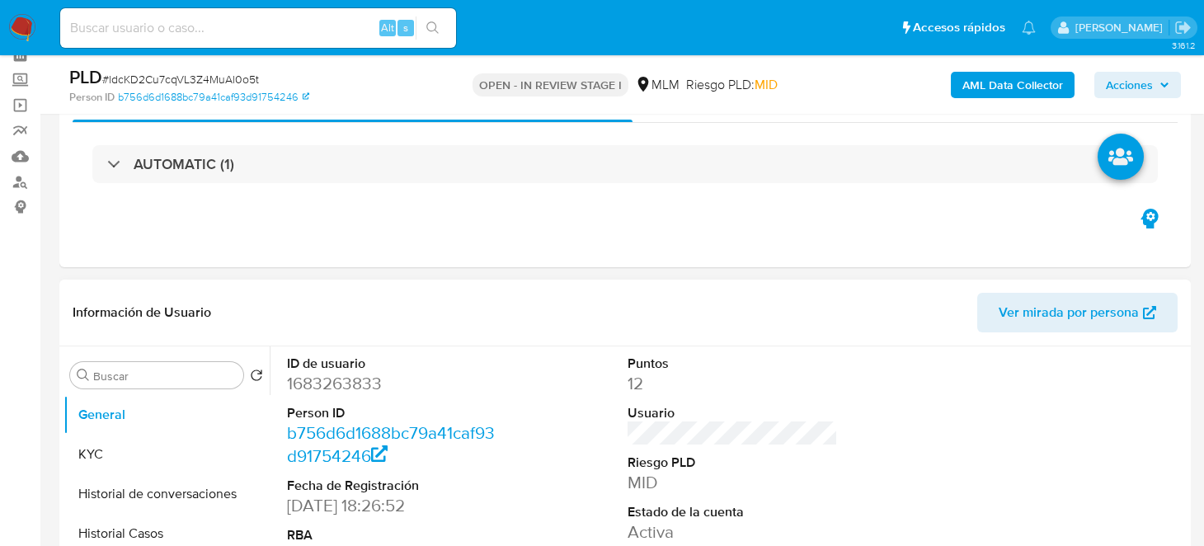
scroll to position [330, 0]
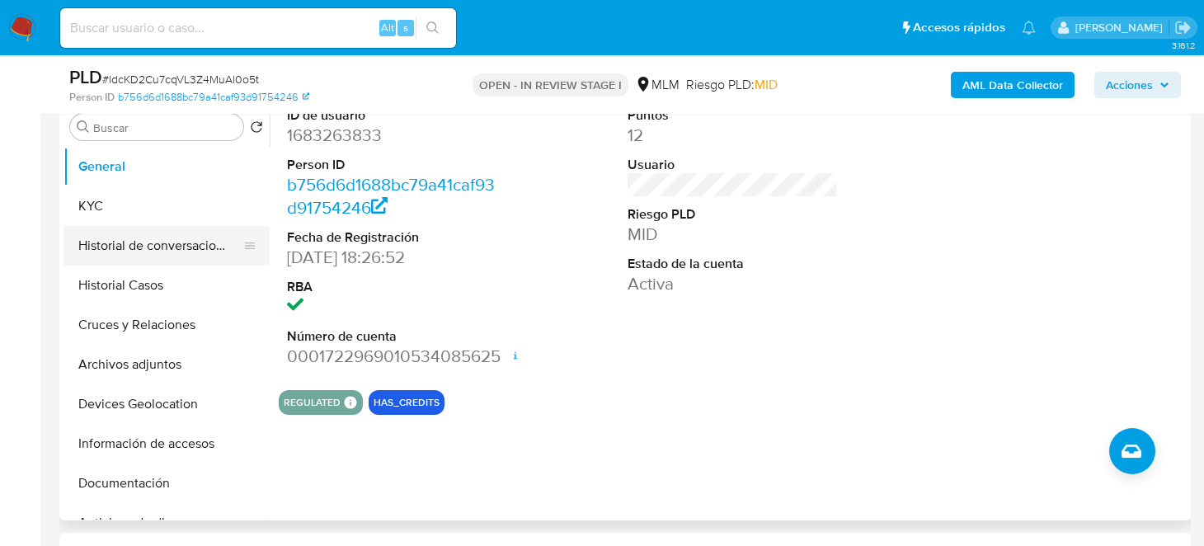
click at [200, 244] on button "Historial de conversaciones" at bounding box center [159, 246] width 193 height 40
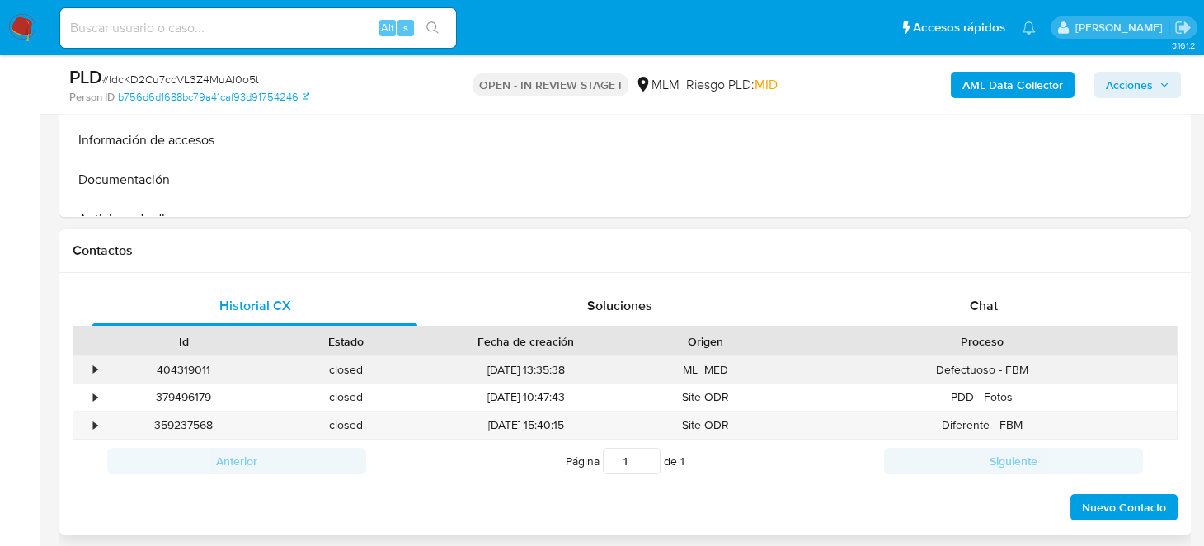
scroll to position [660, 0]
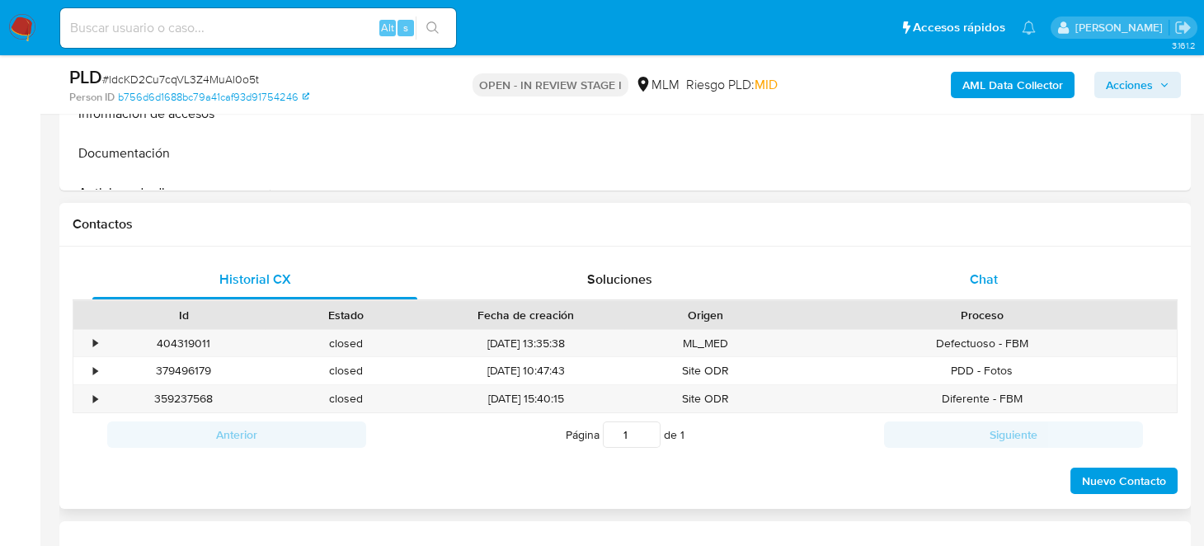
click at [979, 290] on div "Chat" at bounding box center [983, 280] width 325 height 40
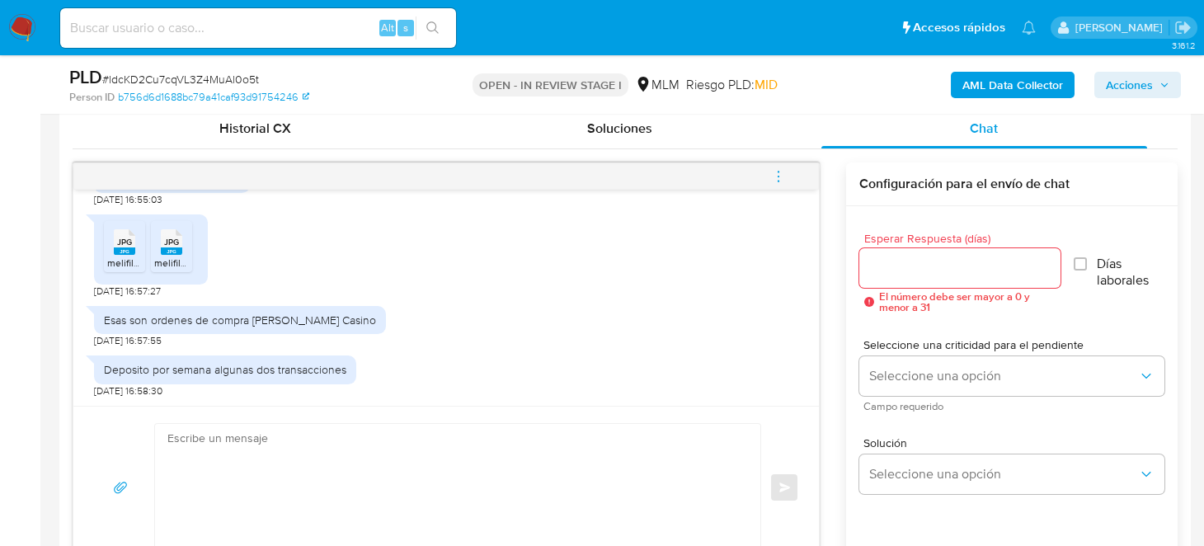
scroll to position [906, 0]
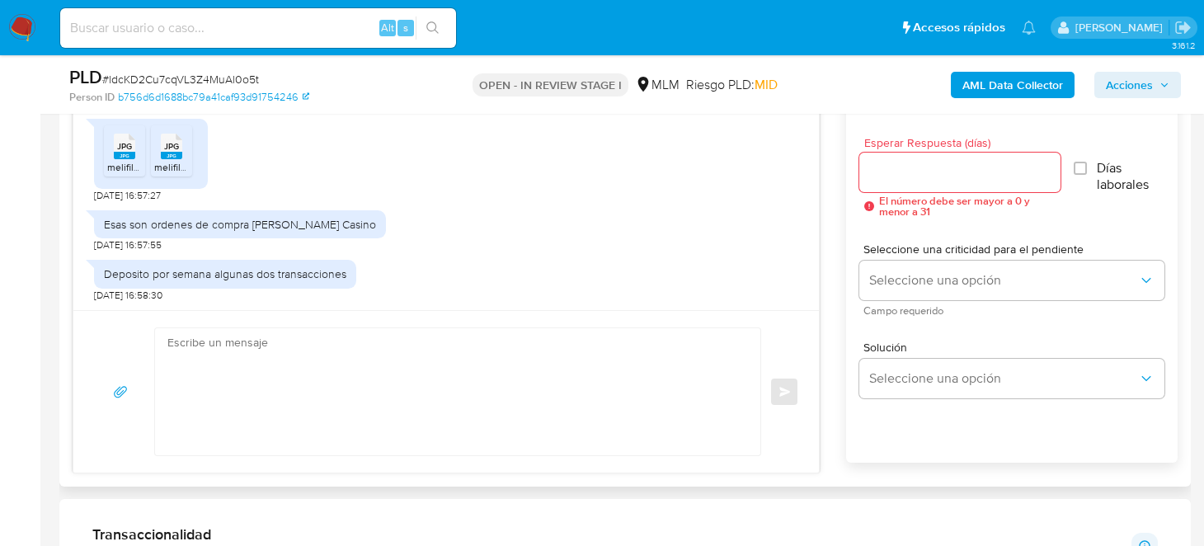
click at [909, 181] on div at bounding box center [959, 173] width 201 height 40
click at [906, 172] on input "Esperar Respuesta (días)" at bounding box center [959, 172] width 201 height 21
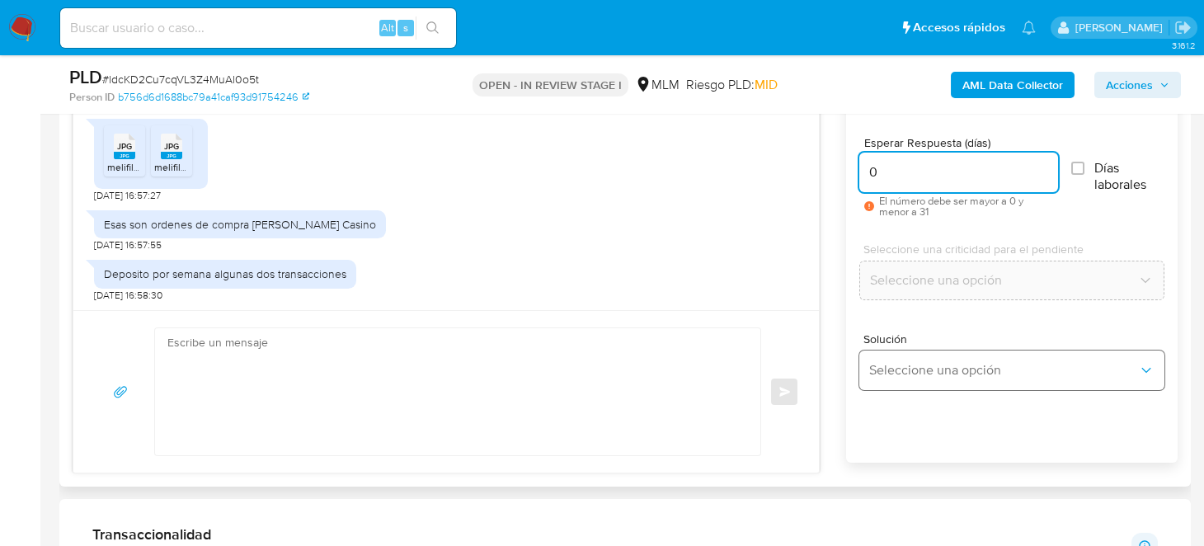
type input "0"
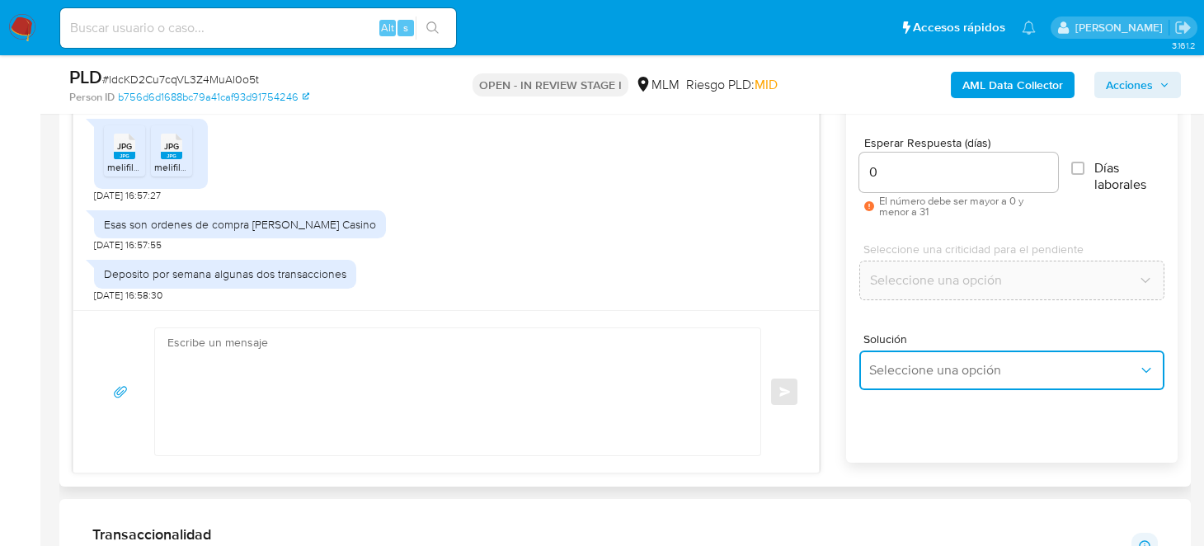
click at [895, 356] on button "Seleccione una opción" at bounding box center [1011, 370] width 305 height 40
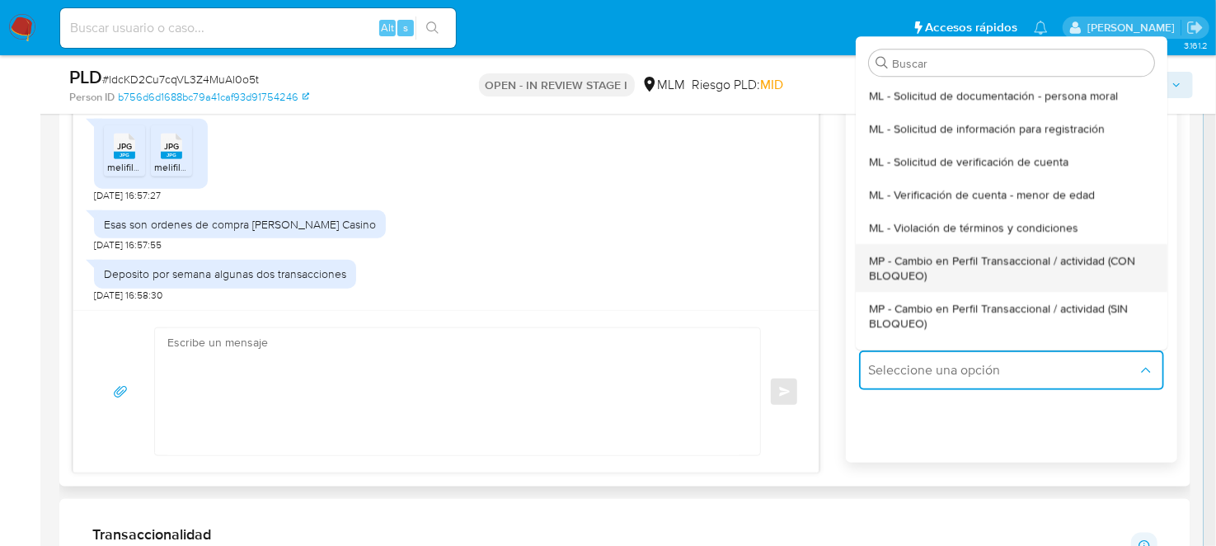
click at [918, 275] on span "MP - Cambio en Perfil Transaccional / actividad (CON BLOQUEO)" at bounding box center [1006, 268] width 275 height 30
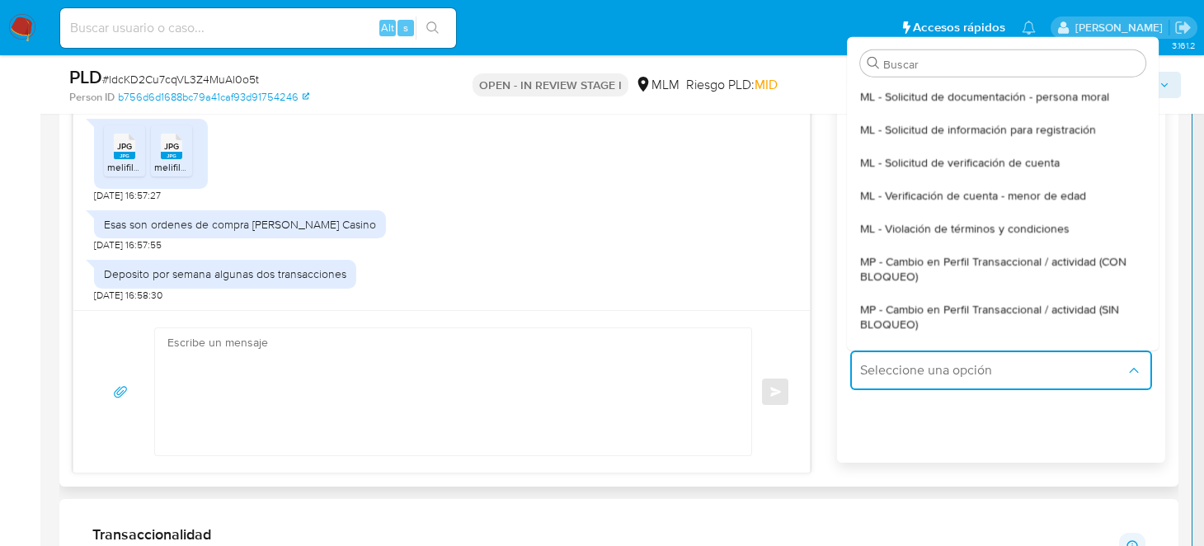
type textarea "Estimado ,Te comunicamos que se ha identificado un cambio en el uso habitual de…"
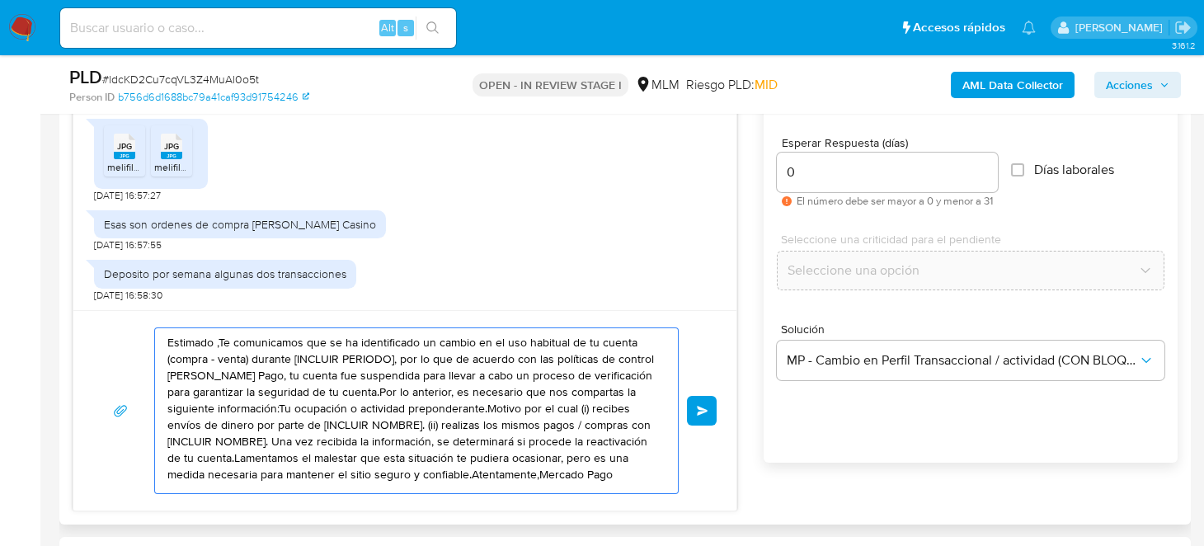
scroll to position [11, 0]
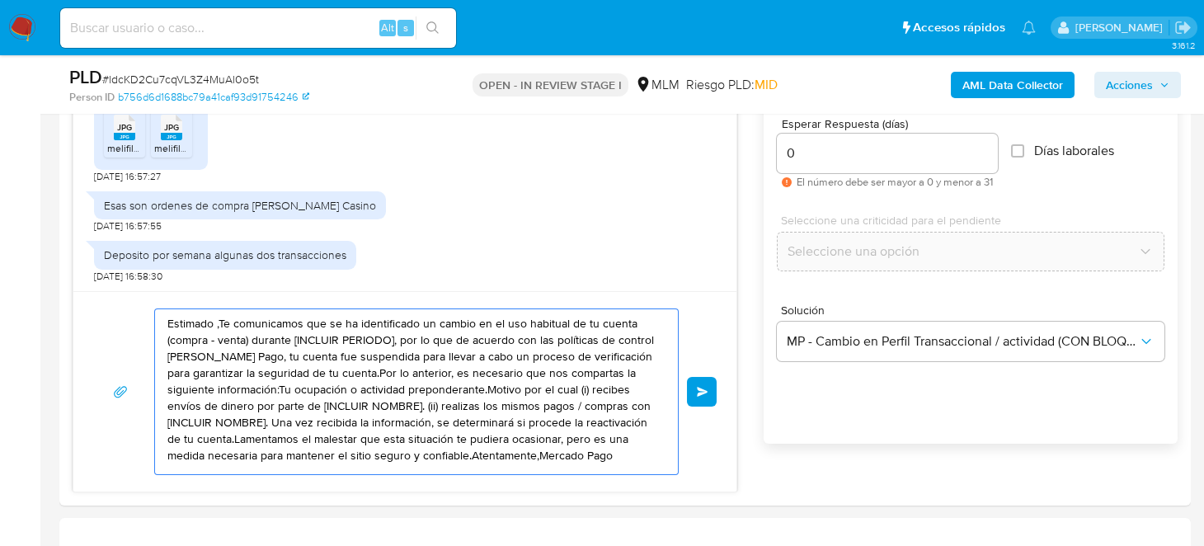
drag, startPoint x: 168, startPoint y: 336, endPoint x: 214, endPoint y: 536, distance: 204.8
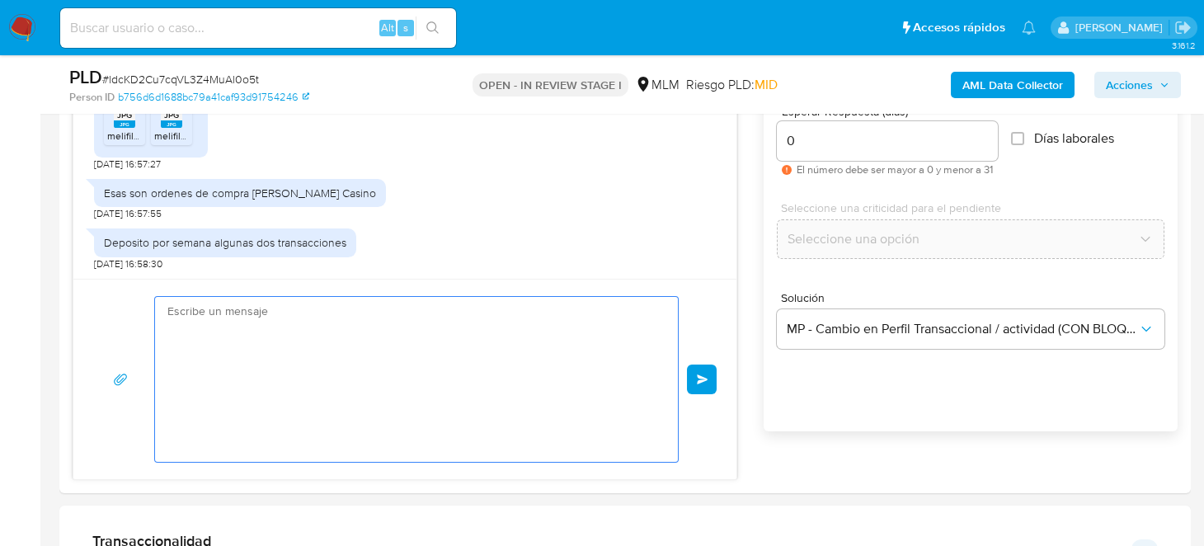
scroll to position [0, 0]
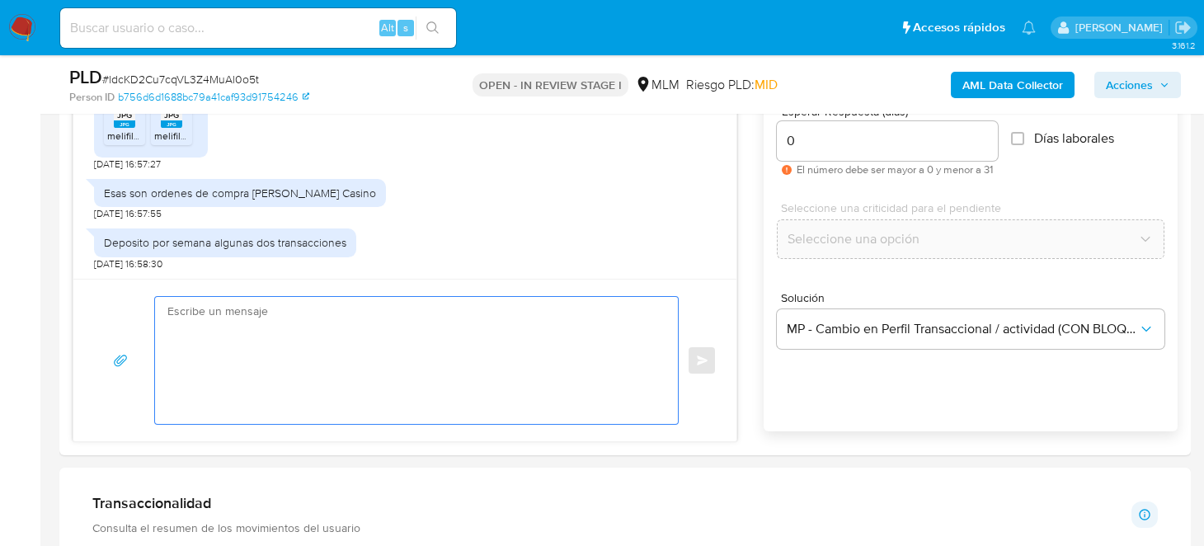
paste textarea "Estimado Cliente, Agradecemos la documentación enviada, por el momento no reque…"
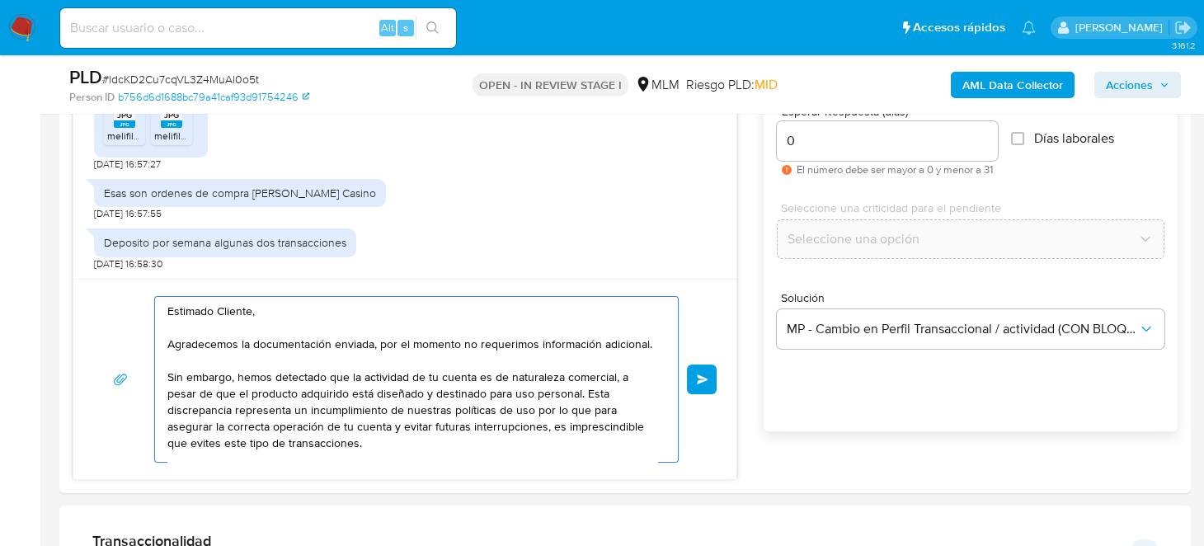
scroll to position [87, 0]
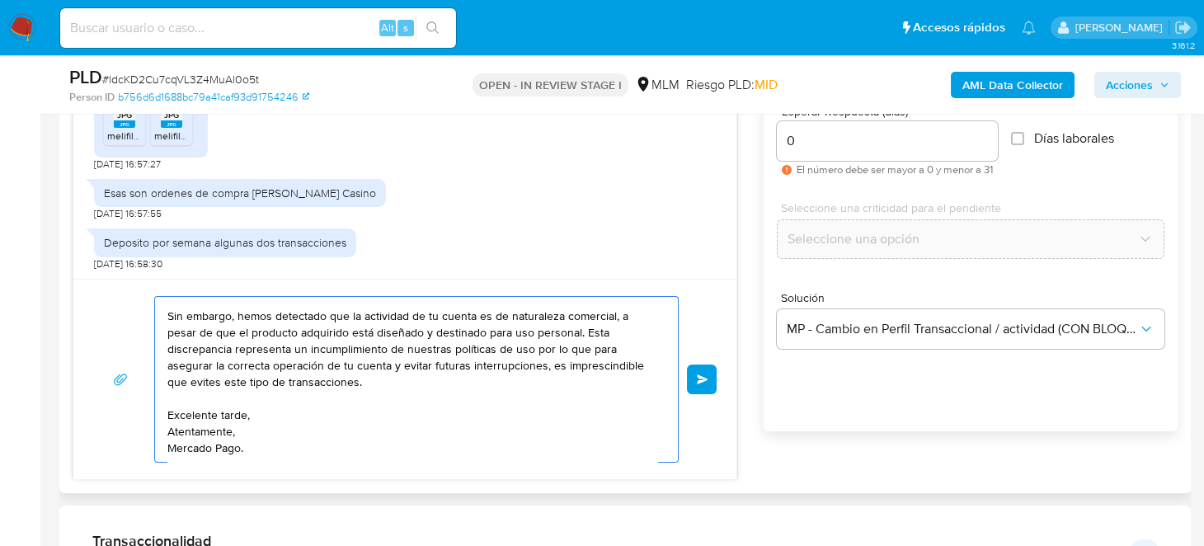
click at [346, 424] on textarea "Estimado Cliente, Agradecemos la documentación enviada, por el momento no reque…" at bounding box center [412, 379] width 490 height 165
type textarea "Estimado Cliente, Agradecemos la documentación enviada, por el momento no reque…"
click at [451, 347] on textarea "Estimado Cliente, Agradecemos la documentación enviada, por el momento no reque…" at bounding box center [412, 379] width 490 height 165
click at [450, 388] on textarea "Estimado Cliente, Agradecemos la documentación enviada, por el momento no reque…" at bounding box center [412, 379] width 490 height 165
click at [546, 353] on textarea "Estimado Cliente, Agradecemos la documentación enviada, por el momento no reque…" at bounding box center [412, 379] width 490 height 165
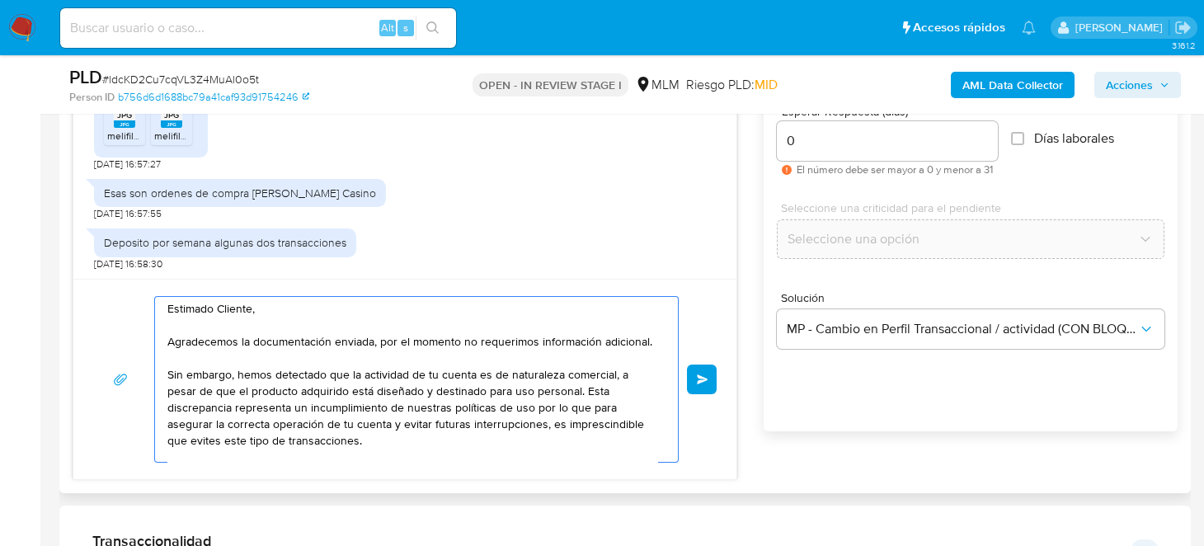
scroll to position [0, 0]
click at [695, 380] on button "Enviar" at bounding box center [702, 379] width 30 height 30
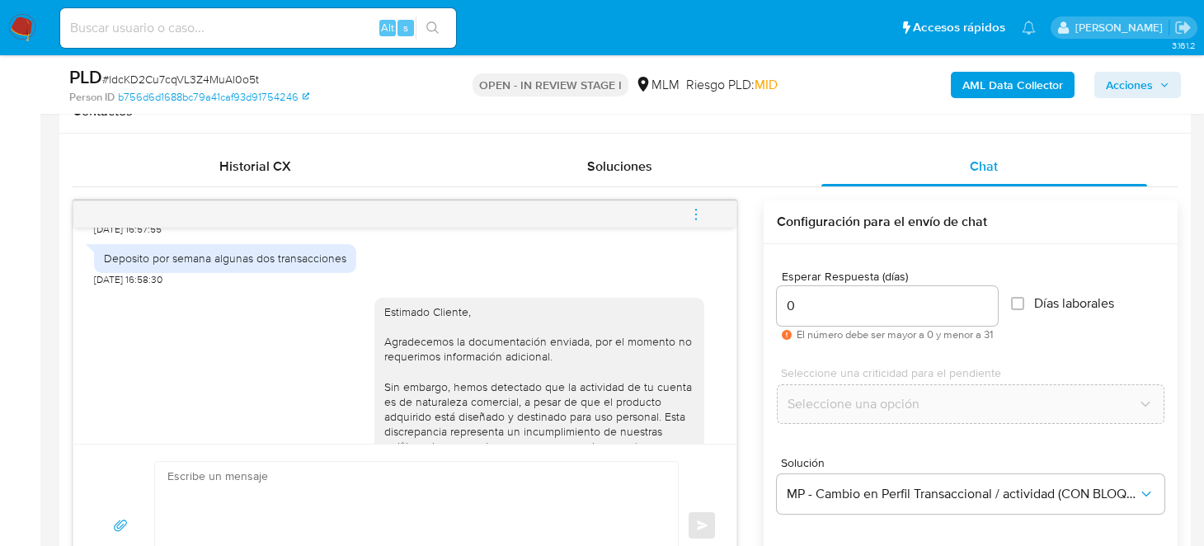
scroll to position [721, 0]
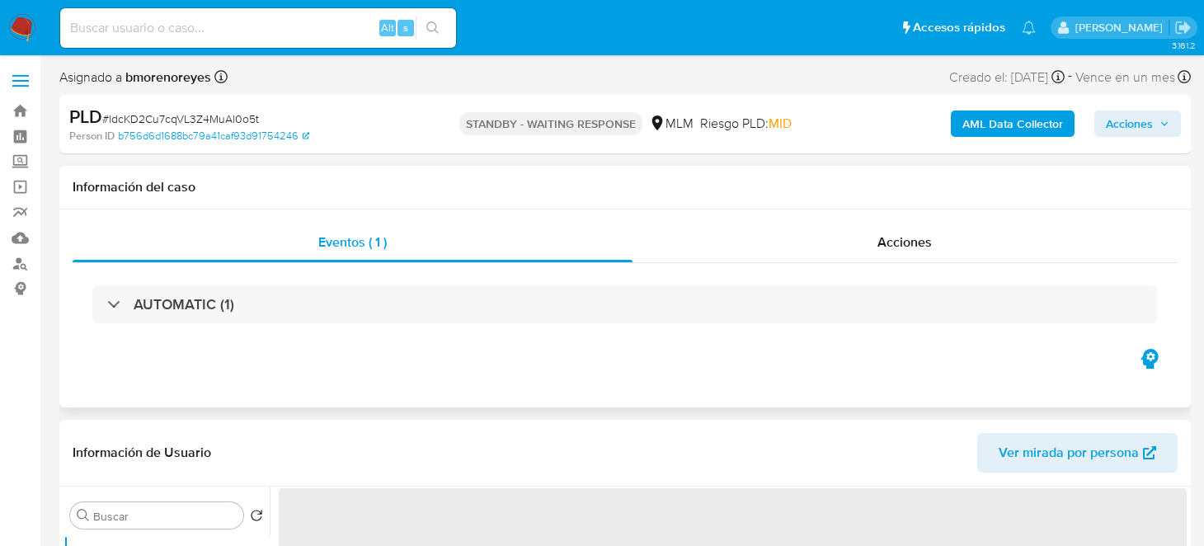
select select "10"
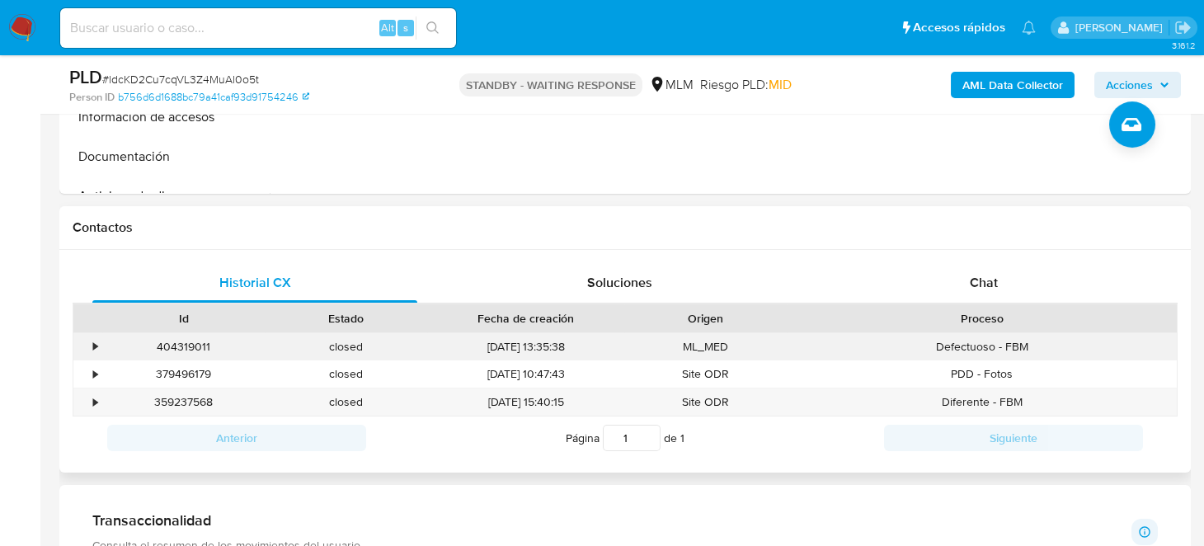
scroll to position [660, 0]
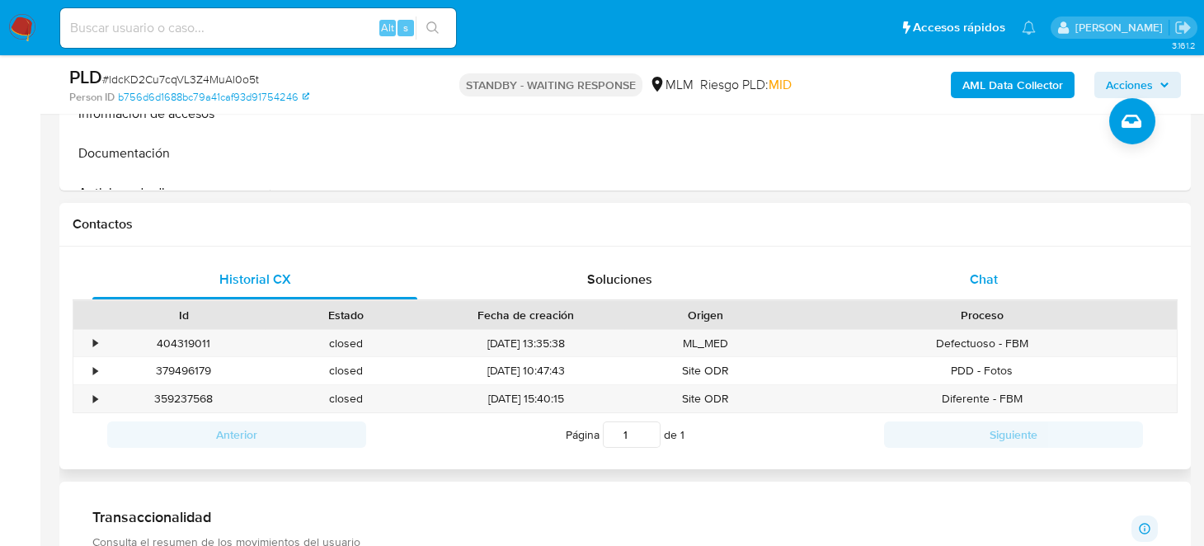
click at [980, 276] on span "Chat" at bounding box center [984, 279] width 28 height 19
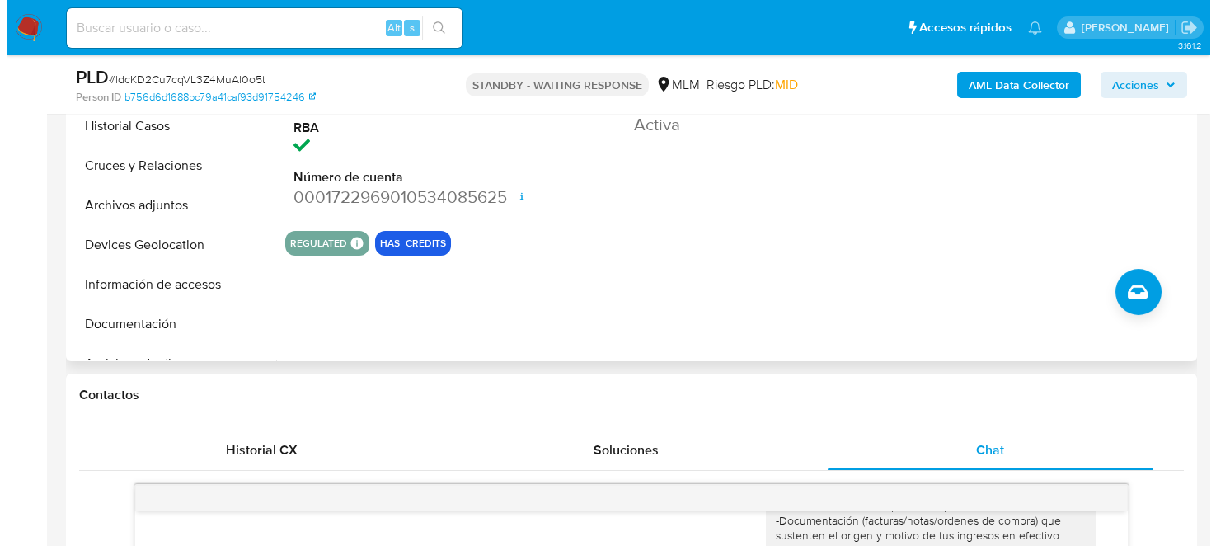
scroll to position [330, 0]
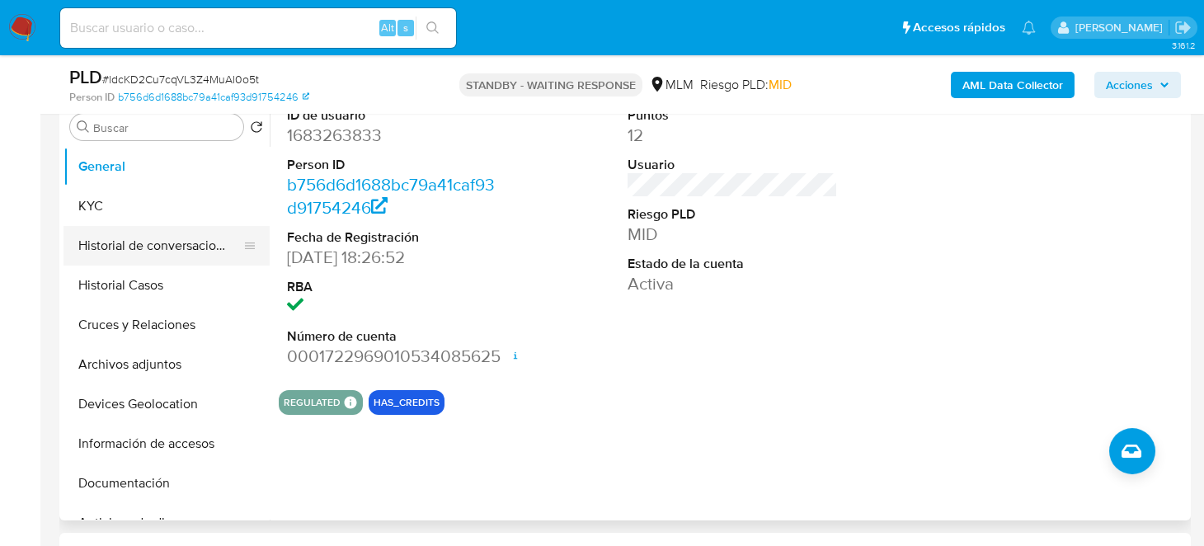
click at [163, 236] on button "Historial de conversaciones" at bounding box center [159, 246] width 193 height 40
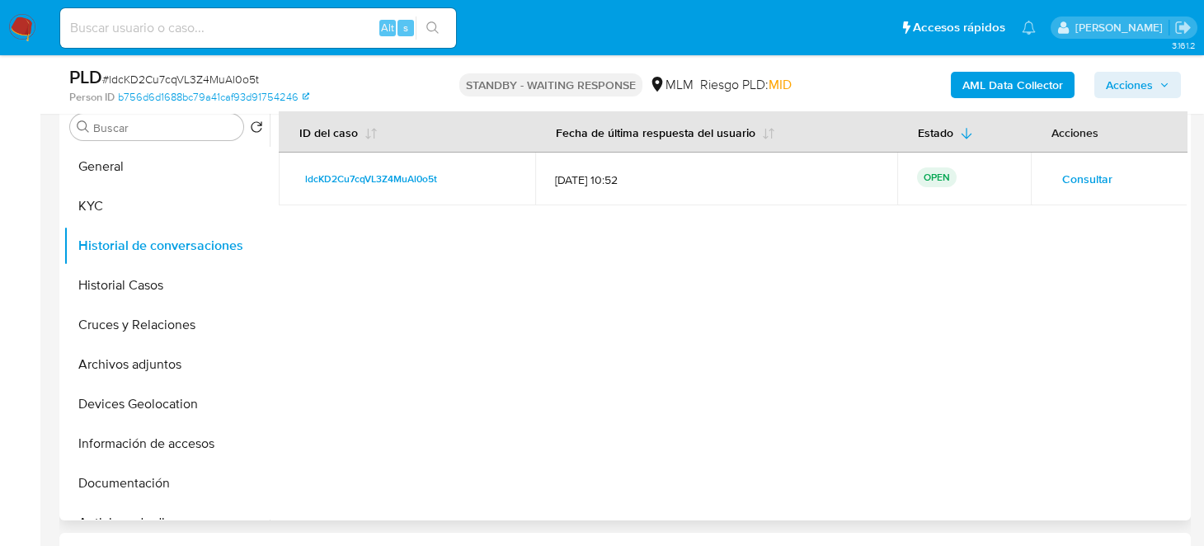
click at [1071, 172] on span "Consultar" at bounding box center [1087, 178] width 50 height 23
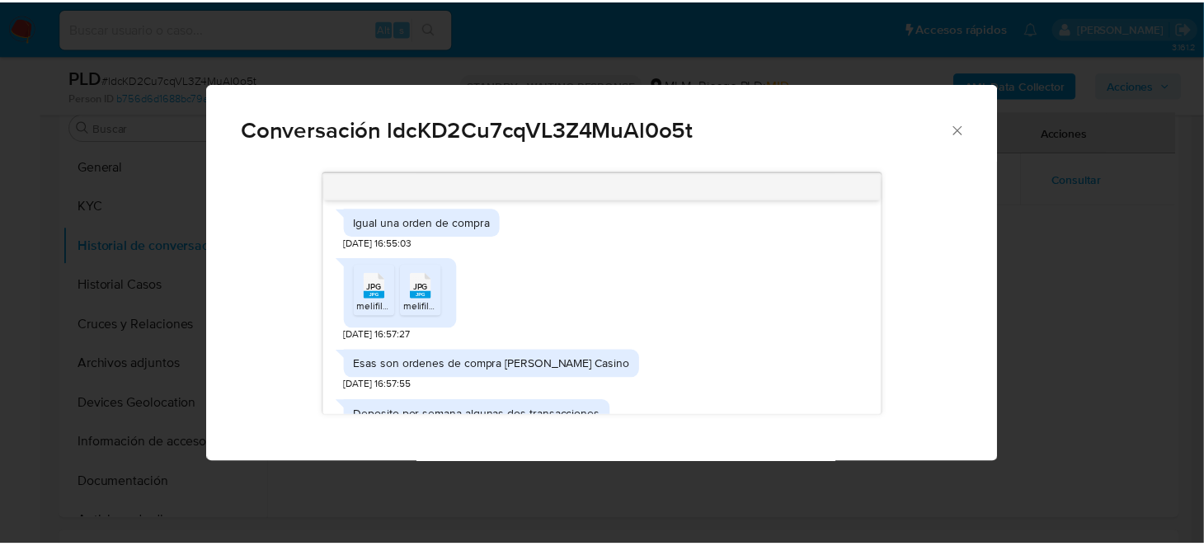
scroll to position [561, 0]
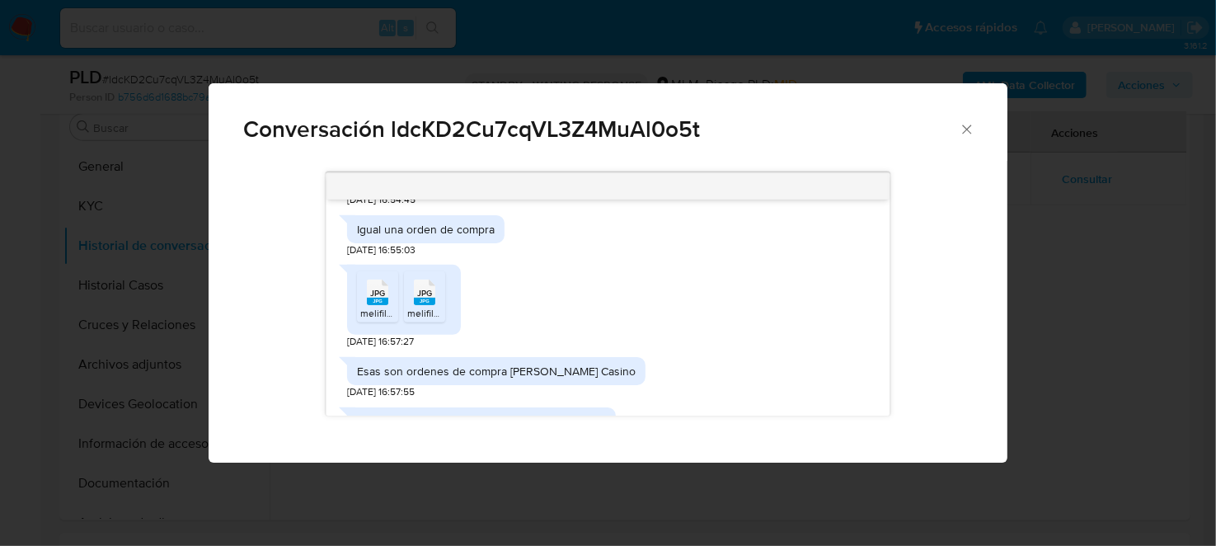
click at [965, 126] on icon "Cerrar" at bounding box center [967, 129] width 16 height 16
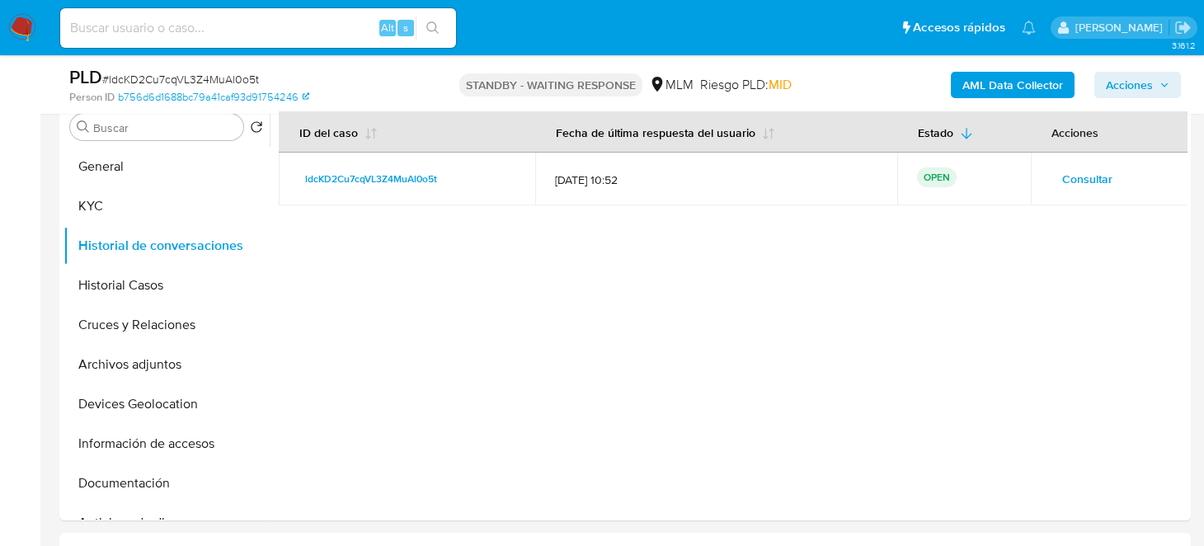
click at [17, 34] on img at bounding box center [22, 28] width 28 height 28
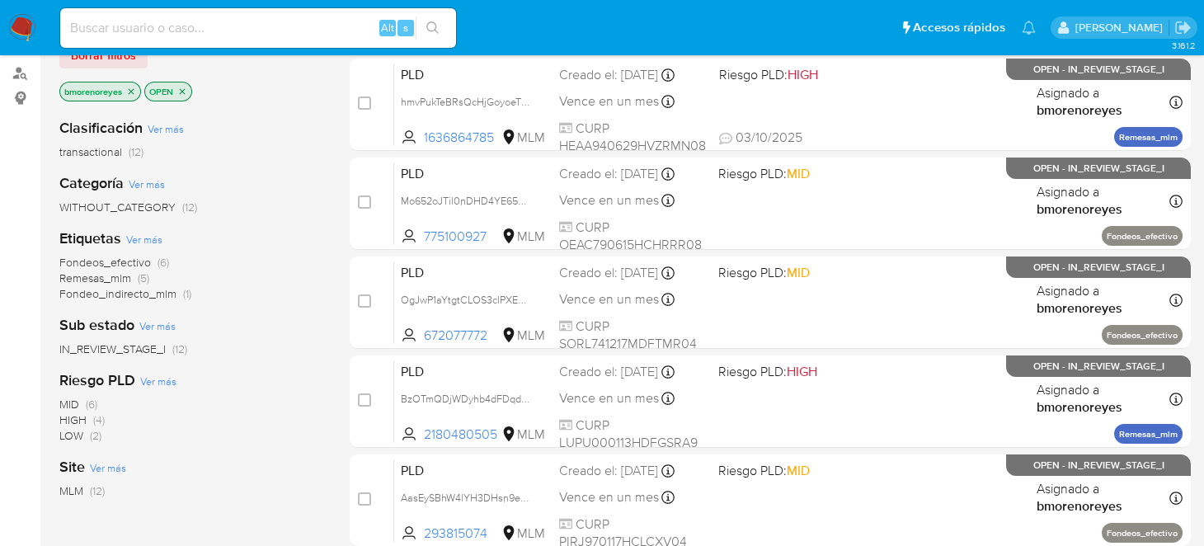
scroll to position [82, 0]
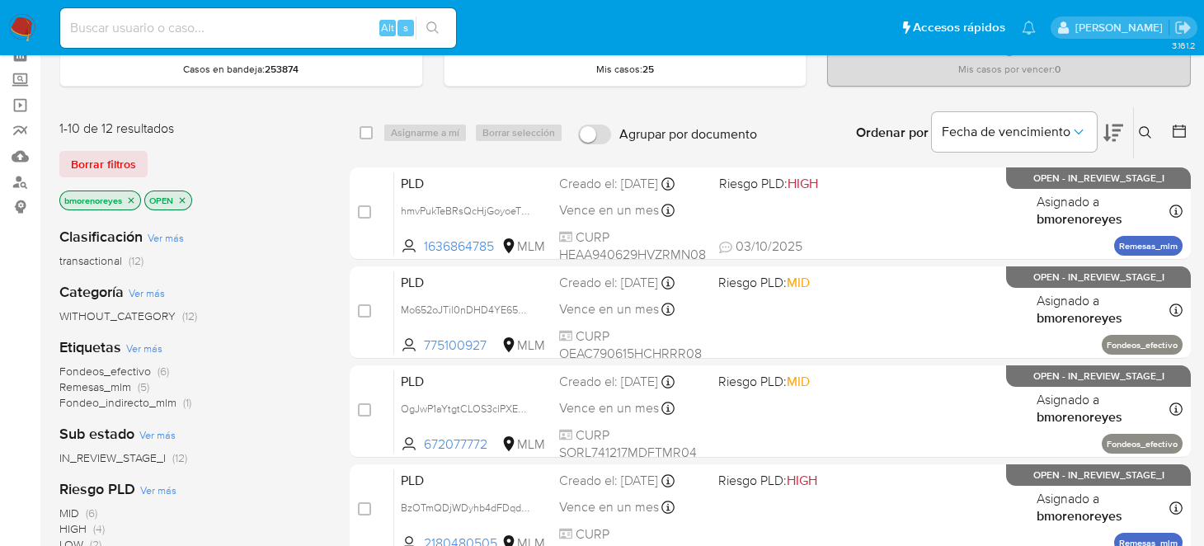
click at [186, 195] on icon "close-filter" at bounding box center [182, 200] width 10 height 10
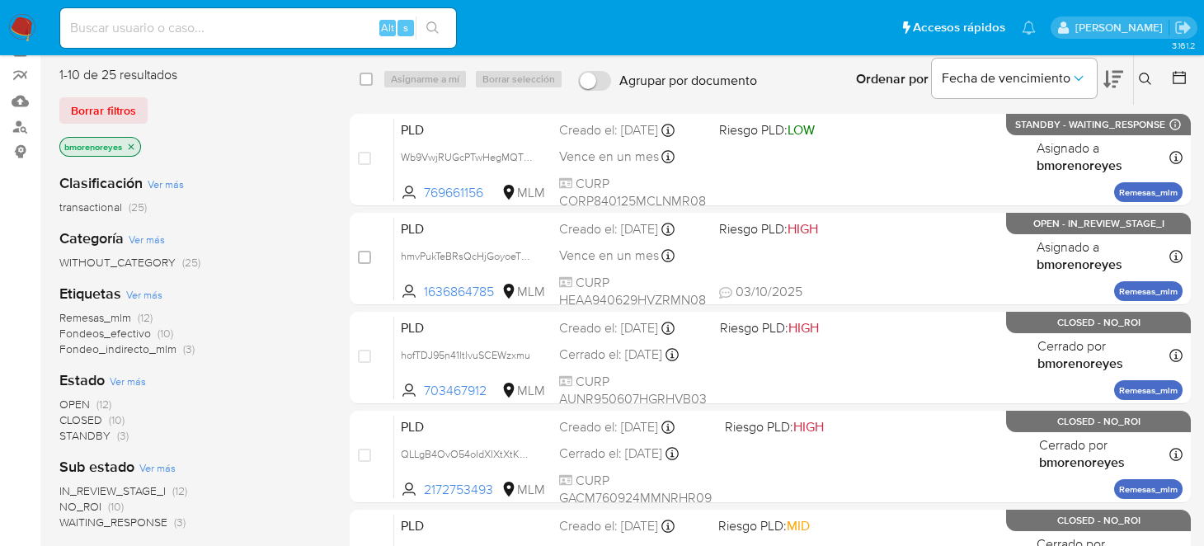
scroll to position [164, 0]
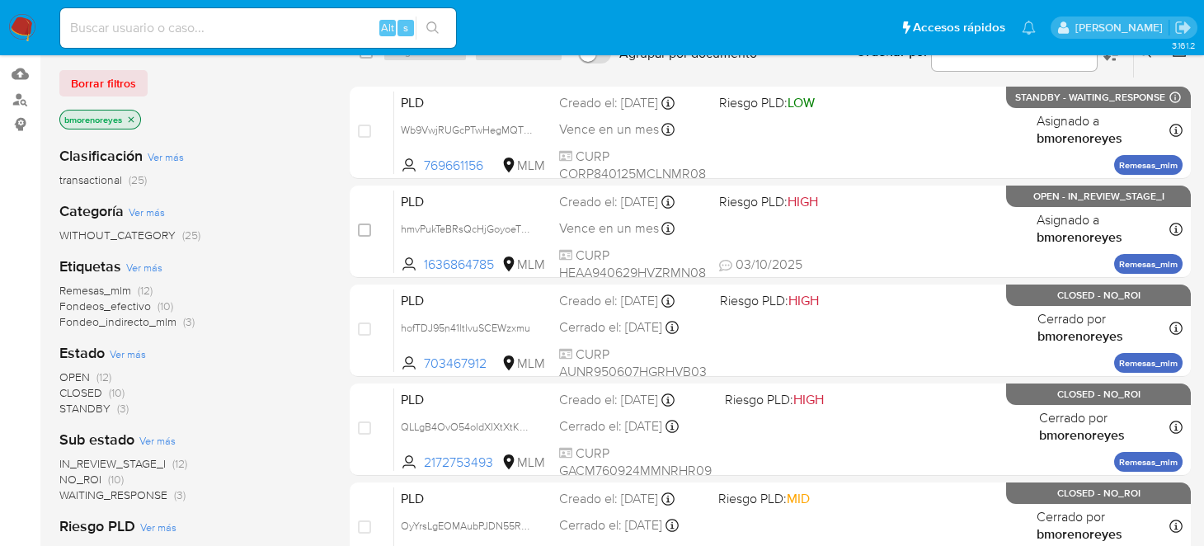
click at [98, 374] on span "(12)" at bounding box center [103, 377] width 15 height 16
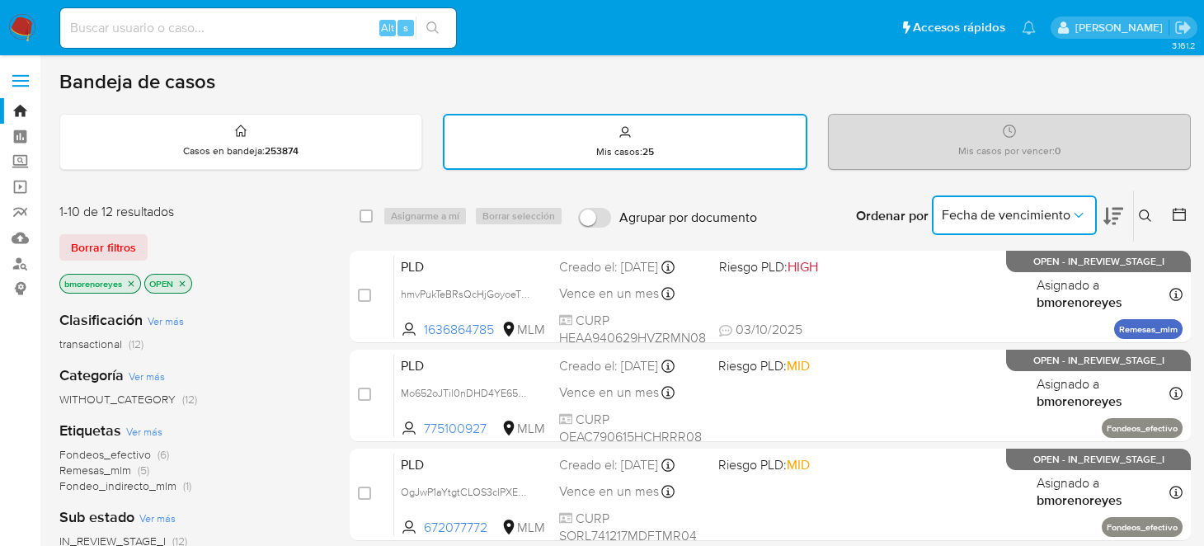
click at [1030, 215] on span "Fecha de vencimiento" at bounding box center [1006, 215] width 129 height 16
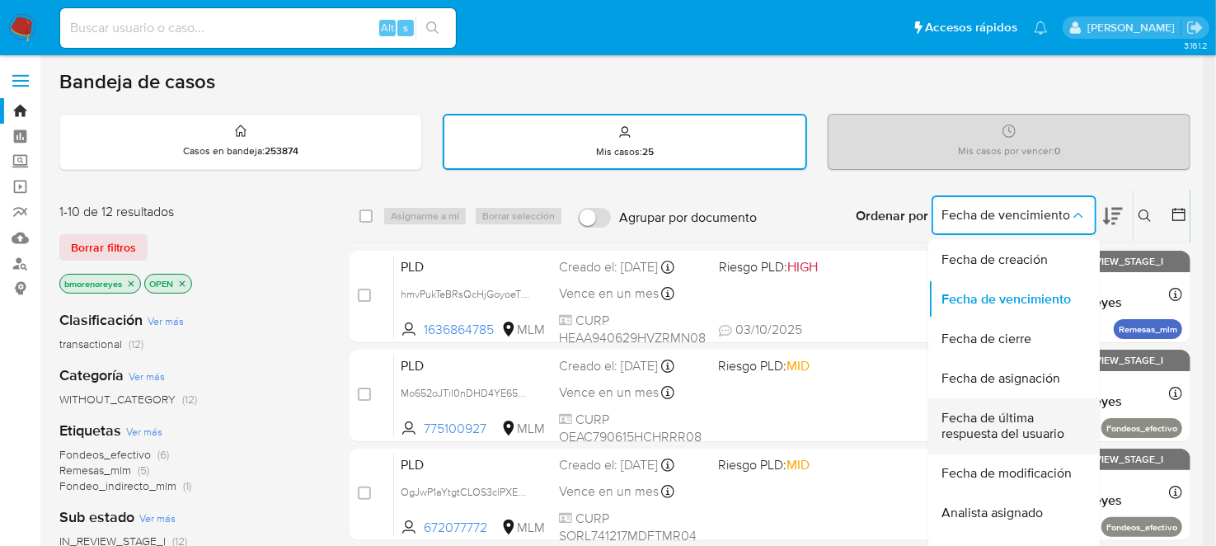
click at [996, 415] on span "Fecha de última respuesta del usuario" at bounding box center [1009, 426] width 135 height 33
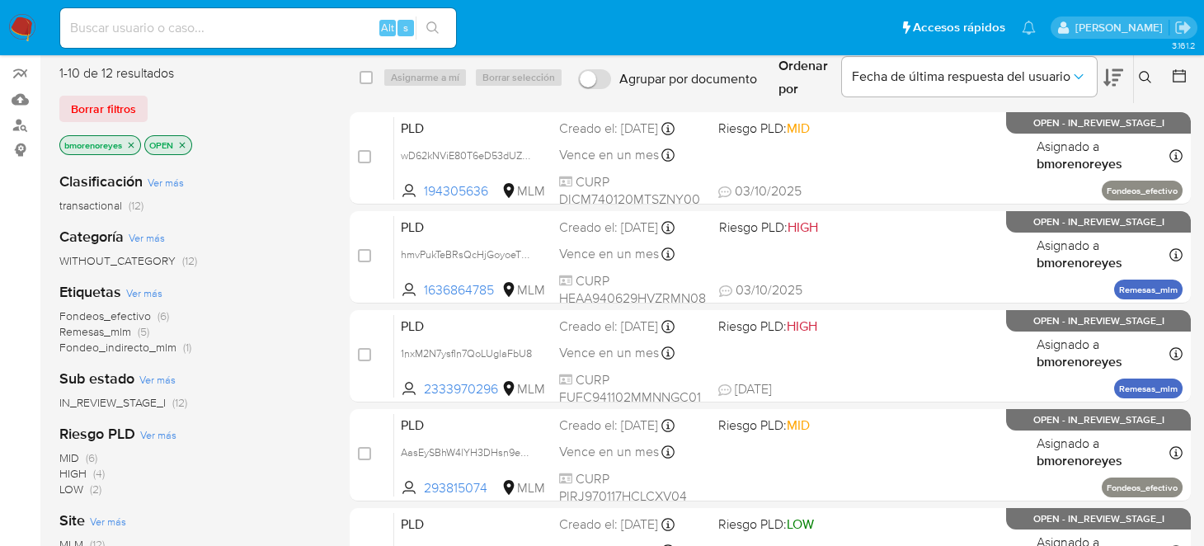
scroll to position [164, 0]
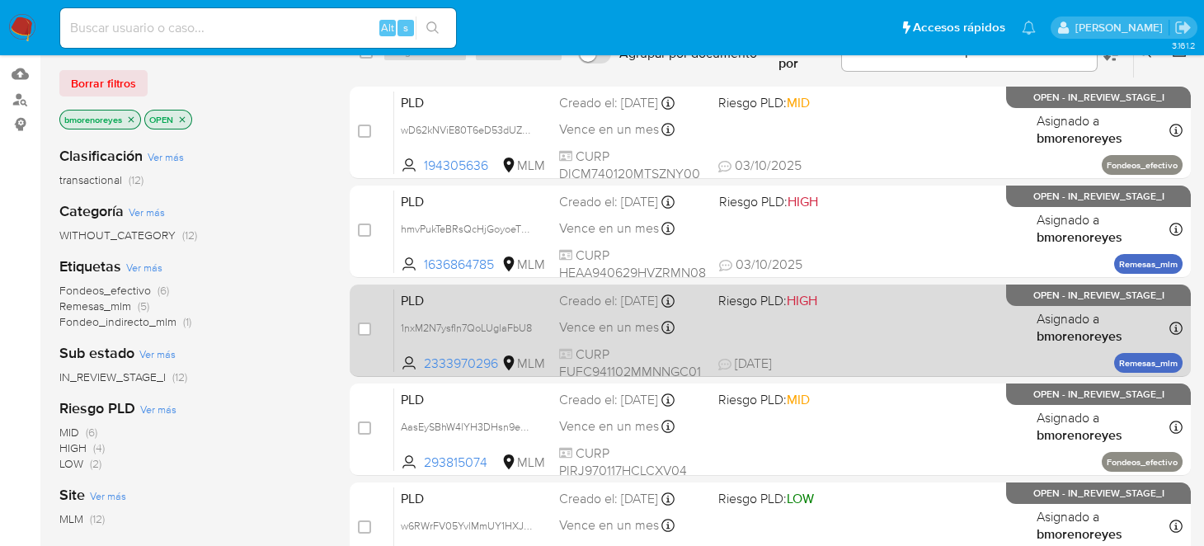
click at [817, 336] on div "PLD 1nxM2N7ysfIn7QoLUglaFbU8 2333970296 MLM Riesgo PLD: HIGH Creado el: 12/09/2…" at bounding box center [788, 330] width 788 height 83
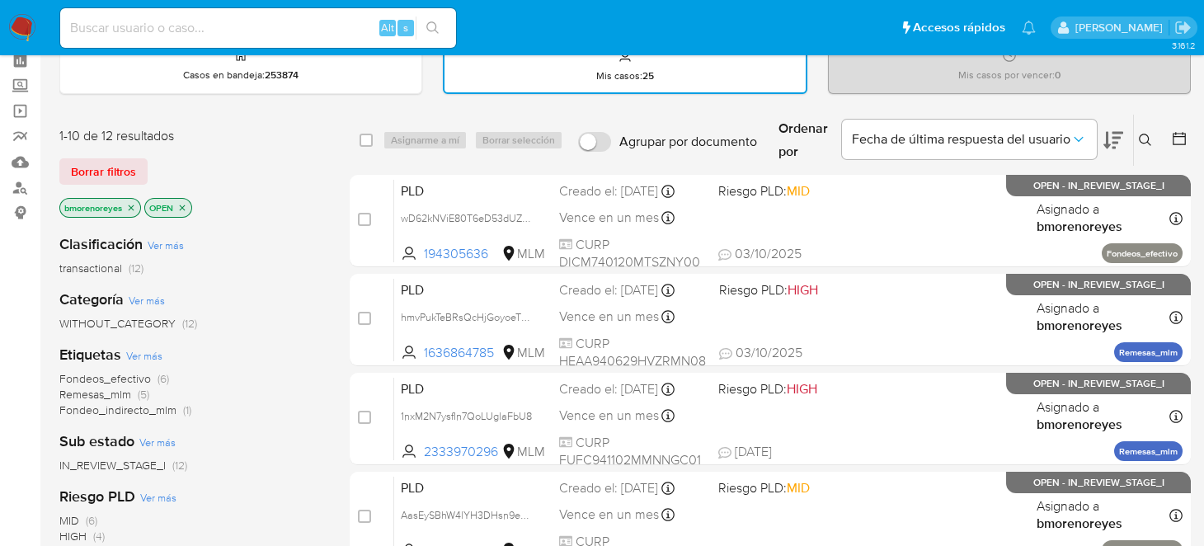
scroll to position [0, 0]
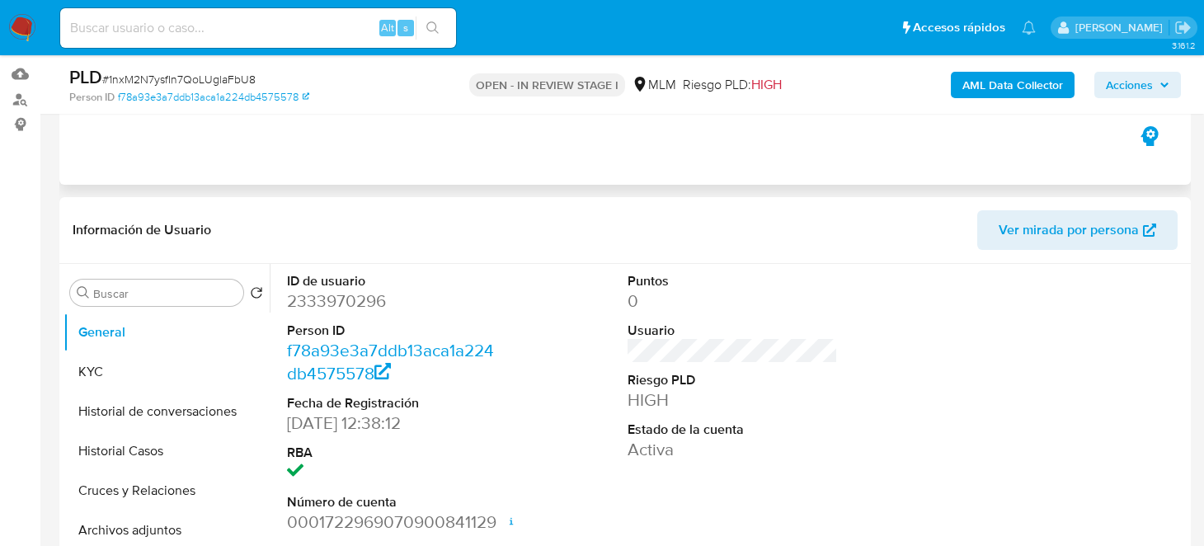
select select "10"
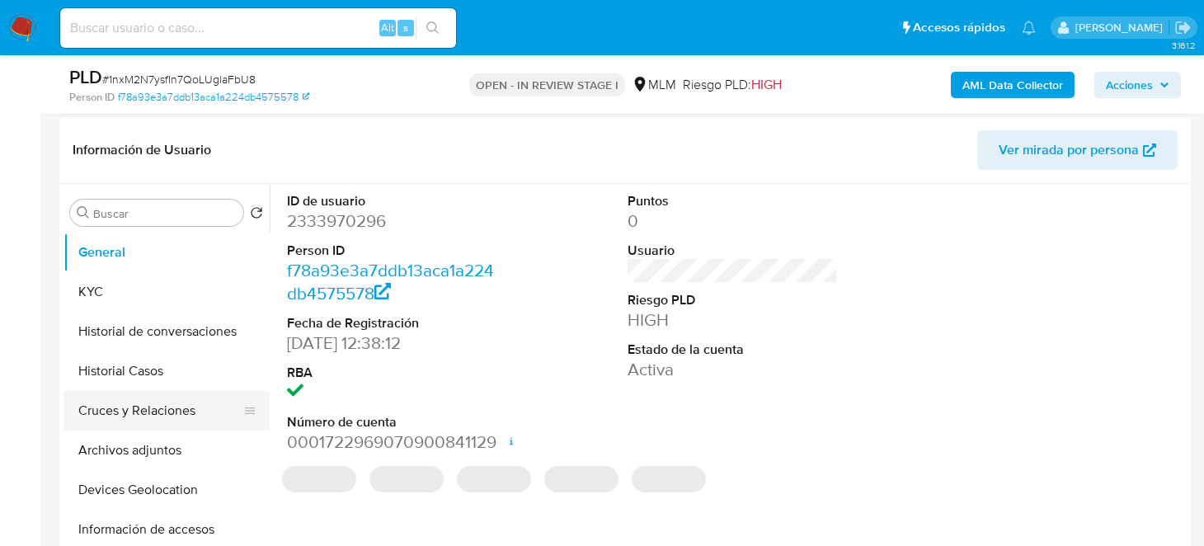
scroll to position [330, 0]
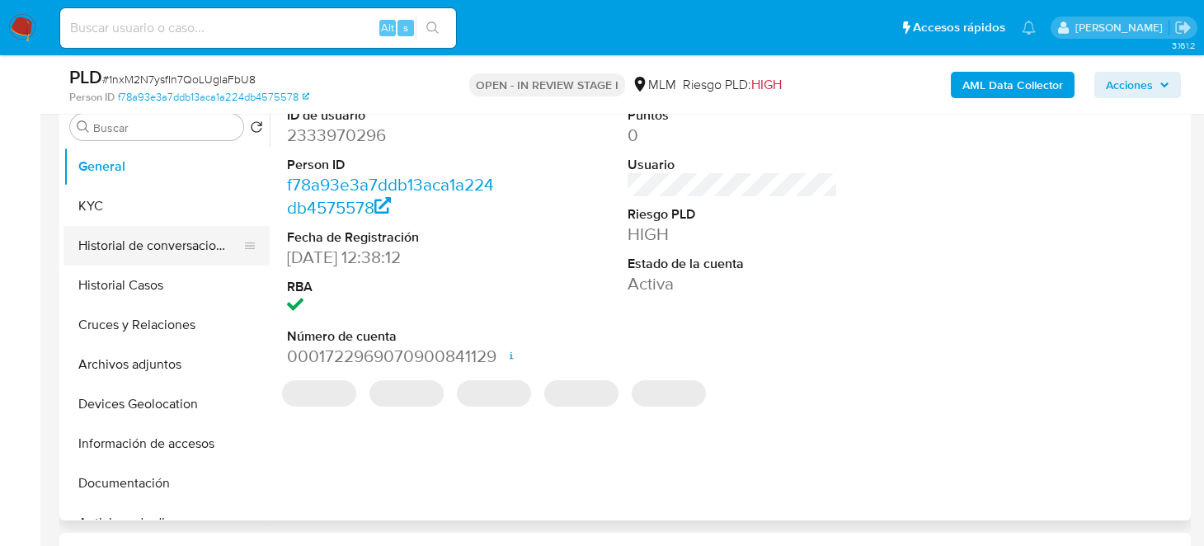
click at [170, 245] on button "Historial de conversaciones" at bounding box center [159, 246] width 193 height 40
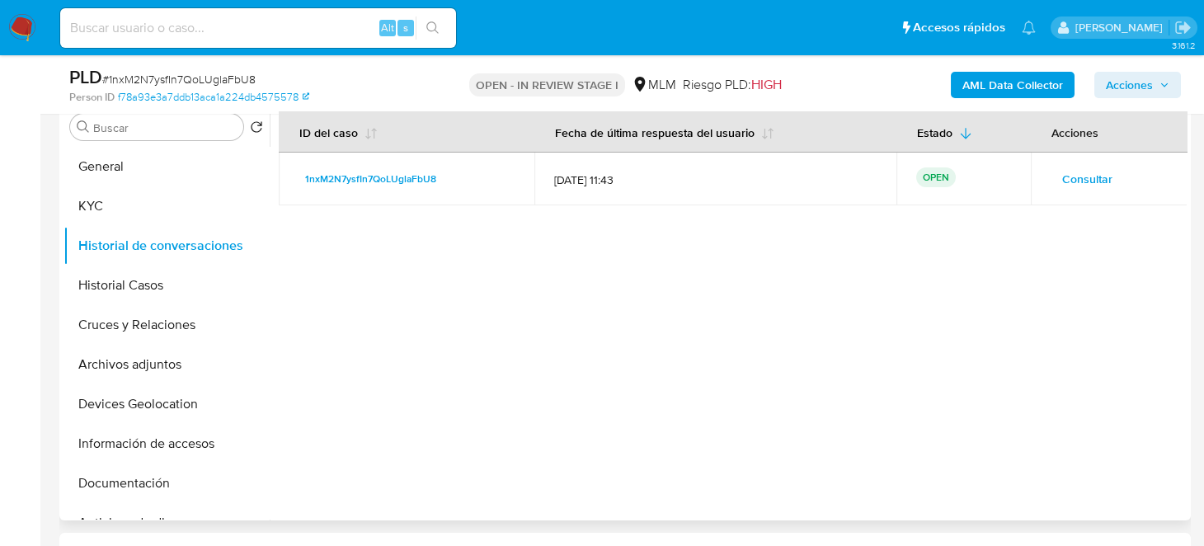
click at [1063, 181] on span "Consultar" at bounding box center [1087, 178] width 50 height 23
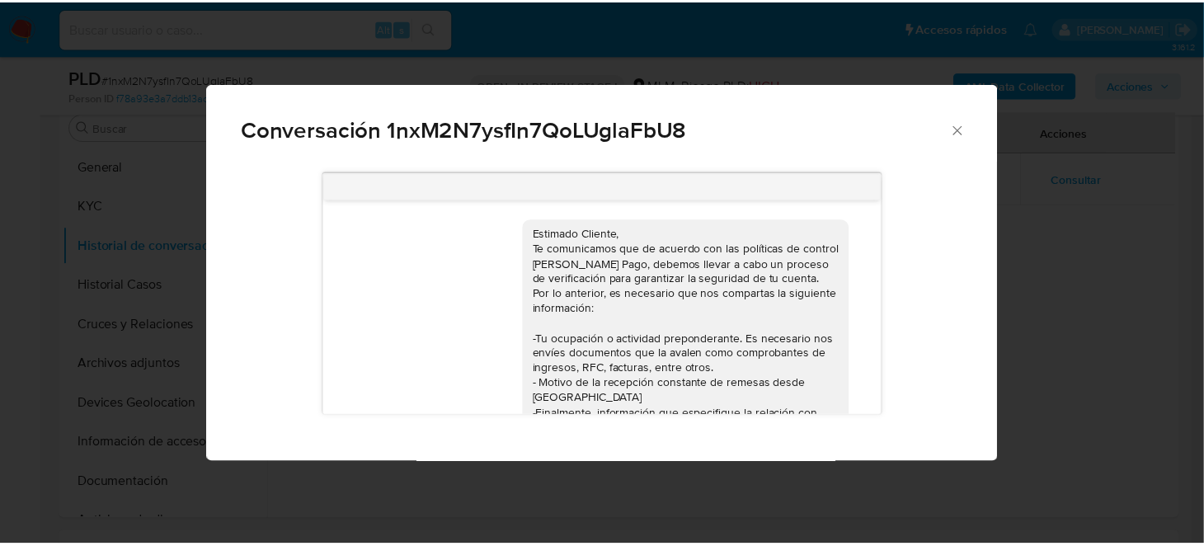
scroll to position [360, 0]
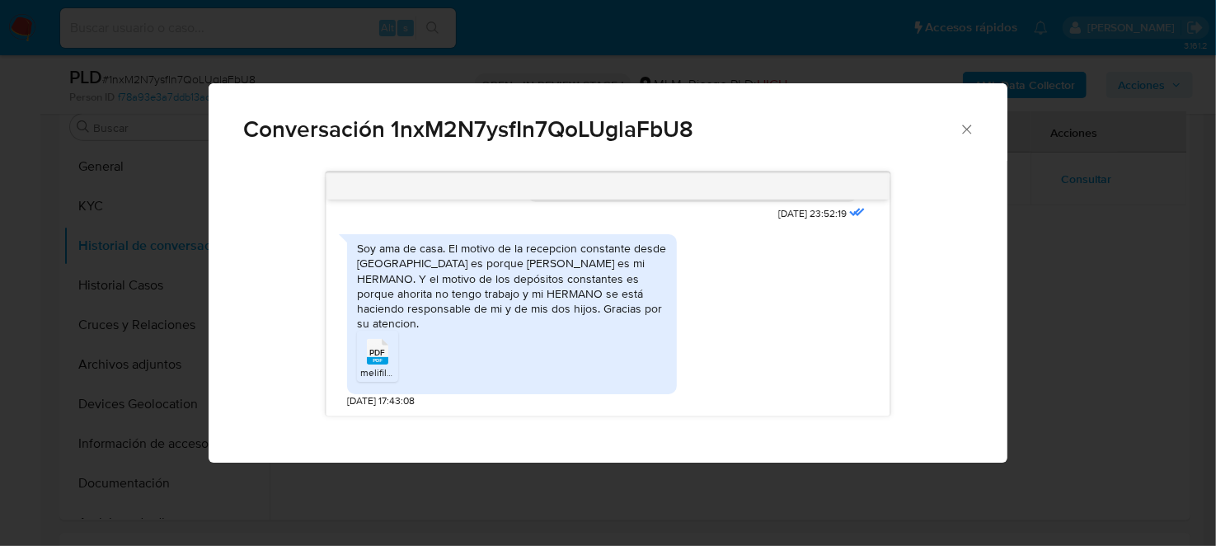
click at [1046, 340] on div "Conversación 1nxM2N7ysfIn7QoLUglaFbU8 Estimado Cliente, Te comunicamos que de a…" at bounding box center [608, 273] width 1216 height 546
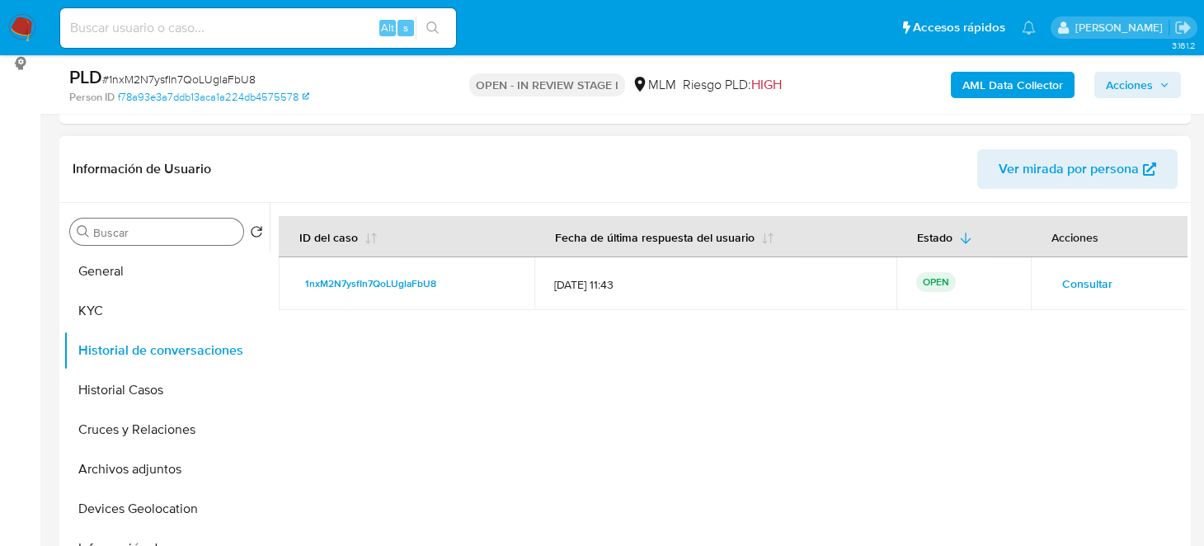
scroll to position [164, 0]
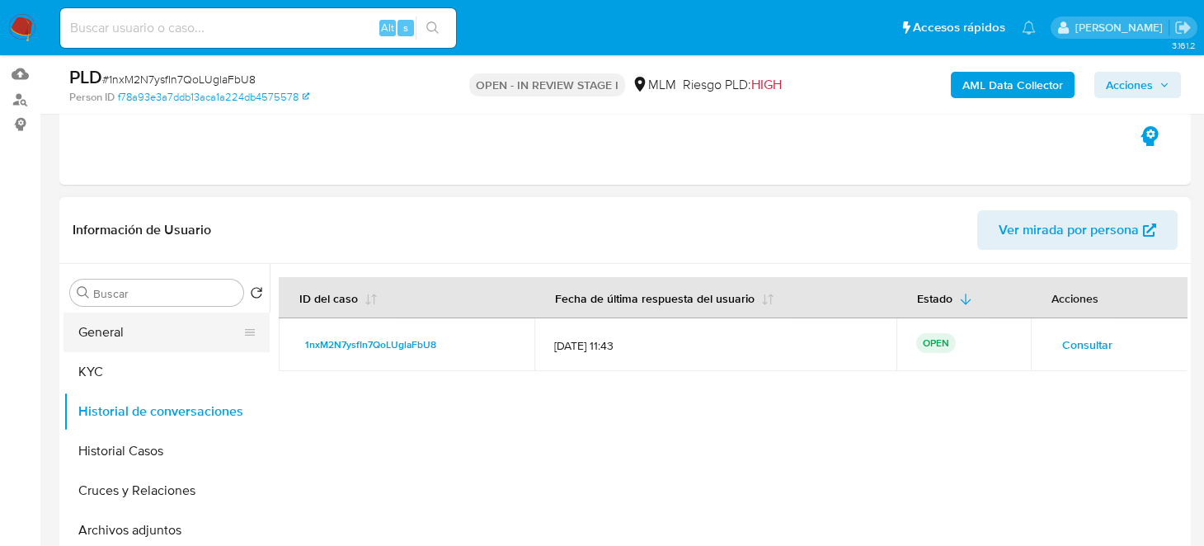
click at [120, 327] on button "General" at bounding box center [159, 333] width 193 height 40
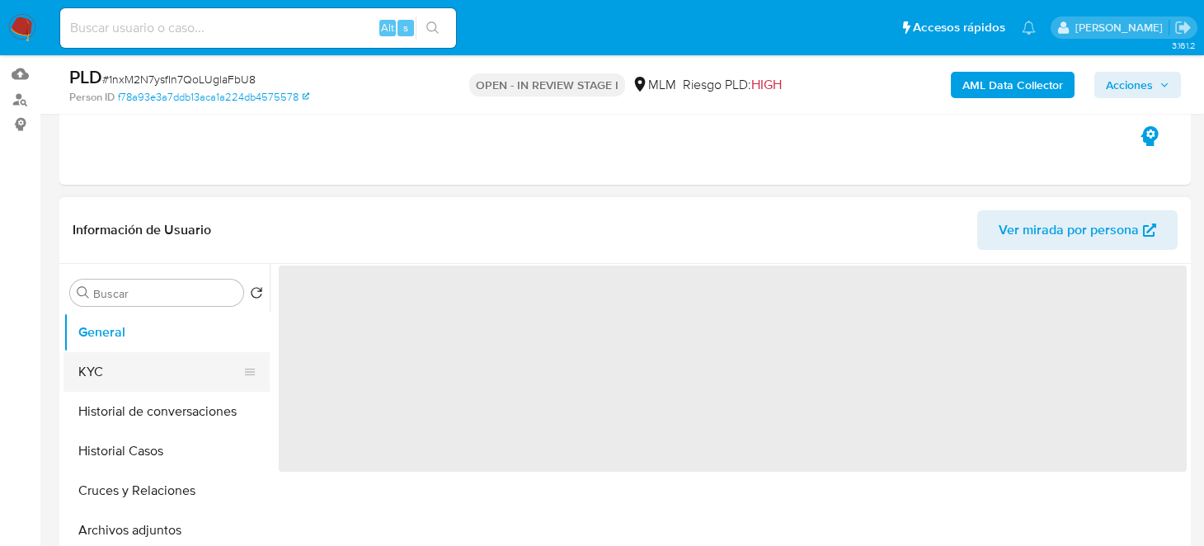
click at [119, 374] on button "KYC" at bounding box center [159, 372] width 193 height 40
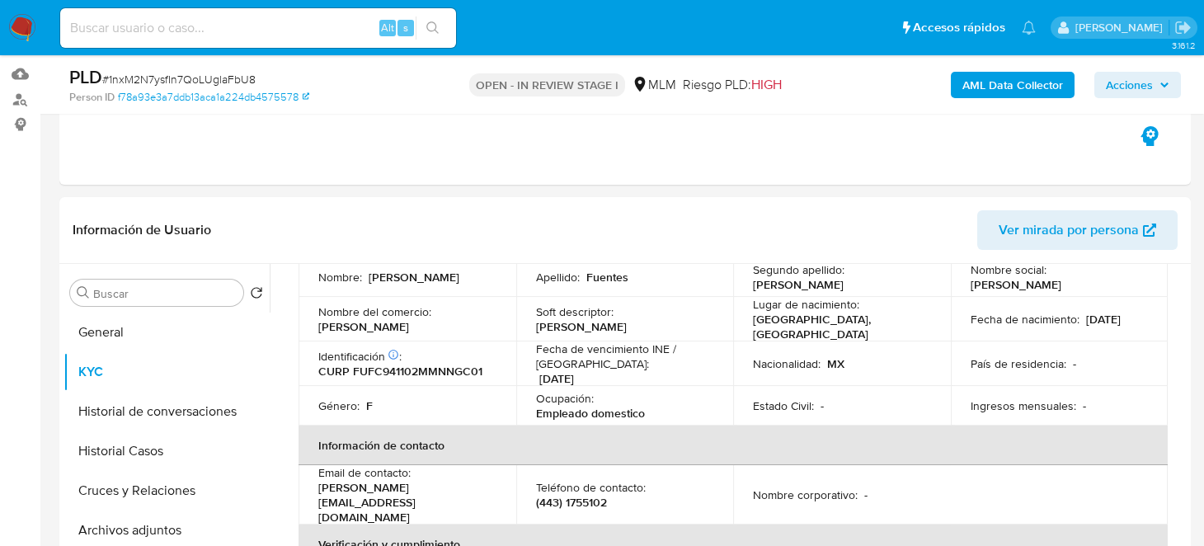
scroll to position [82, 0]
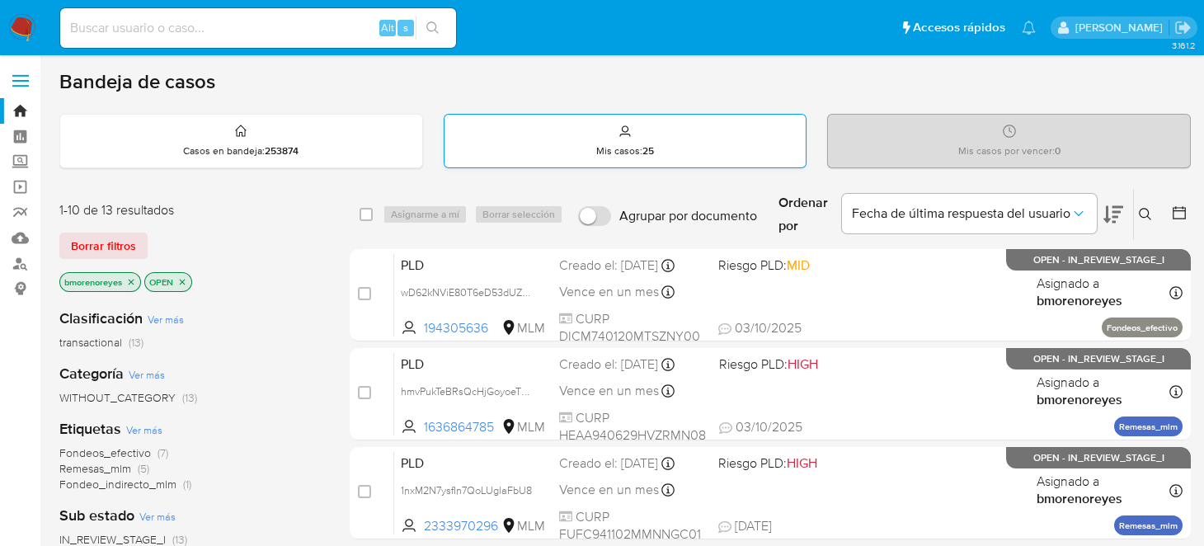
click at [566, 151] on div "Mis casos : 25" at bounding box center [625, 141] width 362 height 53
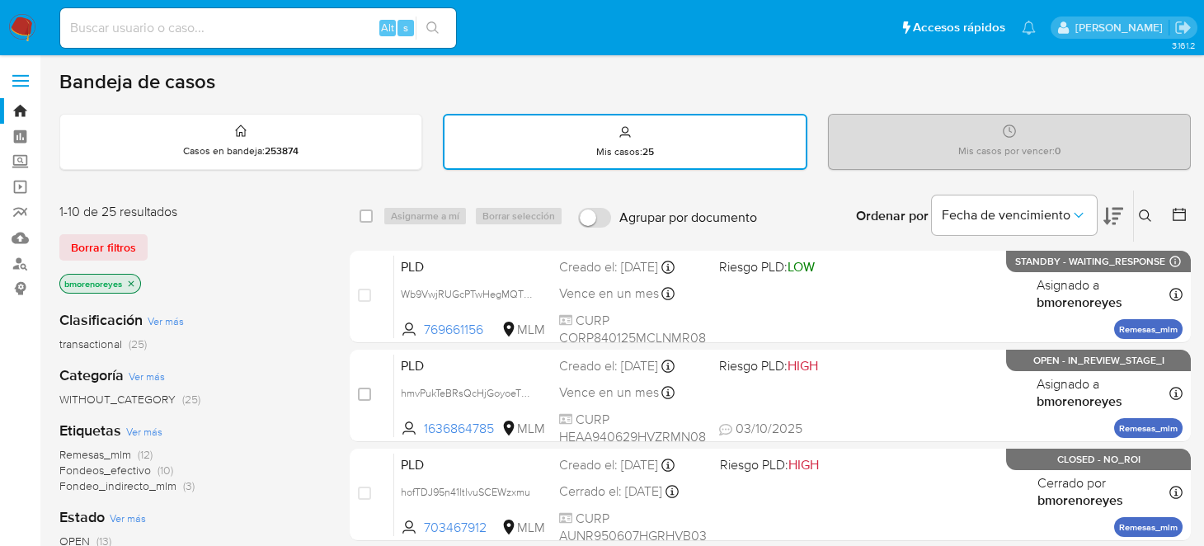
click at [1135, 212] on button at bounding box center [1147, 216] width 27 height 20
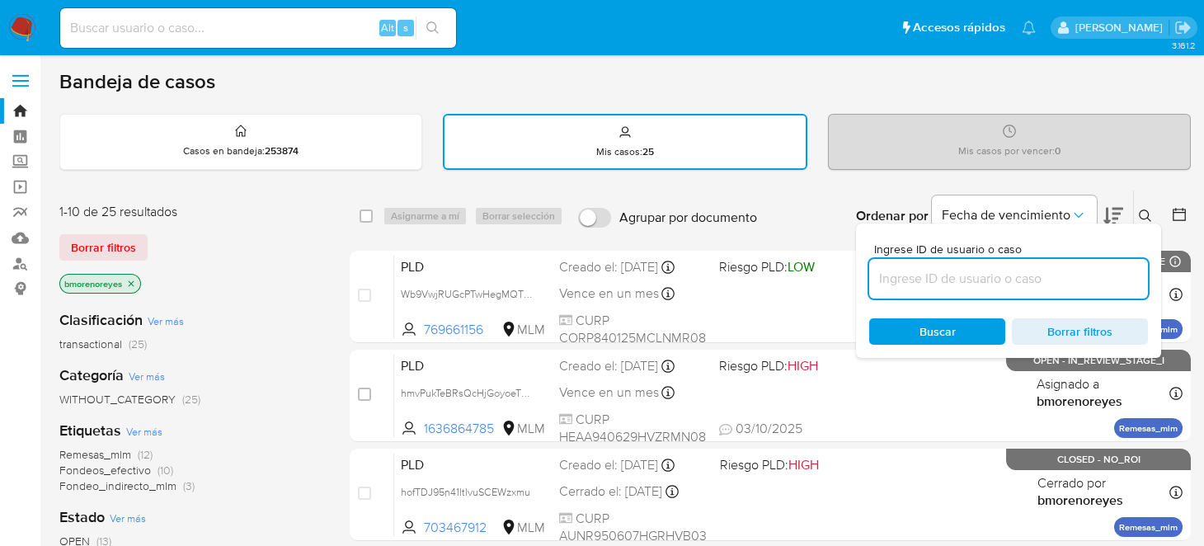
click at [946, 276] on input at bounding box center [1008, 278] width 279 height 21
type input "2333970296"
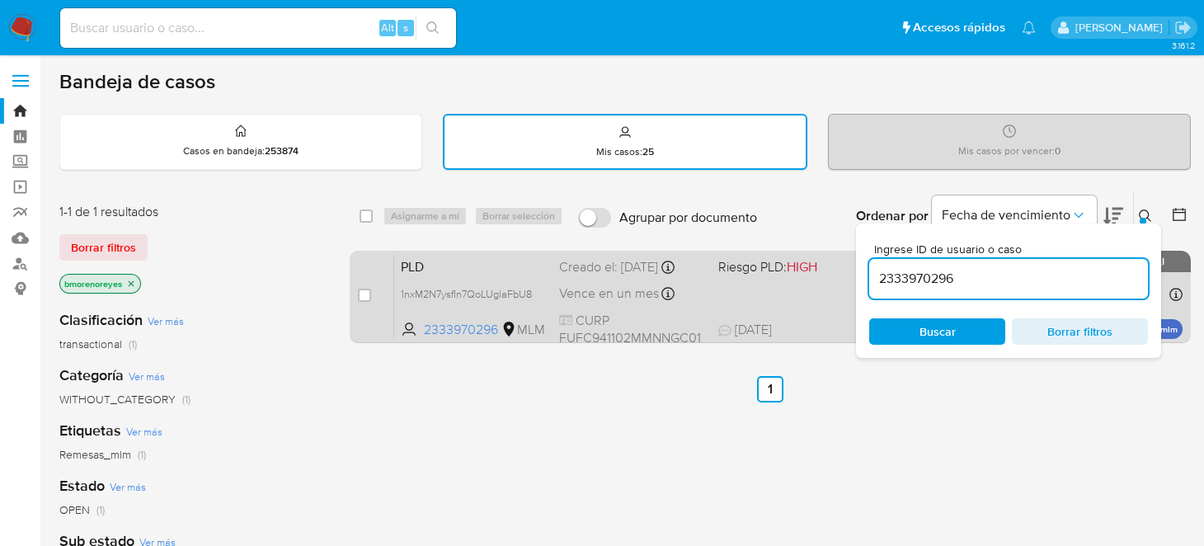
click at [667, 308] on div "PLD 1nxM2N7ysfIn7QoLUglaFbU8 2333970296 MLM Riesgo PLD: HIGH Creado el: [DATE] …" at bounding box center [788, 296] width 788 height 83
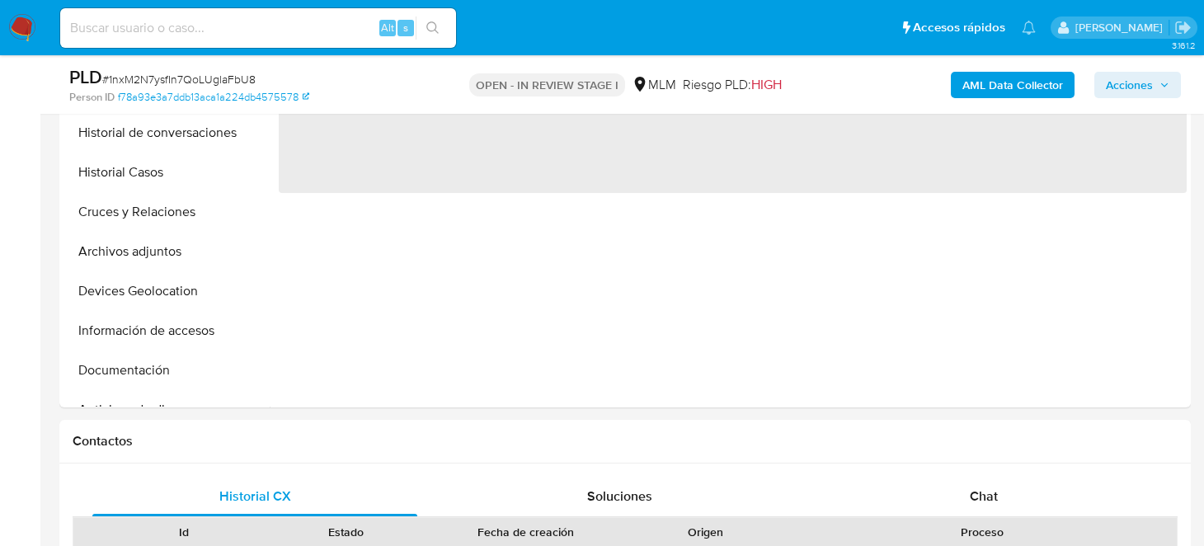
scroll to position [494, 0]
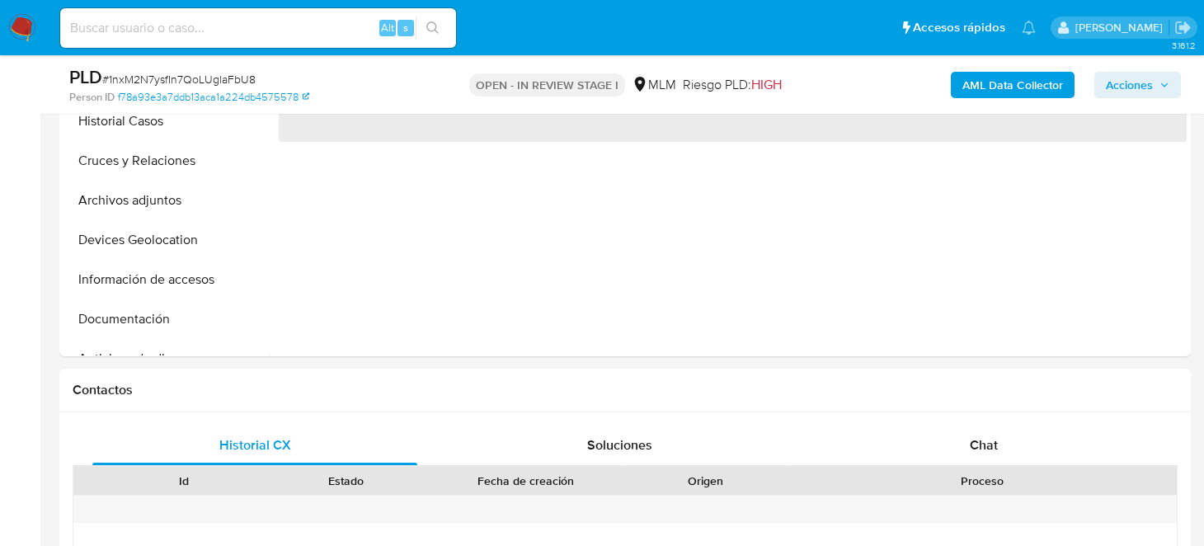
select select "10"
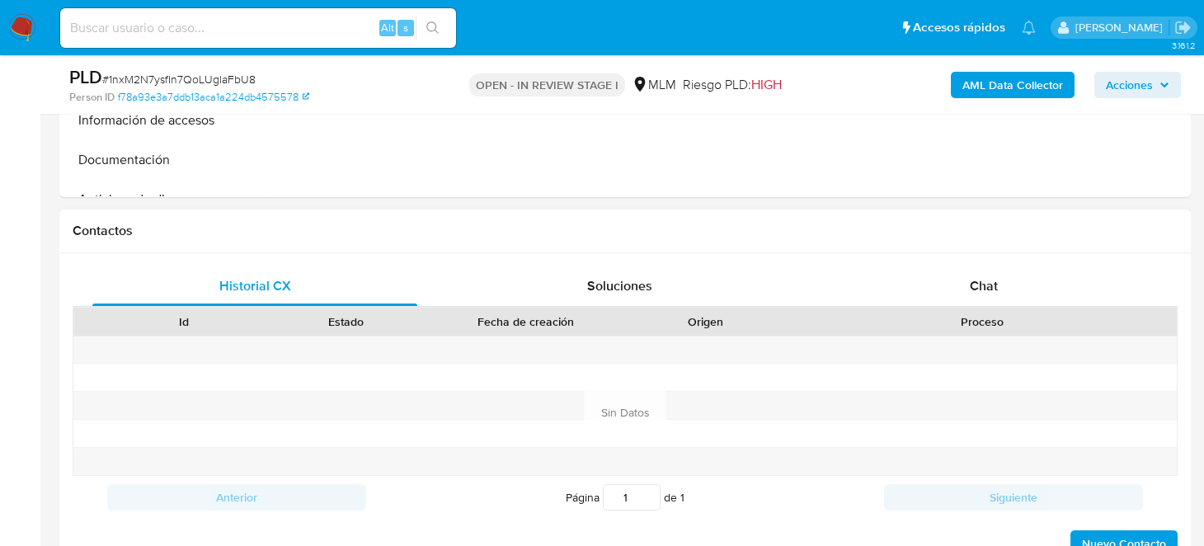
scroll to position [742, 0]
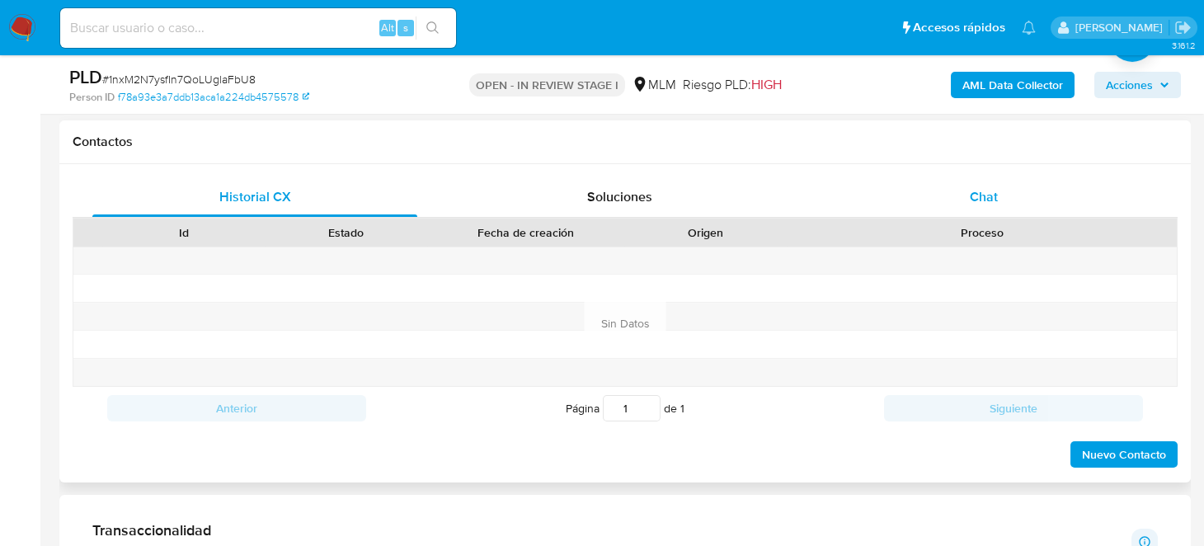
click at [977, 196] on span "Chat" at bounding box center [984, 196] width 28 height 19
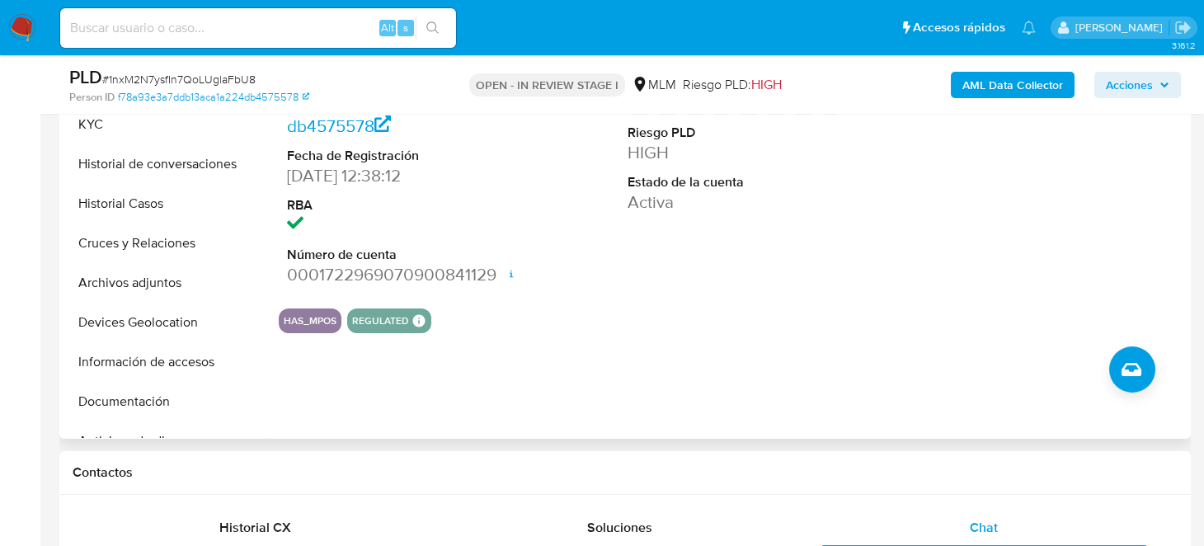
scroll to position [247, 0]
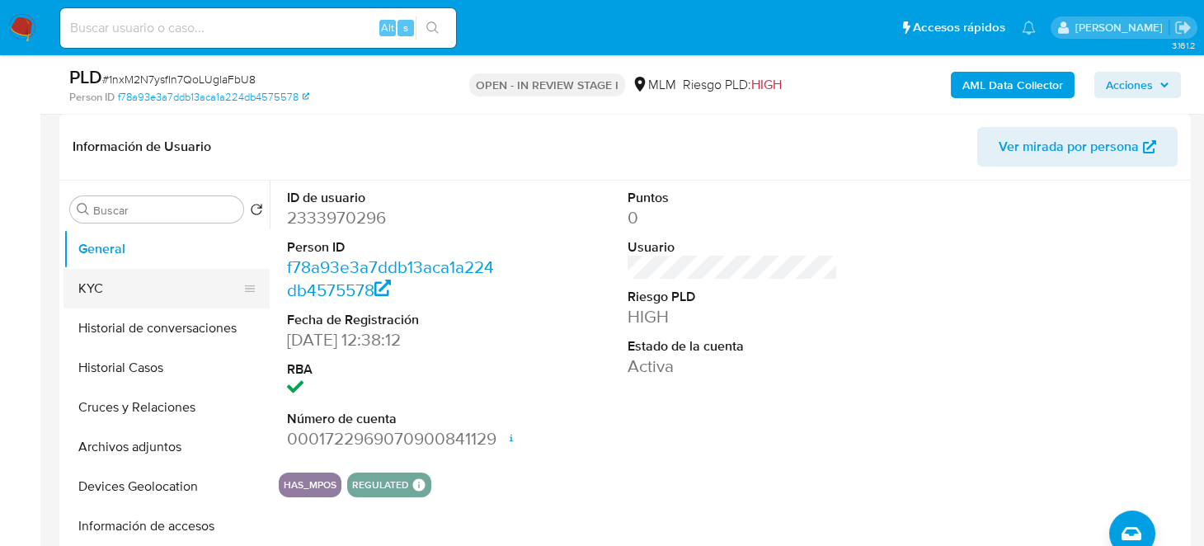
click at [95, 284] on button "KYC" at bounding box center [159, 289] width 193 height 40
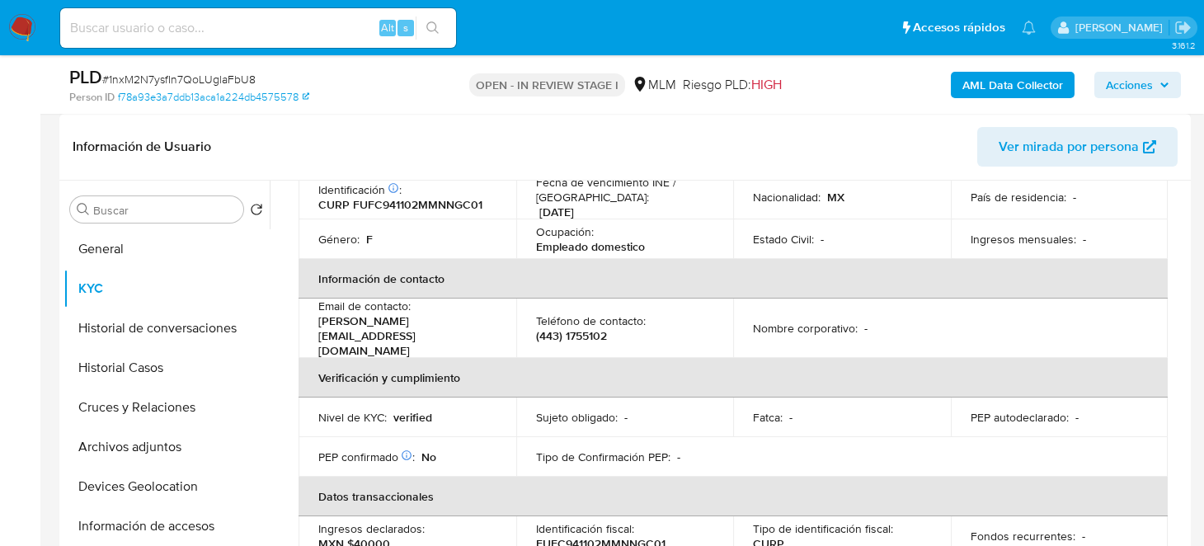
scroll to position [576, 0]
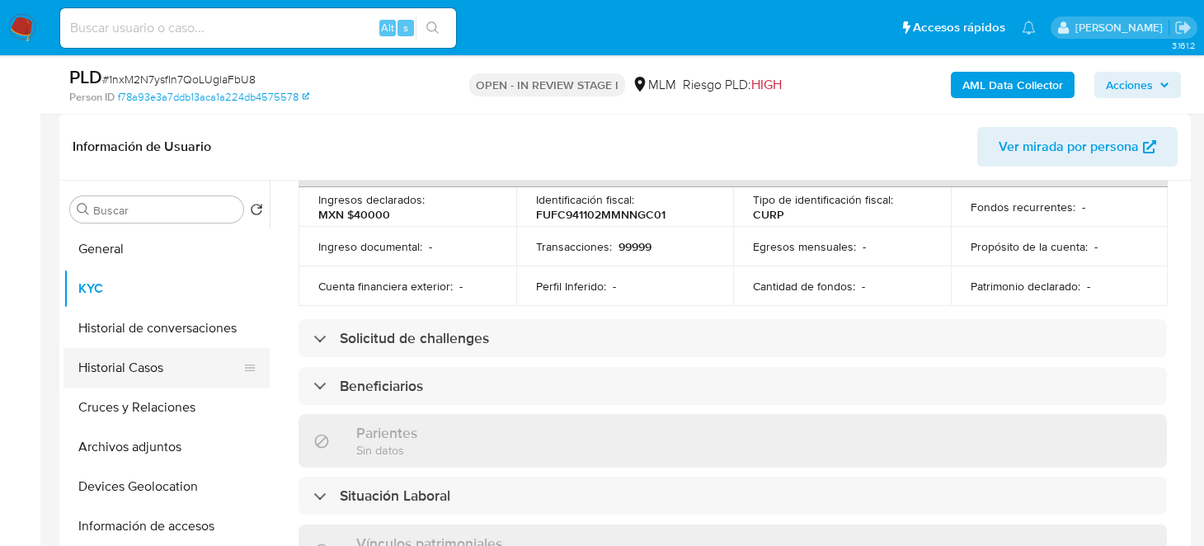
click at [148, 367] on button "Historial Casos" at bounding box center [159, 368] width 193 height 40
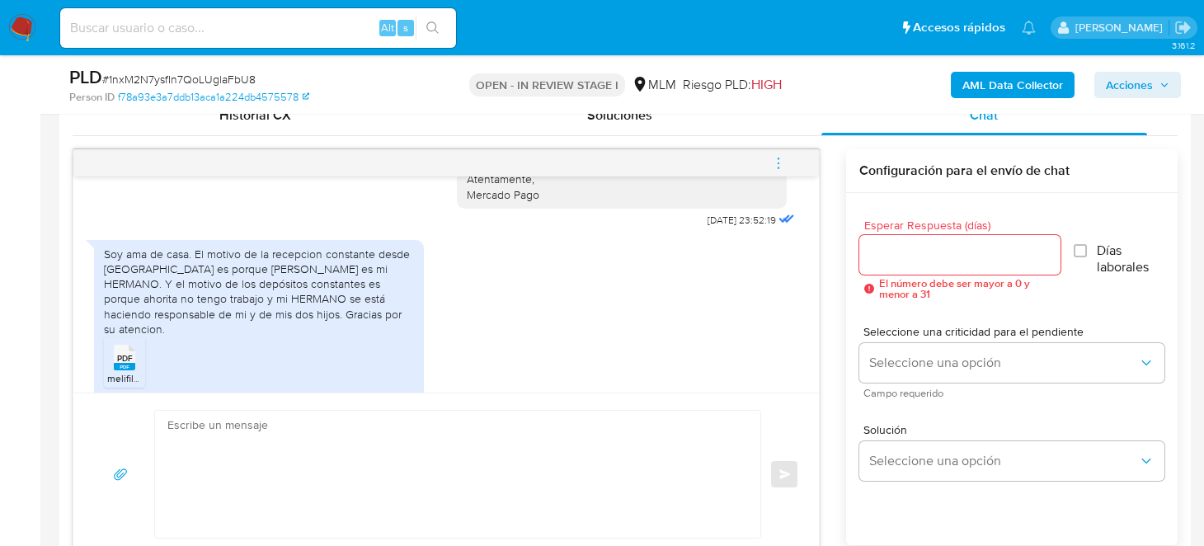
scroll to position [360, 0]
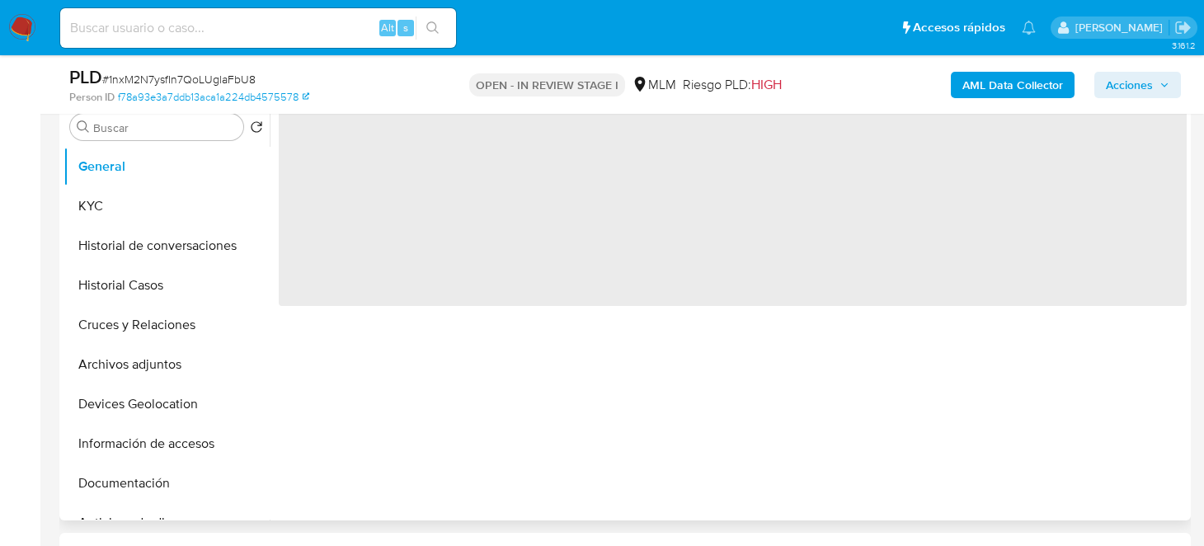
select select "10"
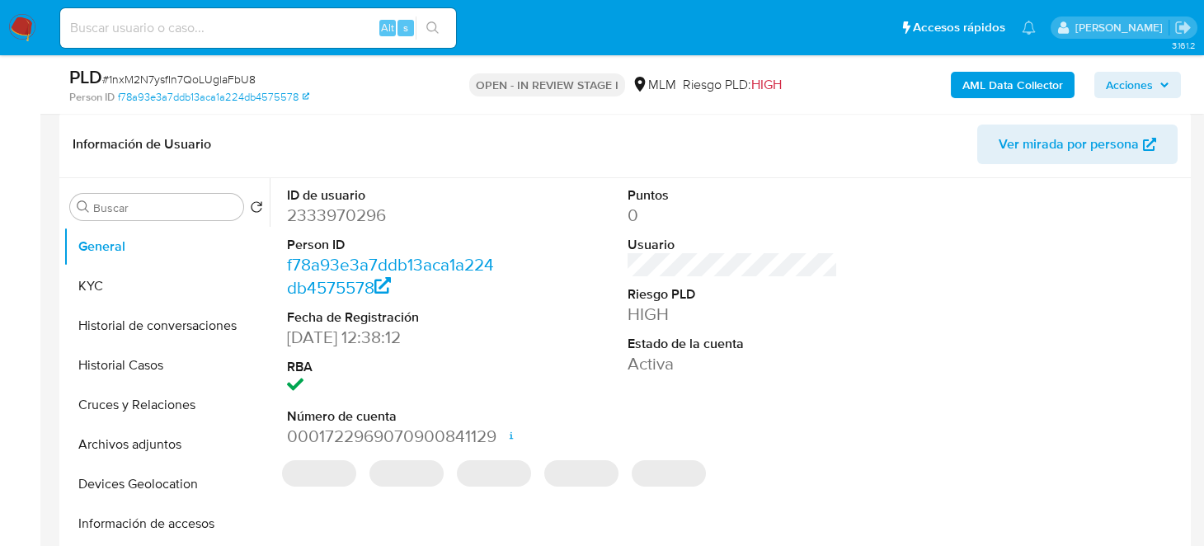
scroll to position [247, 0]
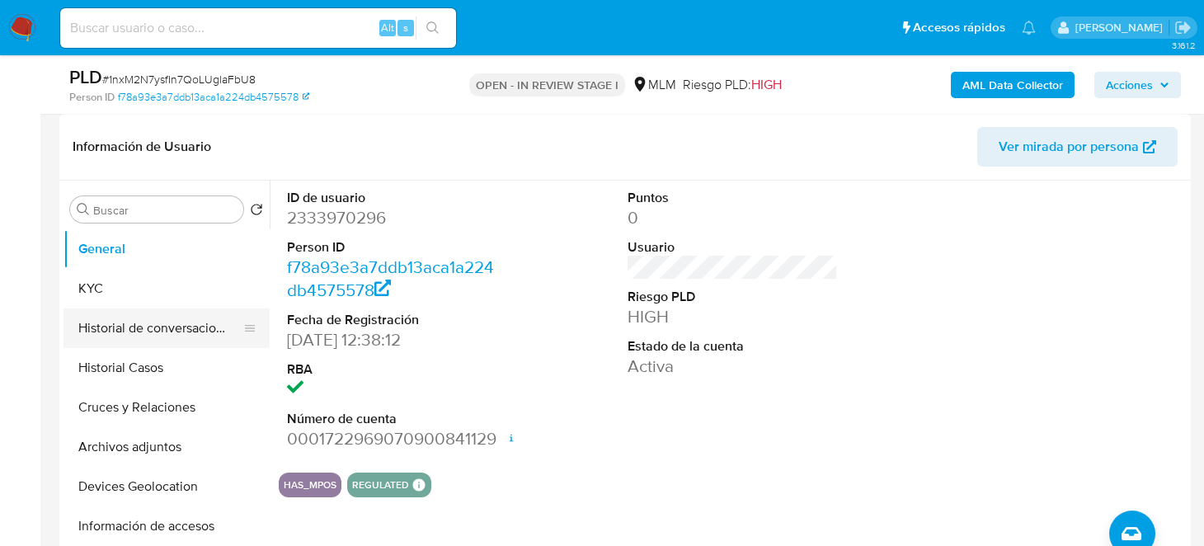
click at [174, 322] on button "Historial de conversaciones" at bounding box center [159, 328] width 193 height 40
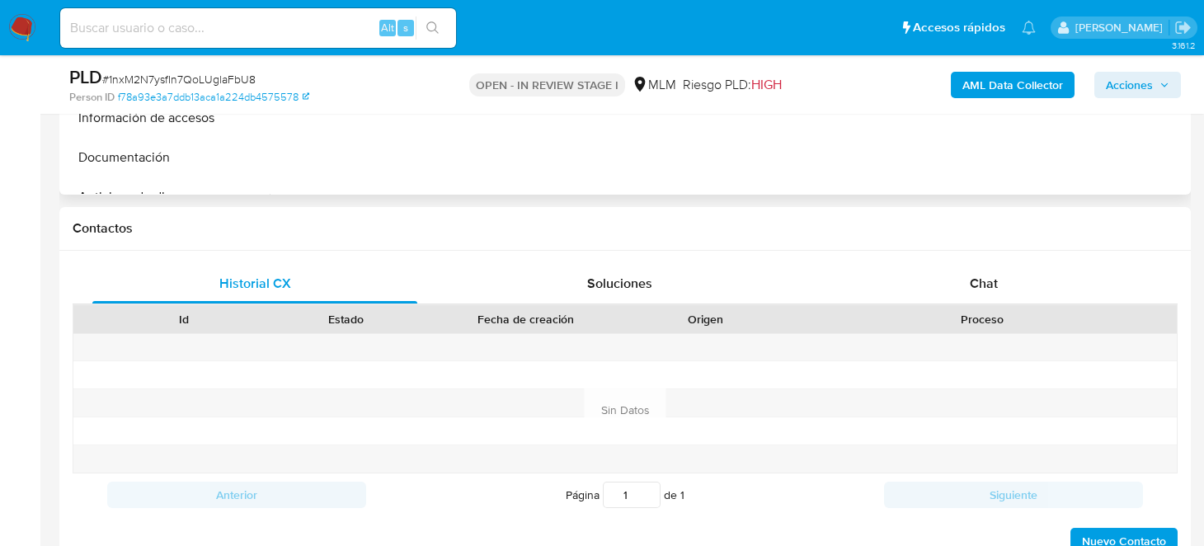
scroll to position [660, 0]
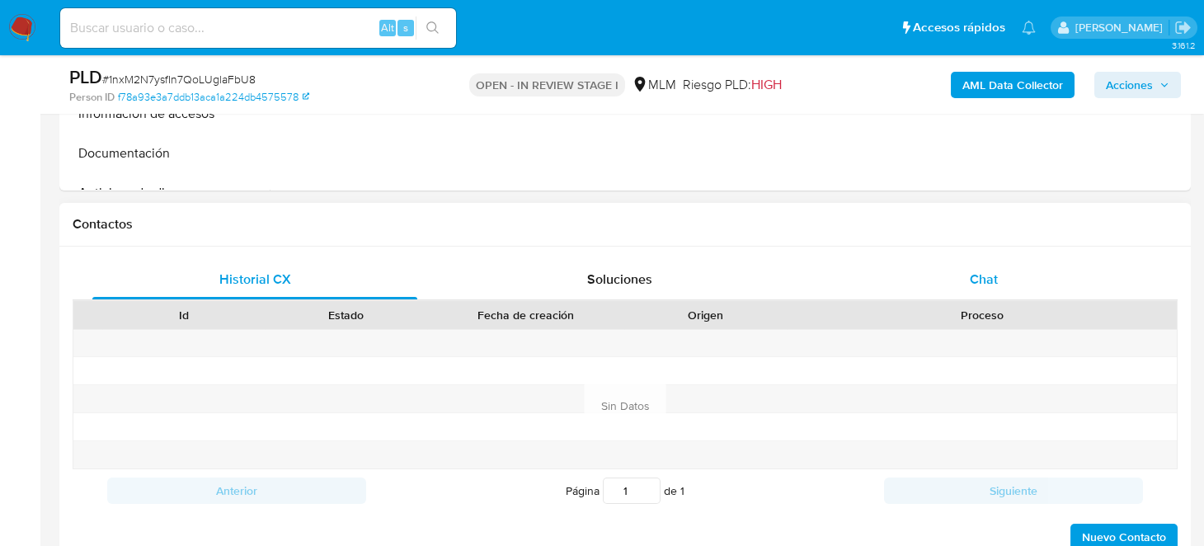
click at [983, 287] on span "Chat" at bounding box center [984, 279] width 28 height 19
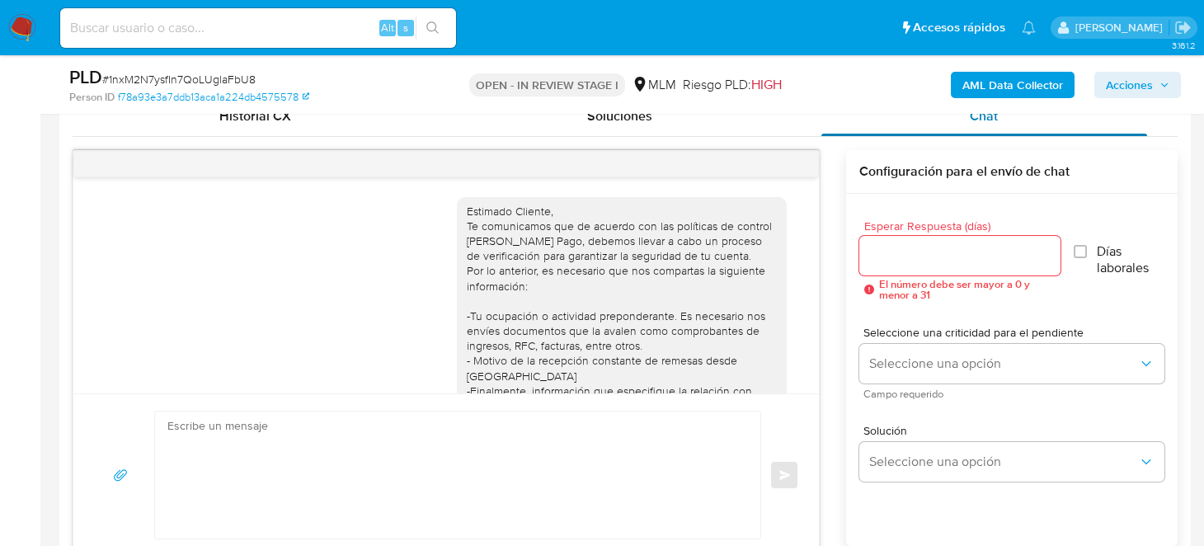
scroll to position [360, 0]
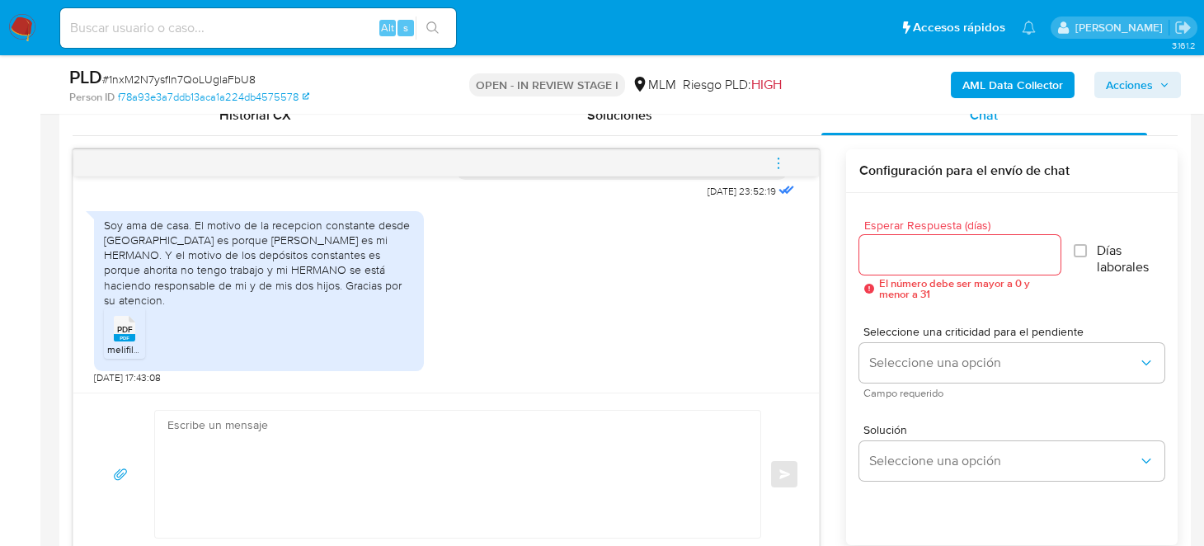
click at [947, 253] on input "Esperar Respuesta (días)" at bounding box center [959, 254] width 201 height 21
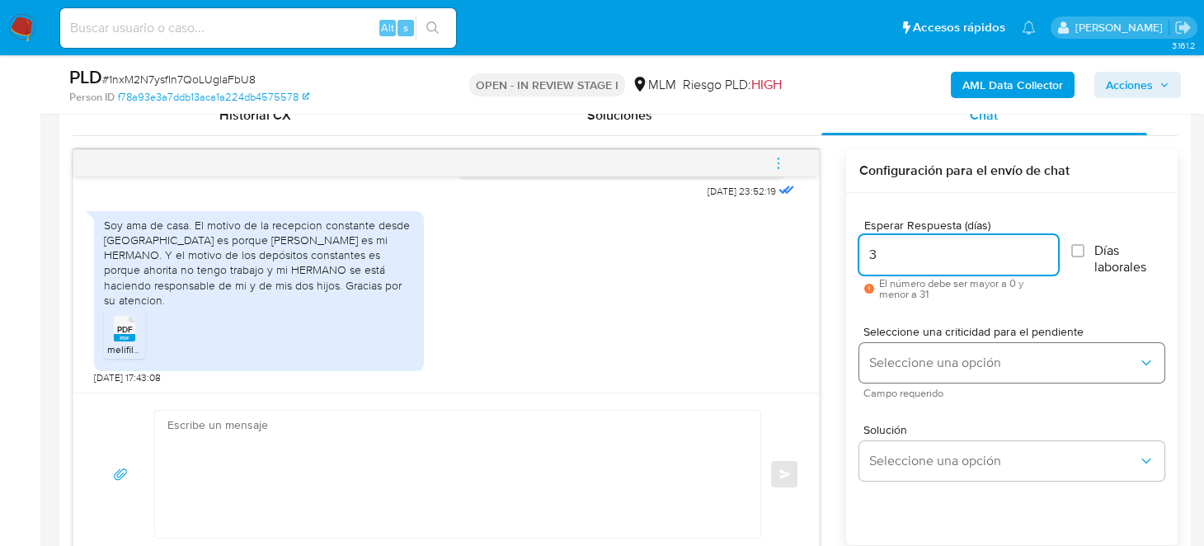
type input "3"
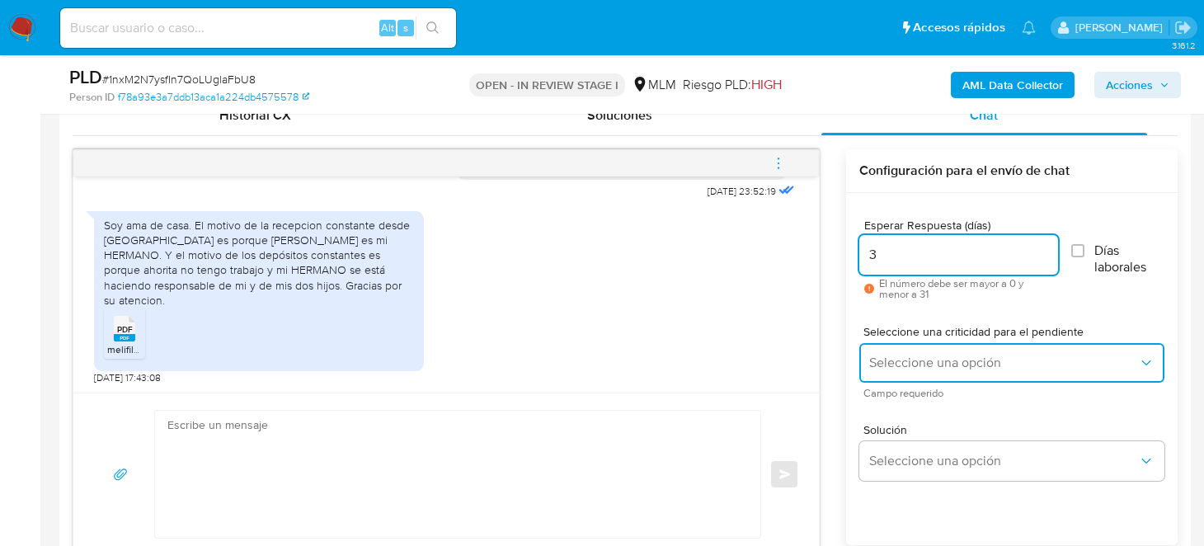
click at [891, 367] on span "Seleccione una opción" at bounding box center [1003, 363] width 269 height 16
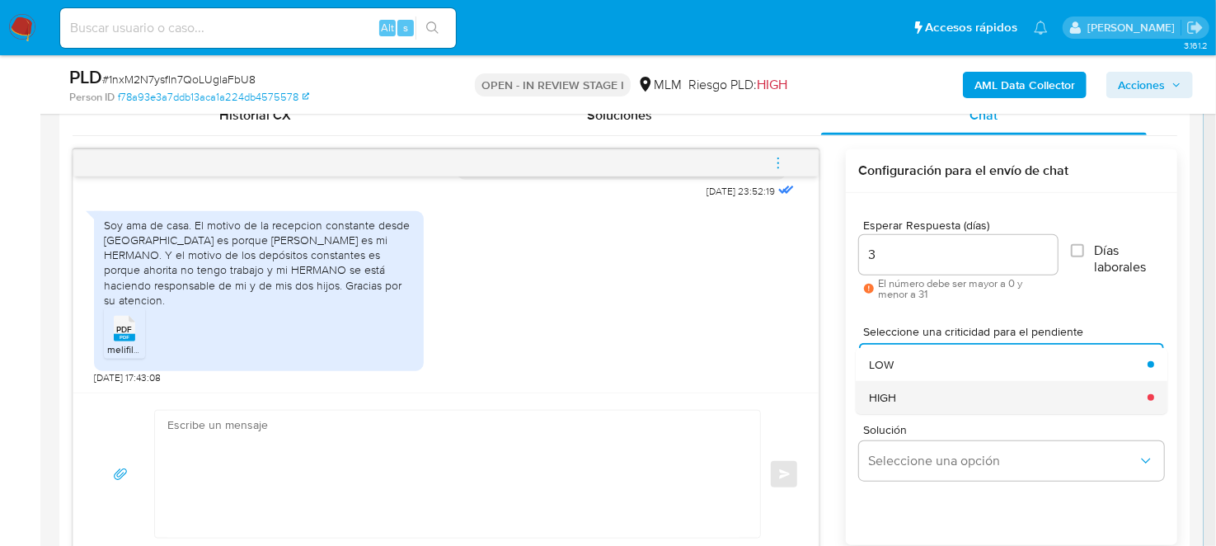
click at [895, 393] on span "HIGH" at bounding box center [882, 397] width 27 height 15
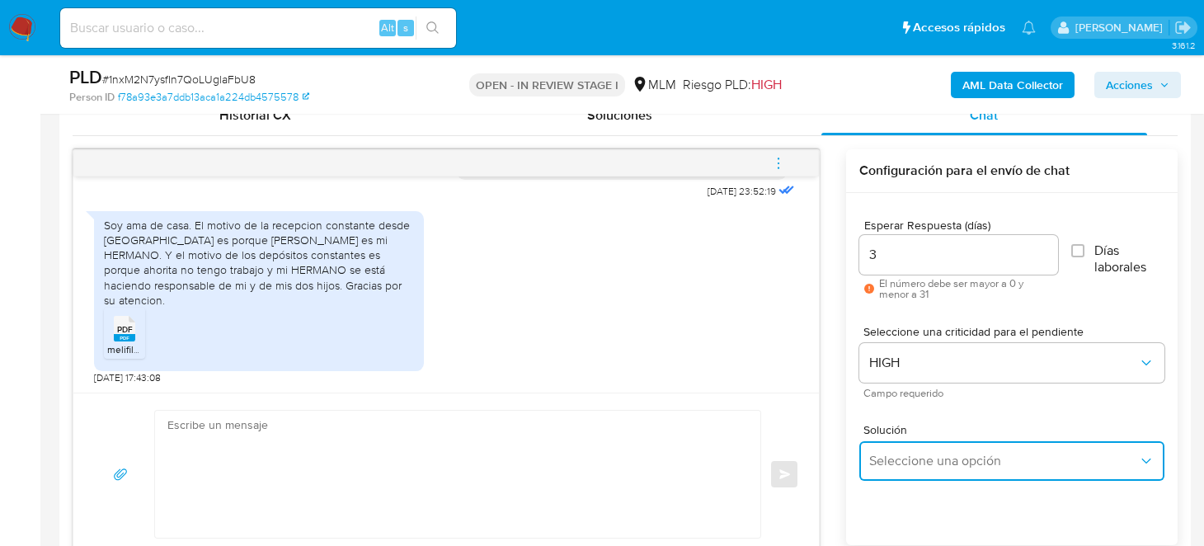
click at [909, 457] on span "Seleccione una opción" at bounding box center [1003, 461] width 269 height 16
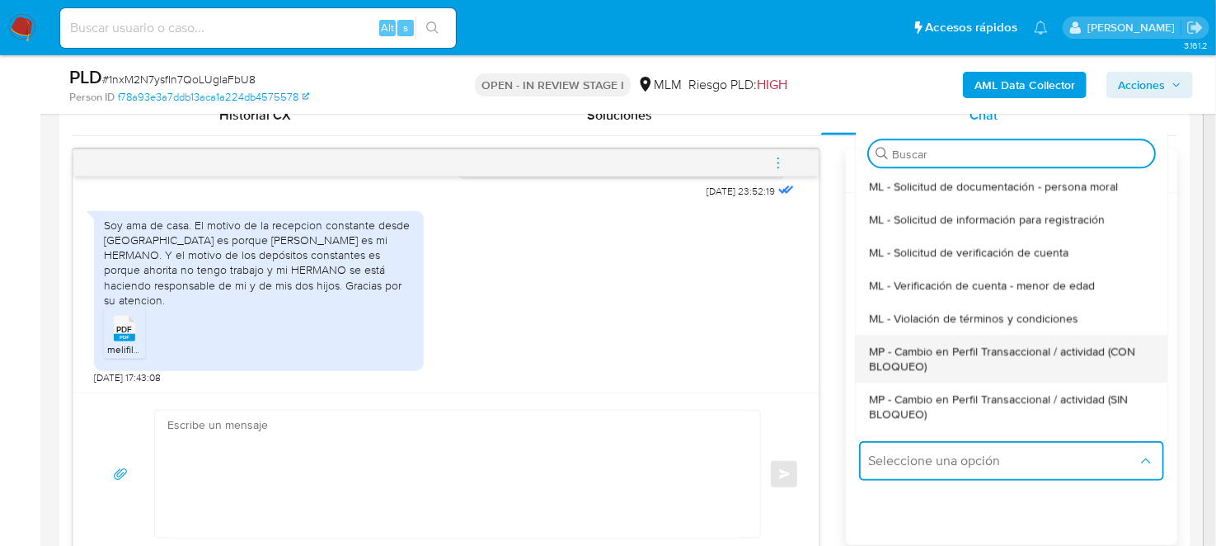
click at [947, 362] on span "MP - Cambio en Perfil Transaccional / actividad (CON BLOQUEO)" at bounding box center [1006, 359] width 275 height 30
type textarea "Estimado ,Te comunicamos que se ha identificado un cambio en el uso habitual de…"
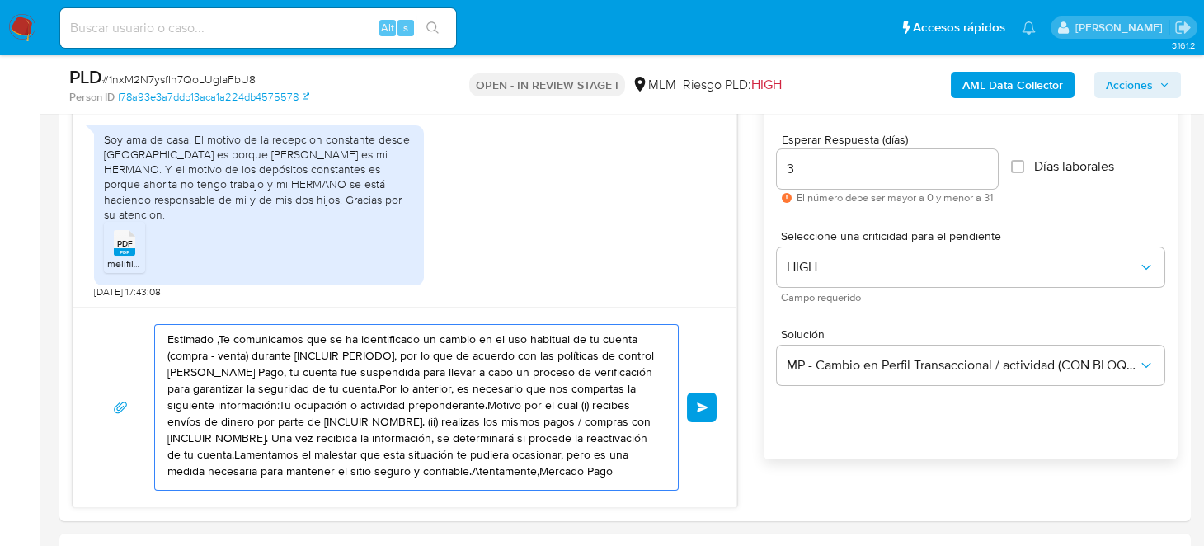
scroll to position [11, 0]
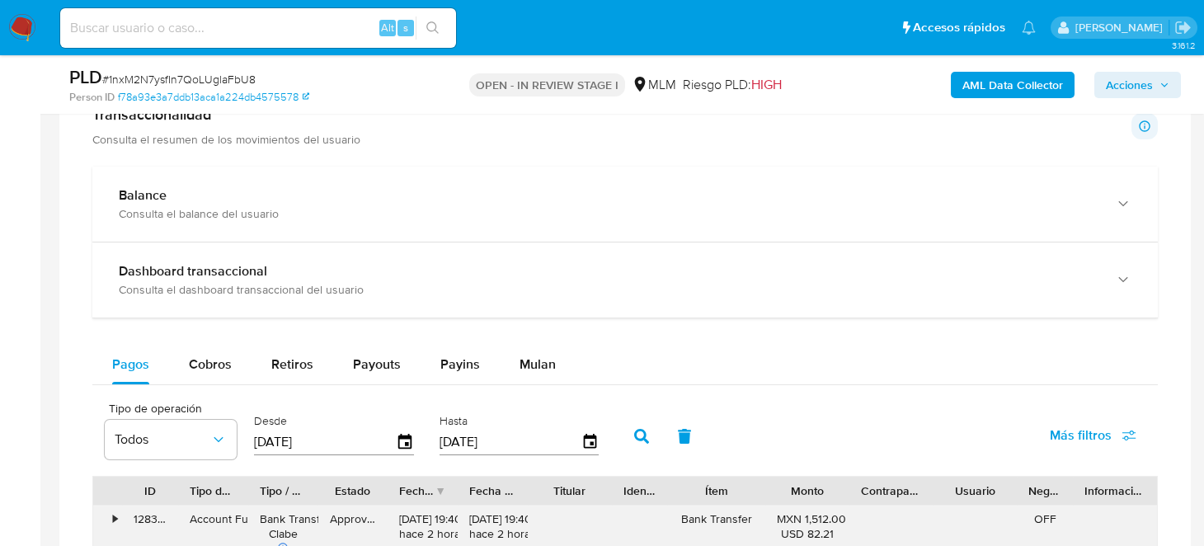
drag, startPoint x: 167, startPoint y: 412, endPoint x: 333, endPoint y: 533, distance: 205.5
click at [333, 545] on html "Pausado Ver notificaciones Alt s Accesos rápidos Presiona las siguientes teclas…" at bounding box center [602, 279] width 1204 height 3286
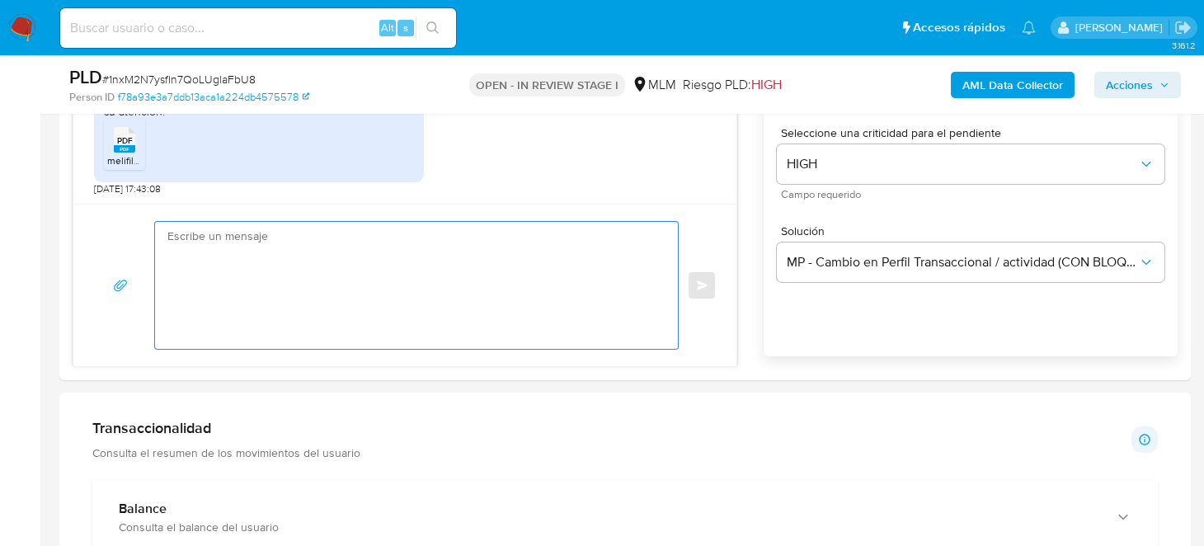
scroll to position [869, 0]
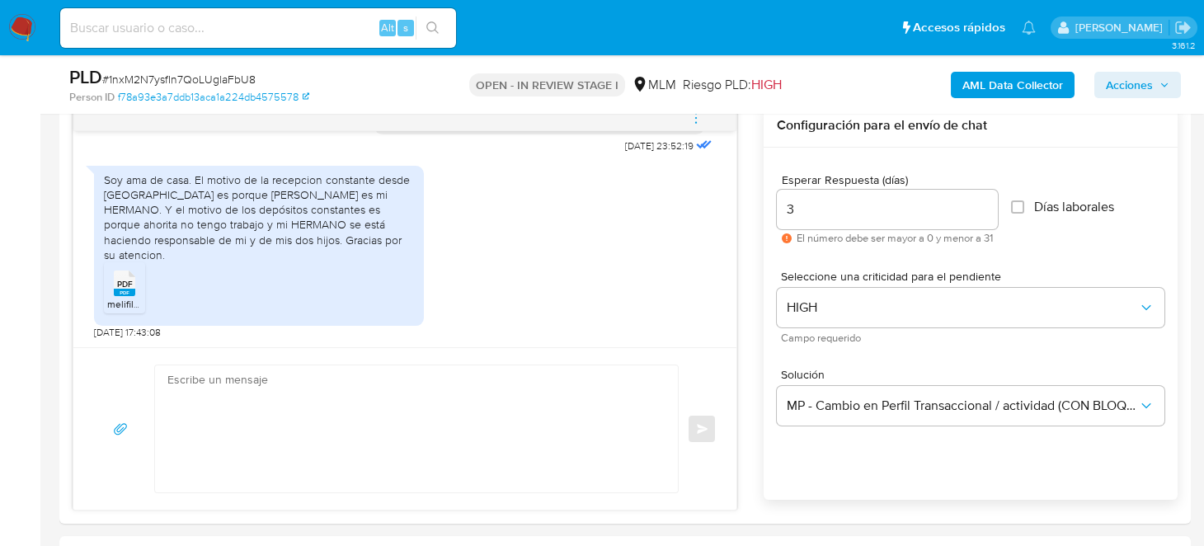
click at [1045, 334] on span "Campo requerido" at bounding box center [975, 338] width 388 height 8
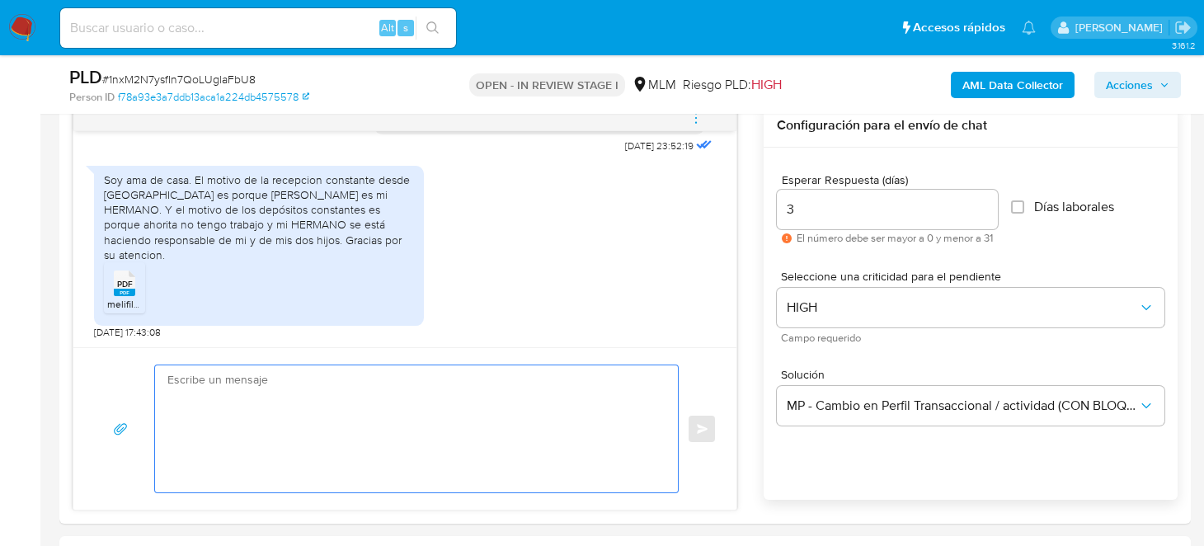
click at [263, 399] on textarea at bounding box center [412, 428] width 490 height 127
paste textarea "Loremips Dolorsi, Am consectetur adi el seddoei tem inc utlaboree do magnaal en…"
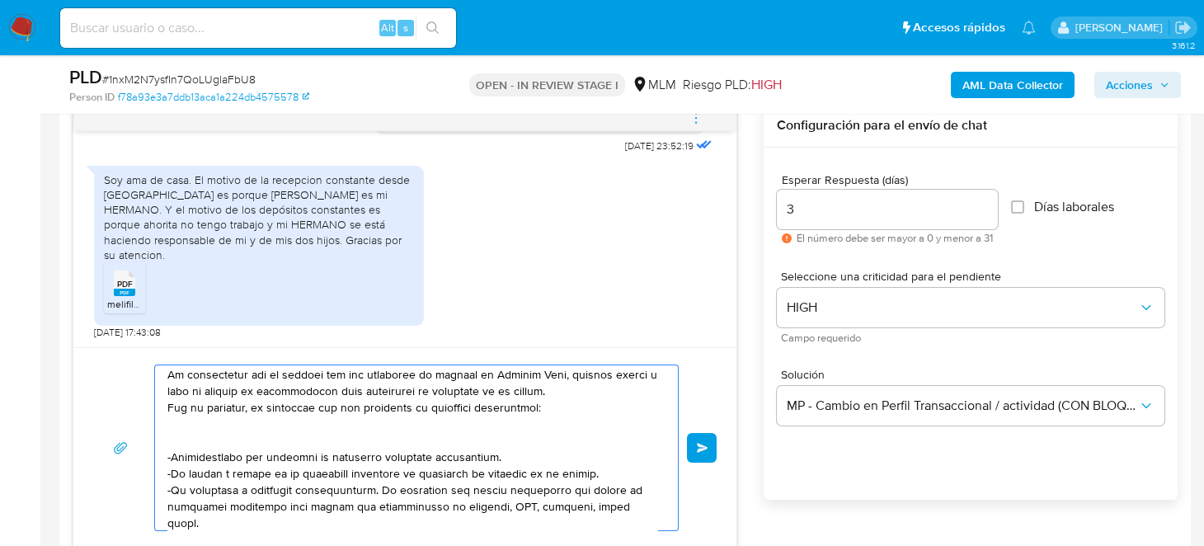
scroll to position [0, 0]
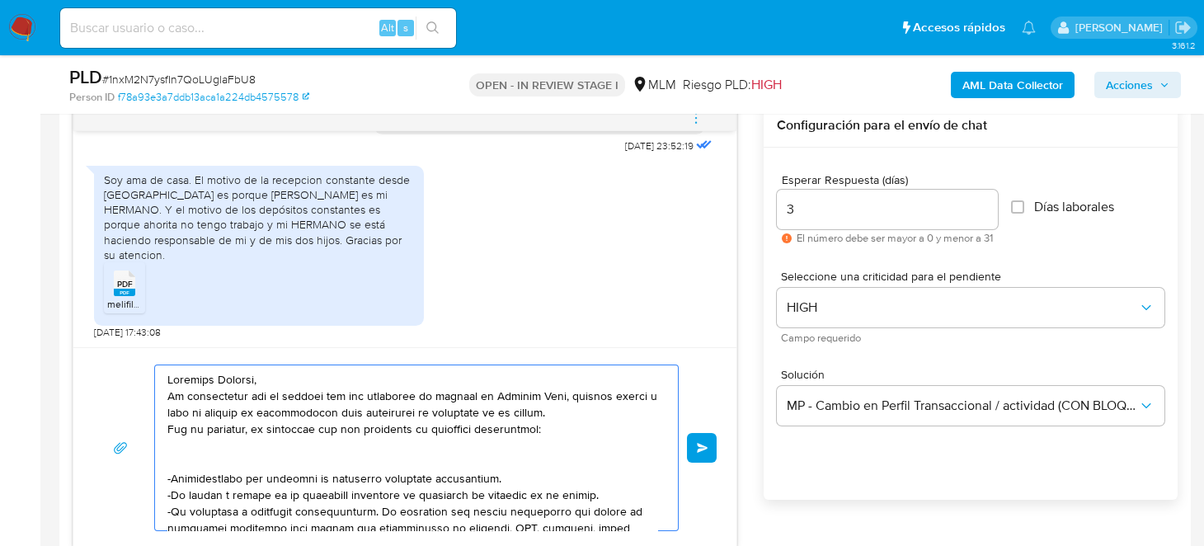
drag, startPoint x: 168, startPoint y: 391, endPoint x: 575, endPoint y: 451, distance: 410.9
click at [562, 437] on textarea at bounding box center [412, 447] width 490 height 165
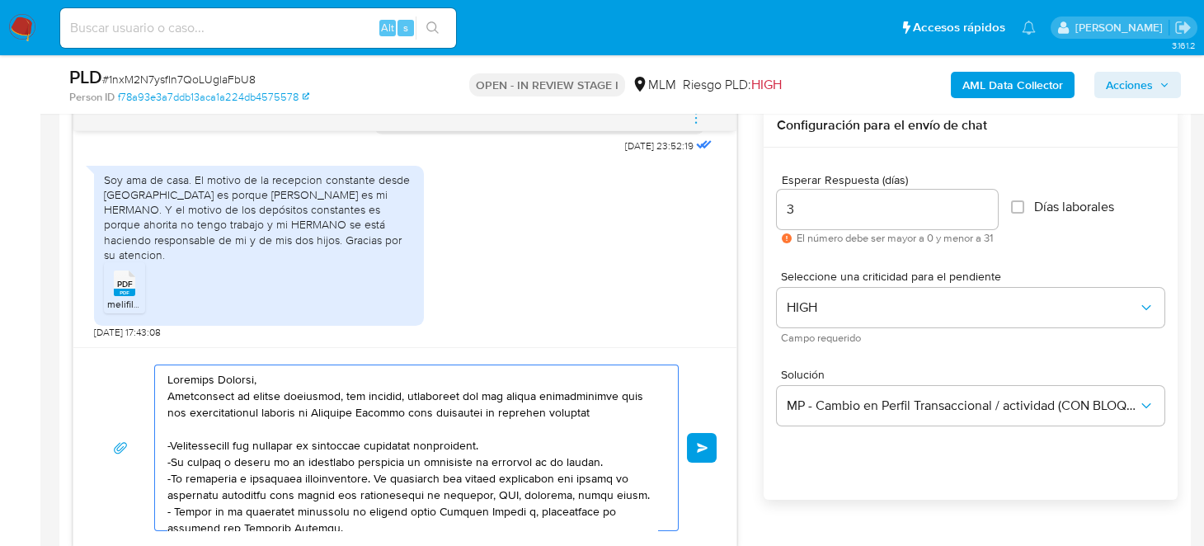
click at [583, 397] on textarea at bounding box center [412, 447] width 490 height 165
click at [204, 411] on textarea at bounding box center [412, 447] width 490 height 165
drag, startPoint x: 203, startPoint y: 411, endPoint x: 326, endPoint y: 412, distance: 122.9
click at [326, 412] on textarea at bounding box center [412, 447] width 490 height 165
drag, startPoint x: 496, startPoint y: 413, endPoint x: 505, endPoint y: 421, distance: 11.7
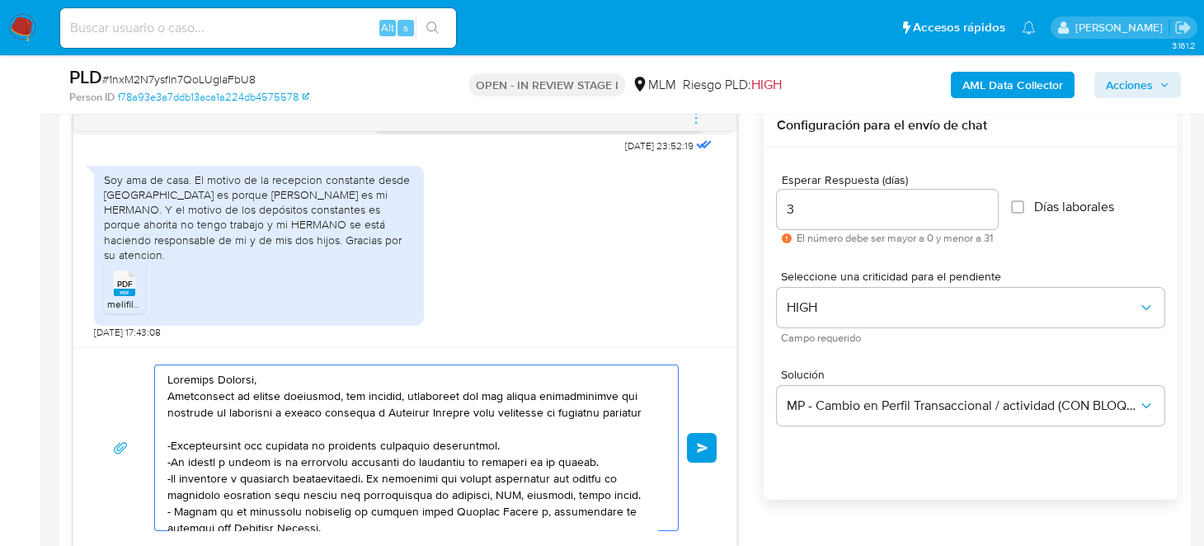
click at [505, 421] on textarea at bounding box center [412, 447] width 490 height 165
click at [343, 393] on textarea at bounding box center [412, 447] width 490 height 165
click at [491, 394] on textarea at bounding box center [412, 447] width 490 height 165
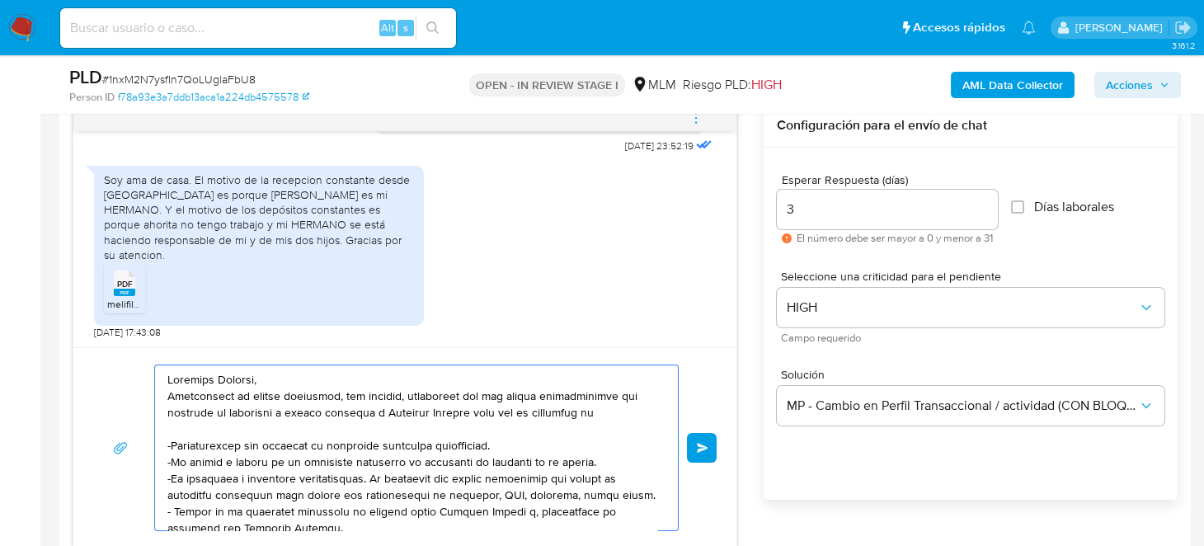
click at [491, 394] on textarea at bounding box center [412, 447] width 490 height 165
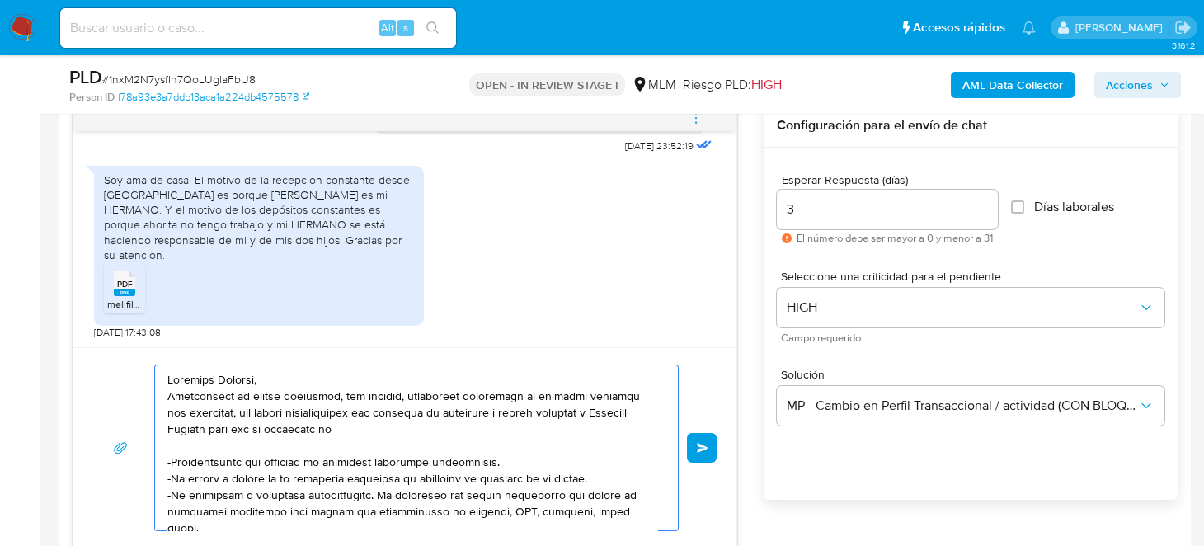
drag, startPoint x: 450, startPoint y: 450, endPoint x: 505, endPoint y: 505, distance: 77.5
click at [505, 505] on textarea at bounding box center [412, 447] width 490 height 165
drag, startPoint x: 388, startPoint y: 435, endPoint x: 520, endPoint y: 537, distance: 167.6
click at [520, 537] on div "Enviar" at bounding box center [404, 447] width 663 height 200
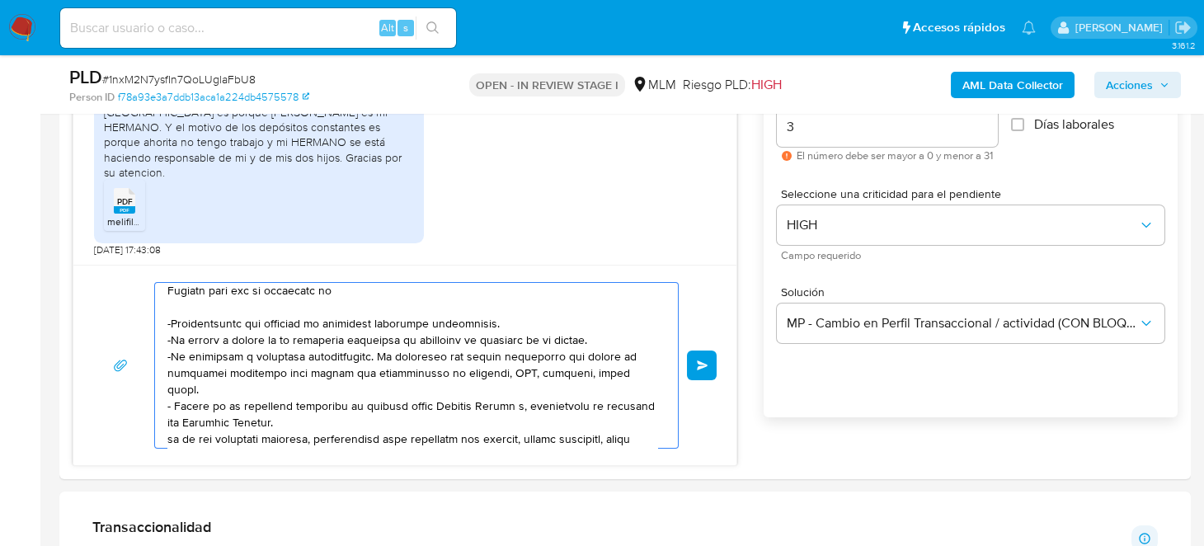
scroll to position [82, 0]
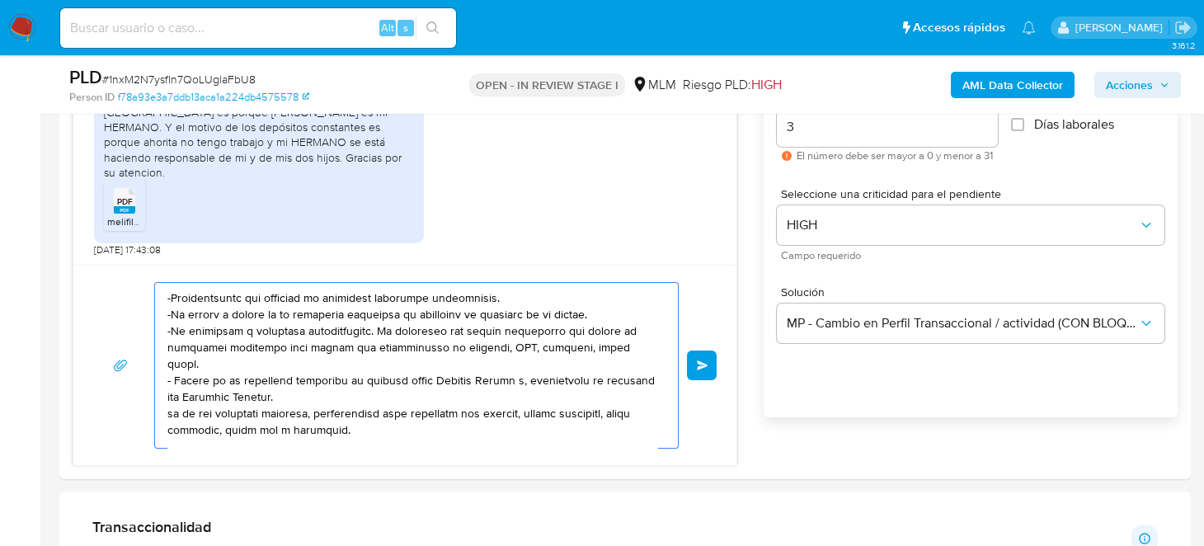
drag, startPoint x: 167, startPoint y: 292, endPoint x: 378, endPoint y: 426, distance: 250.2
click at [370, 421] on textarea at bounding box center [412, 365] width 490 height 165
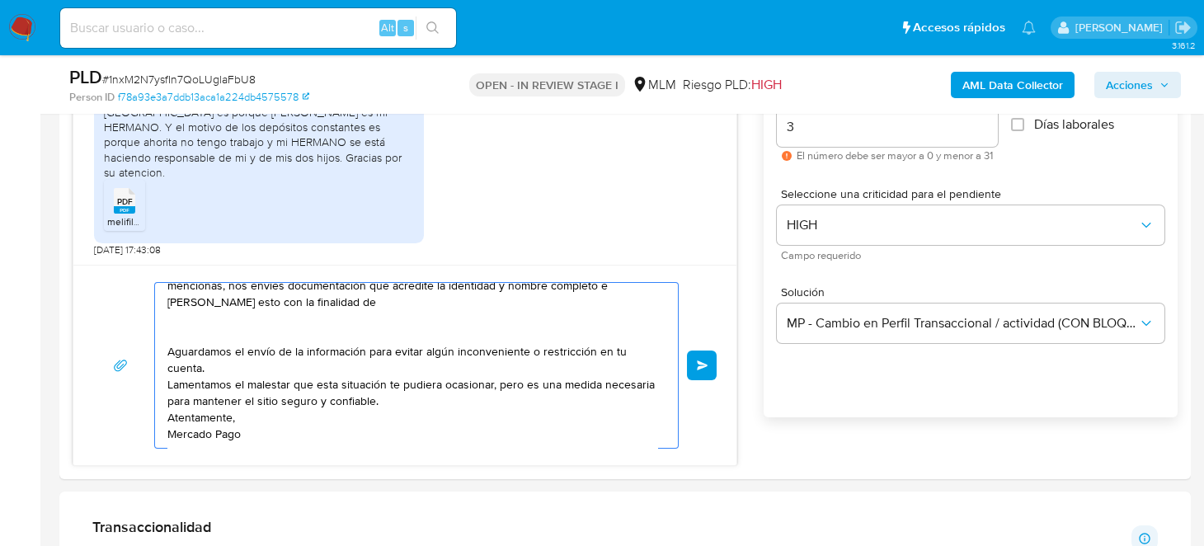
scroll to position [0, 0]
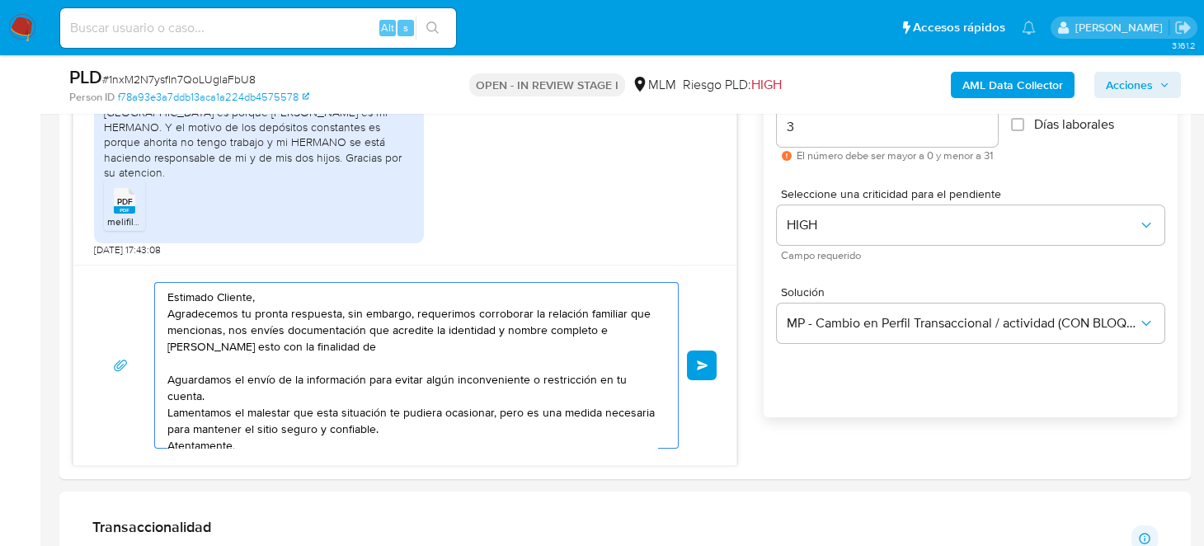
drag, startPoint x: 172, startPoint y: 379, endPoint x: 439, endPoint y: 425, distance: 271.0
click at [439, 425] on textarea "Estimado Cliente, Agradecemos tu pronta respuesta, sin embargo, requerimos corr…" at bounding box center [412, 365] width 490 height 165
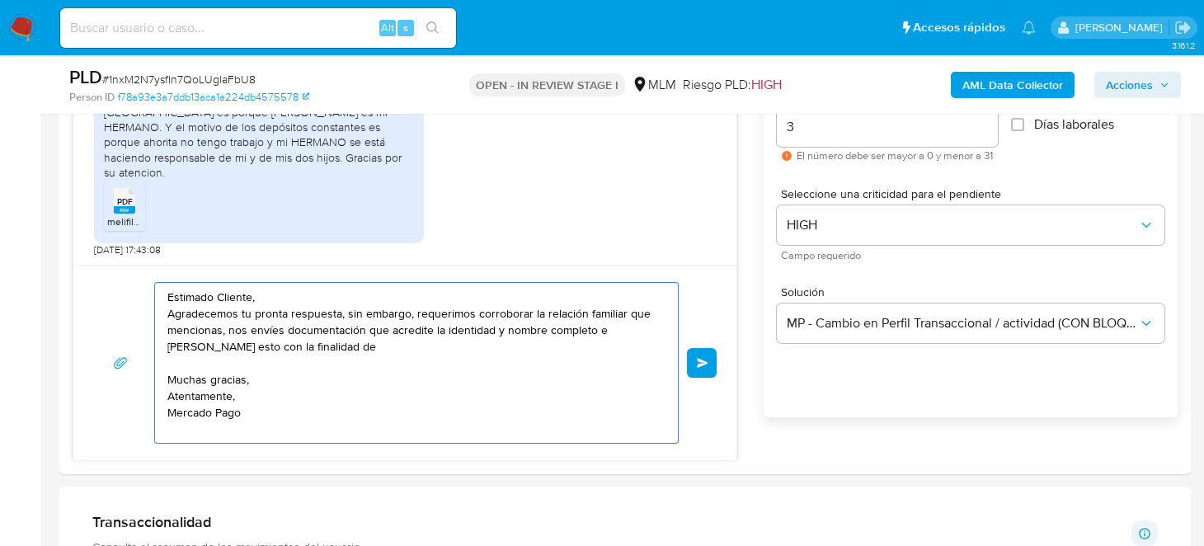
click at [273, 402] on textarea "Estimado Cliente, Agradecemos tu pronta respuesta, sin embargo, requerimos corr…" at bounding box center [412, 363] width 490 height 160
click at [270, 385] on textarea "Estimado Cliente, Agradecemos tu pronta respuesta, sin embargo, requerimos corr…" at bounding box center [412, 363] width 490 height 160
click at [286, 386] on textarea "Estimado Cliente, Agradecemos tu pronta respuesta, sin embargo, requerimos corr…" at bounding box center [412, 363] width 490 height 160
click at [284, 378] on textarea "Estimado Cliente, Agradecemos tu pronta respuesta, sin embargo, requerimos corr…" at bounding box center [412, 363] width 490 height 160
click at [330, 381] on textarea "Estimado Cliente, Agradecemos tu pronta respuesta, sin embargo, requerimos corr…" at bounding box center [412, 363] width 490 height 160
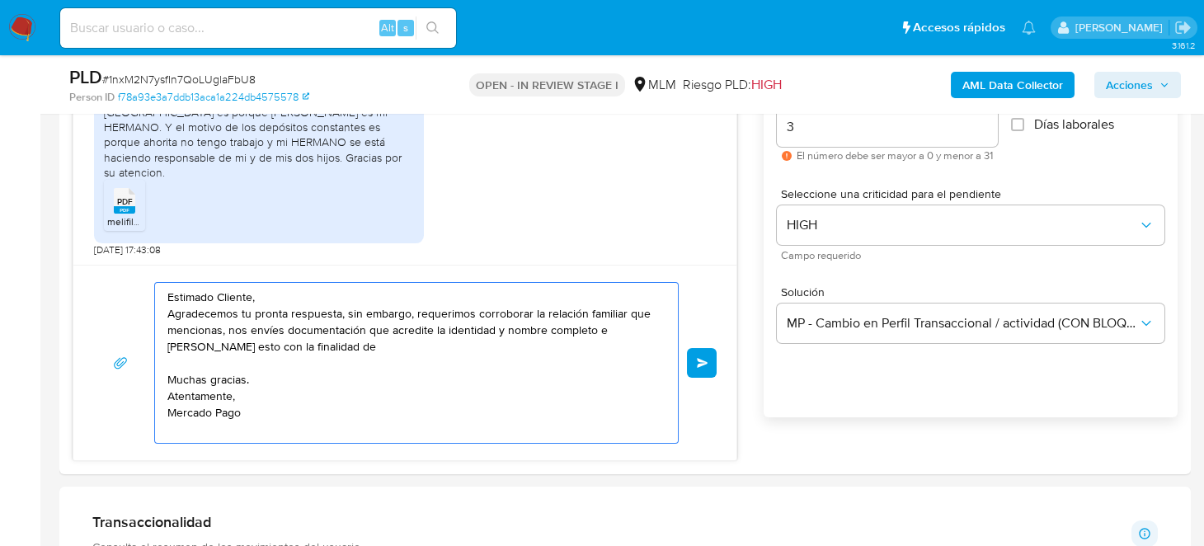
click at [649, 311] on textarea "Estimado Cliente, Agradecemos tu pronta respuesta, sin embargo, requerimos corr…" at bounding box center [412, 363] width 490 height 160
drag, startPoint x: 254, startPoint y: 329, endPoint x: 304, endPoint y: 331, distance: 50.4
click at [304, 331] on textarea "Estimado Cliente, [PERSON_NAME] tu pronta respuesta, sin embargo, requerimos co…" at bounding box center [412, 363] width 490 height 160
click at [219, 347] on textarea "Estimado Cliente, [PERSON_NAME] tu pronta respuesta, sin embargo, requerimos co…" at bounding box center [412, 363] width 490 height 160
click at [429, 343] on textarea "Estimado Cliente, [PERSON_NAME] tu pronta respuesta, sin embargo, requerimos co…" at bounding box center [412, 363] width 490 height 160
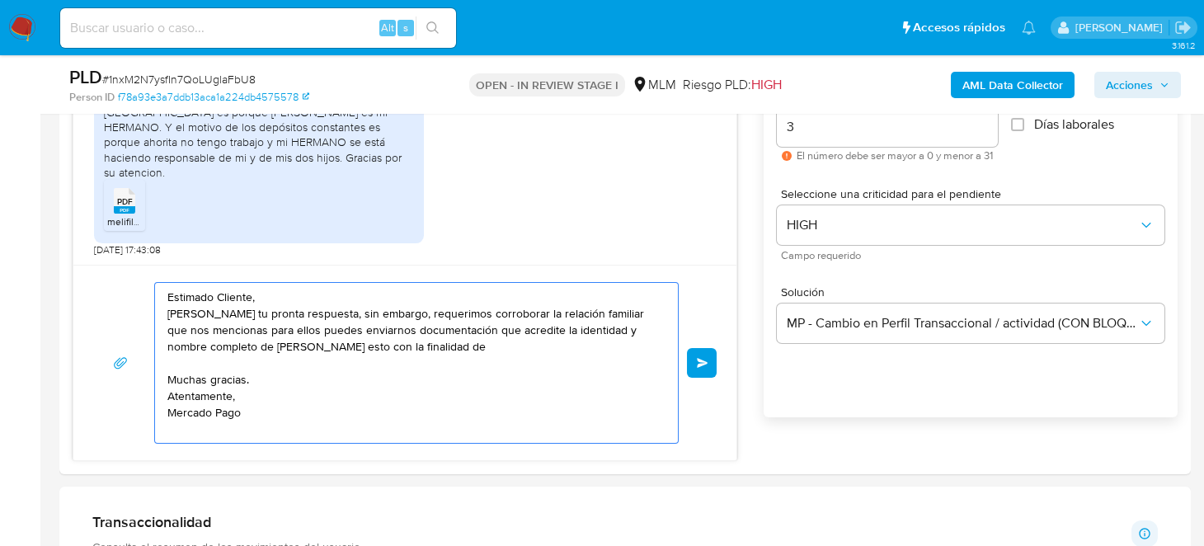
click at [472, 345] on textarea "Estimado Cliente, [PERSON_NAME] tu pronta respuesta, sin embargo, requerimos co…" at bounding box center [412, 363] width 490 height 160
drag, startPoint x: 463, startPoint y: 345, endPoint x: 365, endPoint y: 344, distance: 98.1
click at [369, 344] on textarea "Estimado Cliente, [PERSON_NAME] tu pronta respuesta, sin embargo, requerimos co…" at bounding box center [412, 363] width 490 height 160
drag, startPoint x: 365, startPoint y: 344, endPoint x: 355, endPoint y: 353, distance: 14.0
click at [355, 353] on textarea "Estimado Cliente, [PERSON_NAME] tu pronta respuesta, sin embargo, requerimos co…" at bounding box center [412, 363] width 490 height 160
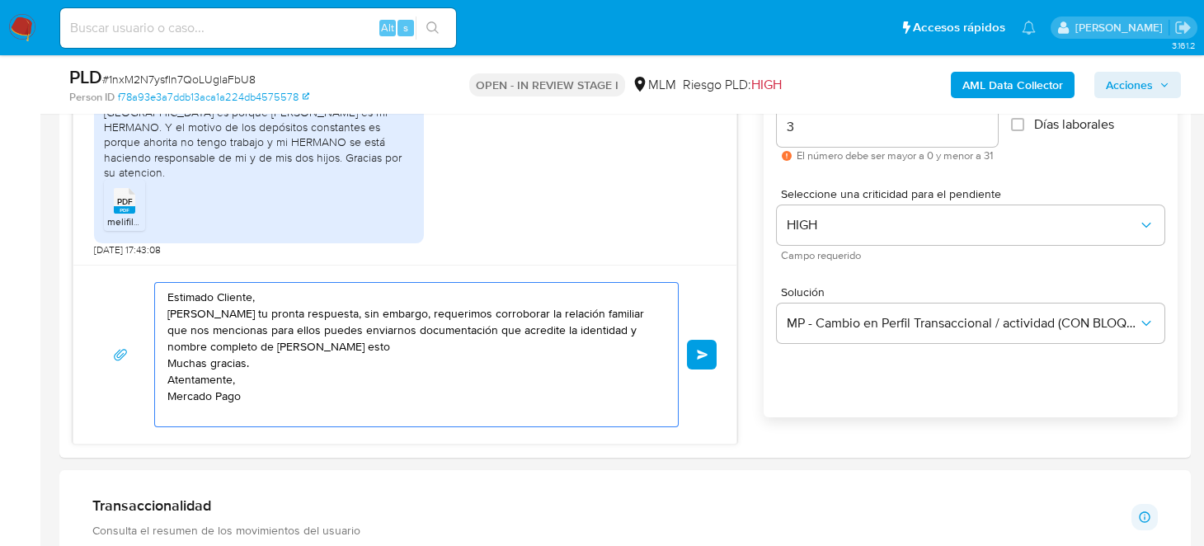
click at [294, 328] on textarea "Estimado Cliente, [PERSON_NAME] tu pronta respuesta, sin embargo, requerimos co…" at bounding box center [412, 354] width 490 height 143
click at [481, 361] on textarea "Estimado Cliente, [PERSON_NAME] tu pronta respuesta, sin embargo, requerimos co…" at bounding box center [412, 354] width 490 height 143
click at [367, 351] on textarea "Estimado Cliente, [PERSON_NAME] tu pronta respuesta, sin embargo, requerimos co…" at bounding box center [412, 354] width 490 height 143
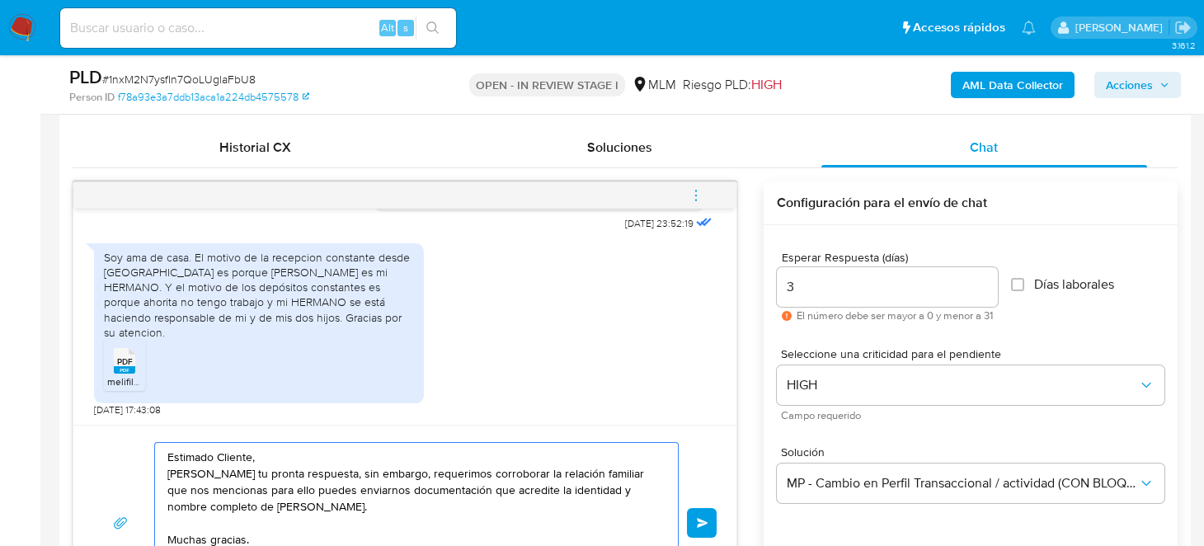
scroll to position [952, 0]
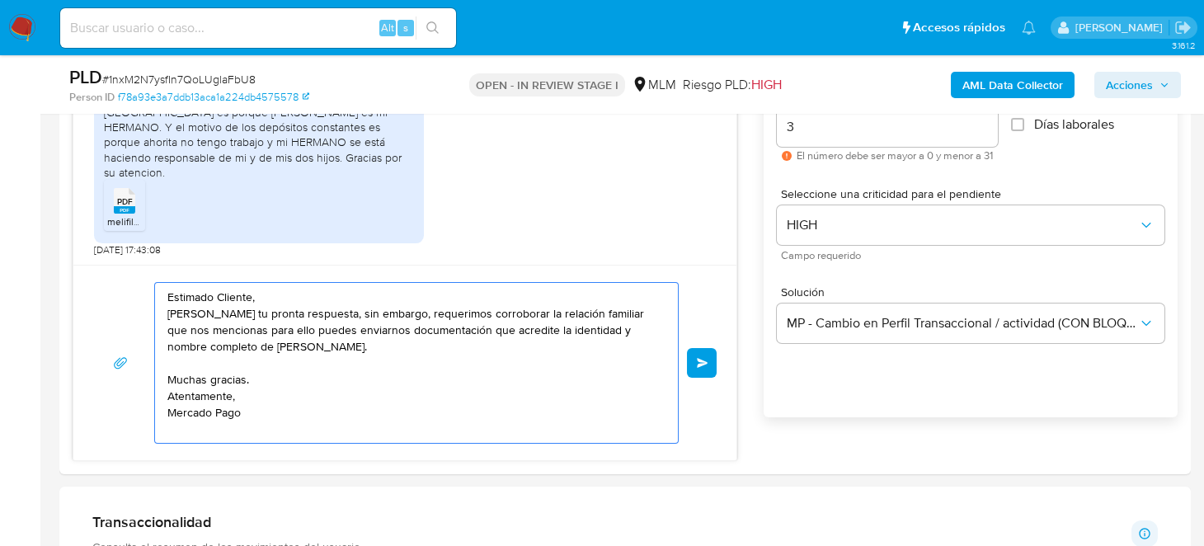
click at [331, 350] on textarea "Estimado Cliente, [PERSON_NAME] tu pronta respuesta, sin embargo, requerimos co…" at bounding box center [412, 363] width 490 height 160
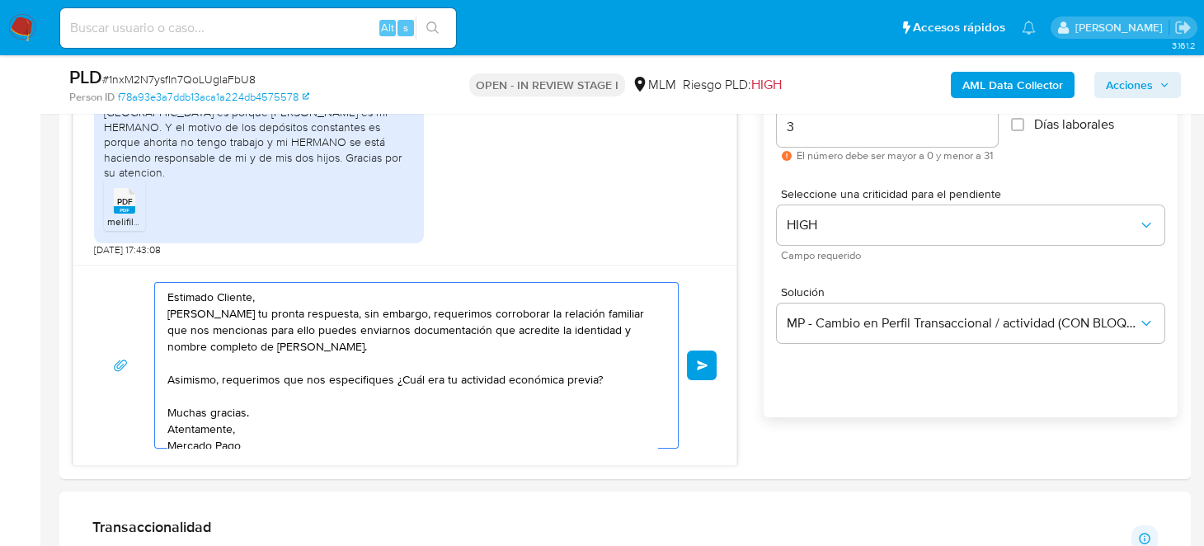
click at [319, 388] on textarea "Estimado Cliente, [PERSON_NAME] tu pronta respuesta, sin embargo, requerimos co…" at bounding box center [412, 365] width 490 height 165
click at [381, 365] on textarea "Estimado Cliente, [PERSON_NAME] tu pronta respuesta, sin embargo, requerimos co…" at bounding box center [412, 365] width 490 height 165
click at [398, 407] on textarea "Estimado Cliente, [PERSON_NAME] tu pronta respuesta, sin embargo, requerimos co…" at bounding box center [412, 365] width 490 height 165
click at [471, 313] on textarea "Estimado Cliente, [PERSON_NAME] tu pronta respuesta, sin embargo, requerimos co…" at bounding box center [412, 365] width 490 height 165
drag, startPoint x: 247, startPoint y: 329, endPoint x: 289, endPoint y: 330, distance: 41.2
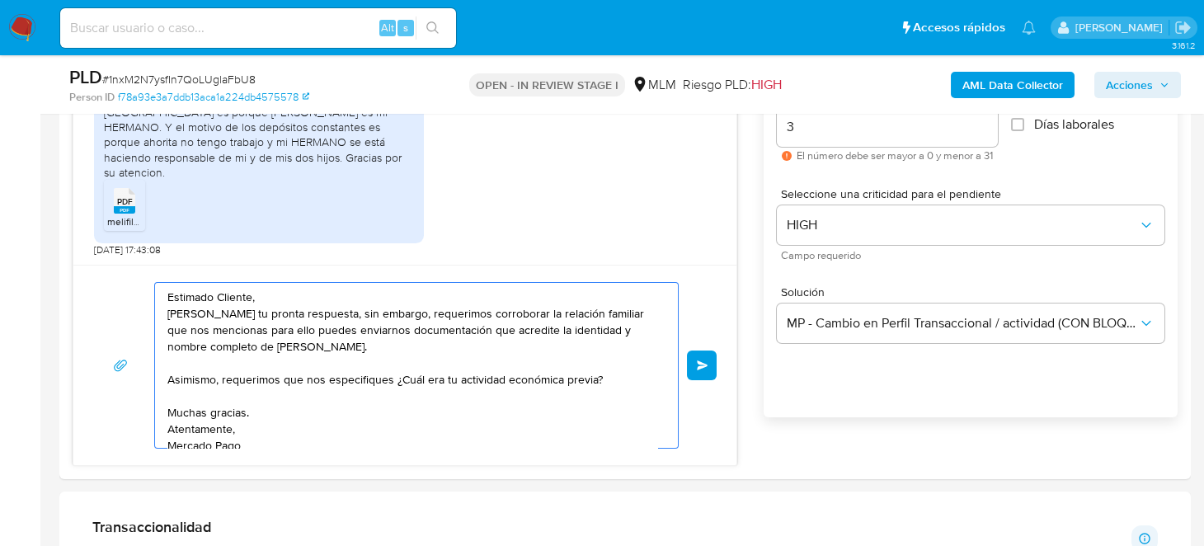
click at [289, 330] on textarea "Estimado Cliente, [PERSON_NAME] tu pronta respuesta, sin embargo, requerimos co…" at bounding box center [412, 365] width 490 height 165
click at [376, 345] on textarea "Estimado Cliente, [PERSON_NAME] tu pronta respuesta, sin embargo, requerimos co…" at bounding box center [412, 365] width 490 height 165
click at [266, 378] on textarea "Estimado Cliente, [PERSON_NAME] tu pronta respuesta, sin embargo, requerimos co…" at bounding box center [412, 365] width 490 height 165
click at [611, 373] on textarea "Estimado Cliente, [PERSON_NAME] tu pronta respuesta, sin embargo, requerimos co…" at bounding box center [412, 365] width 490 height 165
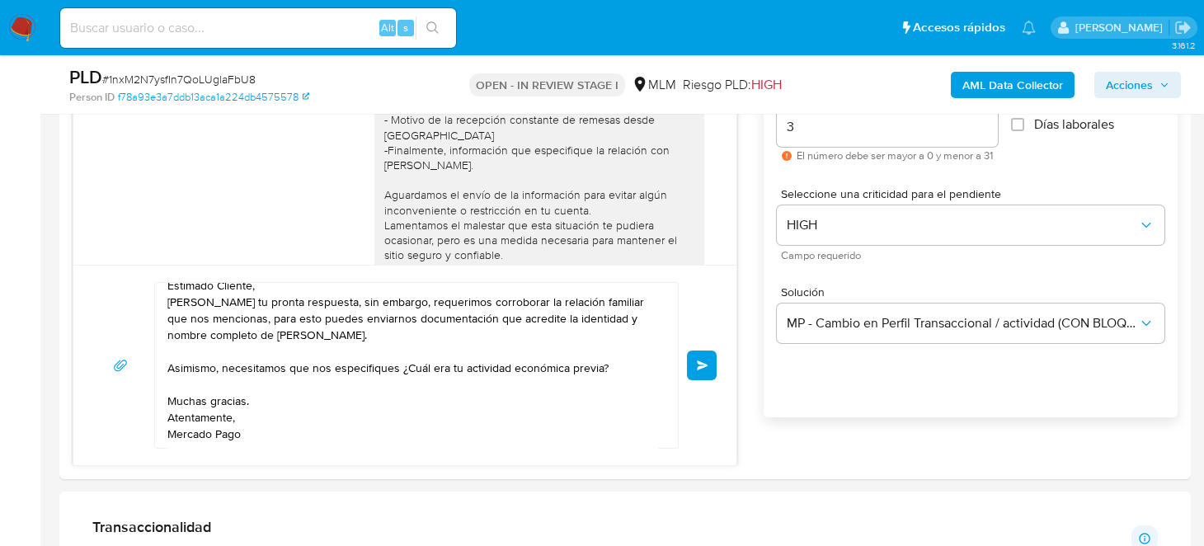
scroll to position [195, 0]
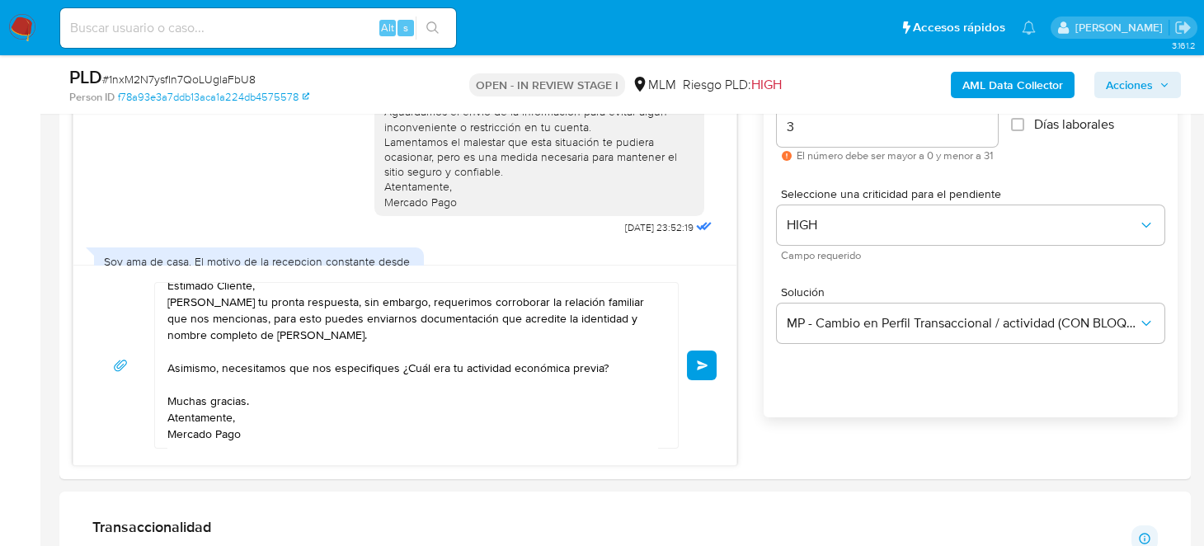
click at [402, 298] on textarea "Estimado Cliente, [PERSON_NAME] tu pronta respuesta, sin embargo, requerimos co…" at bounding box center [412, 365] width 490 height 165
click at [452, 307] on textarea "Estimado Cliente, [PERSON_NAME] tu pronta respuesta, sin embargo, requerimos co…" at bounding box center [412, 365] width 490 height 165
click at [374, 343] on textarea "Estimado Cliente, [PERSON_NAME] tu pronta respuesta, sin embargo, requerimos co…" at bounding box center [412, 365] width 490 height 165
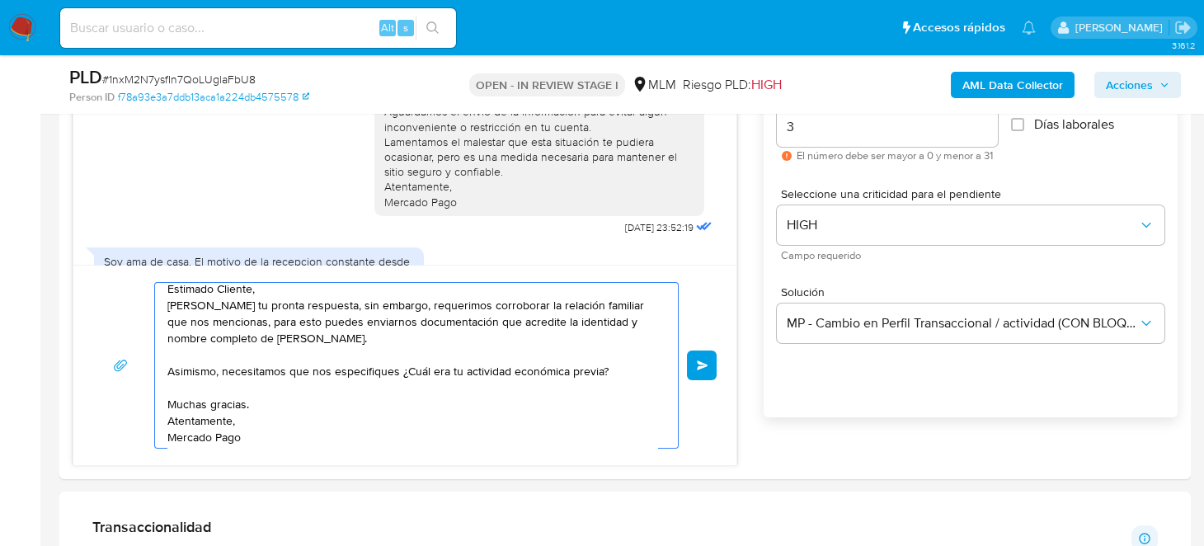
scroll to position [0, 0]
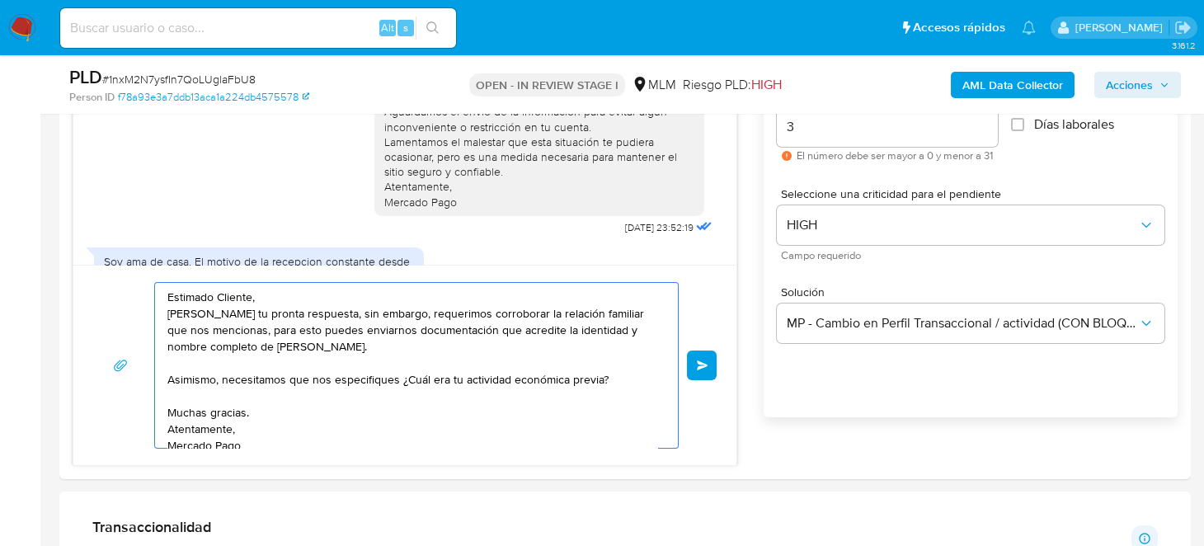
click at [283, 300] on textarea "Estimado Cliente, [PERSON_NAME] tu pronta respuesta, sin embargo, requerimos co…" at bounding box center [412, 365] width 490 height 165
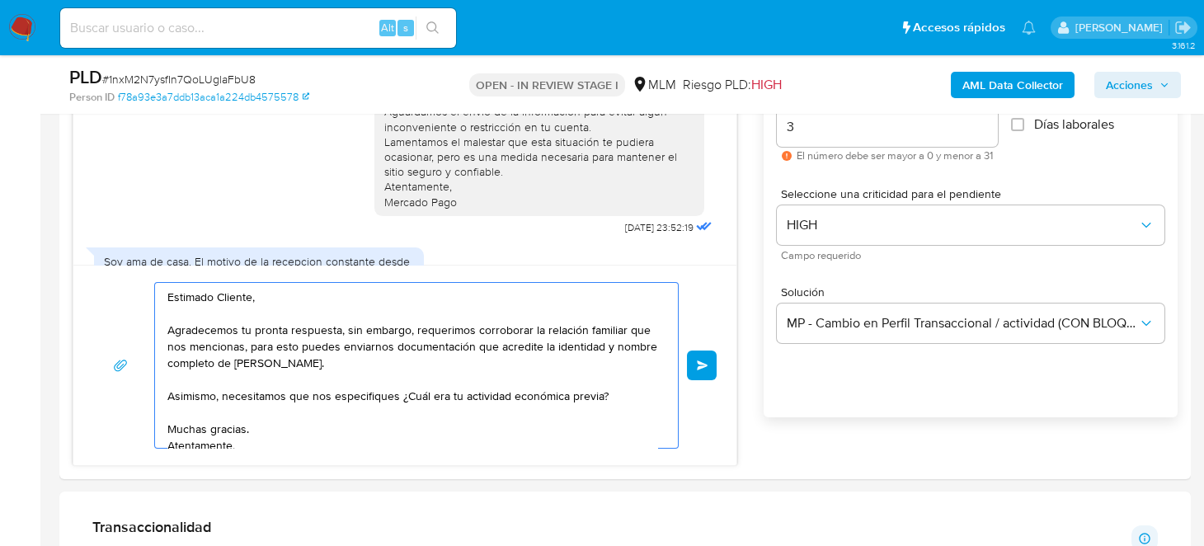
click at [415, 366] on textarea "Estimado Cliente, Agradecemos tu pronta respuesta, sin embargo, requerimos corr…" at bounding box center [412, 365] width 490 height 165
drag, startPoint x: 392, startPoint y: 345, endPoint x: 272, endPoint y: 360, distance: 121.3
click at [272, 360] on textarea "Estimado Cliente, Agradecemos tu pronta respuesta, sin embargo, requerimos corr…" at bounding box center [412, 365] width 490 height 165
click at [247, 440] on textarea "Estimado Cliente, Agradecemos tu pronta respuesta, sin embargo, requerimos corr…" at bounding box center [412, 365] width 490 height 165
drag, startPoint x: 167, startPoint y: 293, endPoint x: 613, endPoint y: 393, distance: 458.1
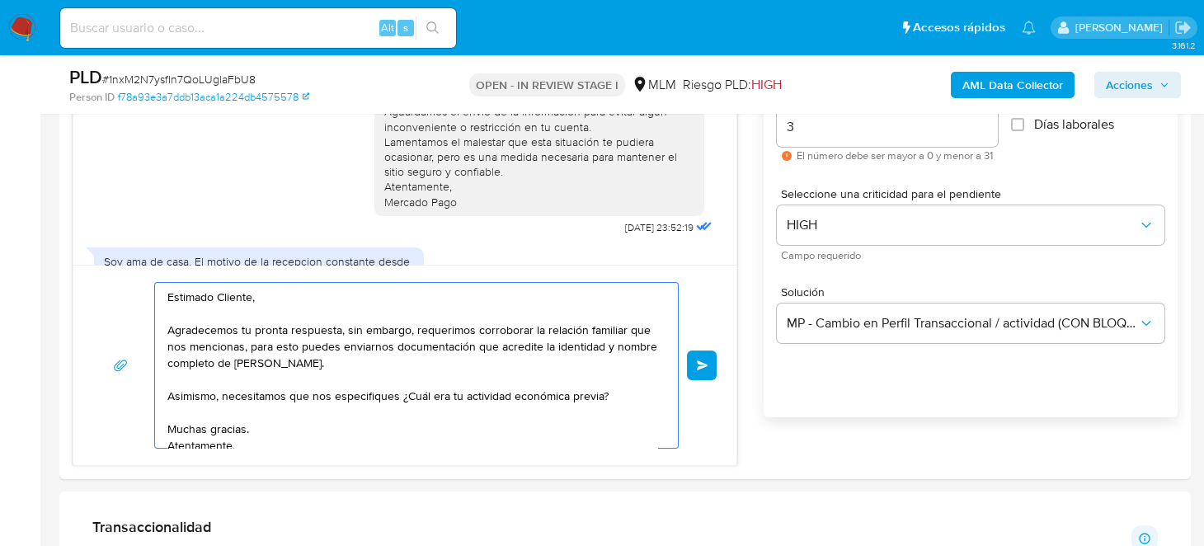
click at [613, 393] on textarea "Estimado Cliente, Agradecemos tu pronta respuesta, sin embargo, requerimos corr…" at bounding box center [412, 365] width 490 height 165
click at [607, 397] on textarea "Estimado Cliente, Agradecemos tu pronta respuesta, sin embargo, requerimos corr…" at bounding box center [412, 365] width 490 height 165
drag, startPoint x: 610, startPoint y: 399, endPoint x: 139, endPoint y: 284, distance: 485.4
click at [139, 284] on div "Estimado Cliente, Agradecemos tu pronta respuesta, sin embargo, requerimos corr…" at bounding box center [404, 365] width 623 height 167
paste textarea ": Agradecemos tu pronta respuesta. Para corroborar la relación familiar que men…"
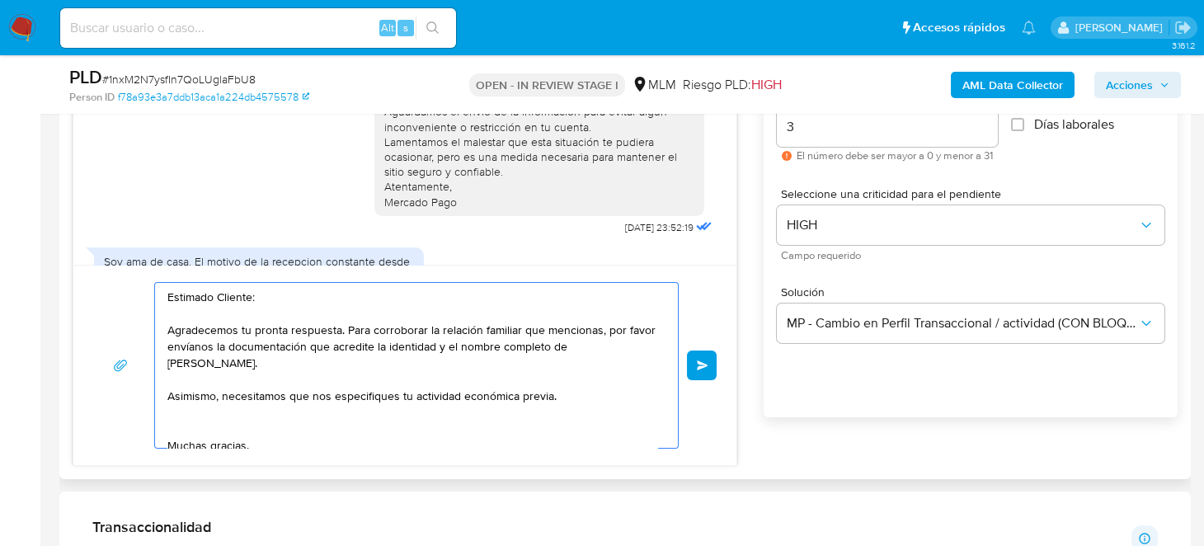
click at [196, 424] on textarea "Estimado Cliente: Agradecemos tu pronta respuesta. Para corroborar la relación …" at bounding box center [412, 365] width 490 height 165
click at [390, 359] on textarea "Estimado Cliente: Agradecemos tu pronta respuesta. Para corroborar la relación …" at bounding box center [412, 365] width 490 height 165
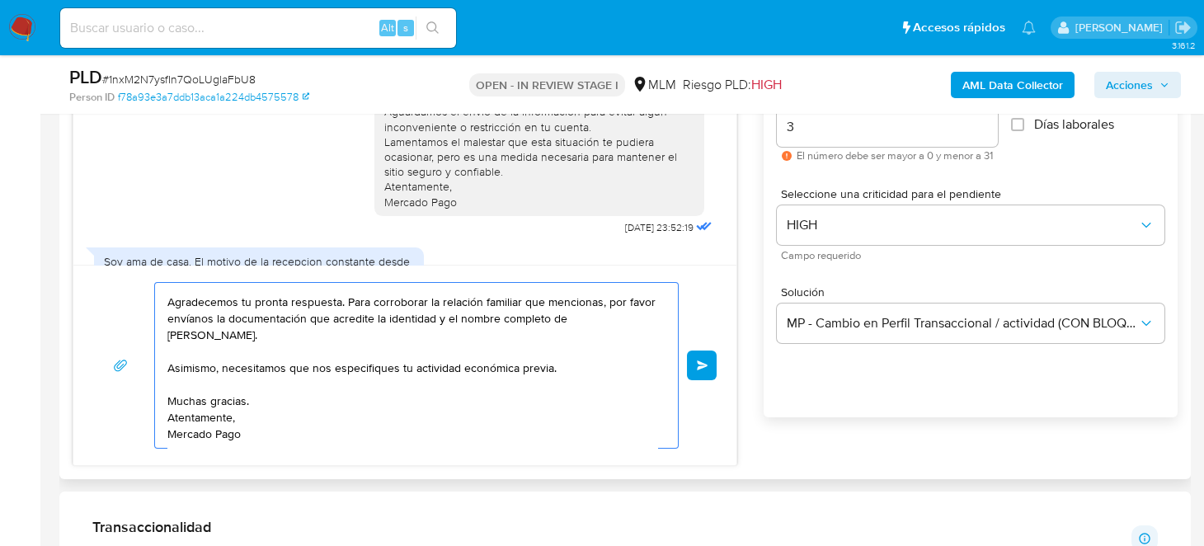
scroll to position [43, 0]
type textarea "Estimado Cliente: Agradecemos tu pronta respuesta. Para corroborar la relación …"
click at [707, 368] on span "Enviar" at bounding box center [703, 365] width 12 height 10
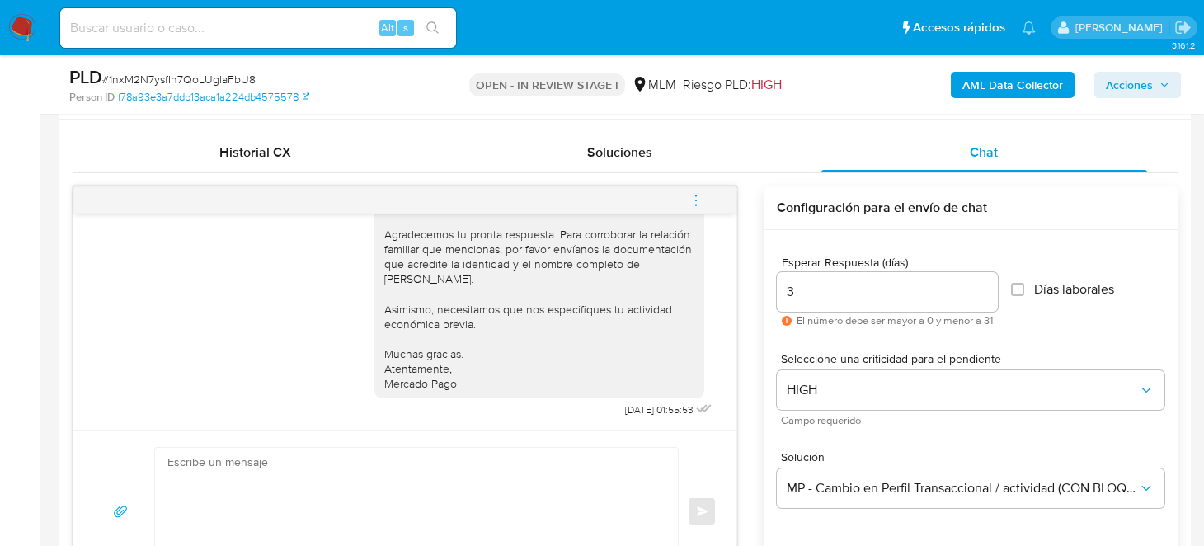
scroll to position [519, 0]
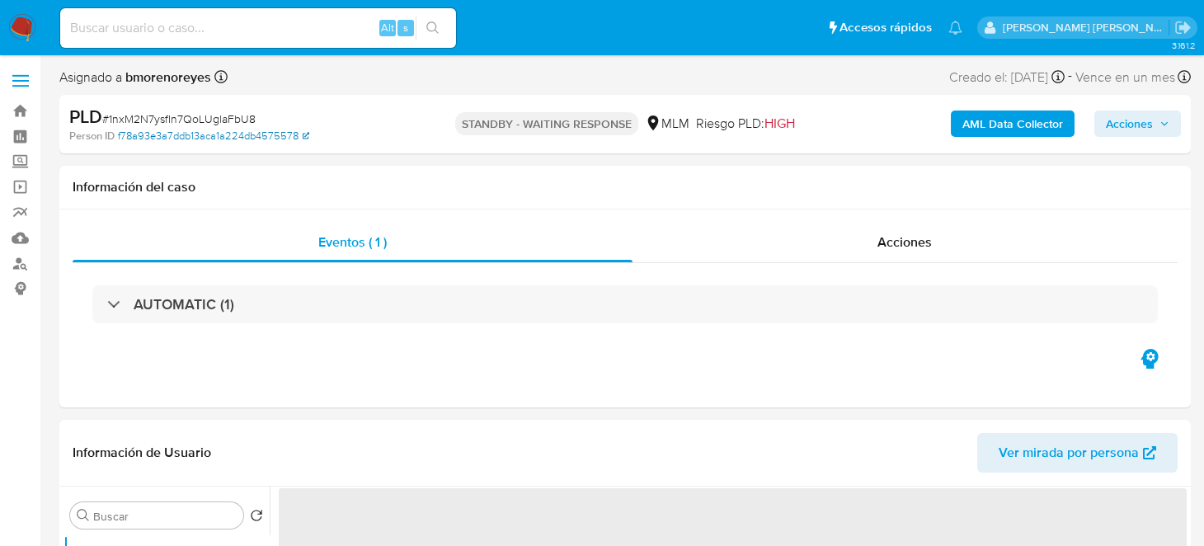
select select "10"
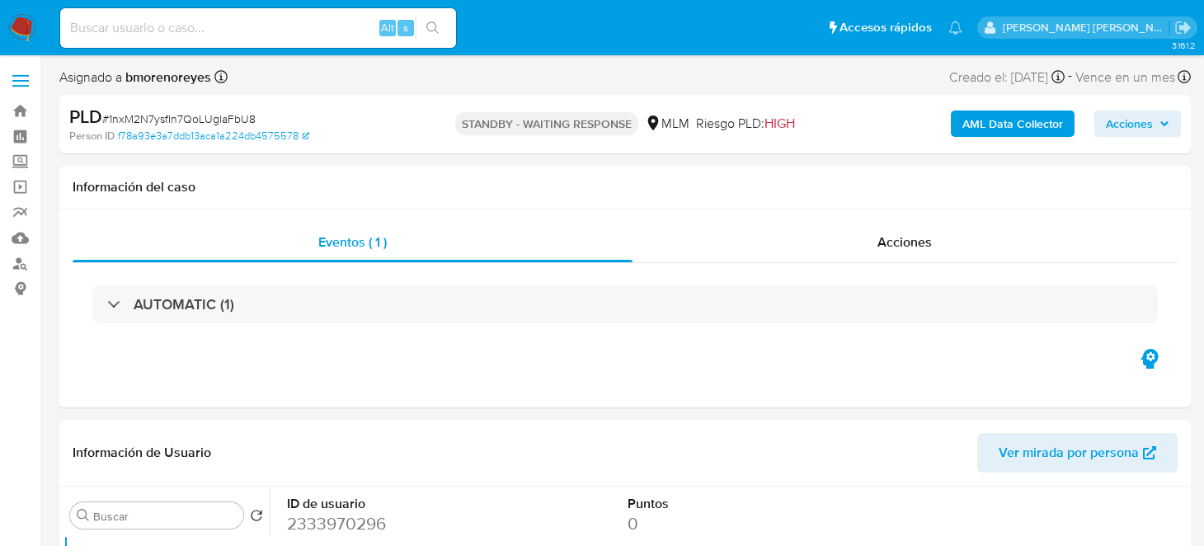
click at [28, 19] on img at bounding box center [22, 28] width 28 height 28
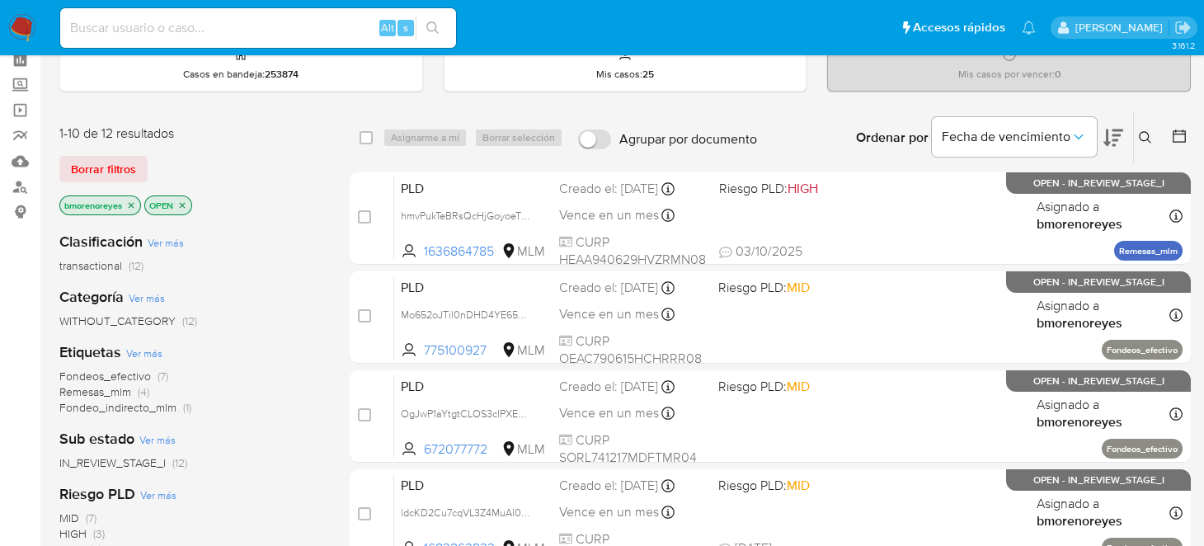
scroll to position [164, 0]
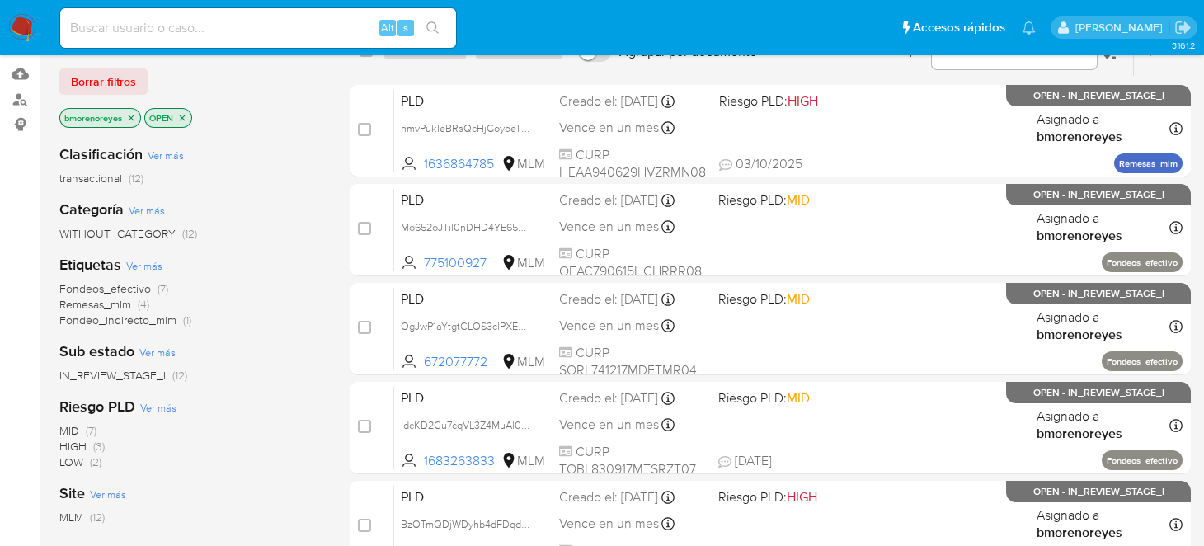
click at [182, 117] on icon "close-filter" at bounding box center [182, 118] width 10 height 10
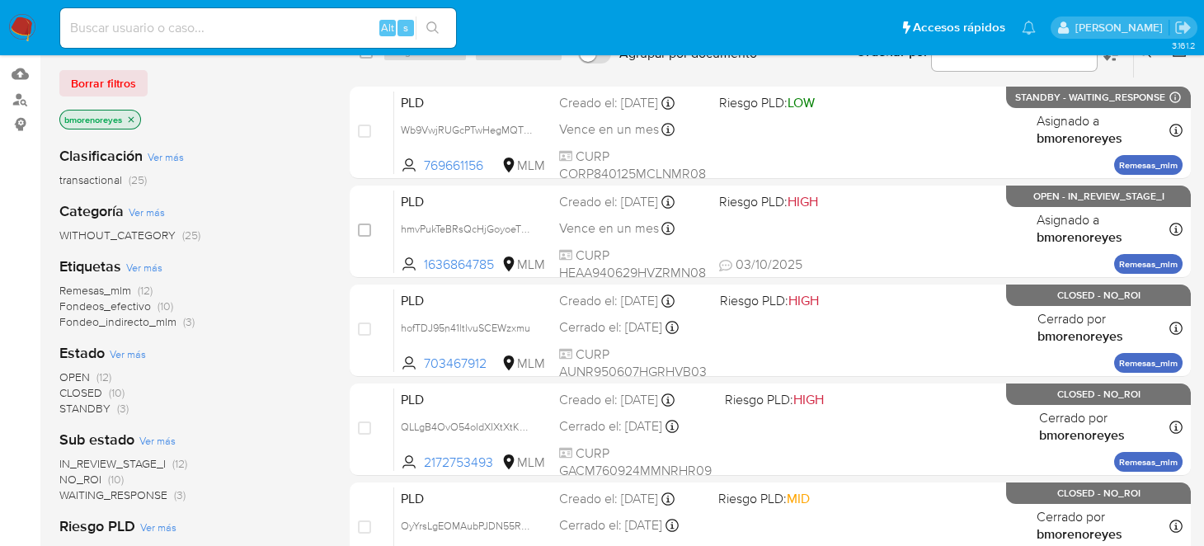
click at [237, 34] on input at bounding box center [258, 27] width 396 height 21
paste input "625854865"
type input "625854865"
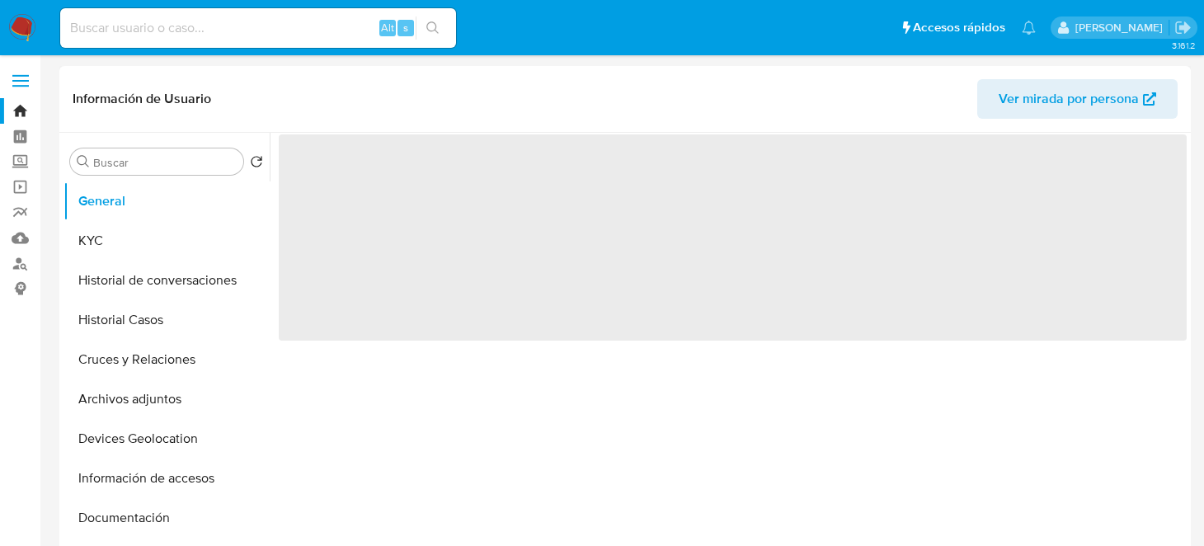
select select "10"
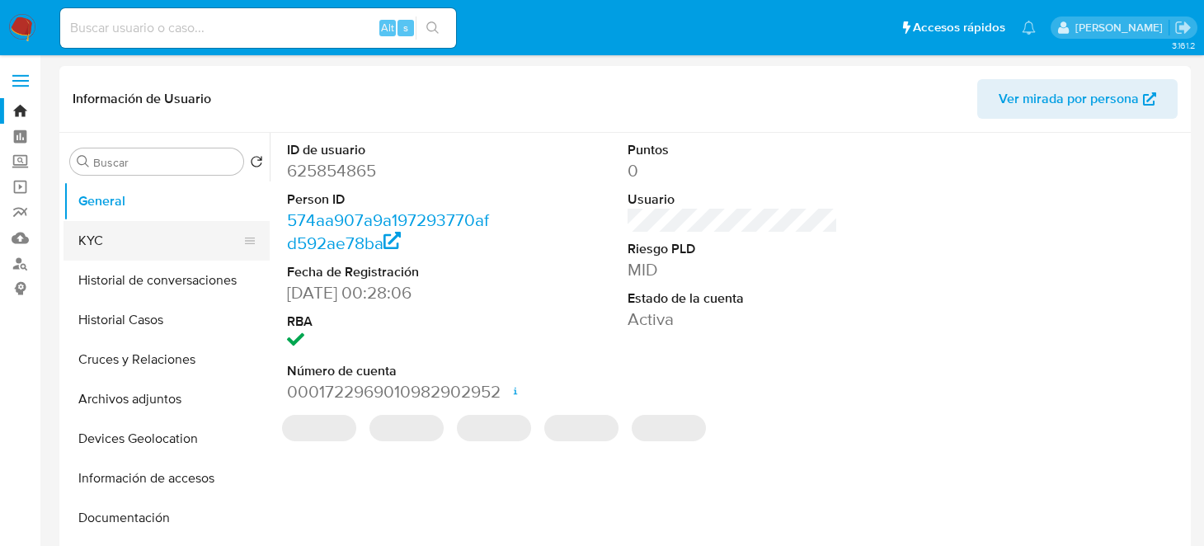
click at [97, 249] on button "KYC" at bounding box center [159, 241] width 193 height 40
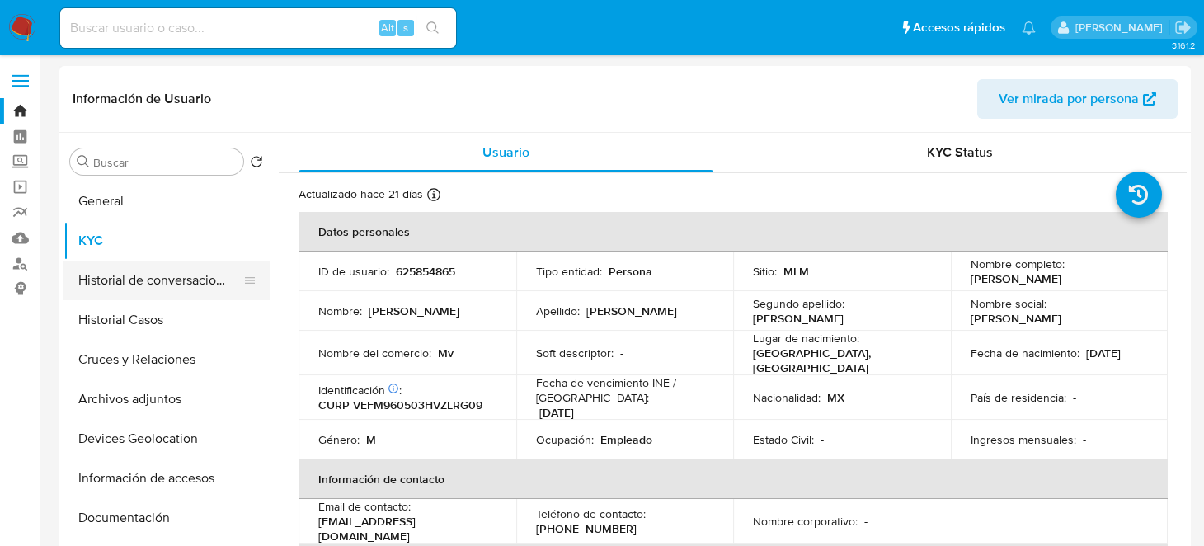
click at [143, 283] on button "Historial de conversaciones" at bounding box center [159, 281] width 193 height 40
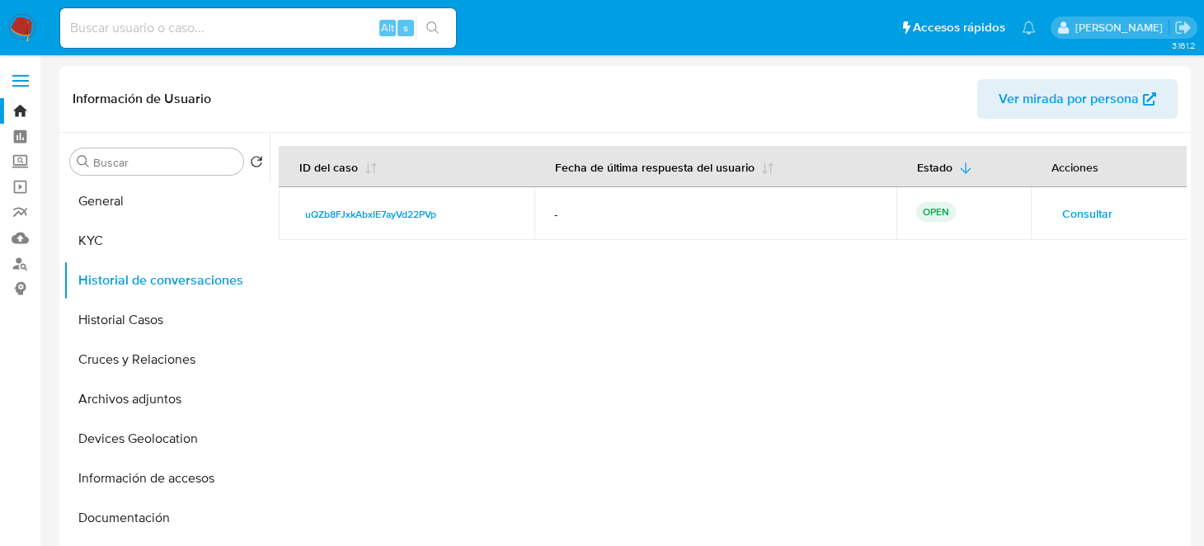
click at [1077, 209] on span "Consultar" at bounding box center [1087, 213] width 50 height 23
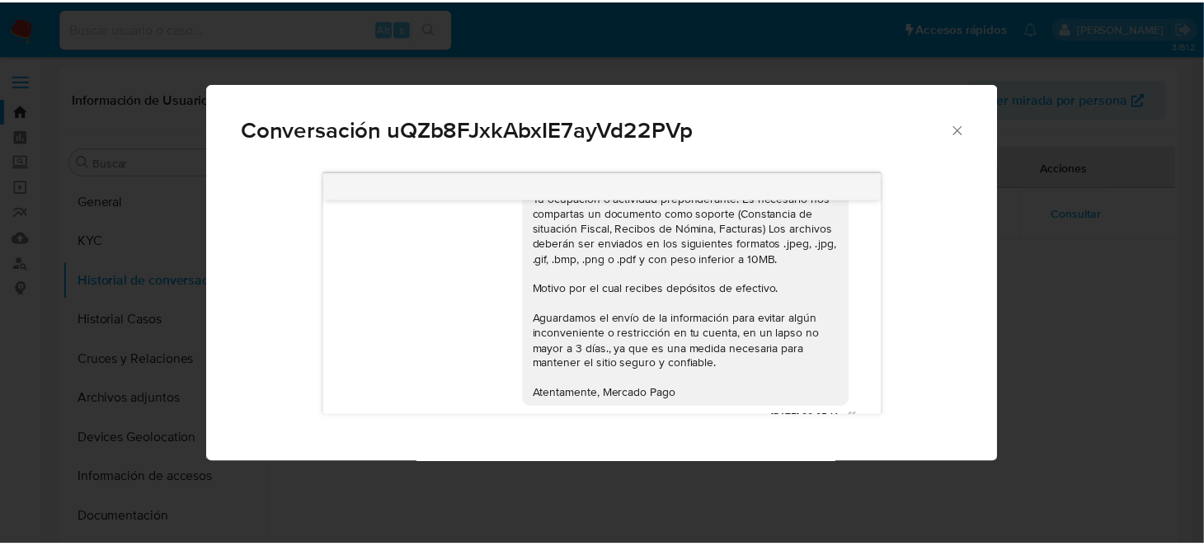
scroll to position [179, 0]
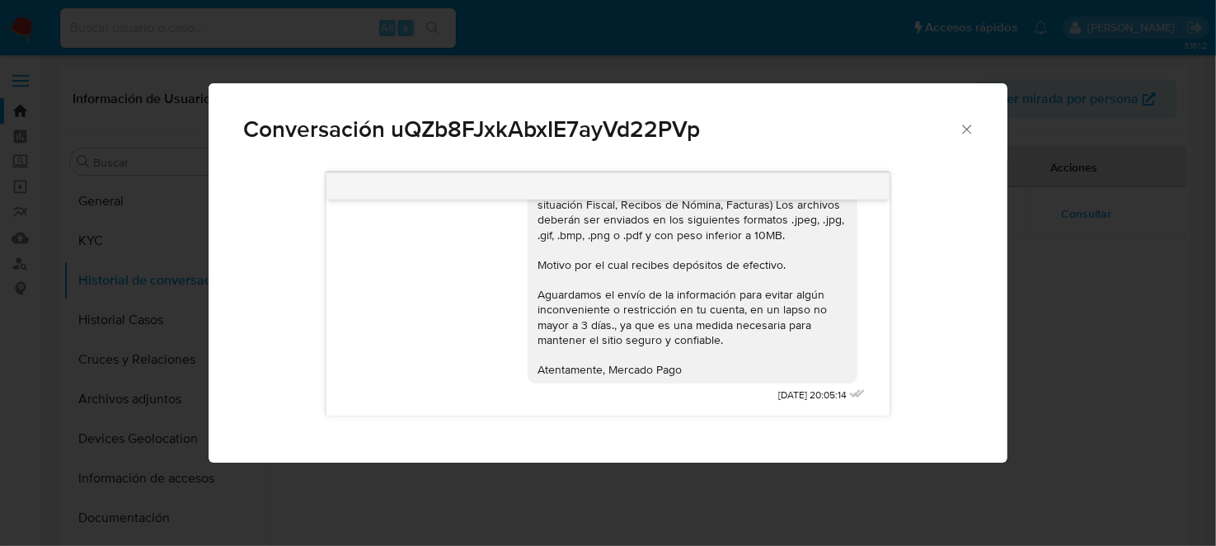
click at [1073, 361] on div "Conversación uQZb8FJxkAbxIE7ayVd22PVp Estimado Magdiel Te comunicamos que se ha…" at bounding box center [608, 273] width 1216 height 546
